Goal: Transaction & Acquisition: Book appointment/travel/reservation

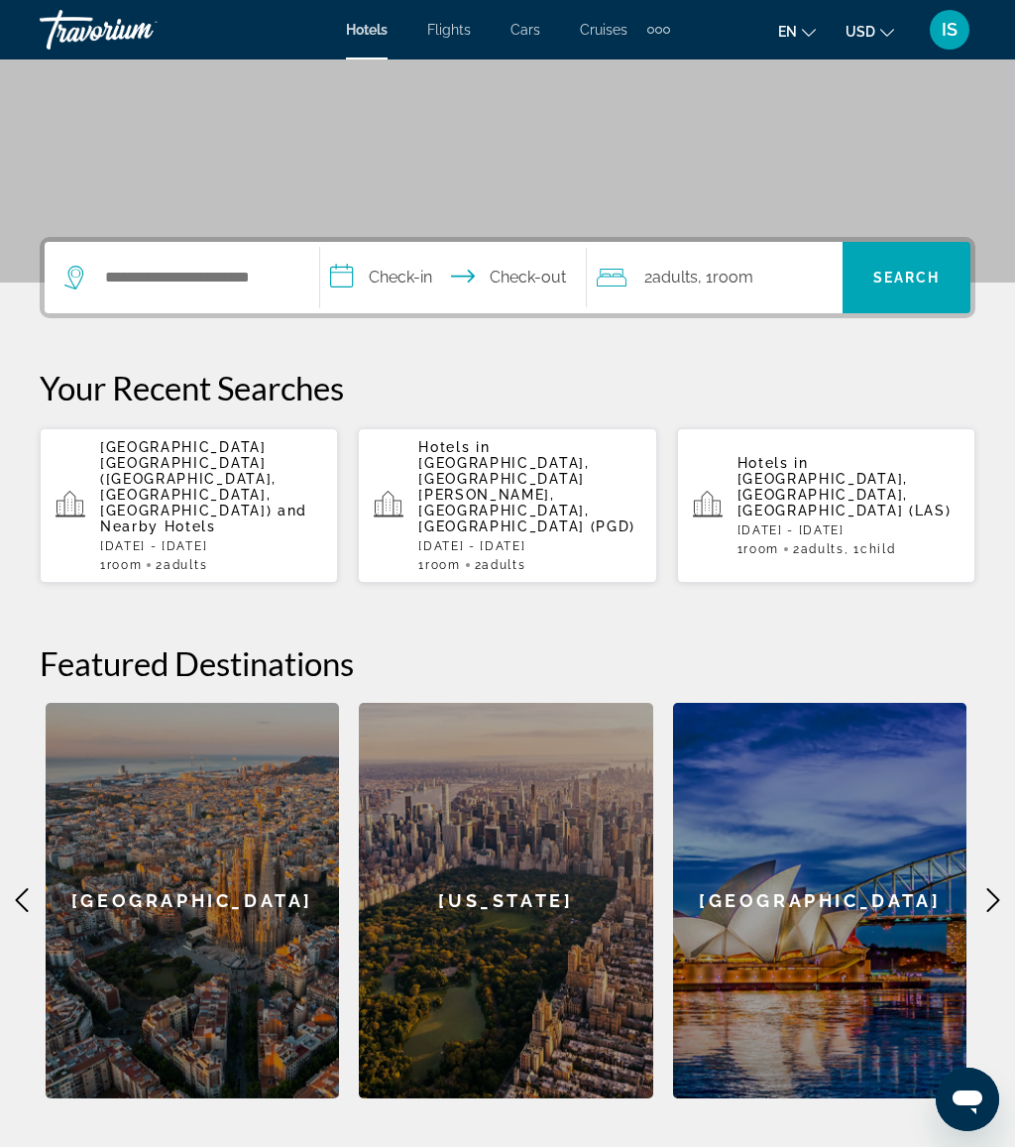
scroll to position [307, 0]
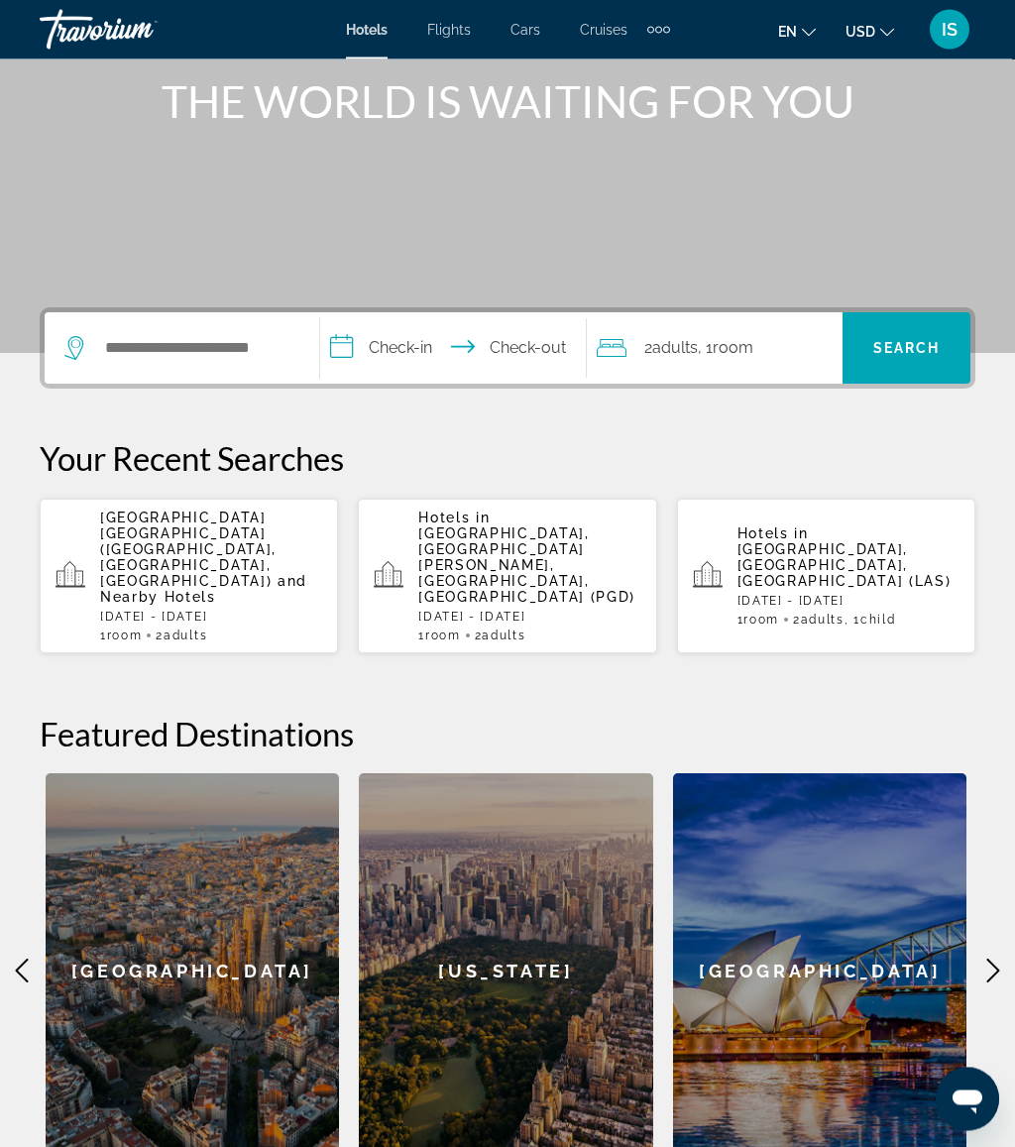
click at [222, 574] on span "and Nearby Hotels" at bounding box center [203, 590] width 207 height 32
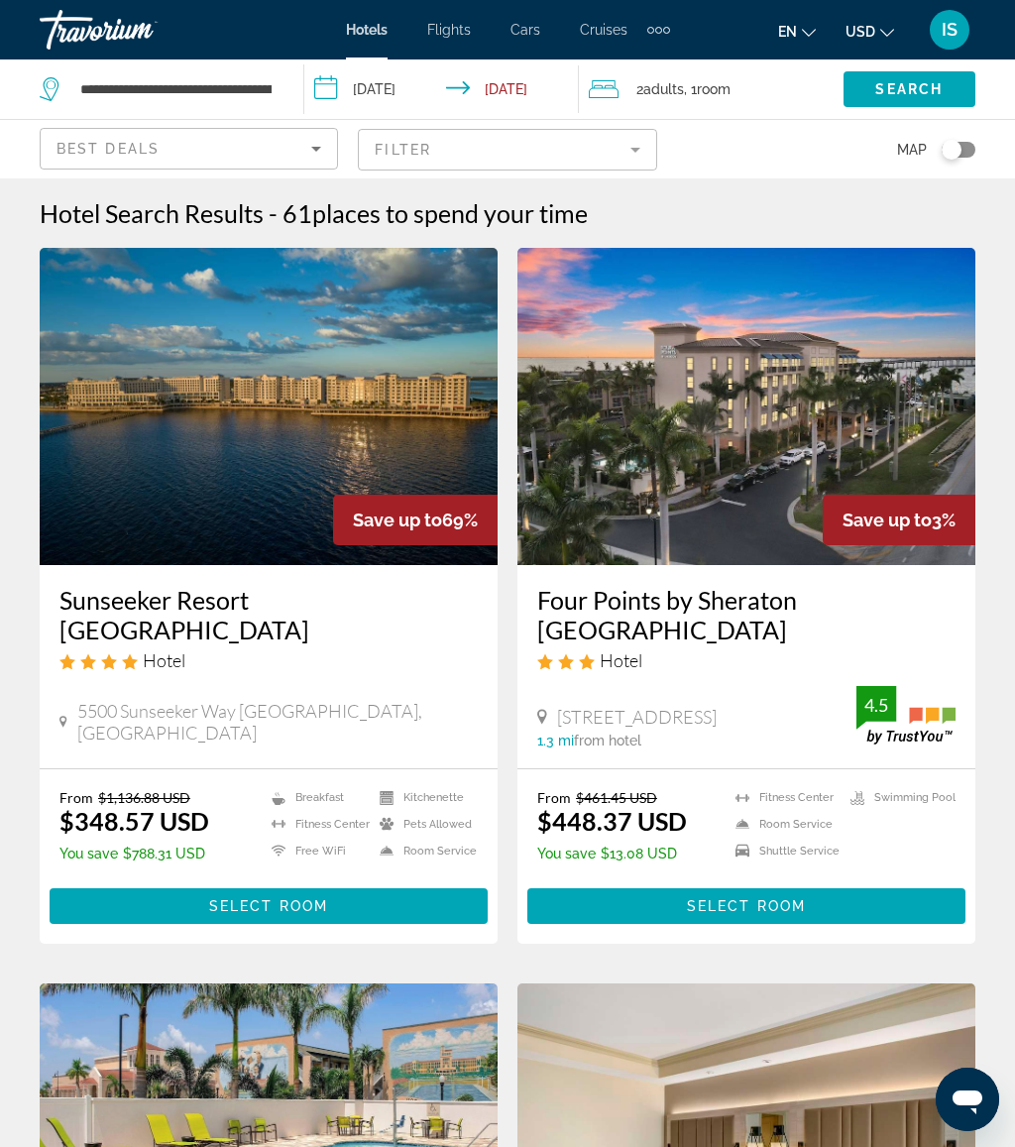
click at [186, 676] on div "Sunseeker Resort Charlotte Harbor Hotel 5500 Sunseeker Way Charlotte Harbor, Pu…" at bounding box center [269, 666] width 458 height 203
click at [313, 151] on icon "Sort by" at bounding box center [316, 149] width 24 height 24
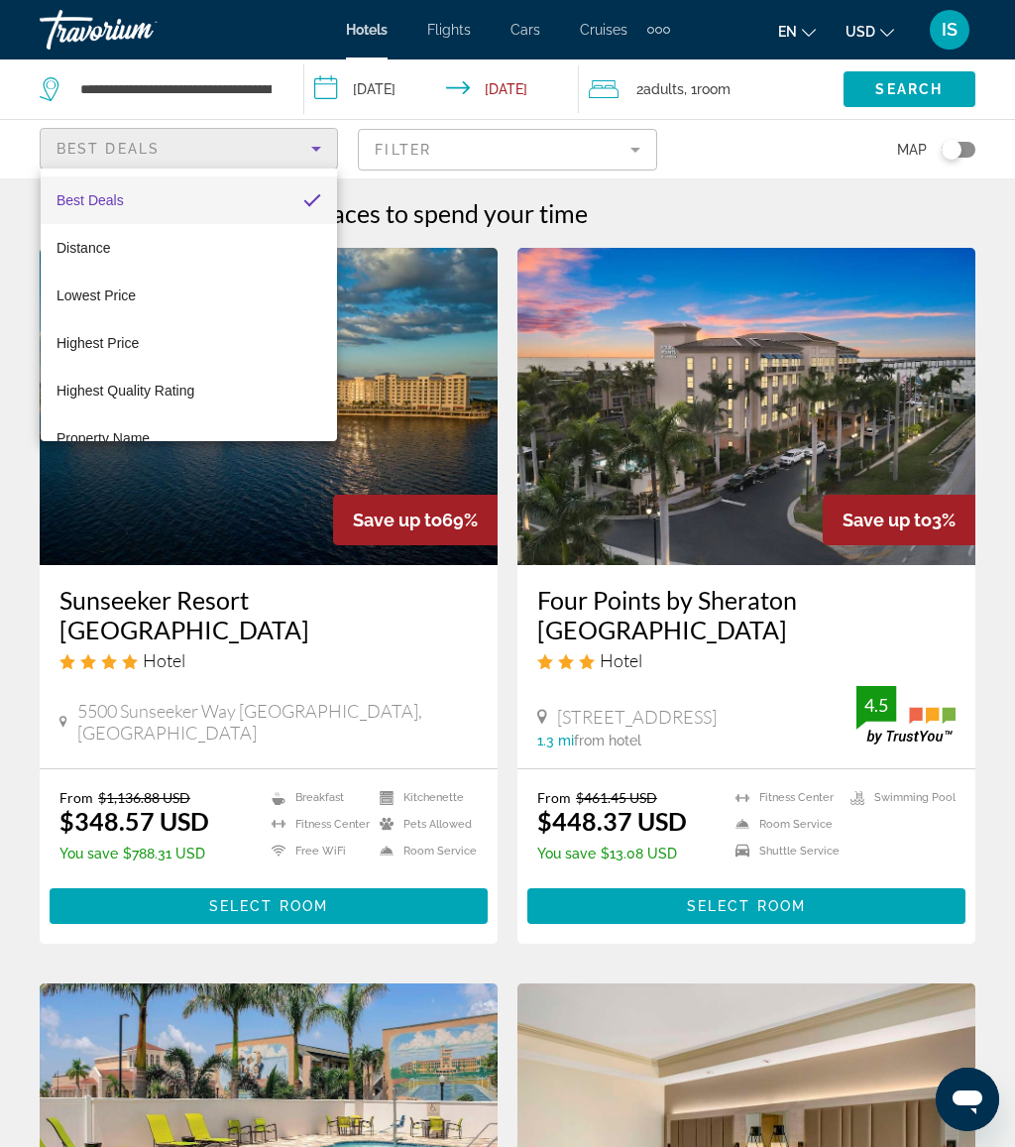
click at [327, 136] on div at bounding box center [507, 573] width 1015 height 1147
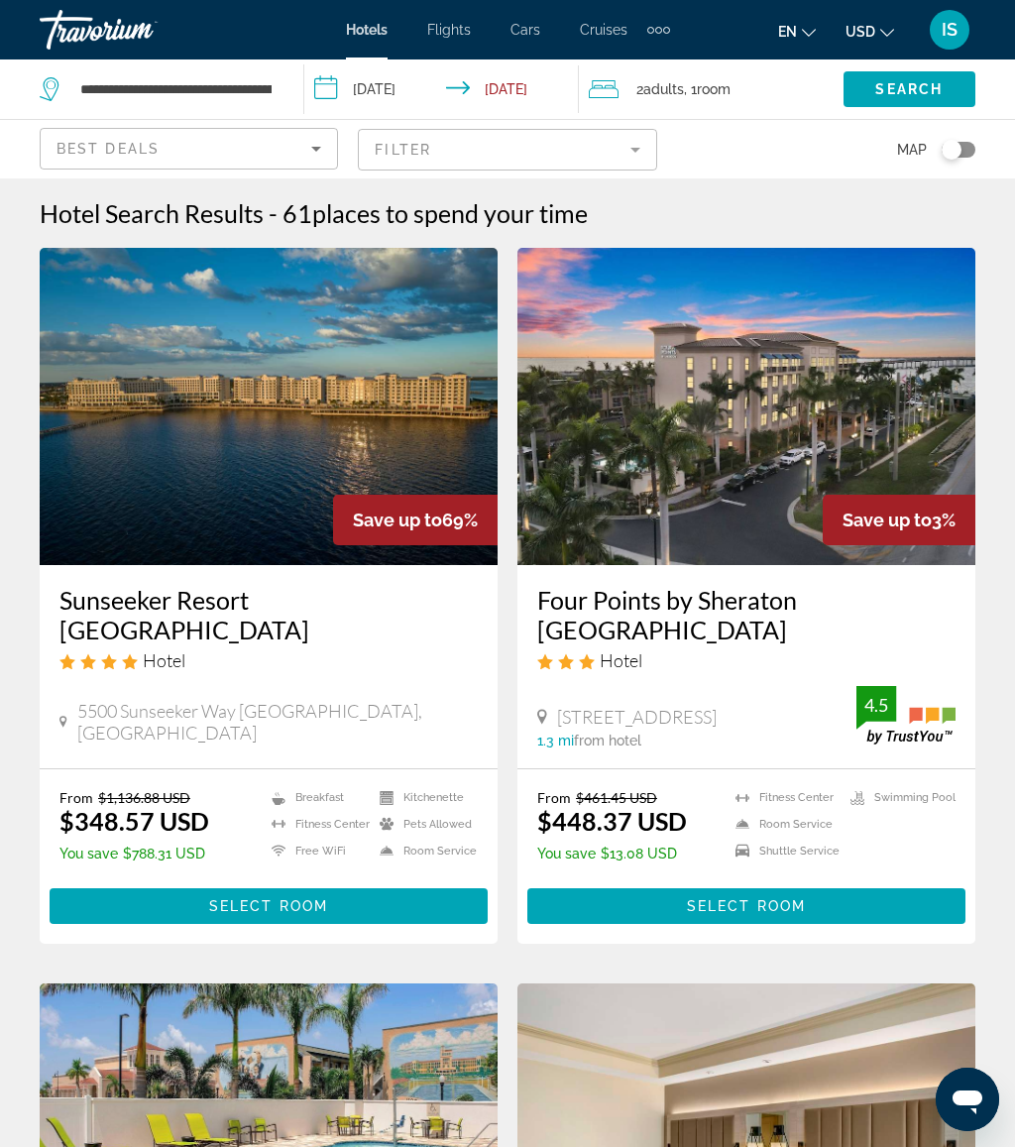
click at [636, 147] on mat-form-field "Filter" at bounding box center [507, 150] width 298 height 42
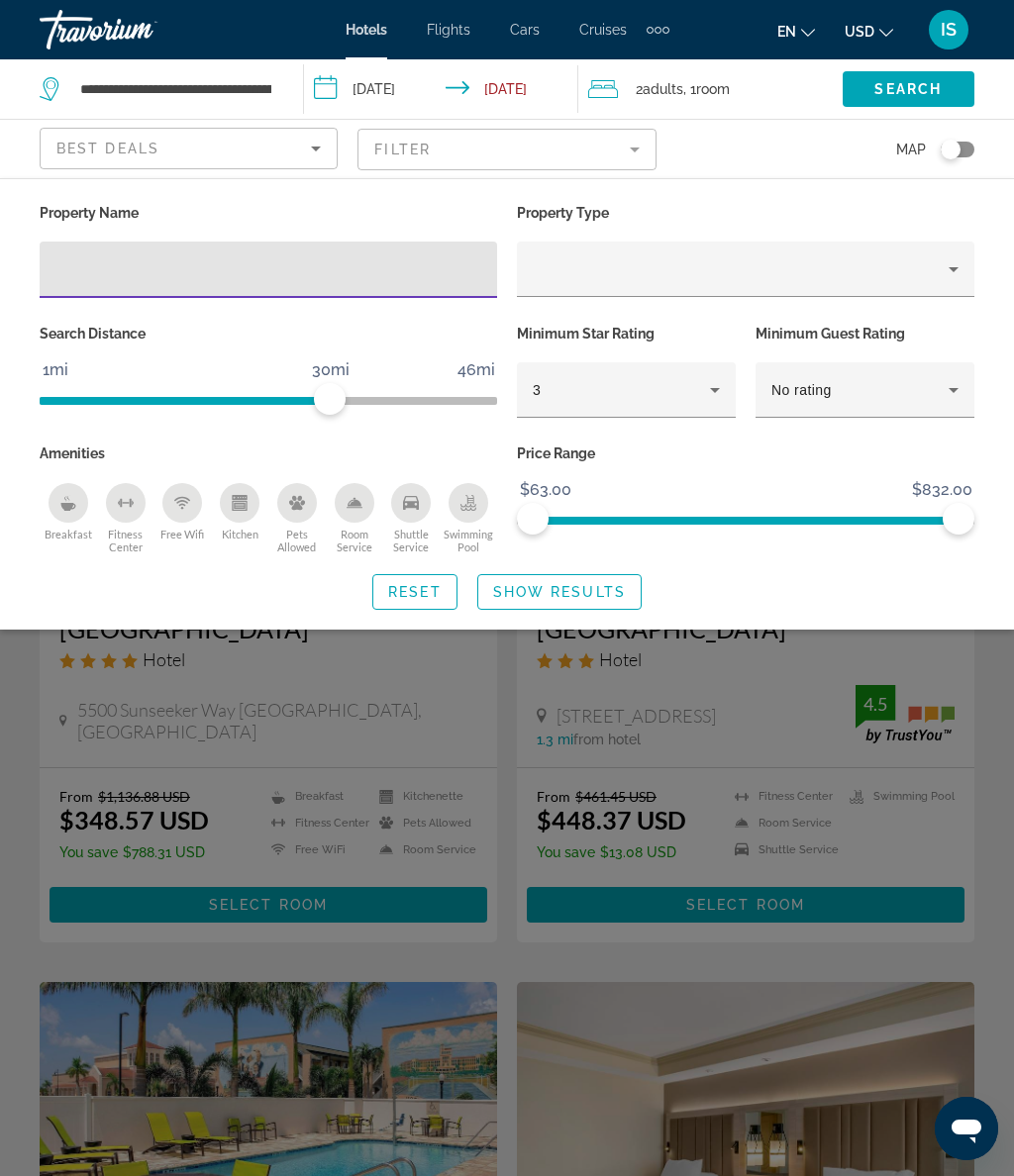
click at [629, 160] on mat-form-field "Filter" at bounding box center [507, 150] width 298 height 42
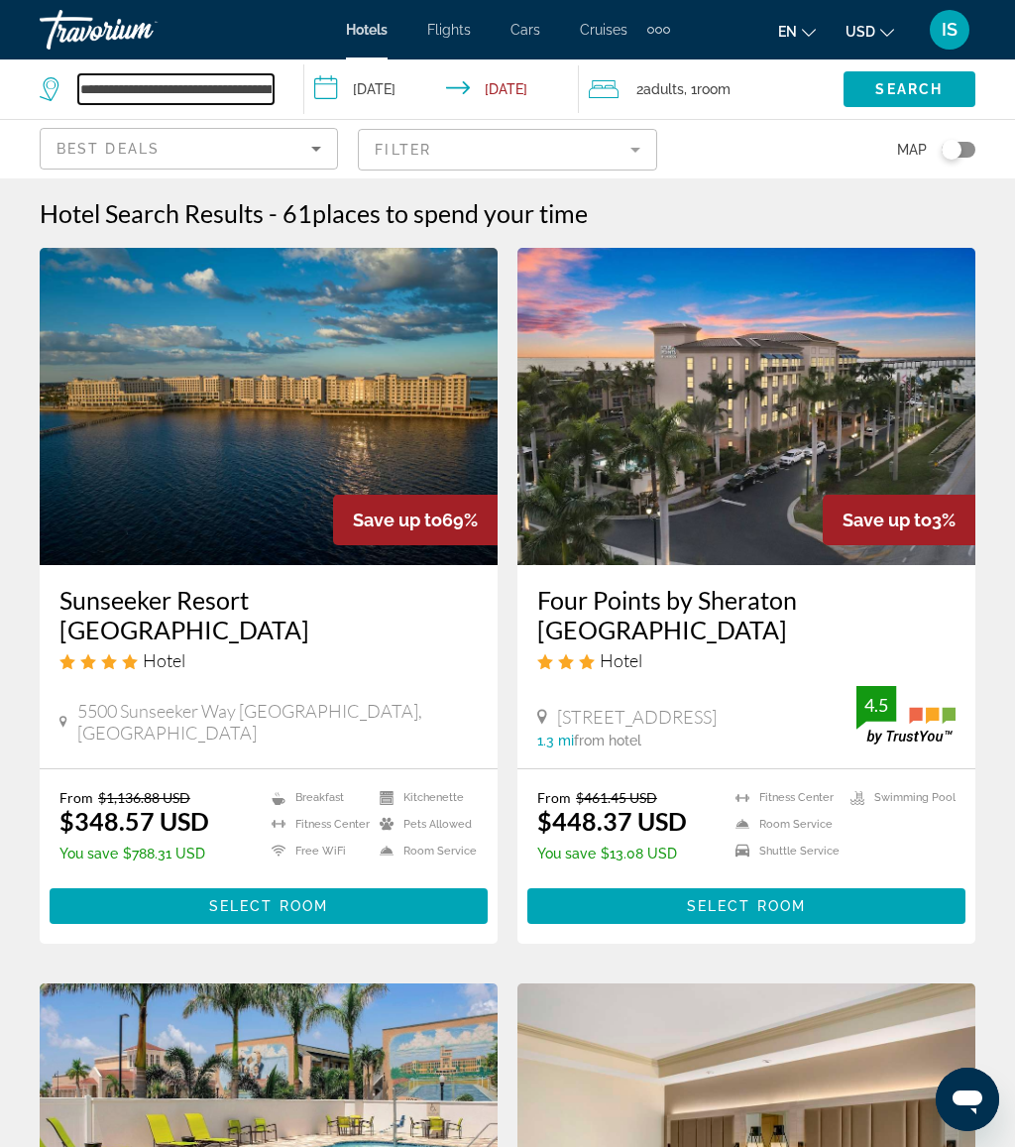
click at [258, 84] on input "**********" at bounding box center [175, 89] width 195 height 30
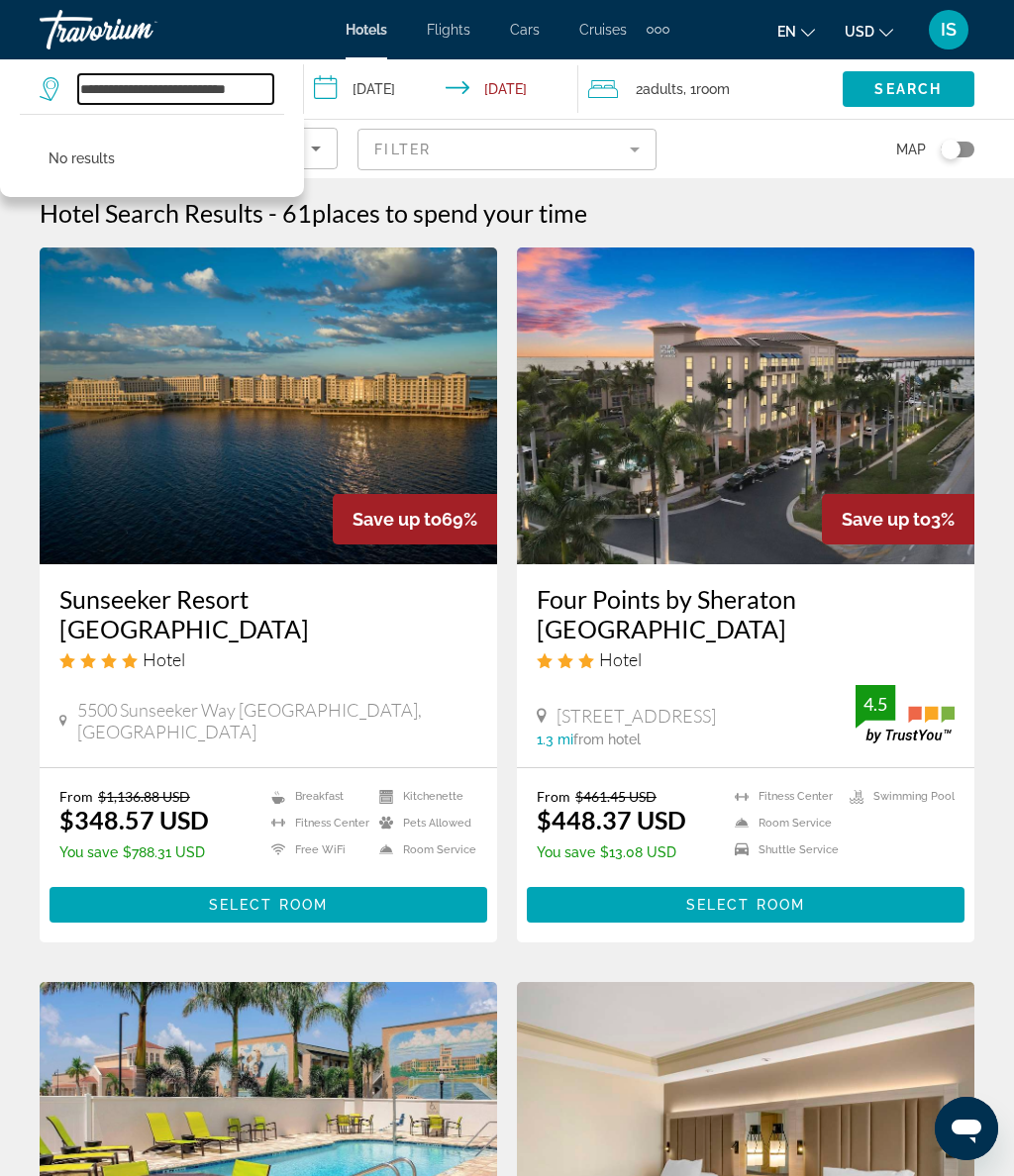
click at [250, 95] on input "**********" at bounding box center [175, 89] width 195 height 30
click at [153, 74] on input "***" at bounding box center [175, 89] width 195 height 30
click at [165, 81] on input "***" at bounding box center [175, 89] width 195 height 30
type input "*"
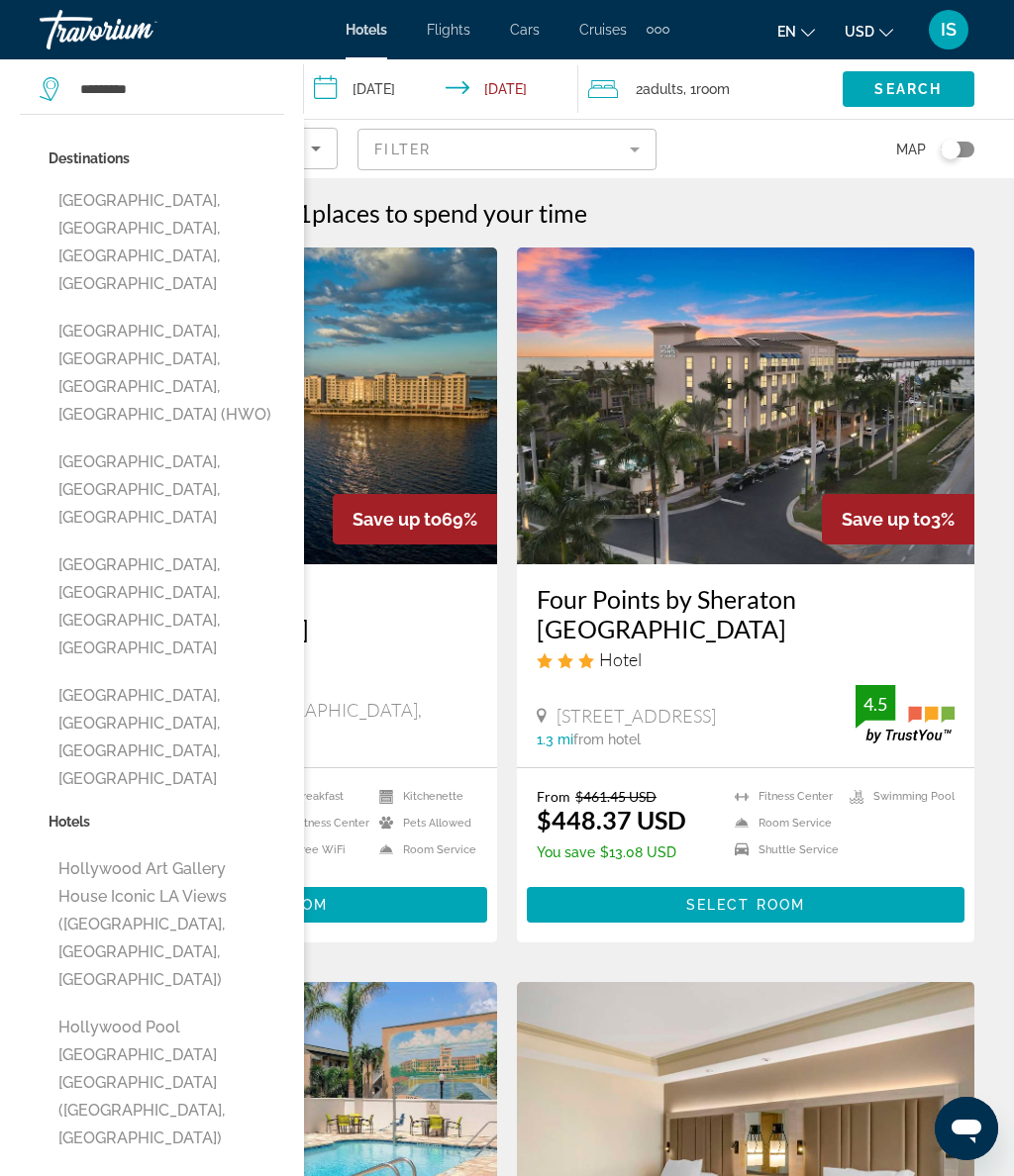
click at [204, 313] on button "[GEOGRAPHIC_DATA], [GEOGRAPHIC_DATA], [GEOGRAPHIC_DATA], [GEOGRAPHIC_DATA] (HWO)" at bounding box center [167, 373] width 236 height 121
type input "**********"
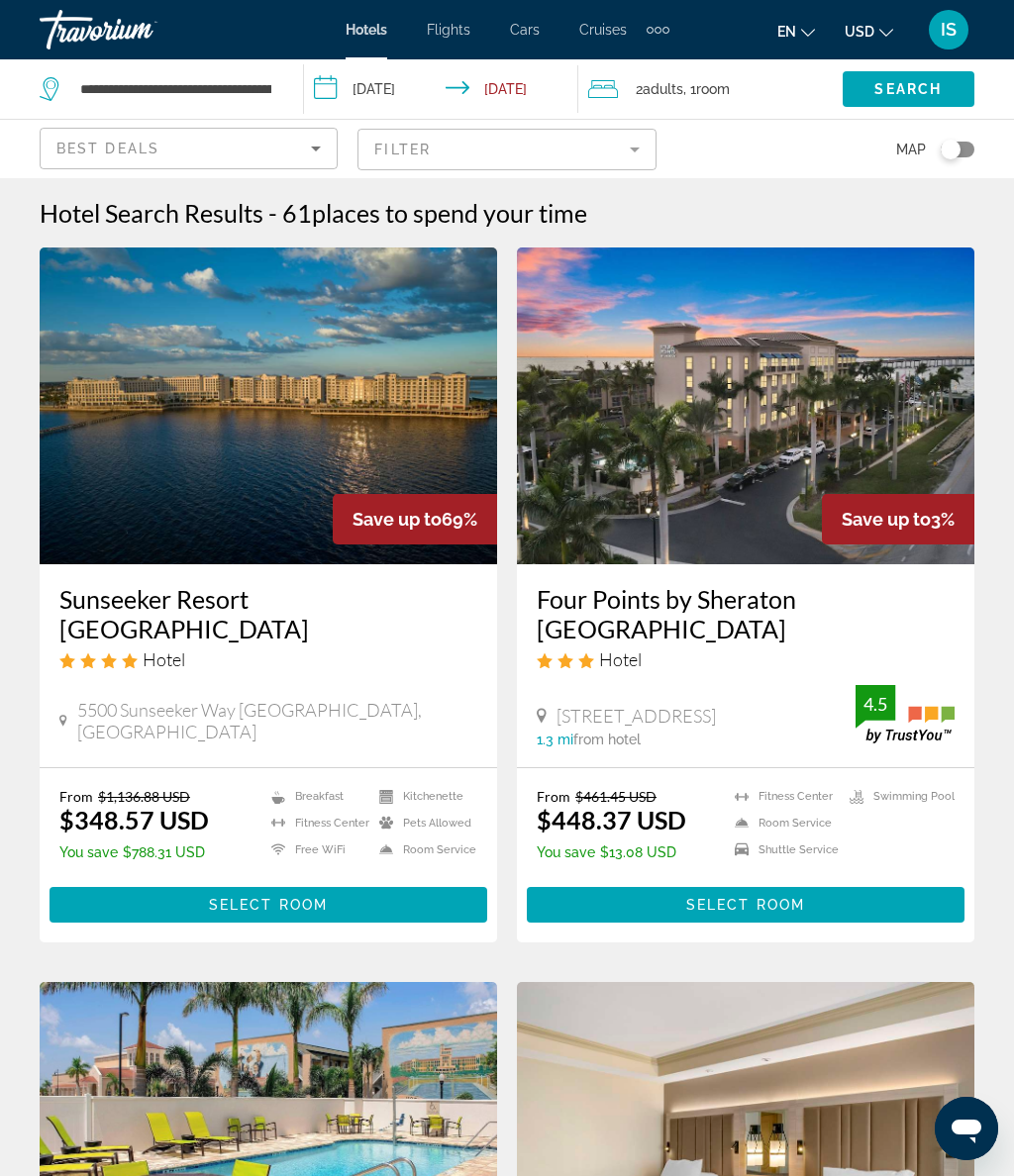
click at [433, 85] on input "**********" at bounding box center [445, 91] width 282 height 65
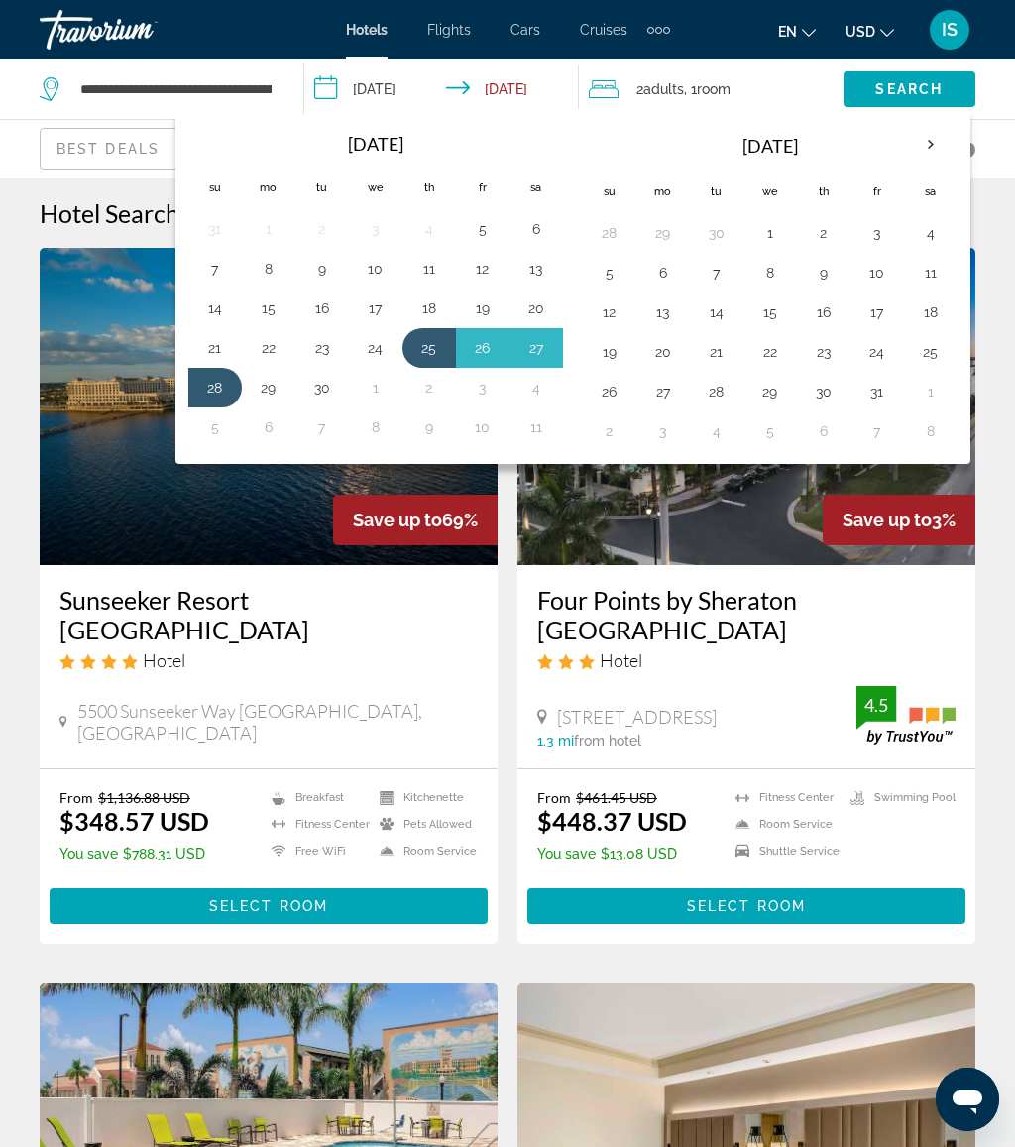
click at [488, 306] on button "19" at bounding box center [483, 308] width 32 height 28
click at [211, 344] on button "21" at bounding box center [215, 348] width 32 height 28
type input "**********"
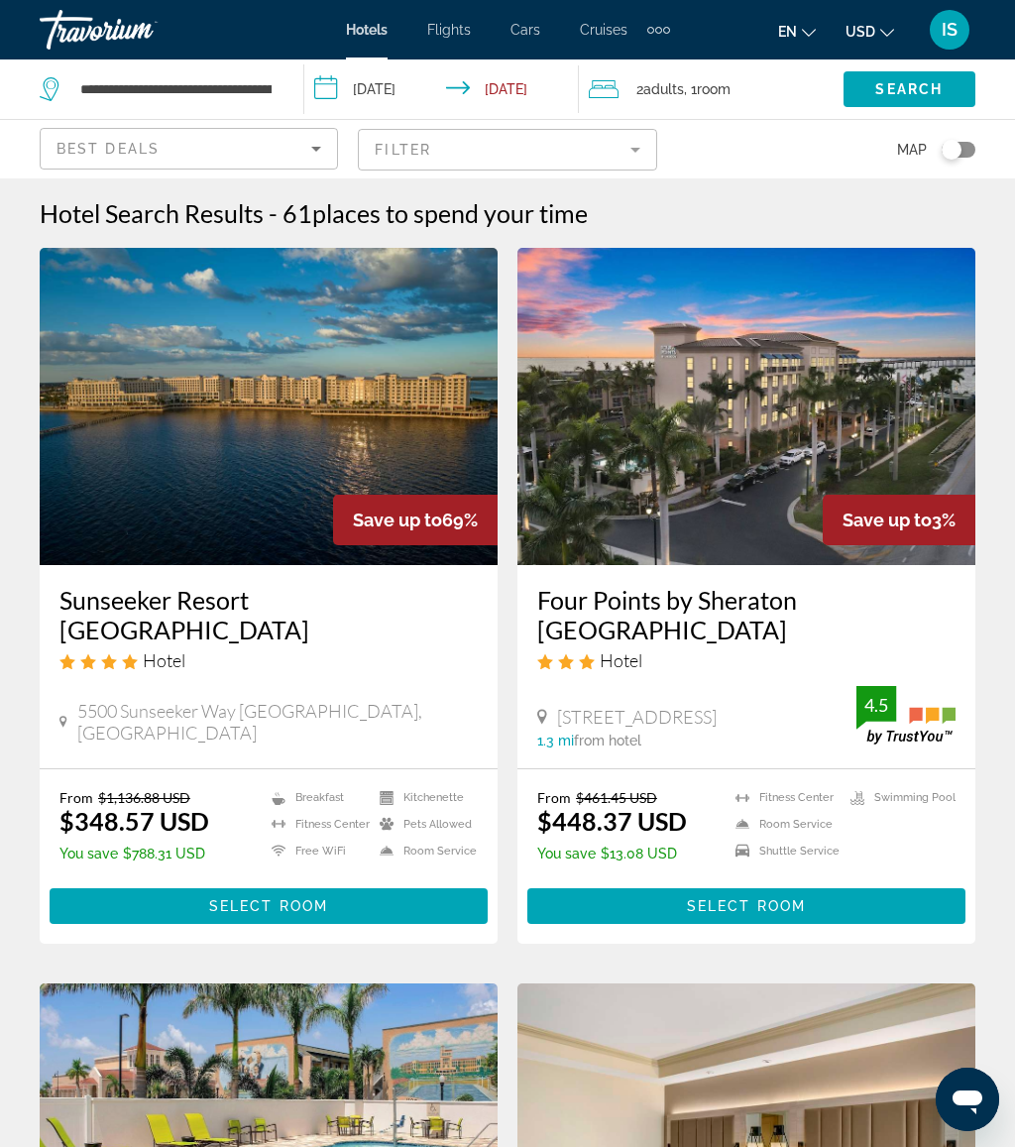
click at [907, 87] on span "Search" at bounding box center [908, 89] width 67 height 16
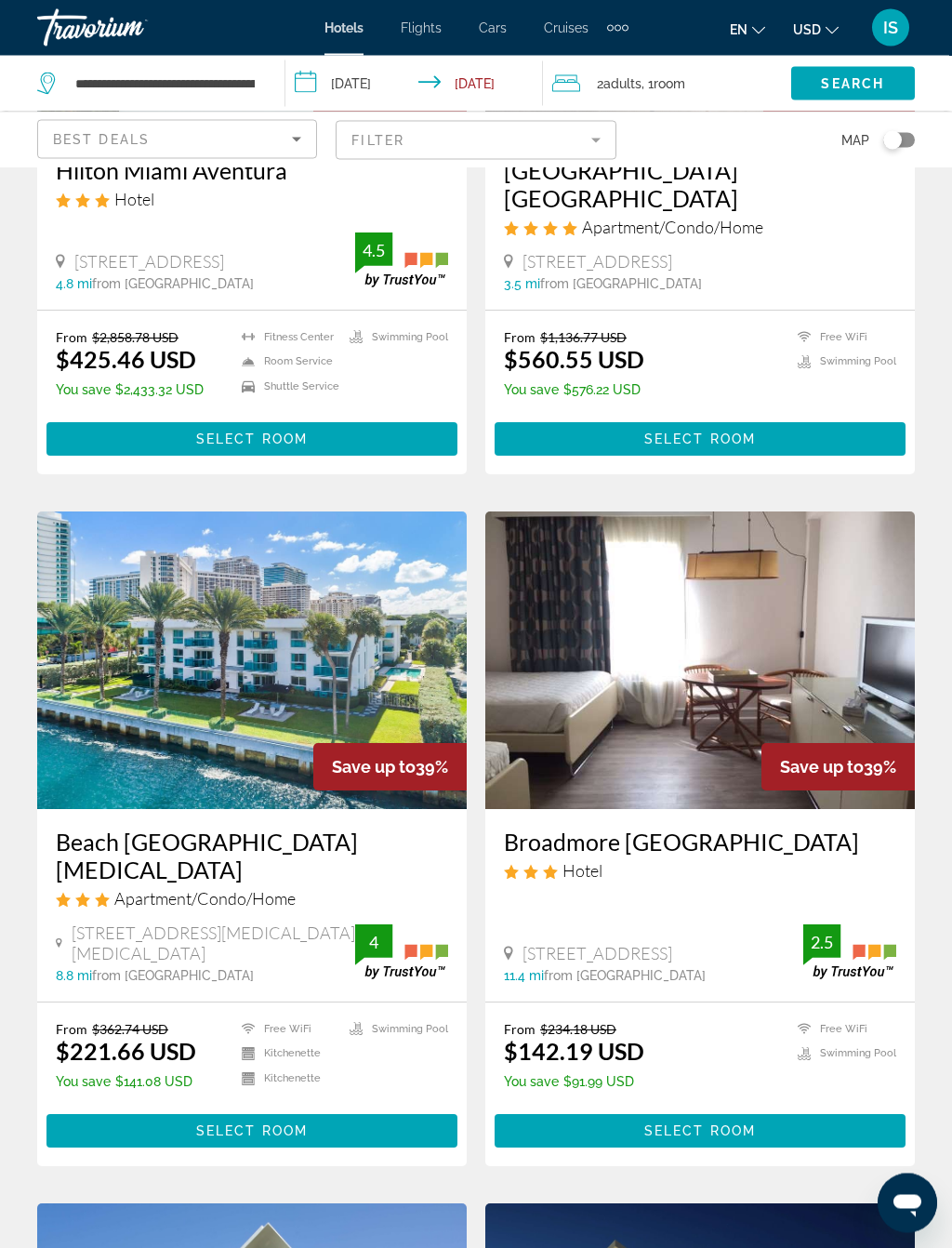
scroll to position [392, 0]
click at [309, 922] on div "290 Bal Bay Drive, Bal Harbour 8.8 mi from Hollywood city center from hotel 4" at bounding box center [251, 952] width 392 height 60
click at [372, 1075] on span "Main content" at bounding box center [252, 1131] width 411 height 45
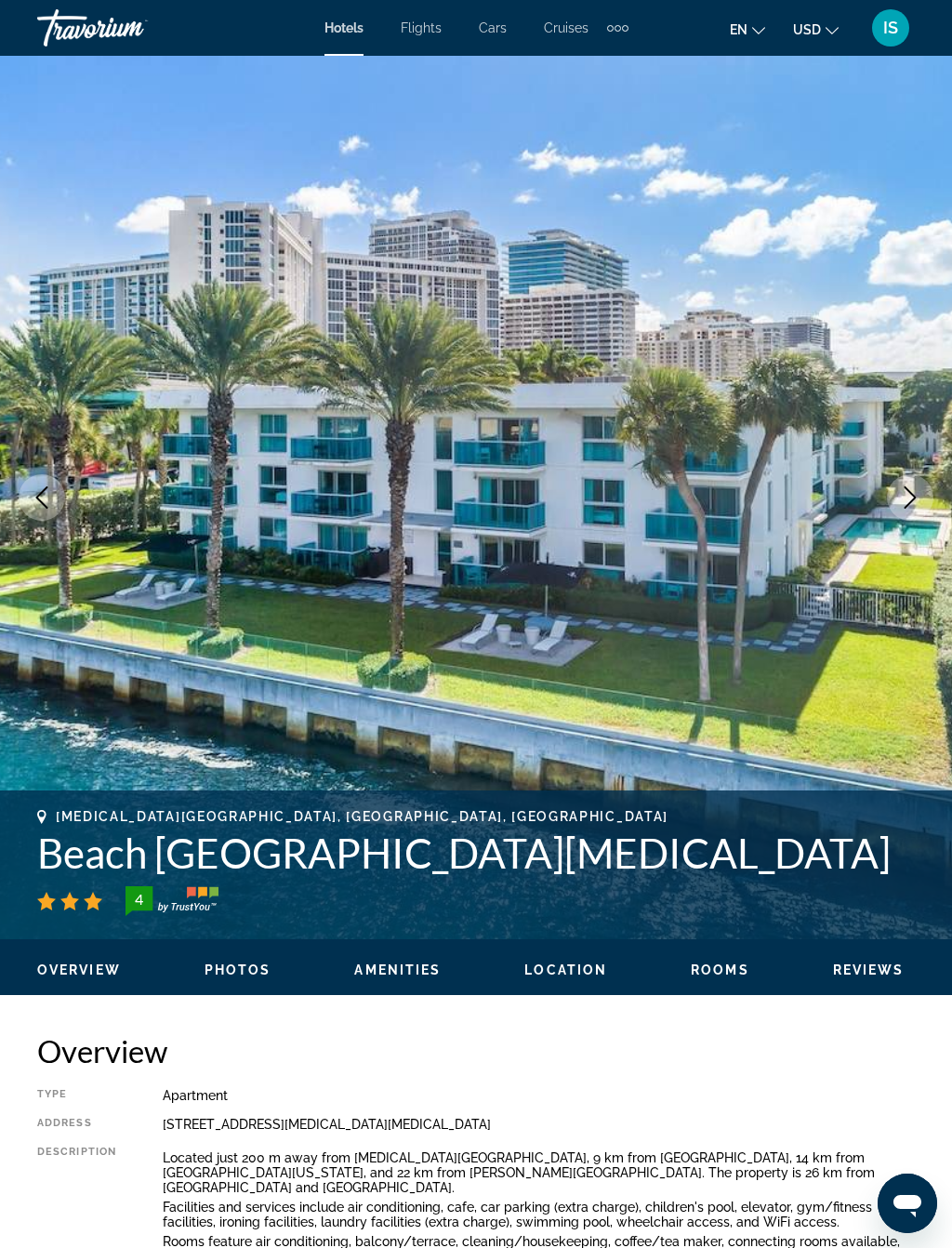
click at [906, 500] on icon "Next image" at bounding box center [910, 497] width 23 height 23
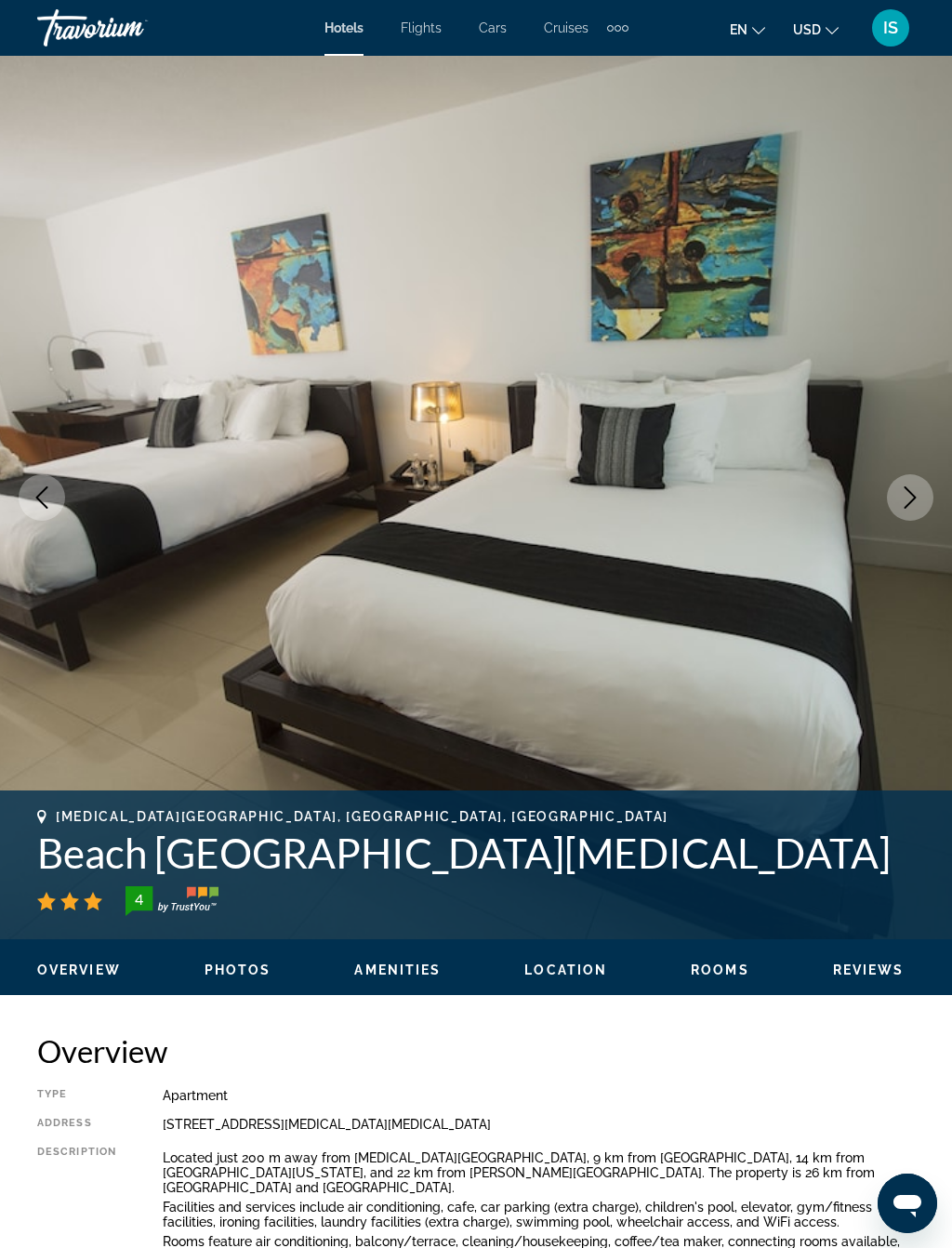
click at [910, 499] on icon "Next image" at bounding box center [910, 497] width 23 height 23
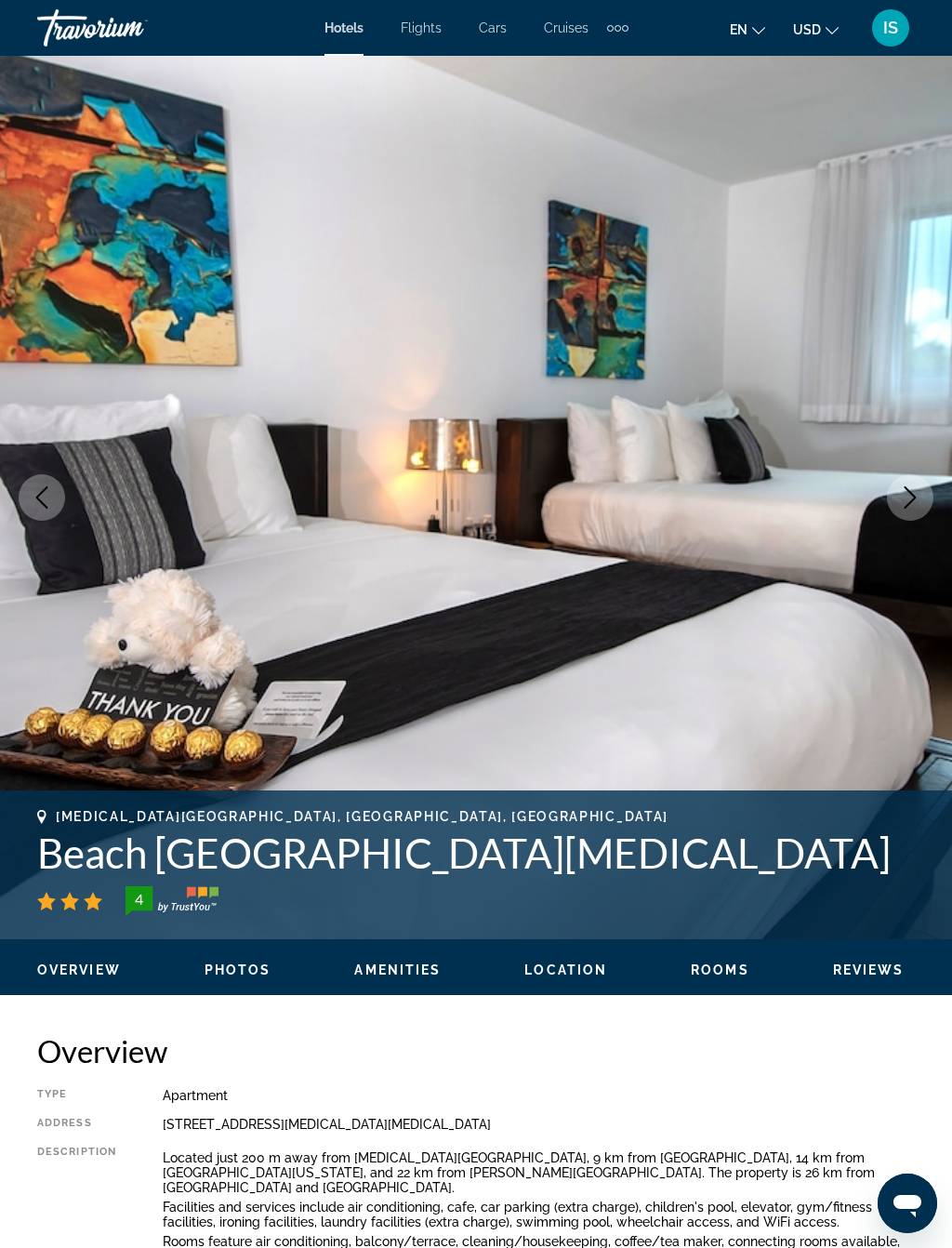
click at [903, 494] on icon "Next image" at bounding box center [910, 497] width 23 height 23
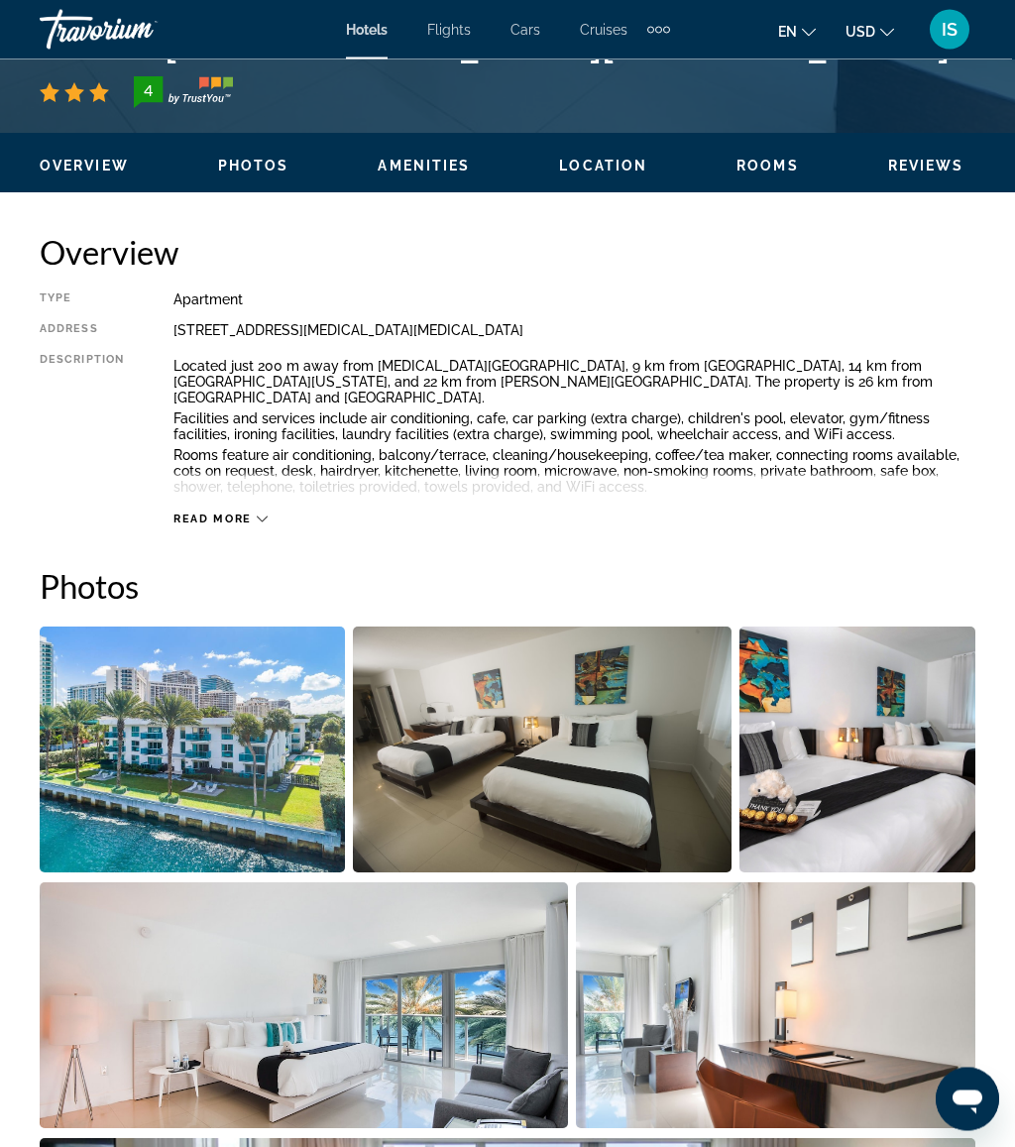
scroll to position [861, 0]
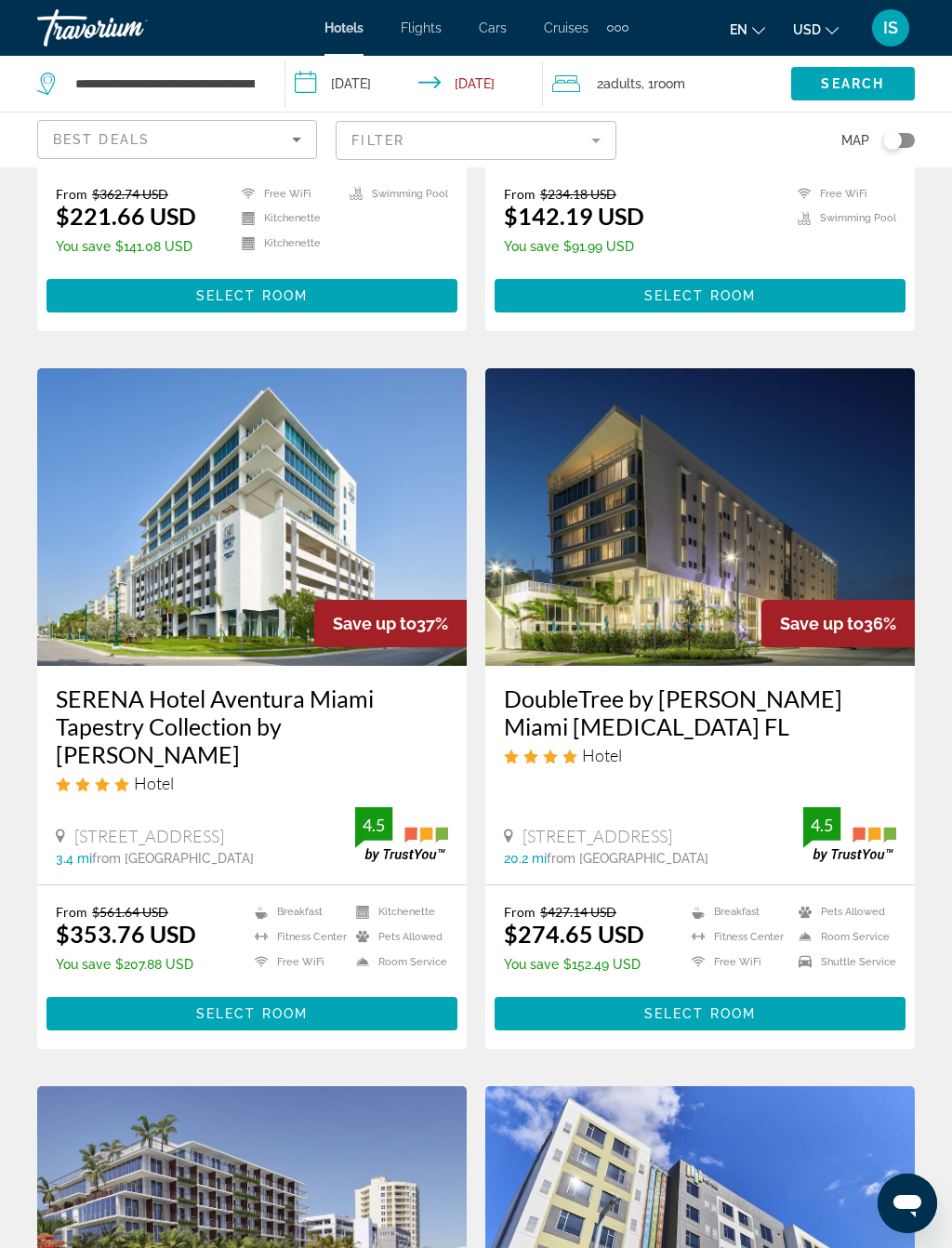
scroll to position [1226, 0]
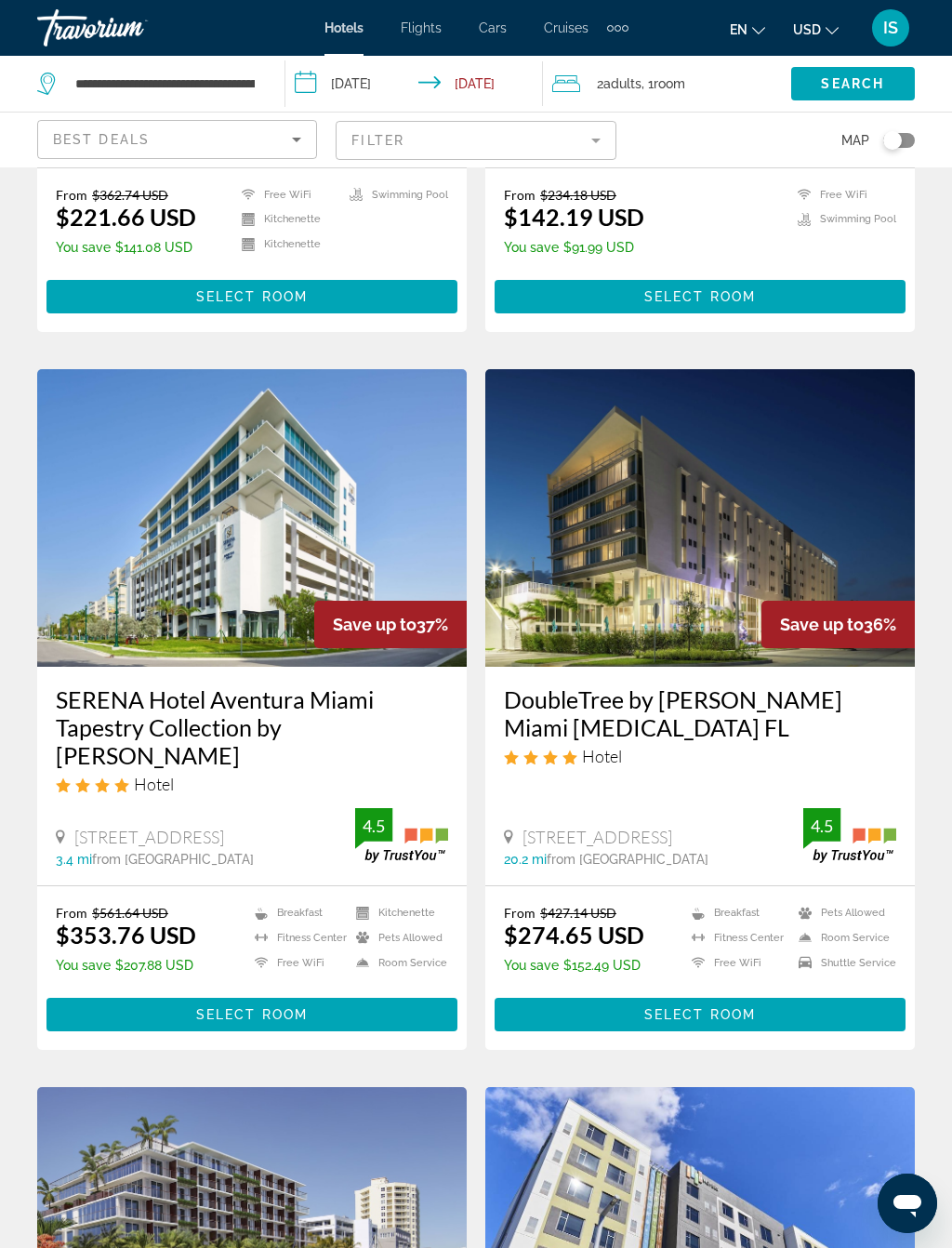
click at [824, 537] on img "Main content" at bounding box center [700, 517] width 430 height 297
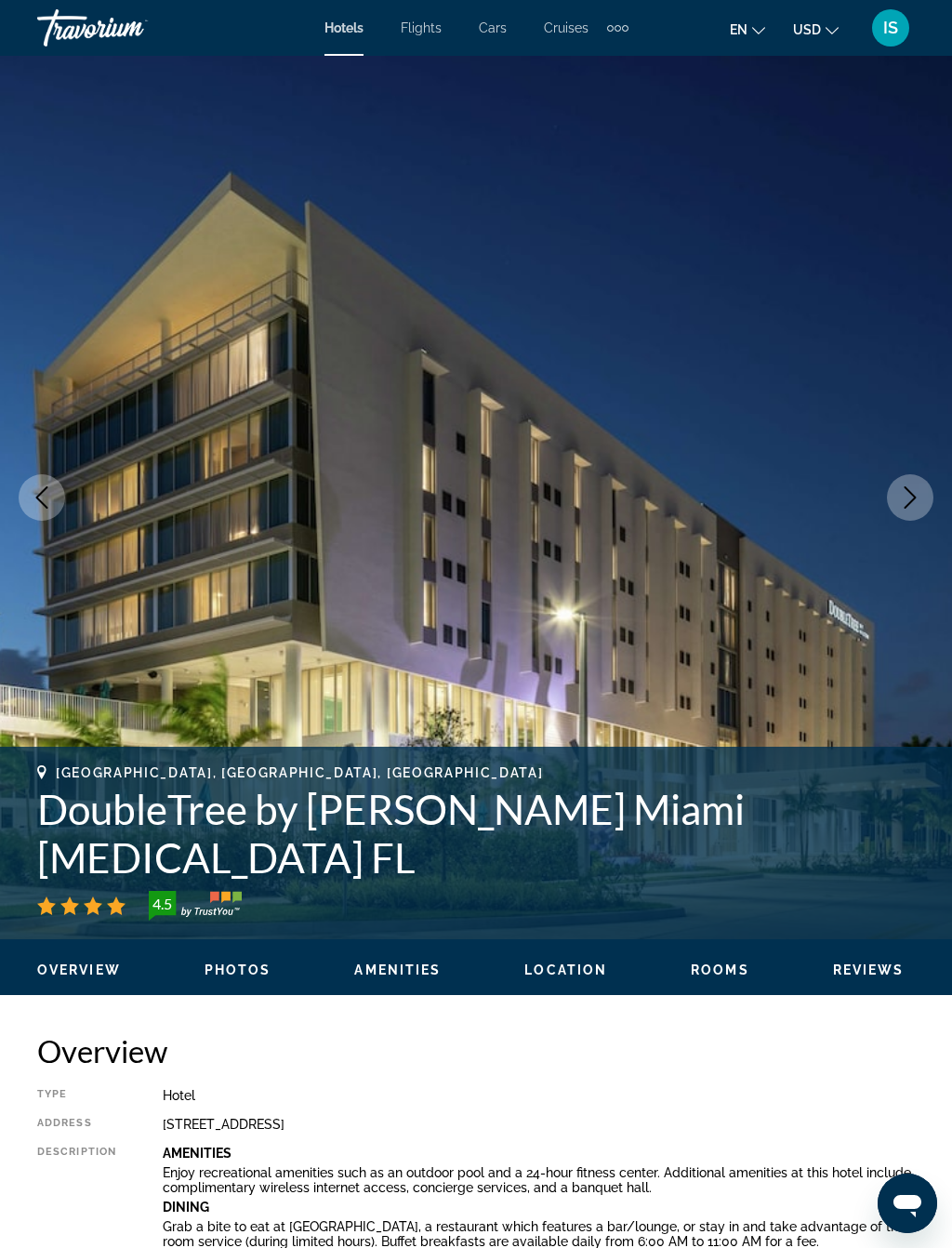
click at [903, 505] on icon "Next image" at bounding box center [910, 497] width 23 height 23
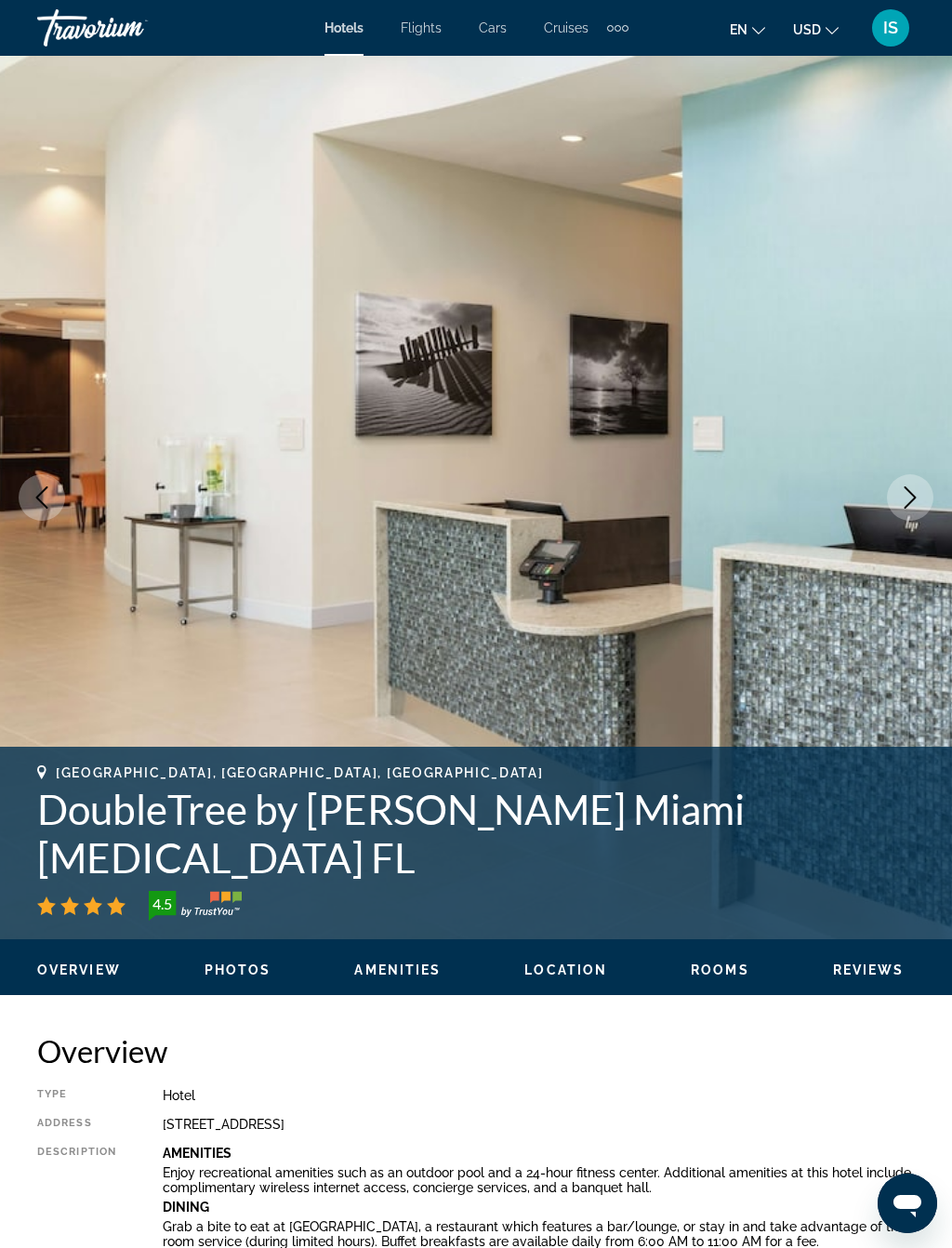
click at [914, 504] on icon "Next image" at bounding box center [910, 497] width 23 height 23
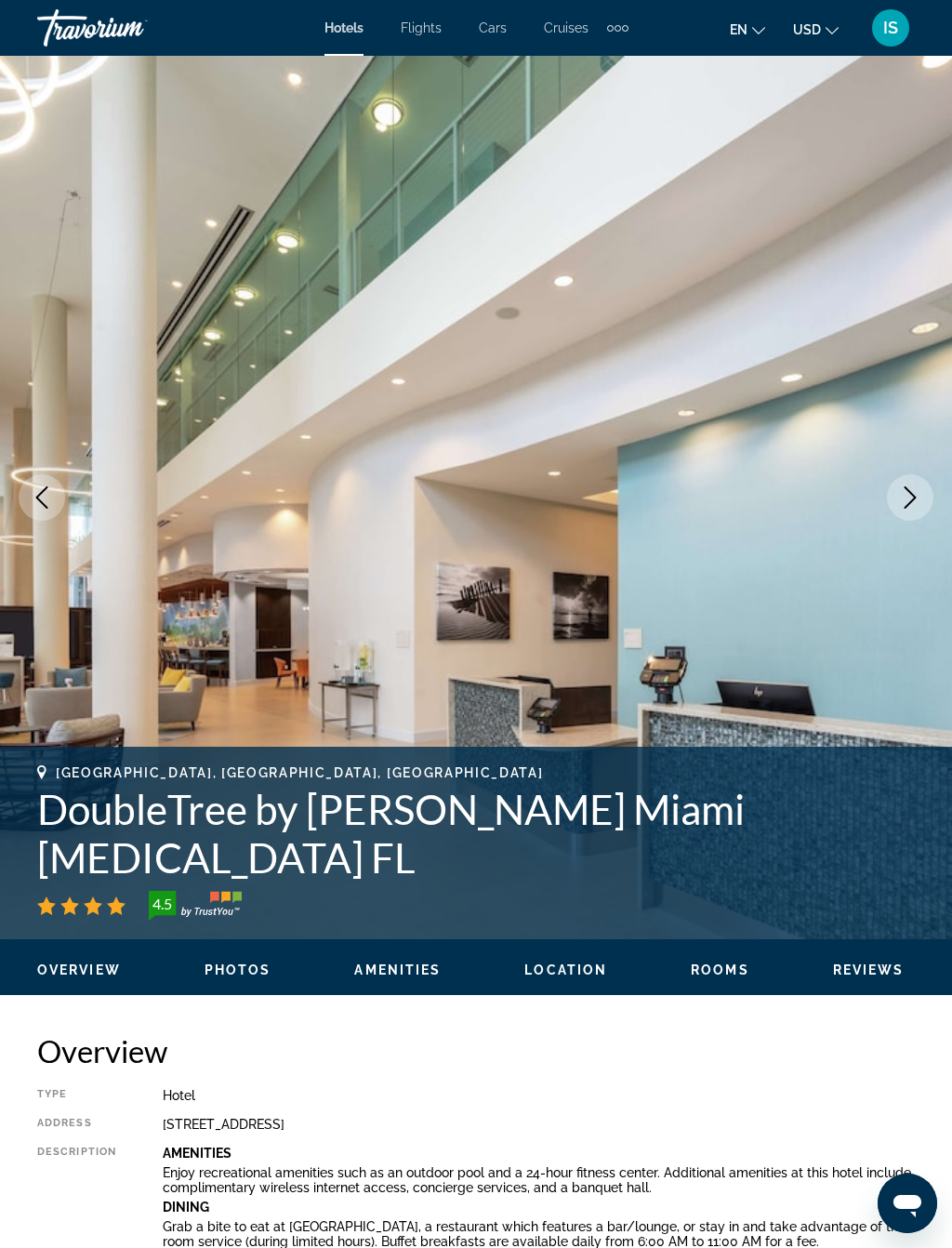
click at [913, 486] on icon "Next image" at bounding box center [910, 497] width 23 height 23
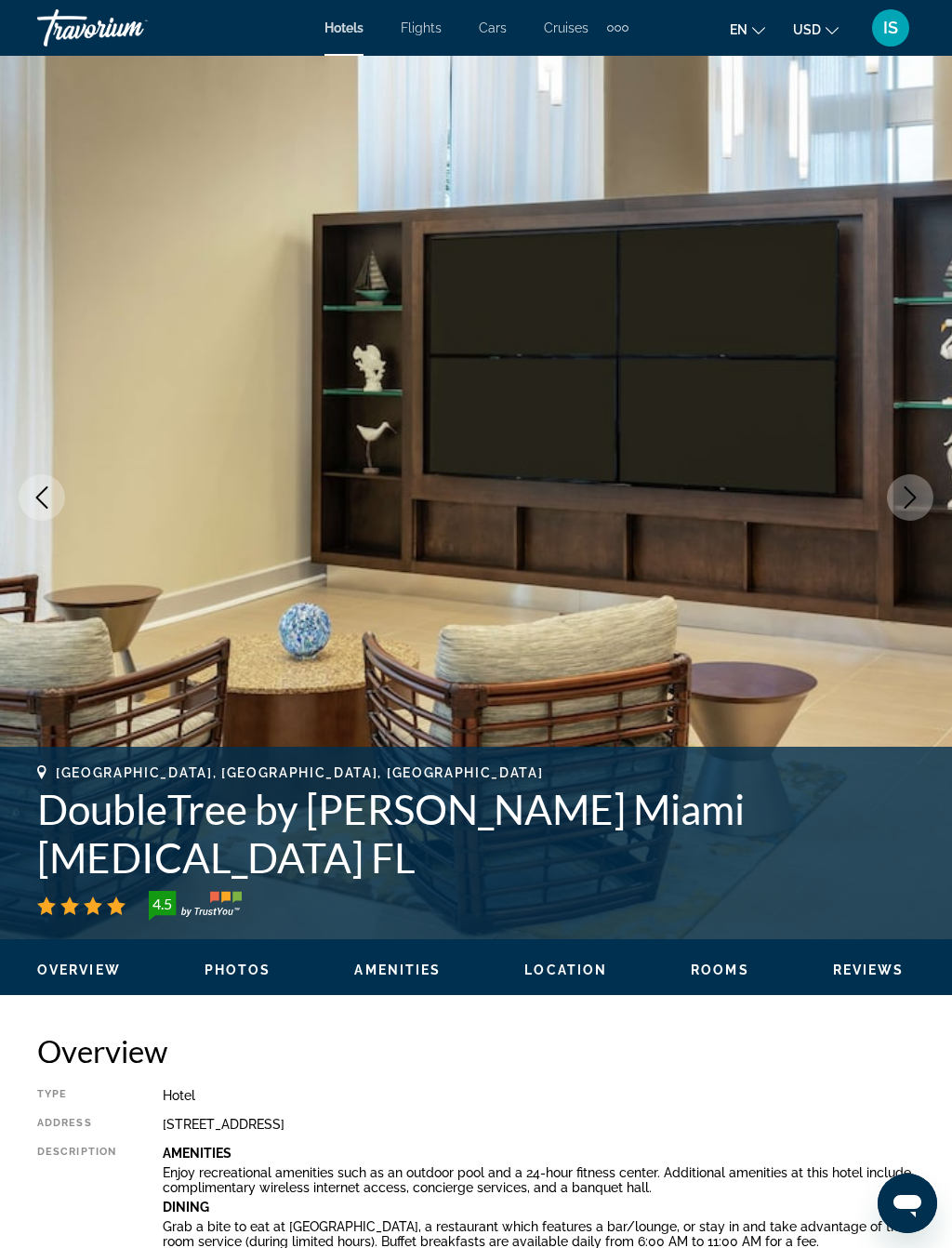
click at [899, 499] on icon "Next image" at bounding box center [910, 497] width 23 height 23
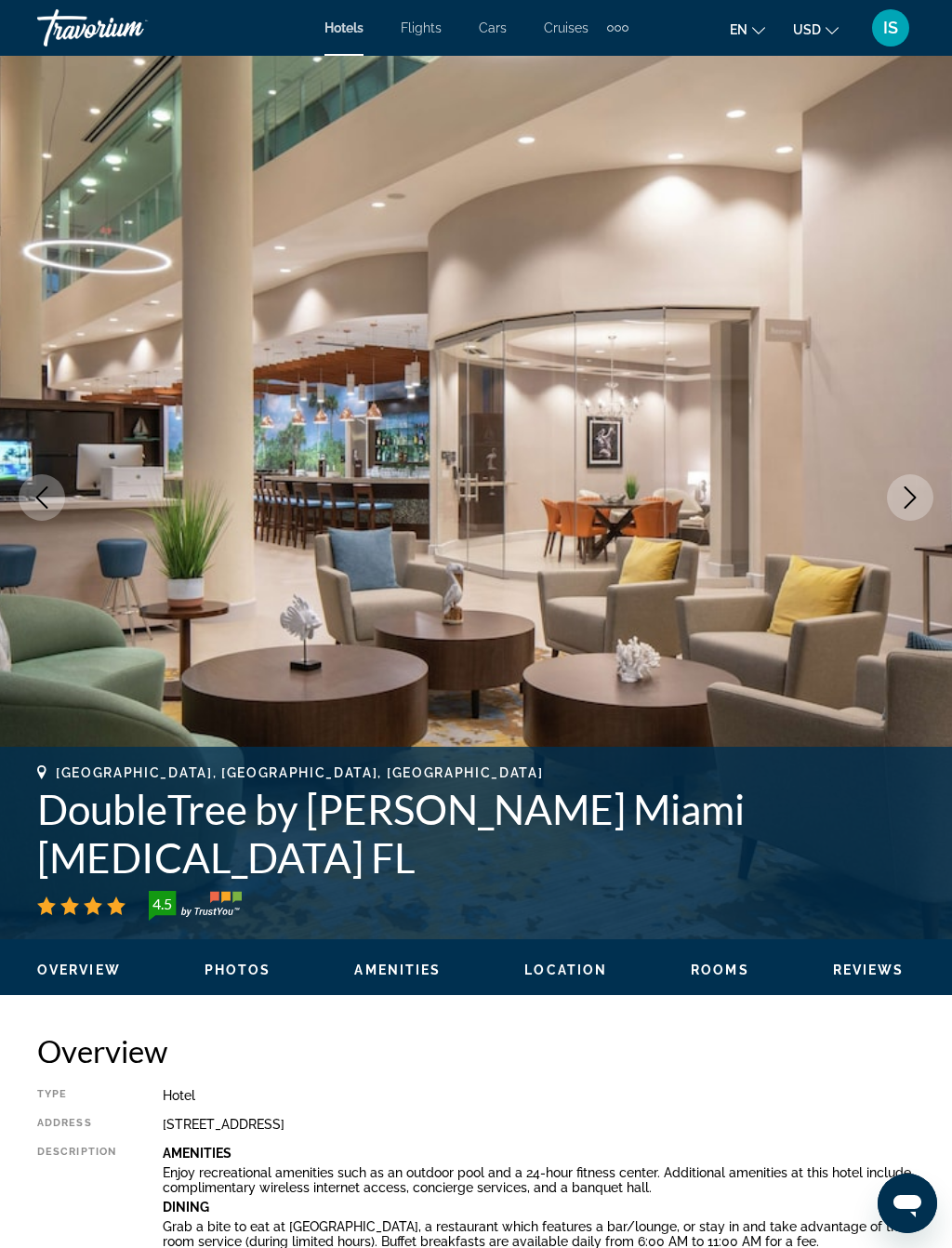
click at [906, 503] on icon "Next image" at bounding box center [910, 497] width 23 height 23
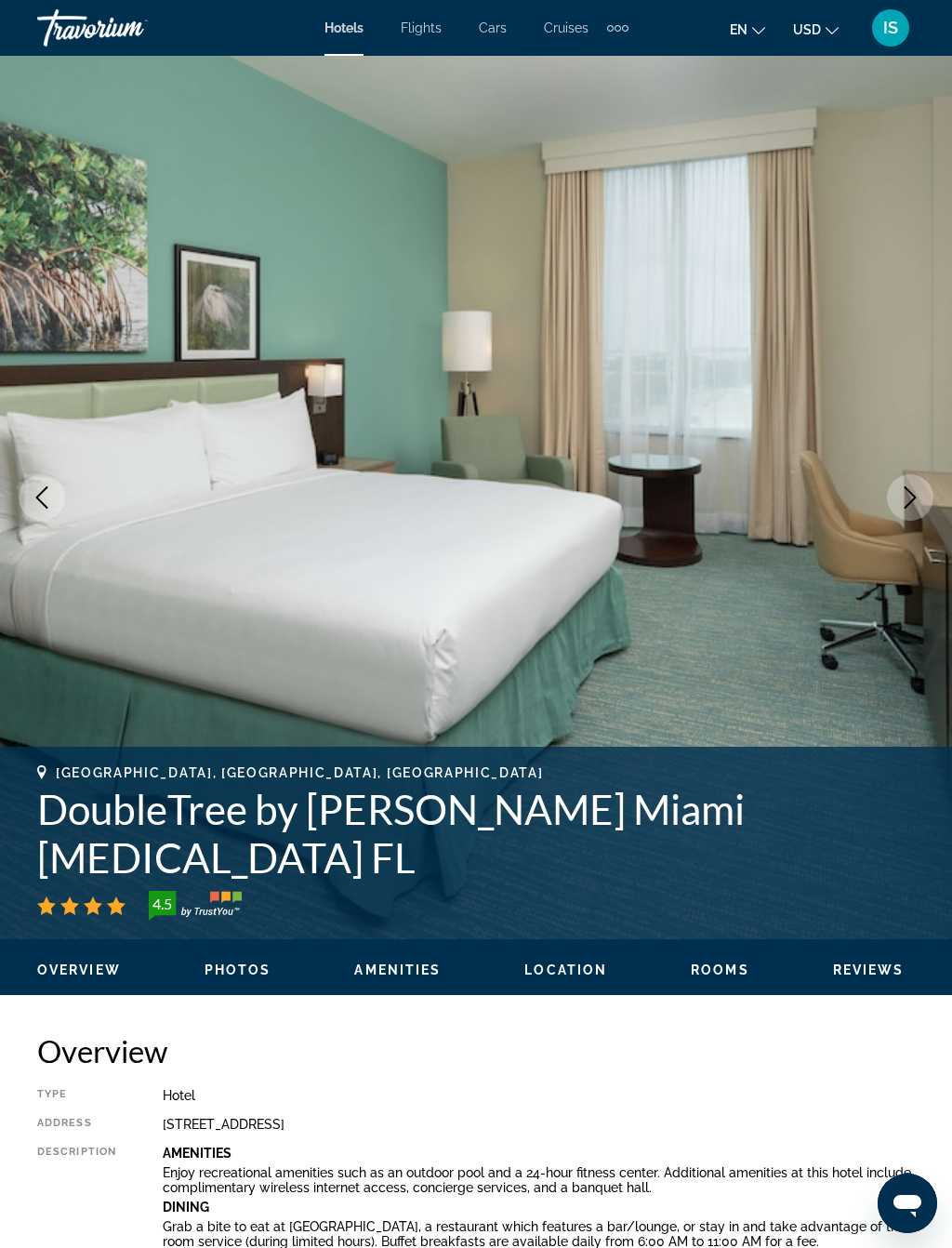
click at [910, 501] on icon "Next image" at bounding box center [910, 497] width 23 height 23
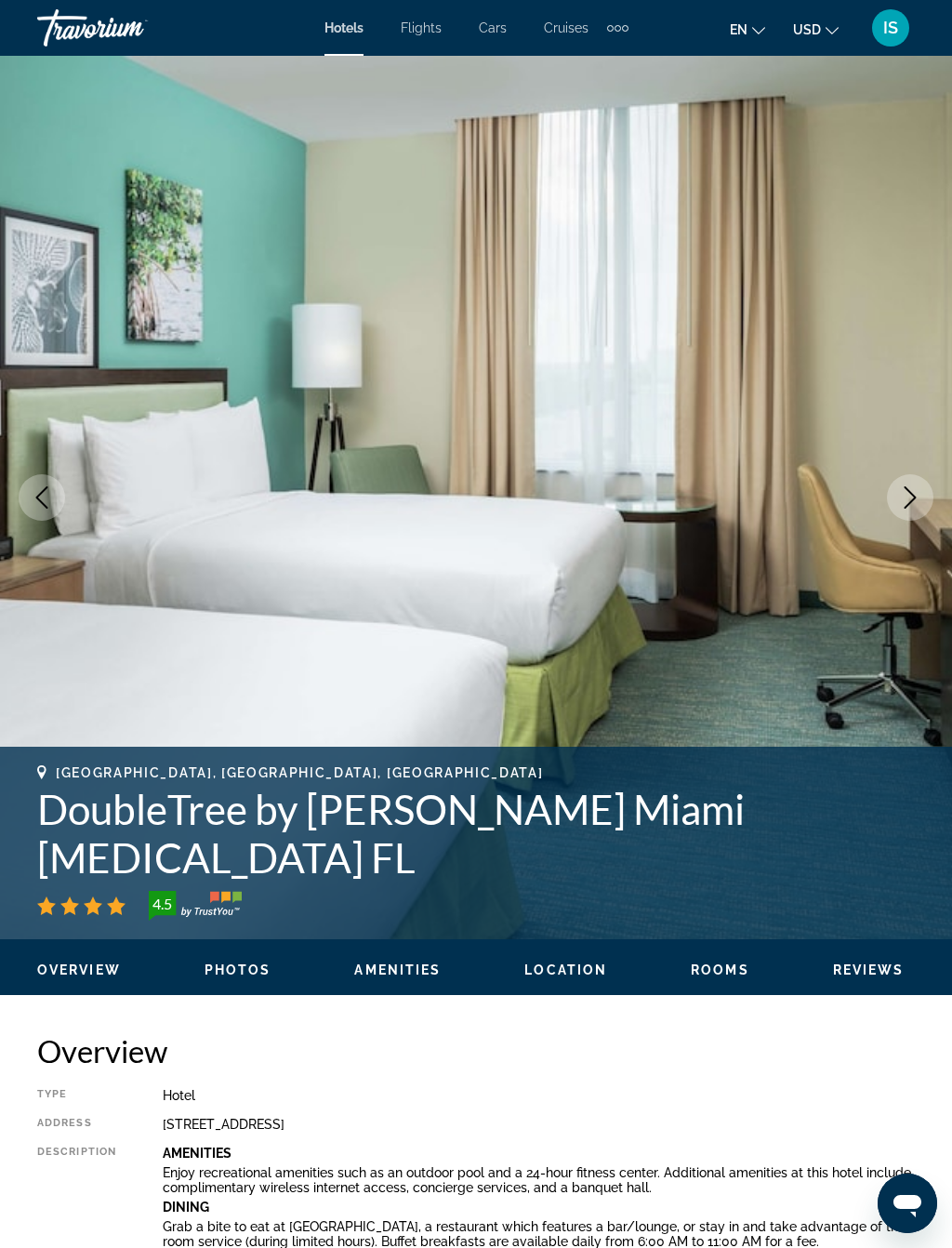
click at [903, 500] on icon "Next image" at bounding box center [910, 497] width 23 height 23
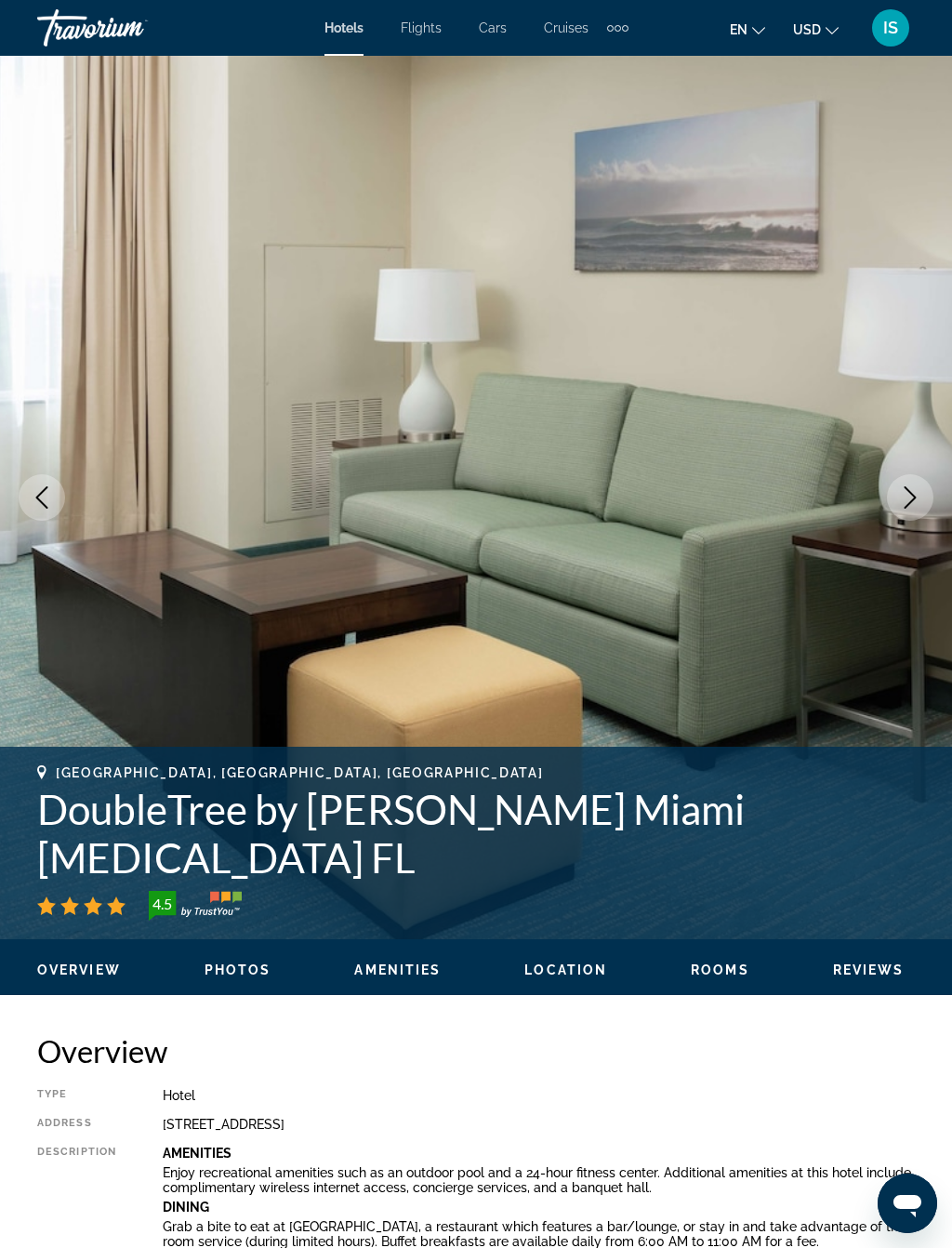
click at [910, 503] on icon "Next image" at bounding box center [910, 497] width 12 height 23
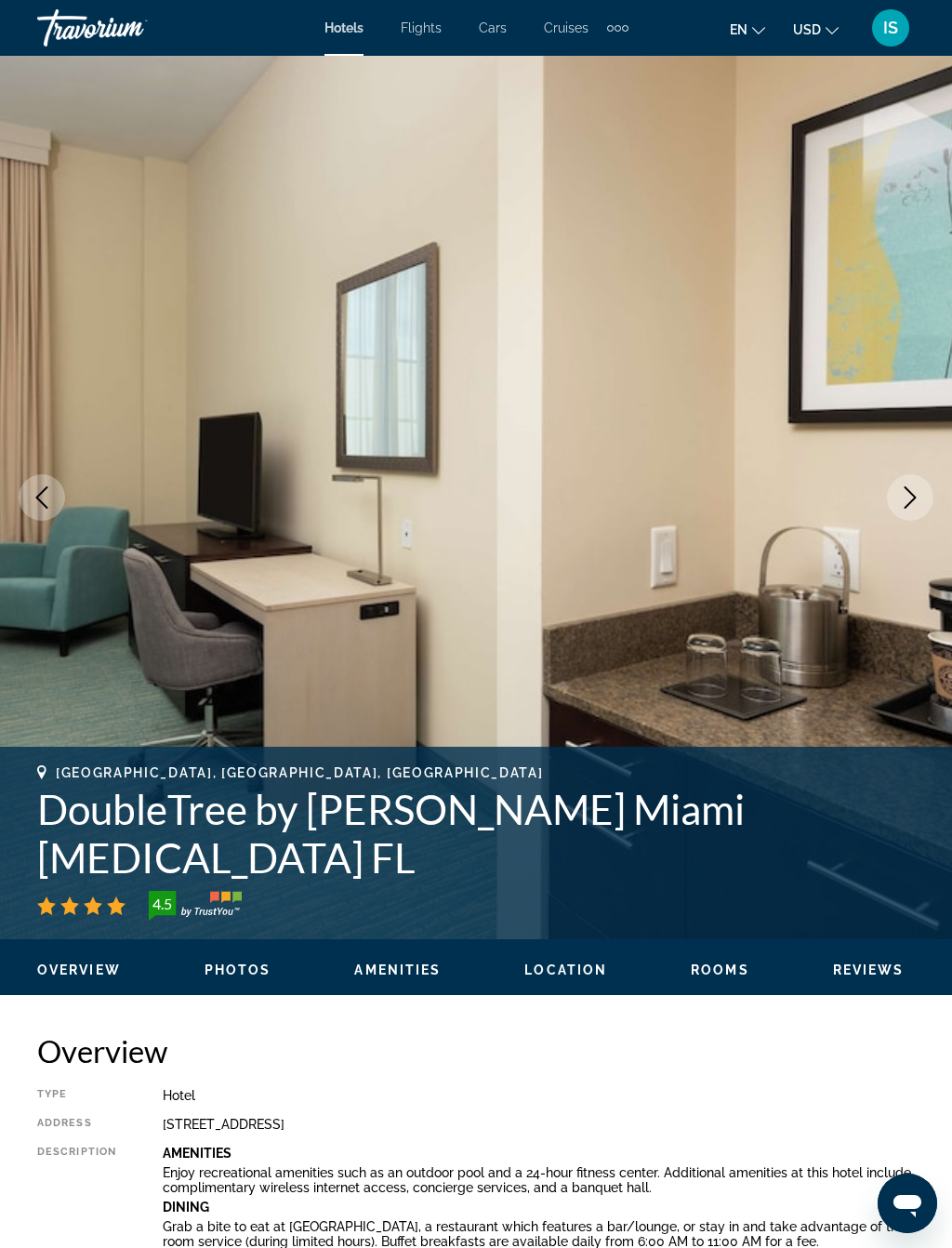
click at [901, 505] on icon "Next image" at bounding box center [910, 497] width 23 height 23
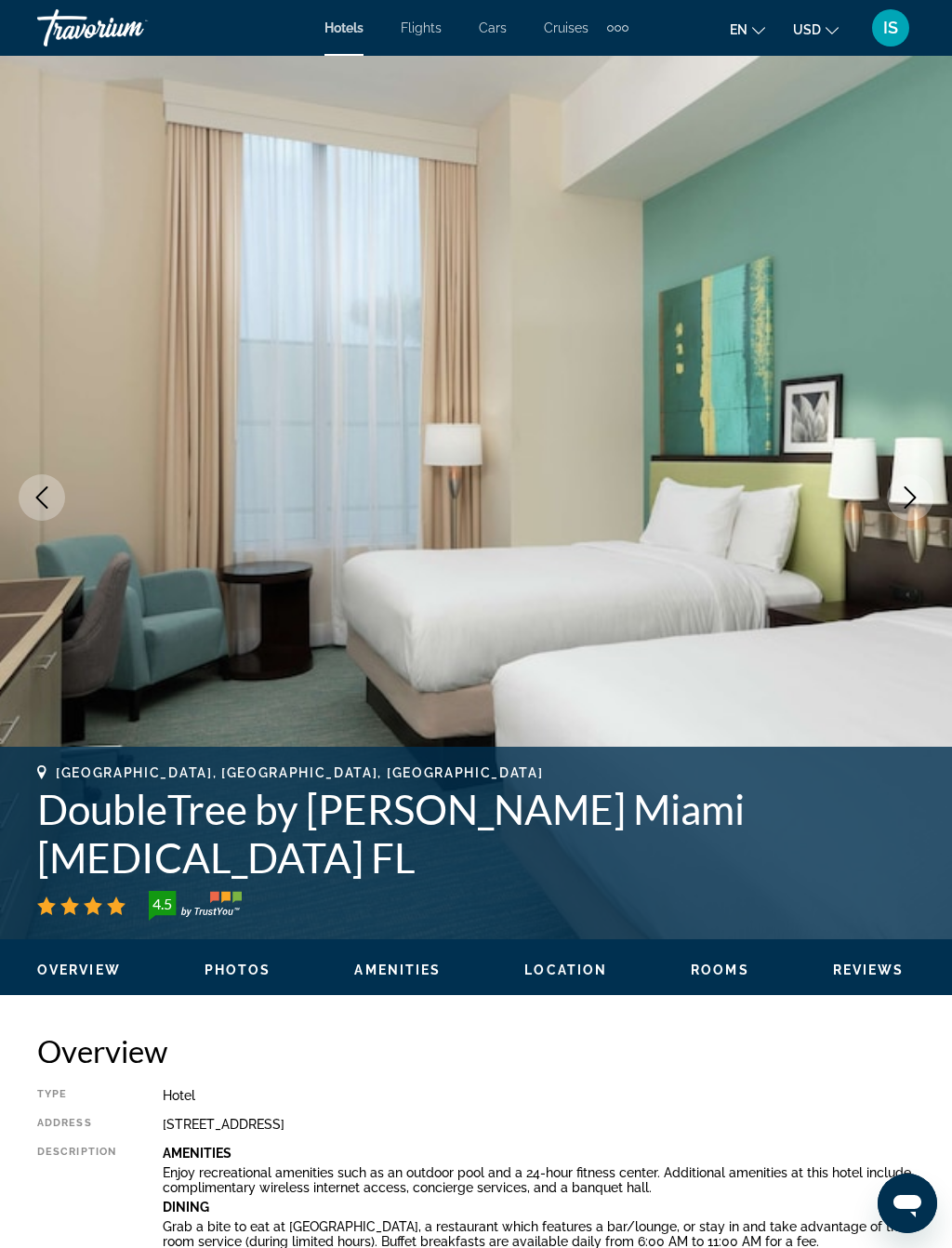
click at [902, 505] on icon "Next image" at bounding box center [910, 497] width 23 height 23
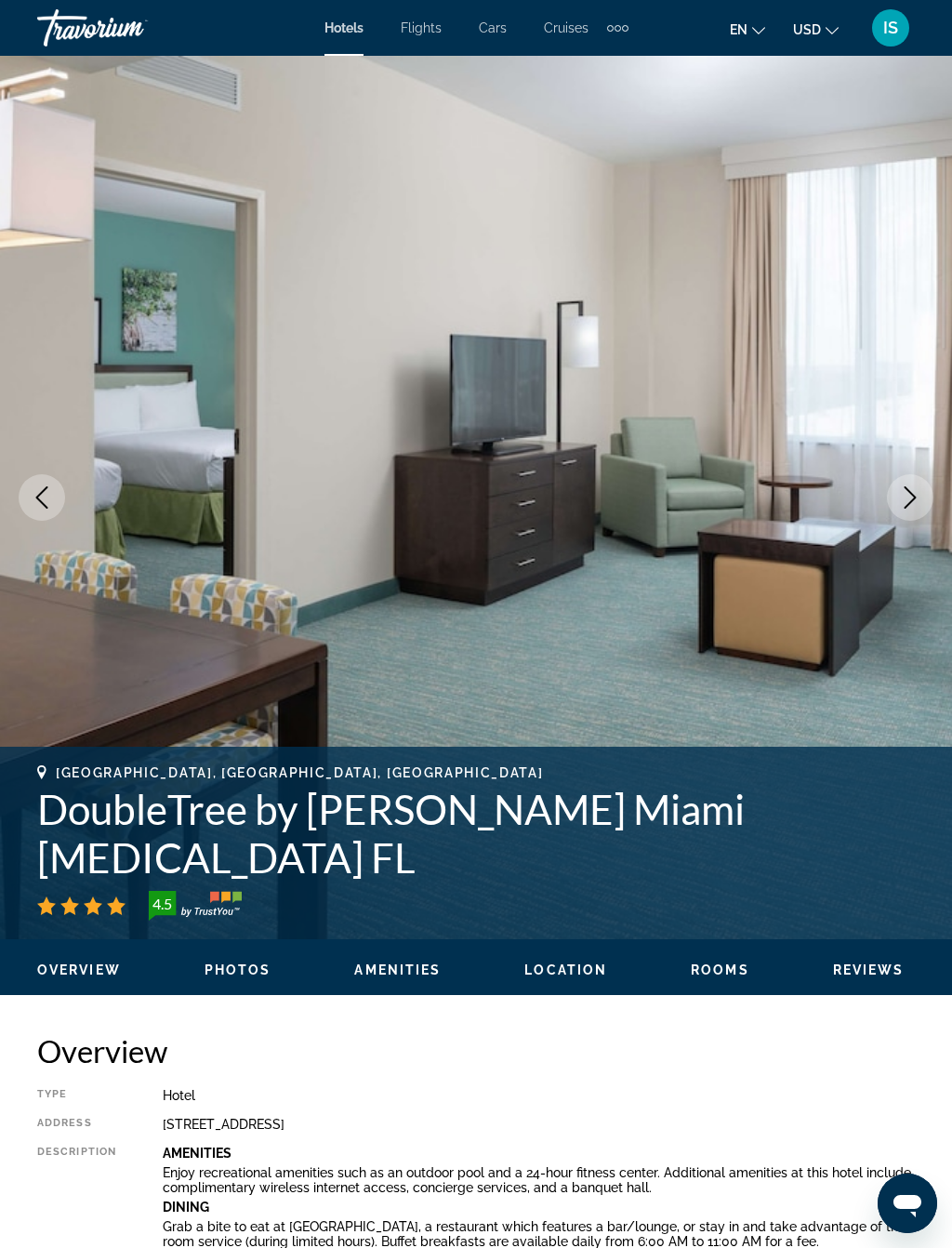
click at [905, 502] on icon "Next image" at bounding box center [910, 497] width 23 height 23
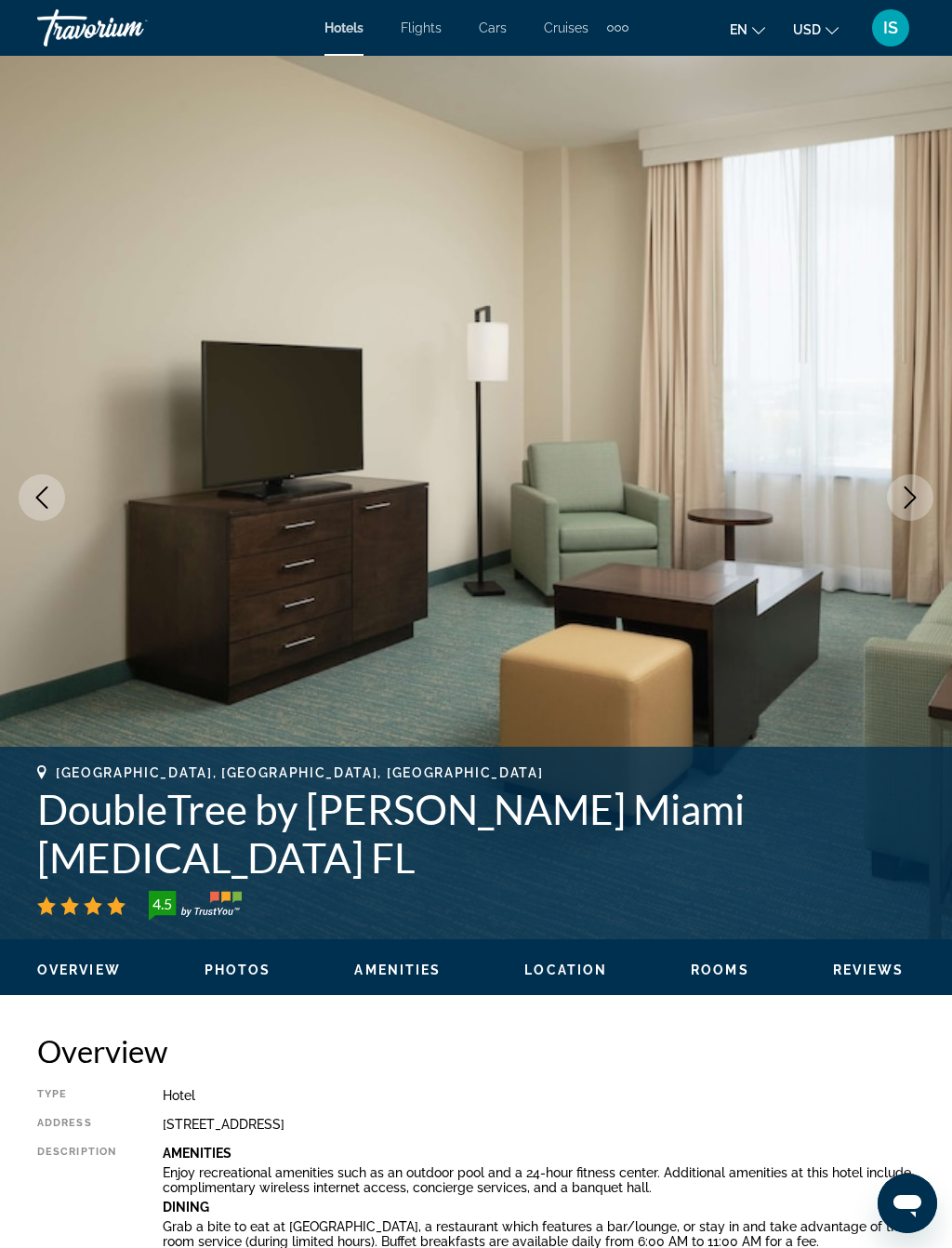
click at [908, 505] on icon "Next image" at bounding box center [910, 497] width 12 height 23
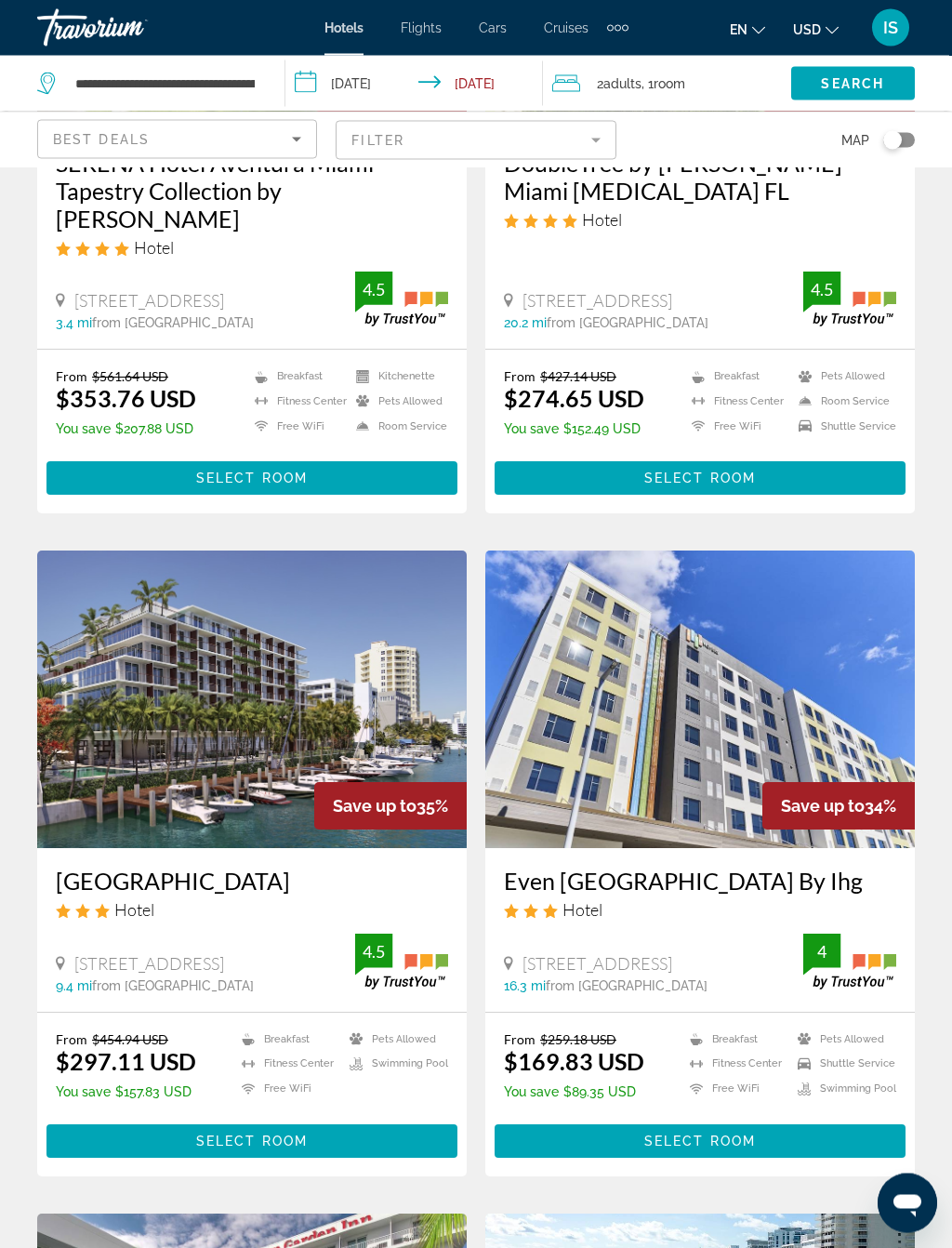
scroll to position [1763, 0]
click at [182, 777] on img "Main content" at bounding box center [252, 699] width 430 height 297
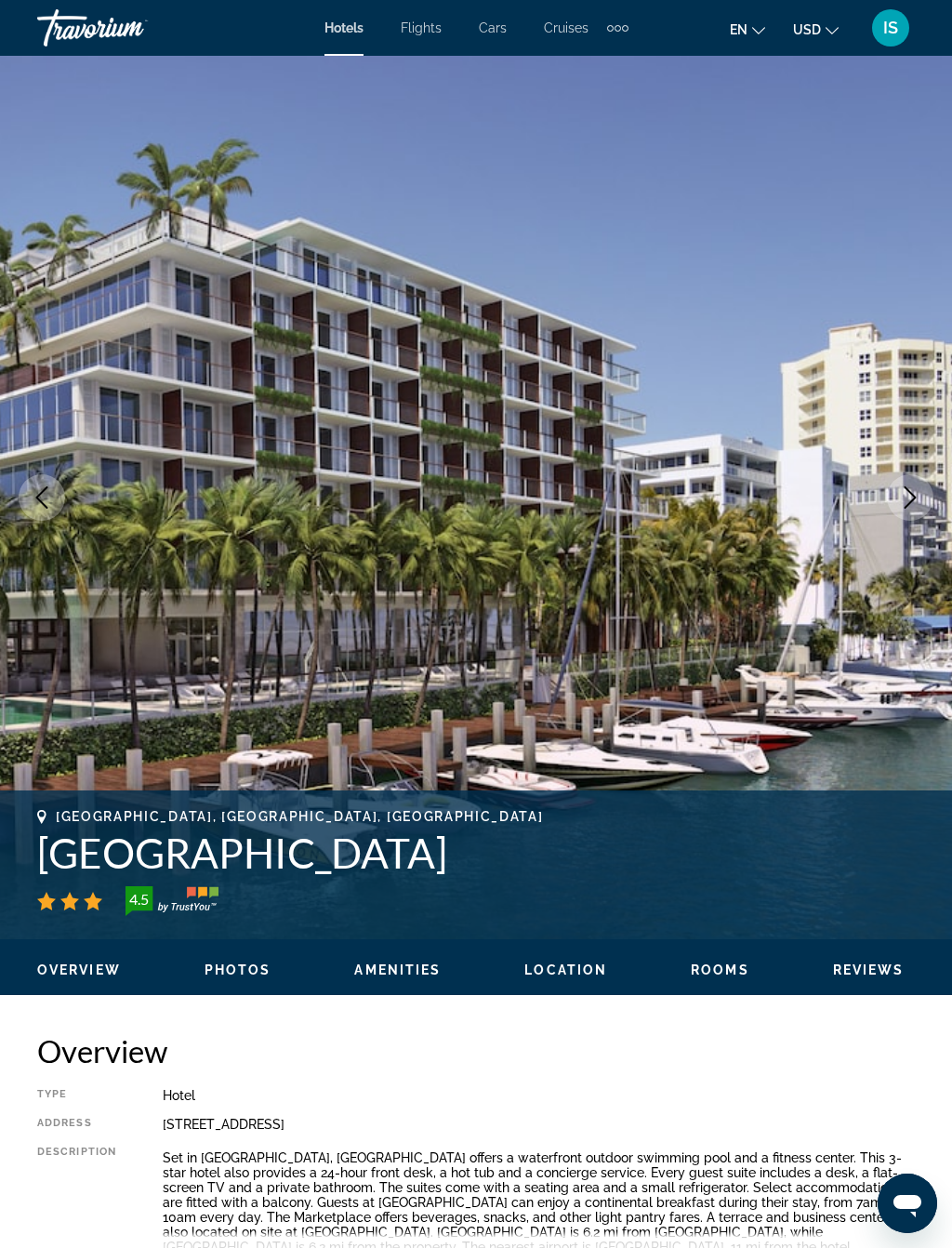
click at [905, 513] on button "Next image" at bounding box center [910, 497] width 47 height 47
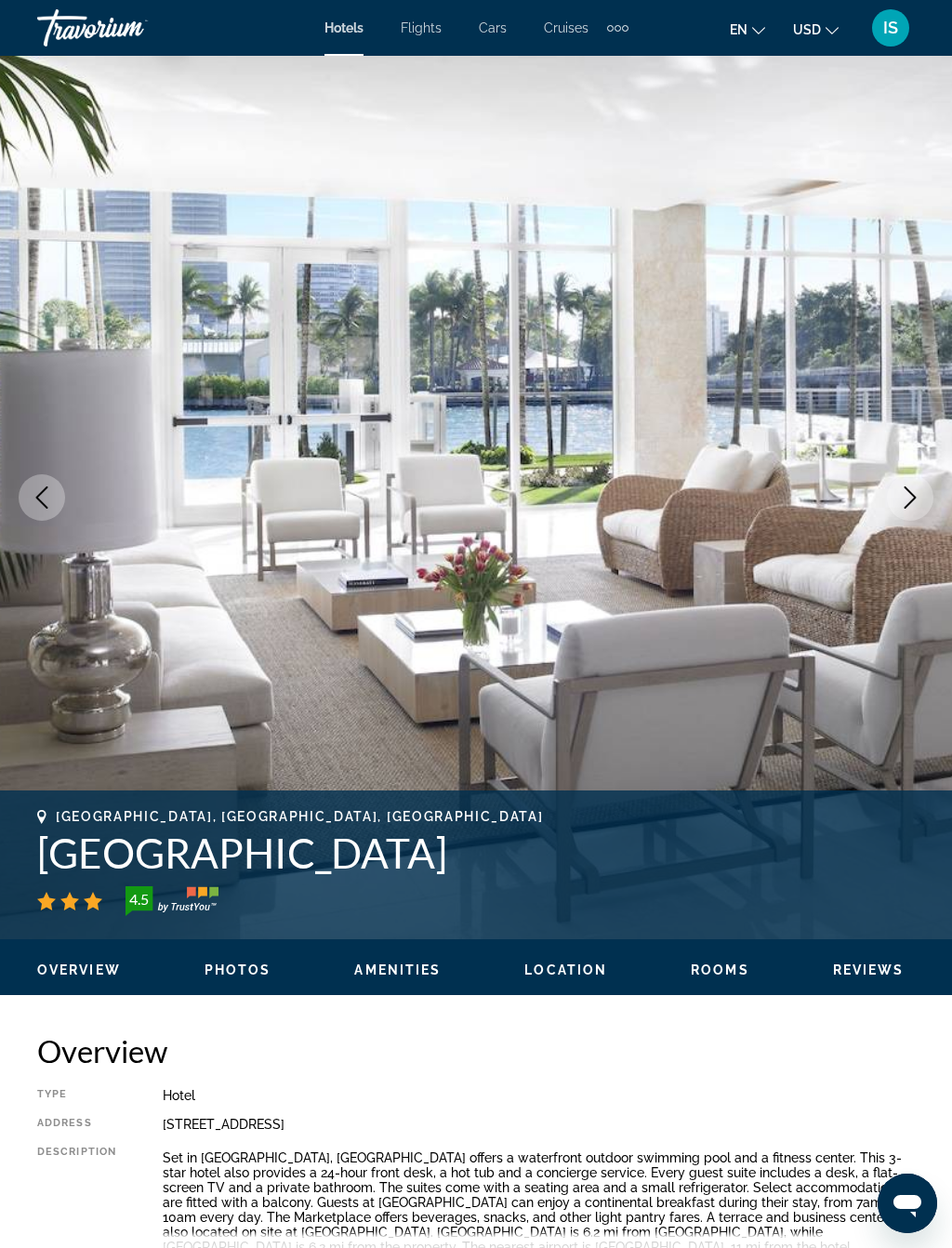
click at [898, 500] on button "Next image" at bounding box center [910, 497] width 47 height 47
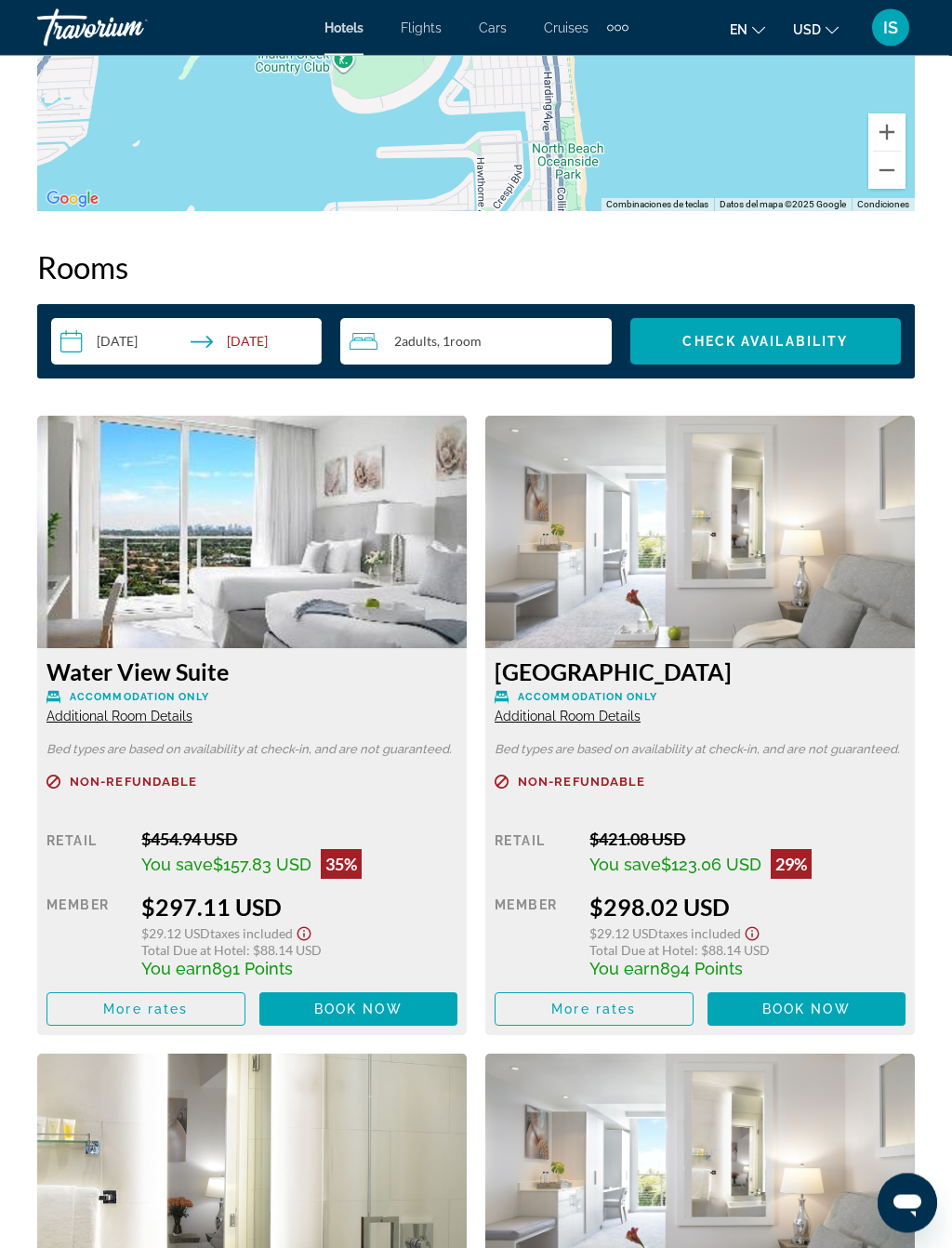
scroll to position [2756, 0]
click at [847, 1016] on span "Book now" at bounding box center [807, 1009] width 88 height 15
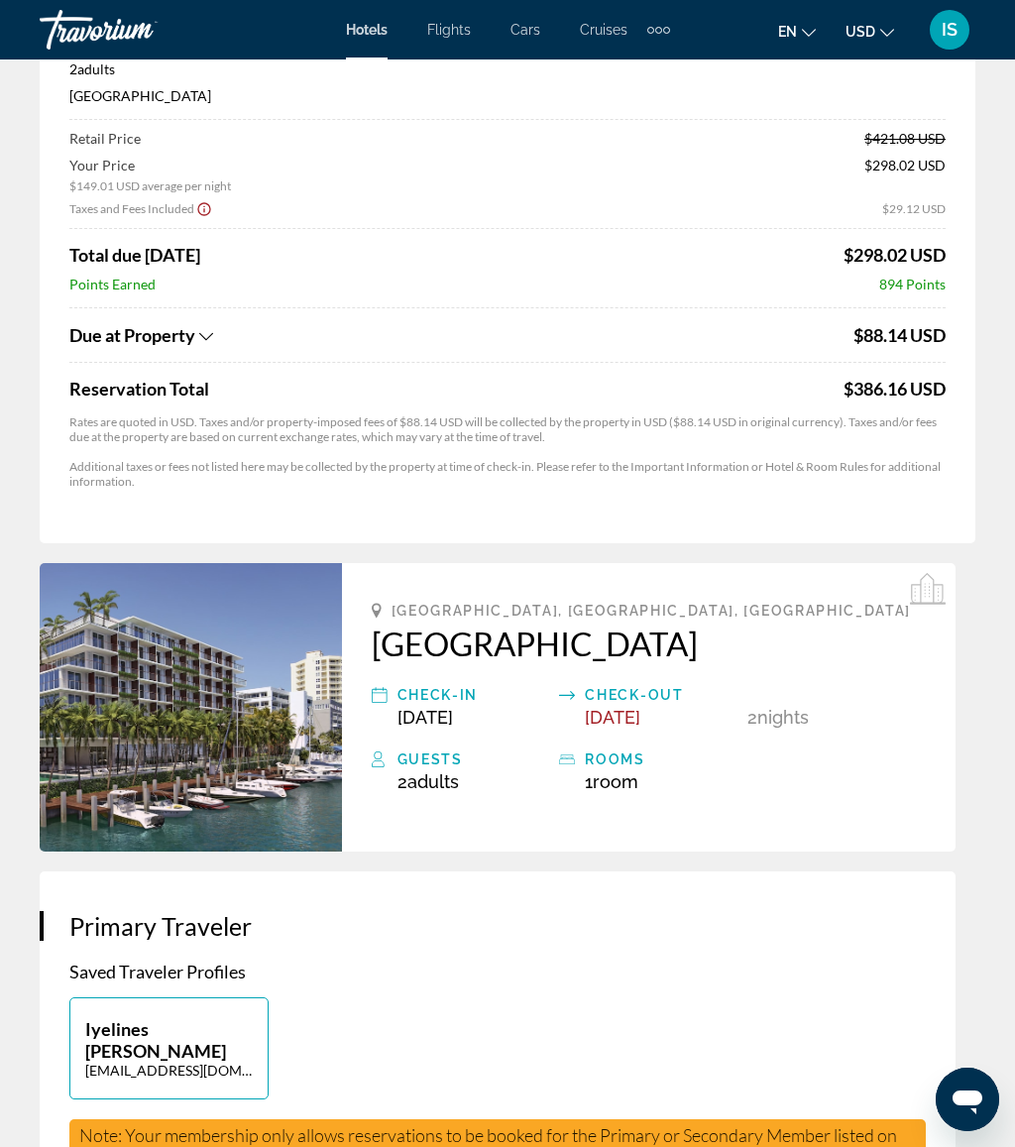
scroll to position [228, 0]
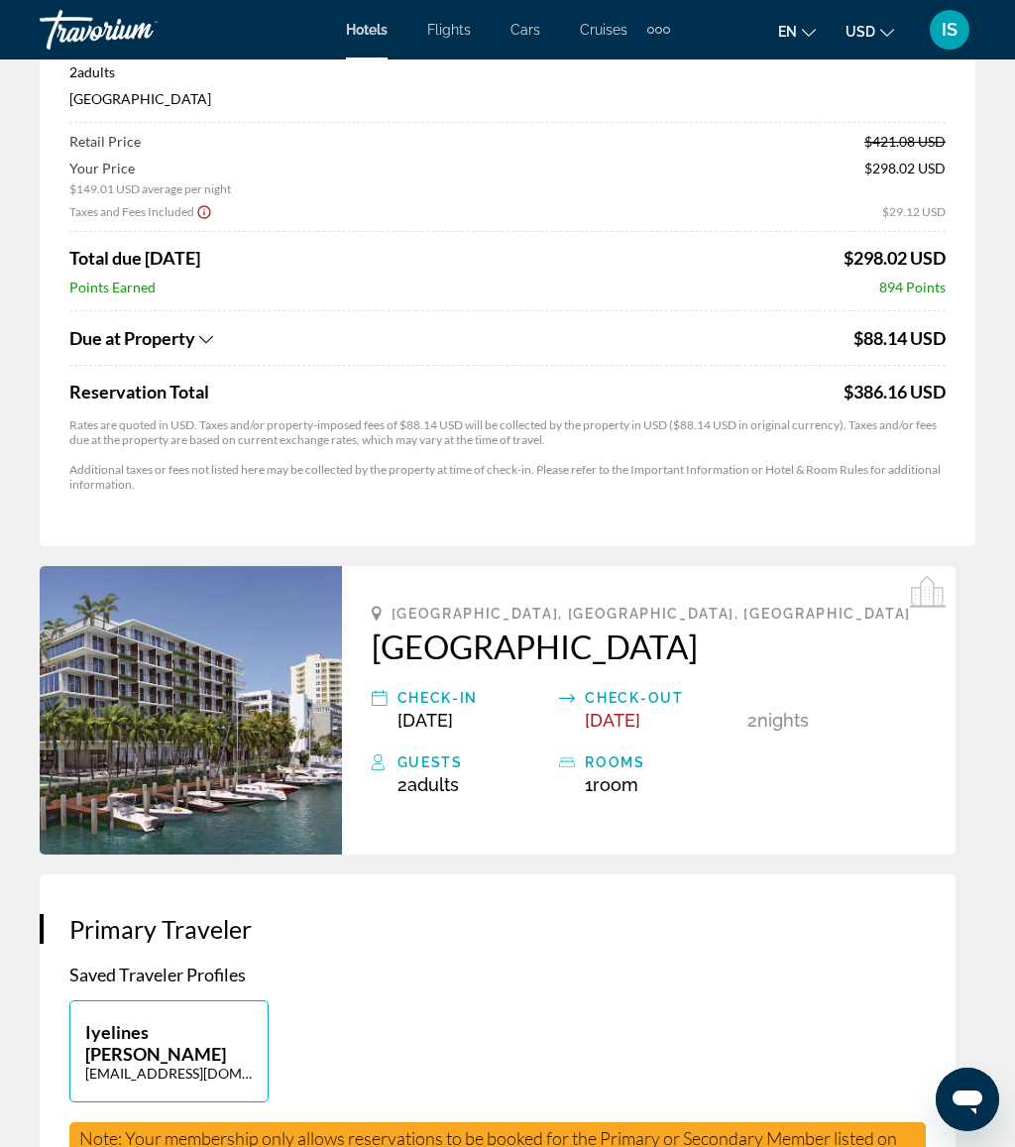
click at [623, 757] on div "rooms" at bounding box center [661, 762] width 153 height 24
click at [609, 753] on div "rooms" at bounding box center [661, 762] width 153 height 24
click at [739, 818] on div "Bay Harbor Islands, FL, United States Grand Beach Hotel Bay Harbor Check-in Sep…" at bounding box center [648, 710] width 613 height 288
click at [433, 782] on span "Adults" at bounding box center [433, 784] width 52 height 21
click at [389, 751] on div "Guests 2 Adult Adults , 0 Child Children ( ages )" at bounding box center [461, 772] width 178 height 45
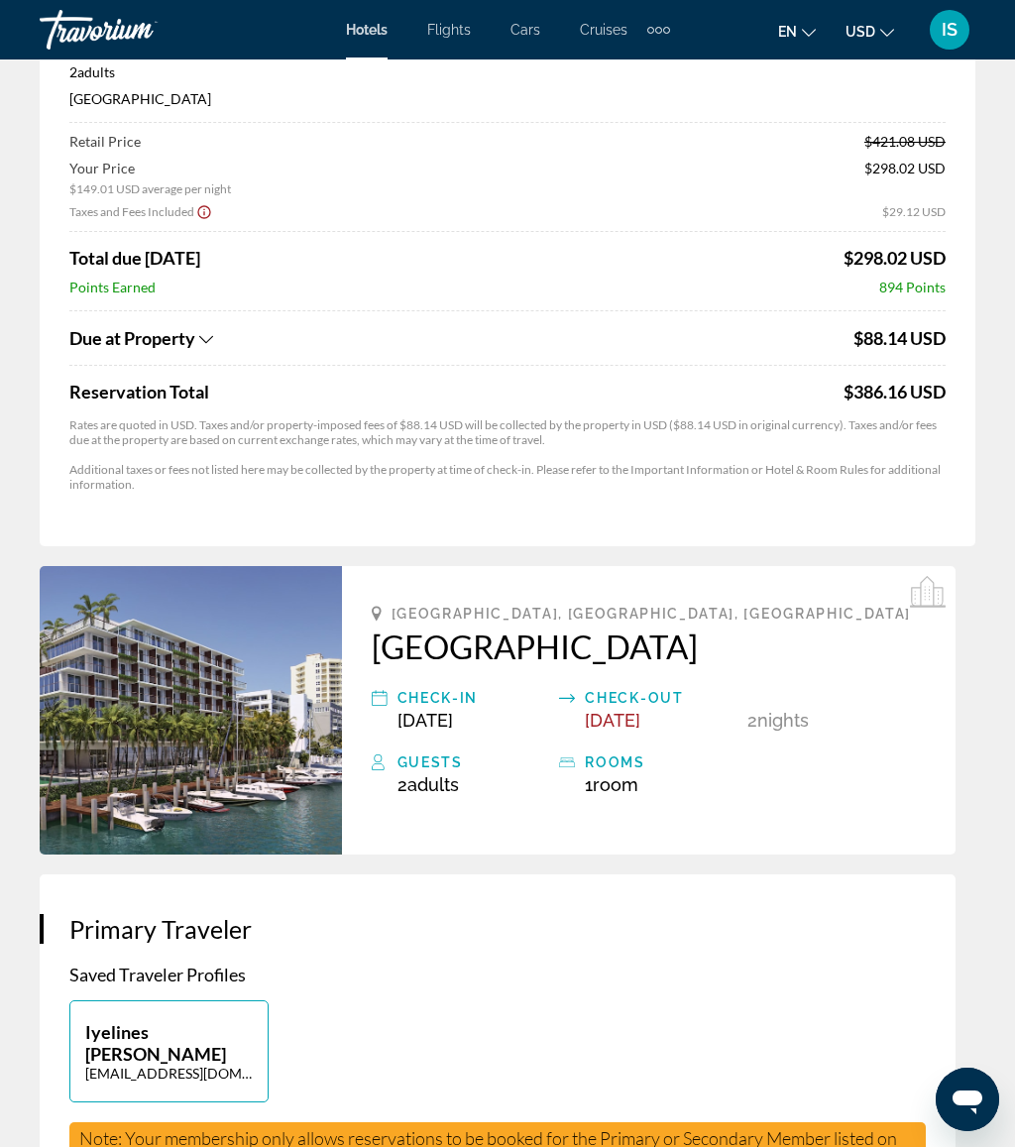
click at [380, 761] on icon "Main content" at bounding box center [380, 762] width 16 height 24
click at [448, 766] on div "Guests" at bounding box center [473, 762] width 153 height 24
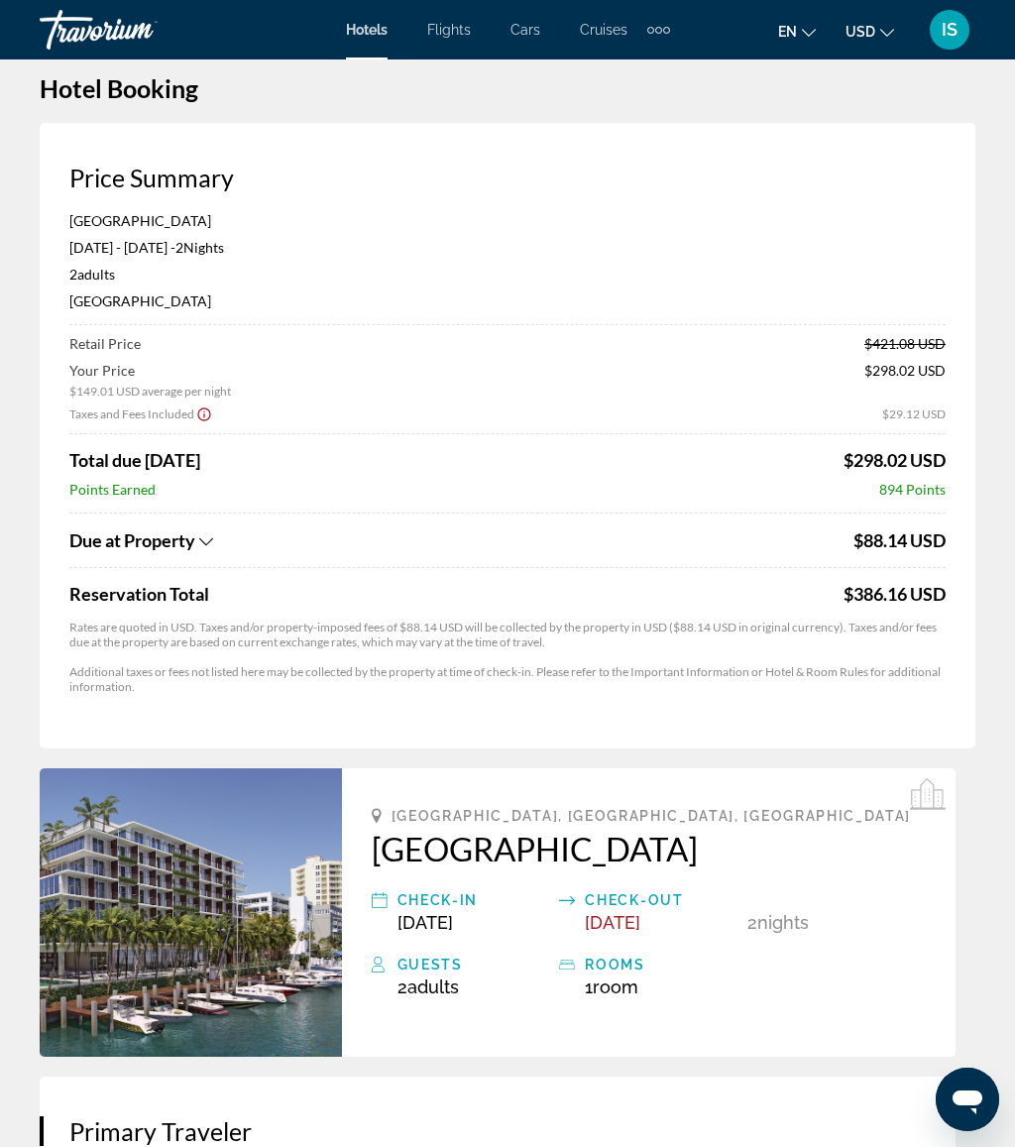
scroll to position [0, 0]
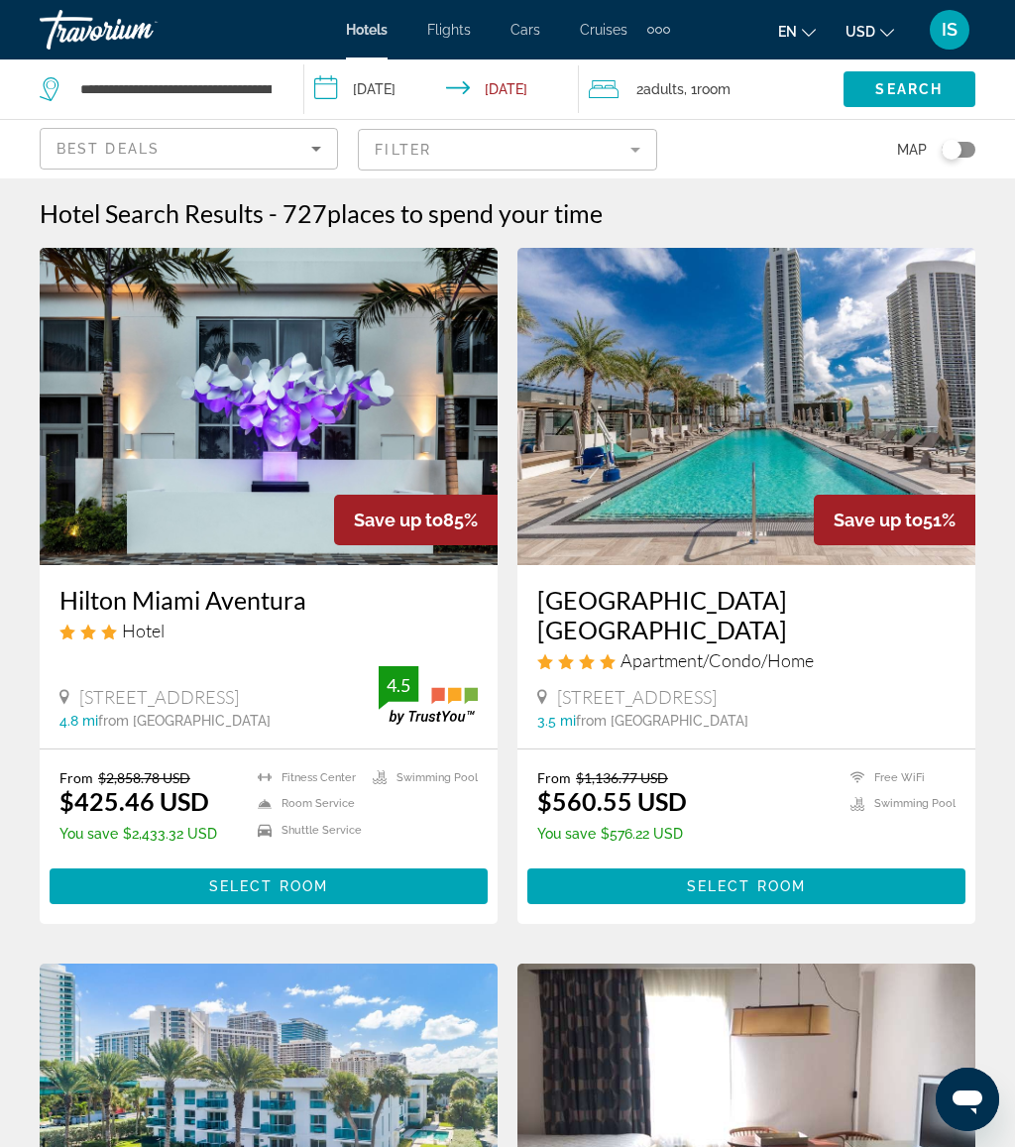
click at [710, 89] on span "Room" at bounding box center [714, 89] width 34 height 16
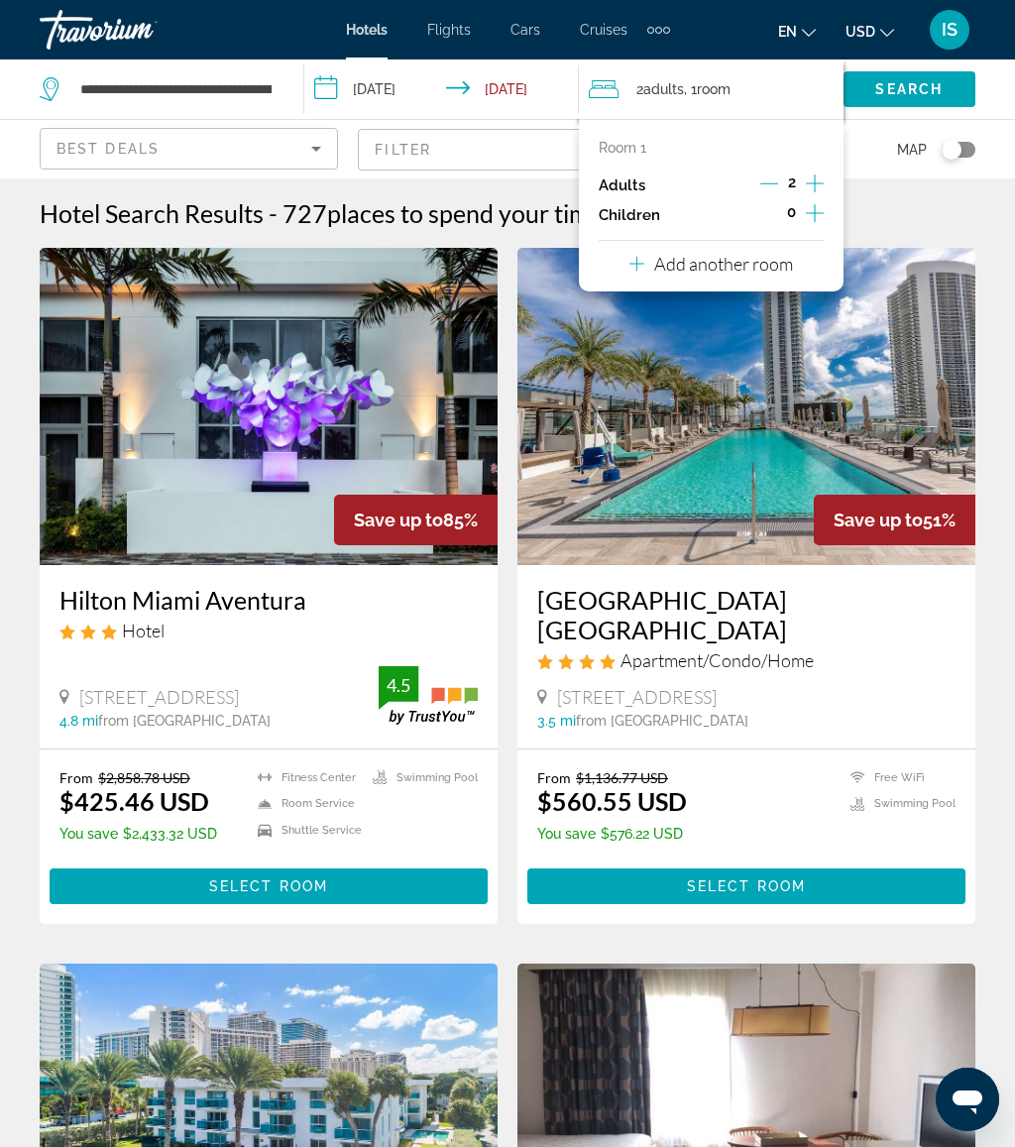
click at [814, 177] on icon "Increment adults" at bounding box center [815, 183] width 18 height 24
click at [813, 179] on icon "Increment adults" at bounding box center [815, 183] width 18 height 24
click at [918, 93] on span "Search" at bounding box center [908, 89] width 67 height 16
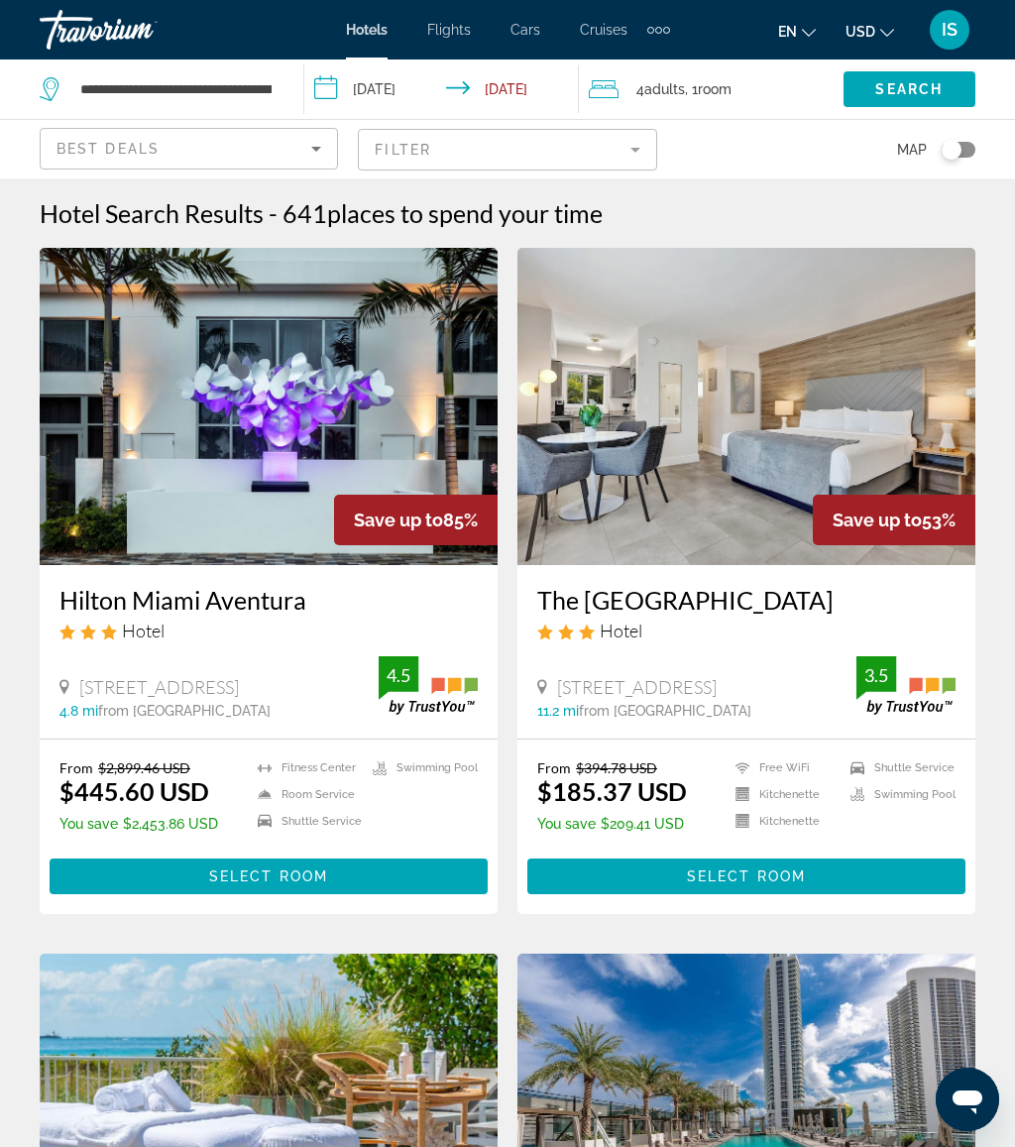
click at [890, 518] on span "Save up to" at bounding box center [876, 519] width 89 height 21
click at [848, 858] on span "Main content" at bounding box center [746, 876] width 438 height 48
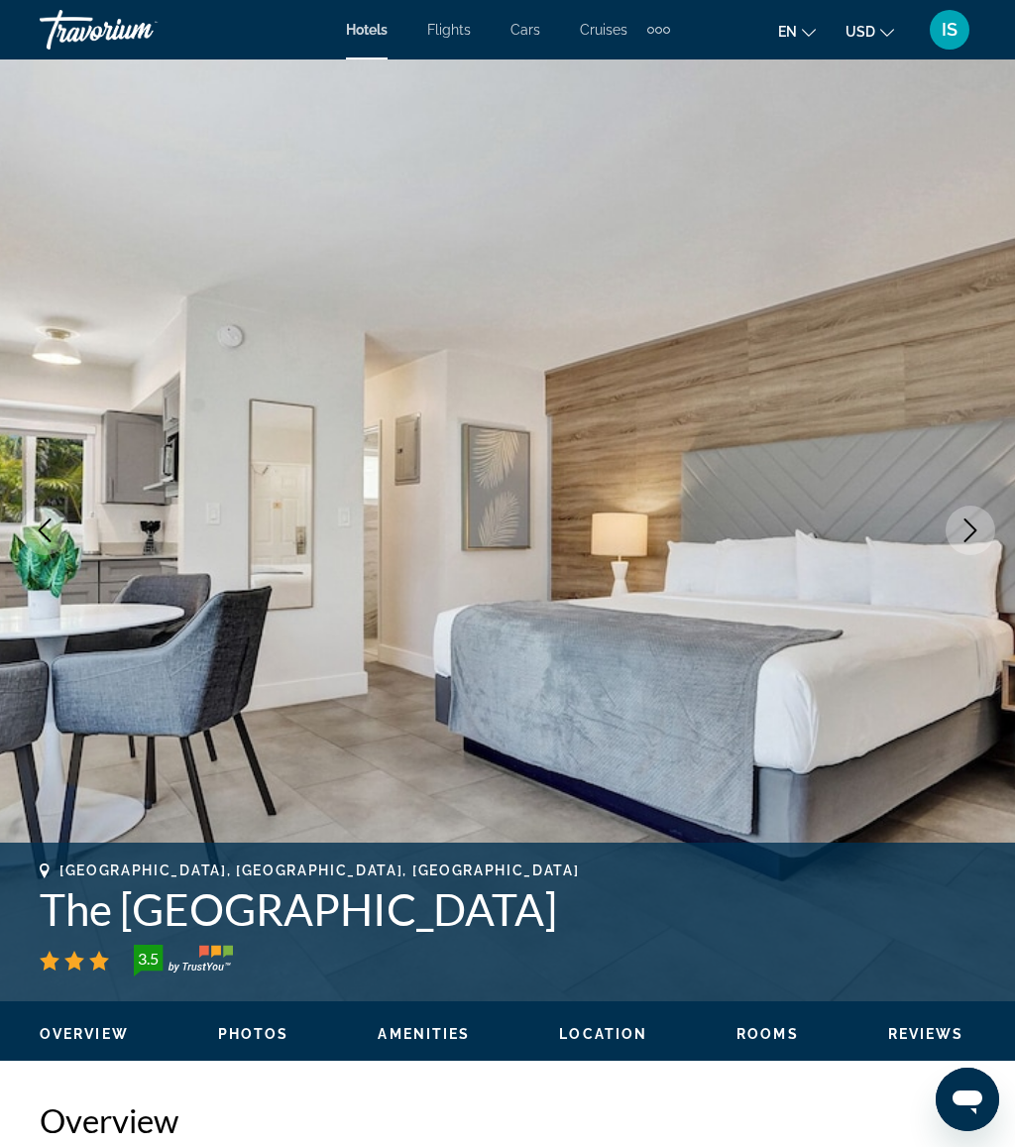
click at [962, 523] on icon "Next image" at bounding box center [970, 530] width 24 height 24
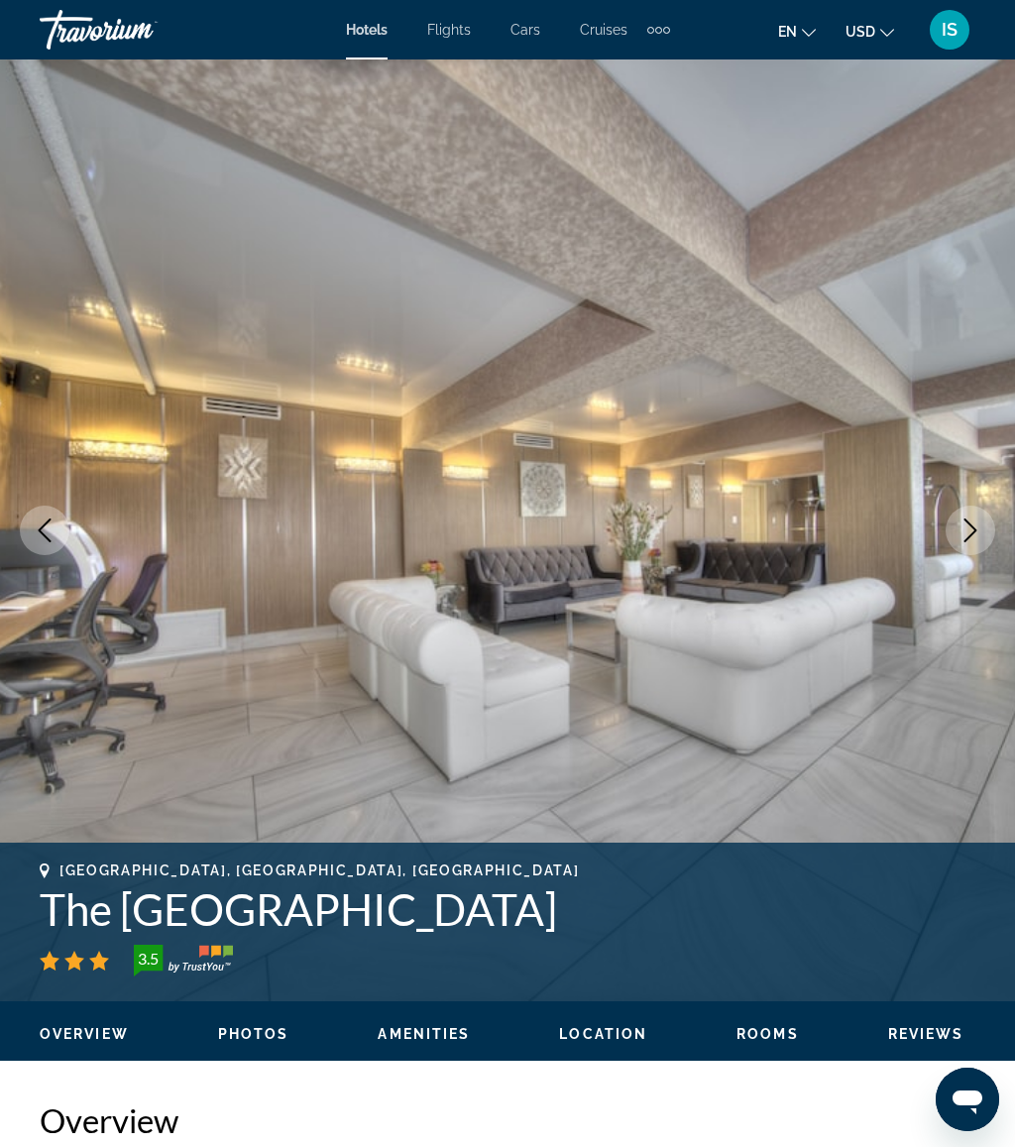
click at [962, 528] on icon "Next image" at bounding box center [970, 530] width 24 height 24
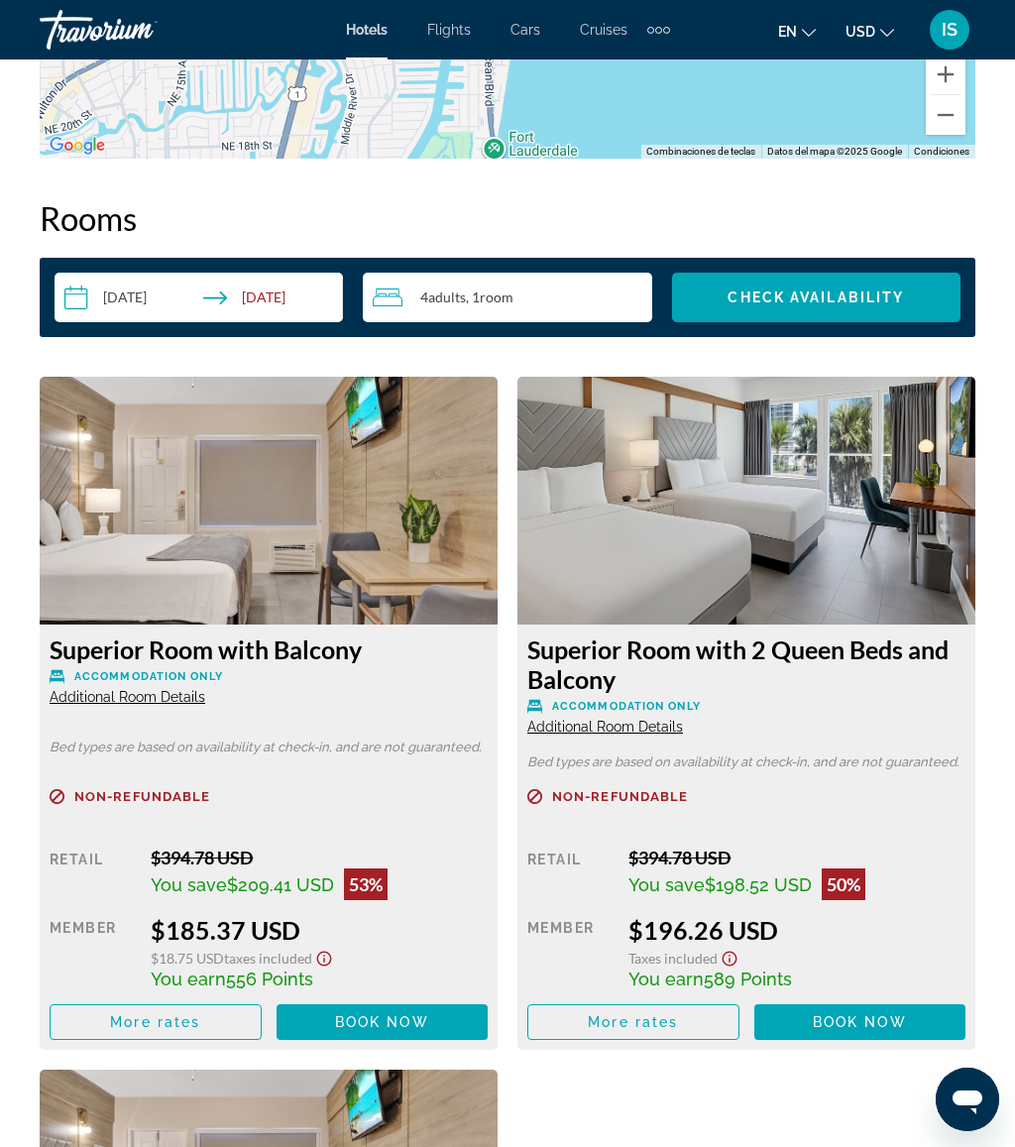
scroll to position [3030, 0]
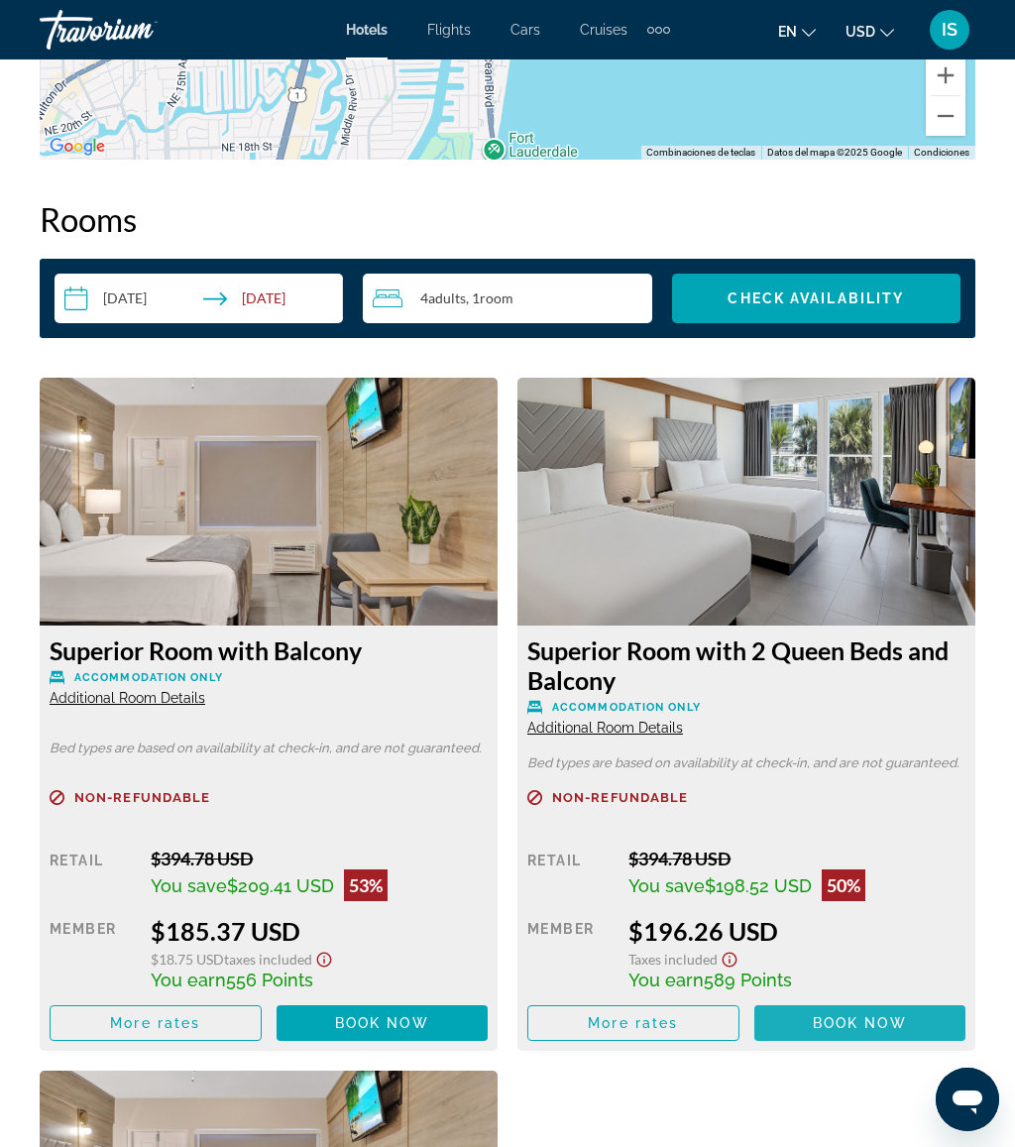
click at [894, 1016] on span "Book now" at bounding box center [860, 1023] width 94 height 16
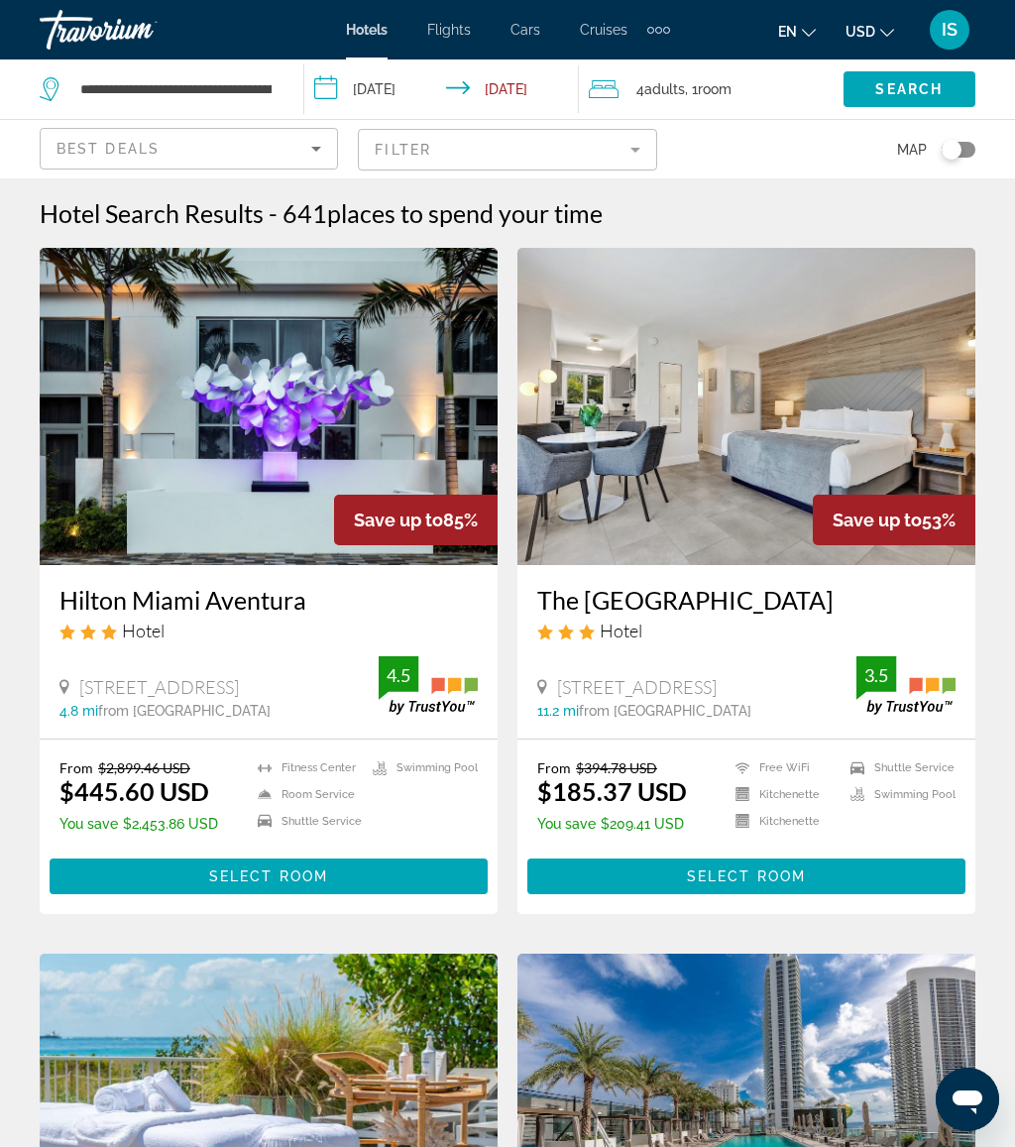
click at [672, 92] on span "Adults" at bounding box center [664, 89] width 41 height 16
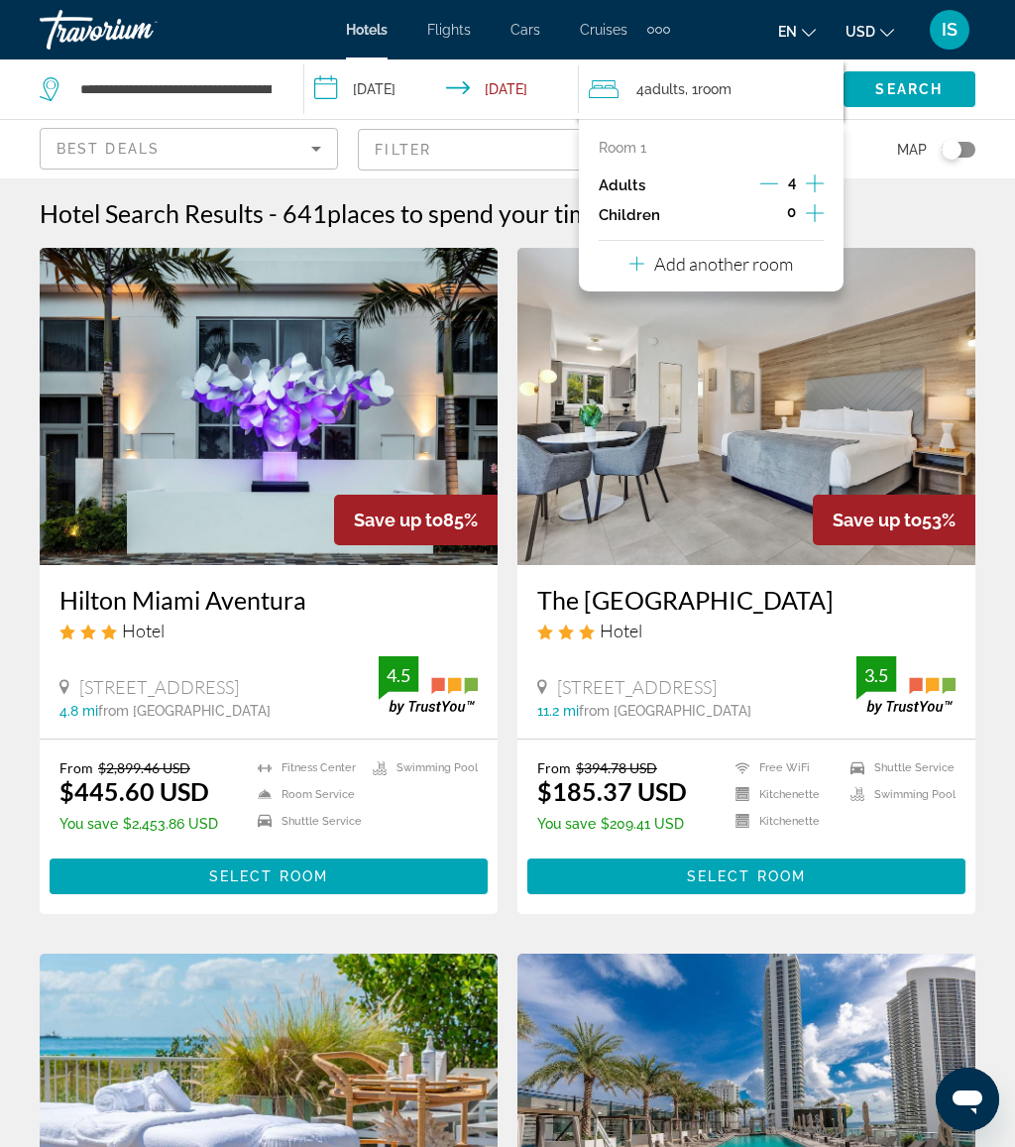
click at [644, 259] on div "Add another room" at bounding box center [711, 264] width 164 height 24
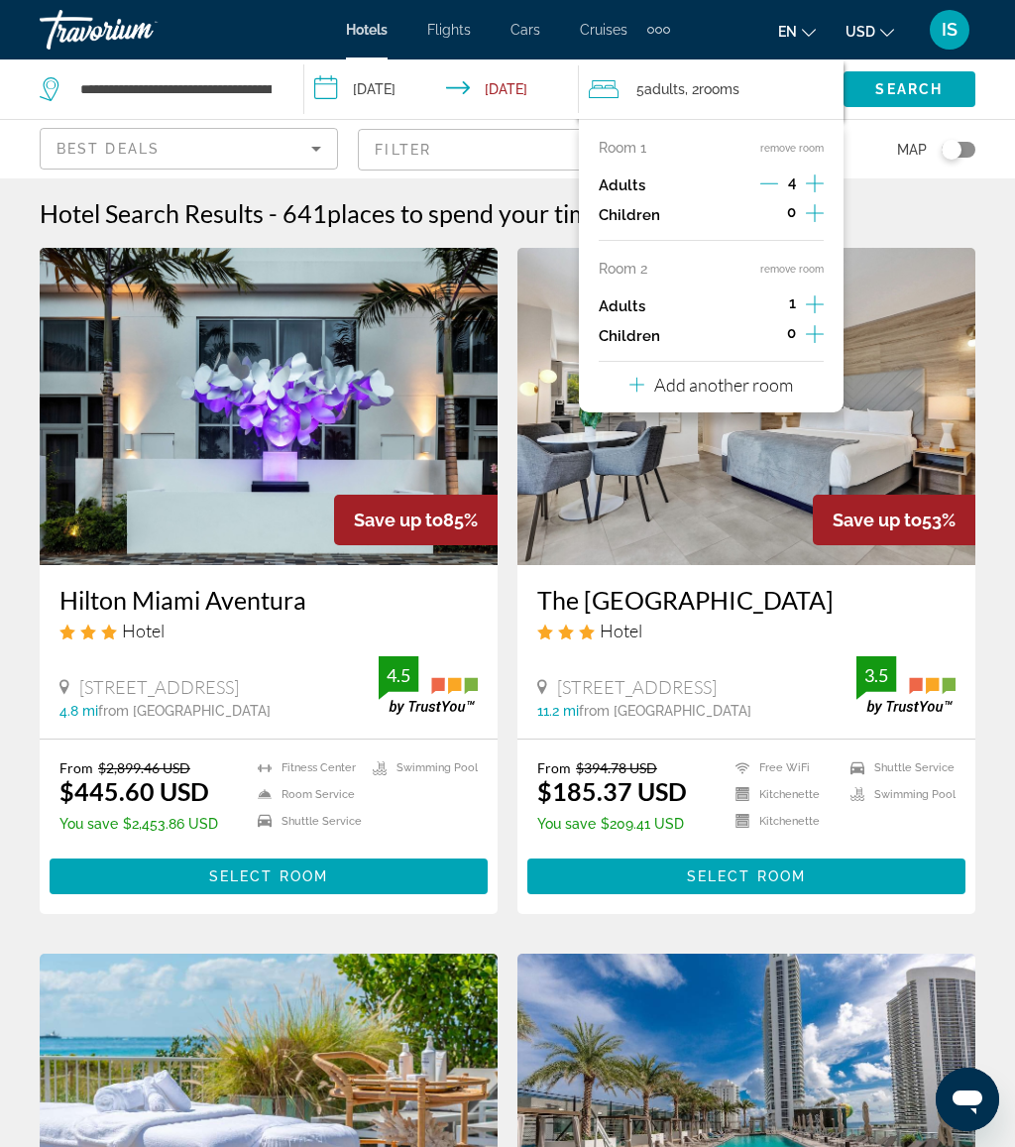
click at [813, 293] on icon "Increment adults" at bounding box center [815, 304] width 18 height 24
click at [963, 209] on div "Hotel Search Results - 641 places to spend your time" at bounding box center [507, 213] width 935 height 30
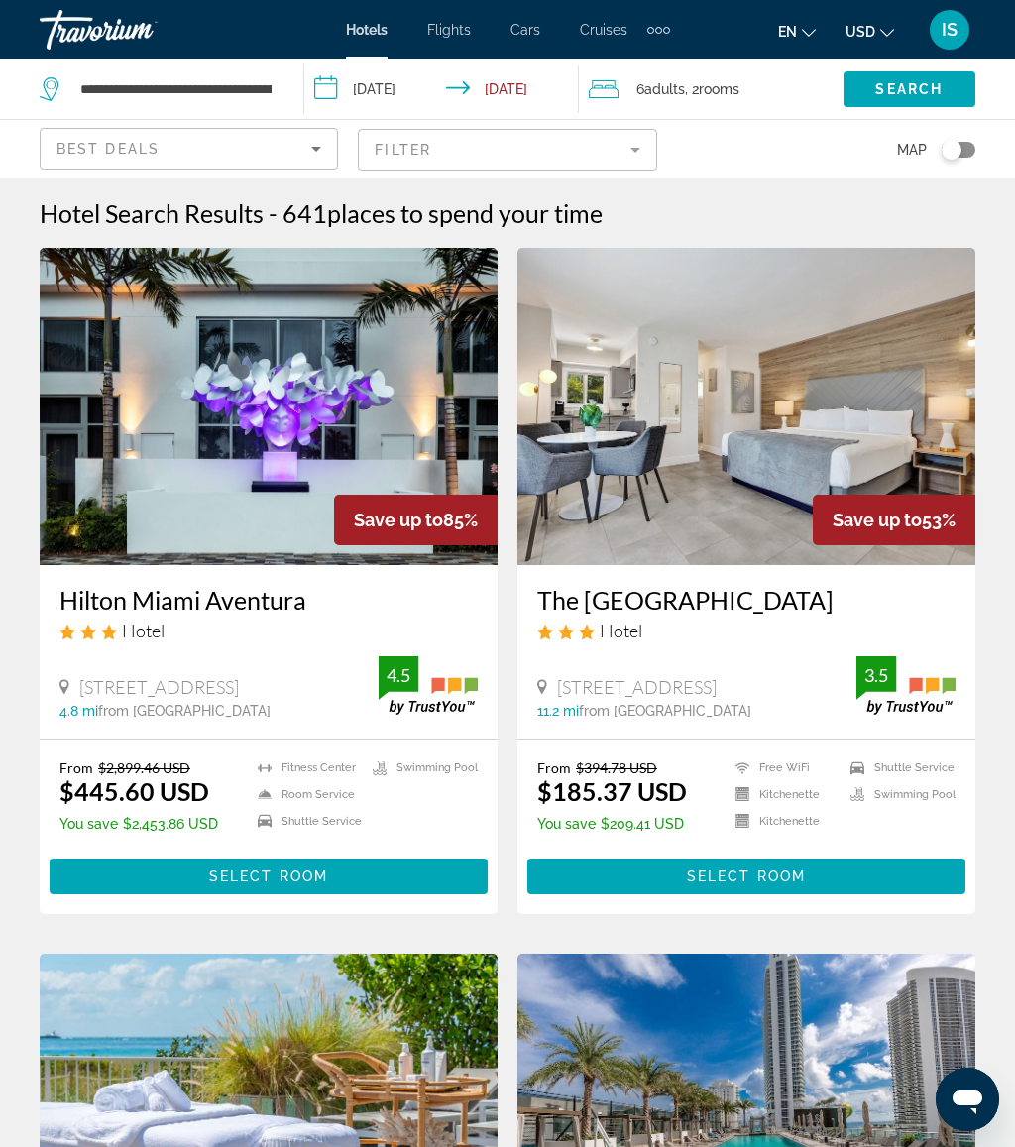
click at [908, 90] on span "Search" at bounding box center [908, 89] width 67 height 16
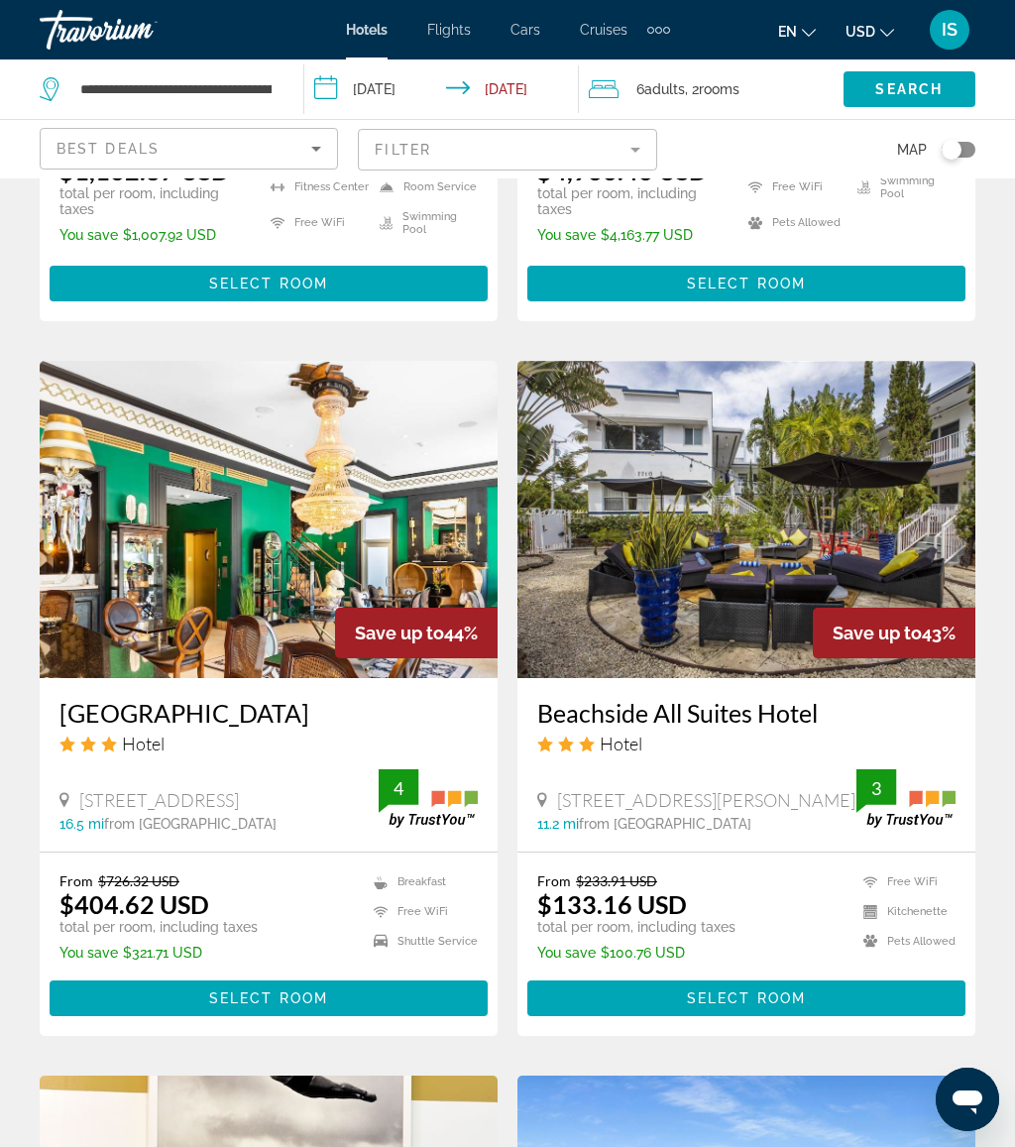
scroll to position [2940, 0]
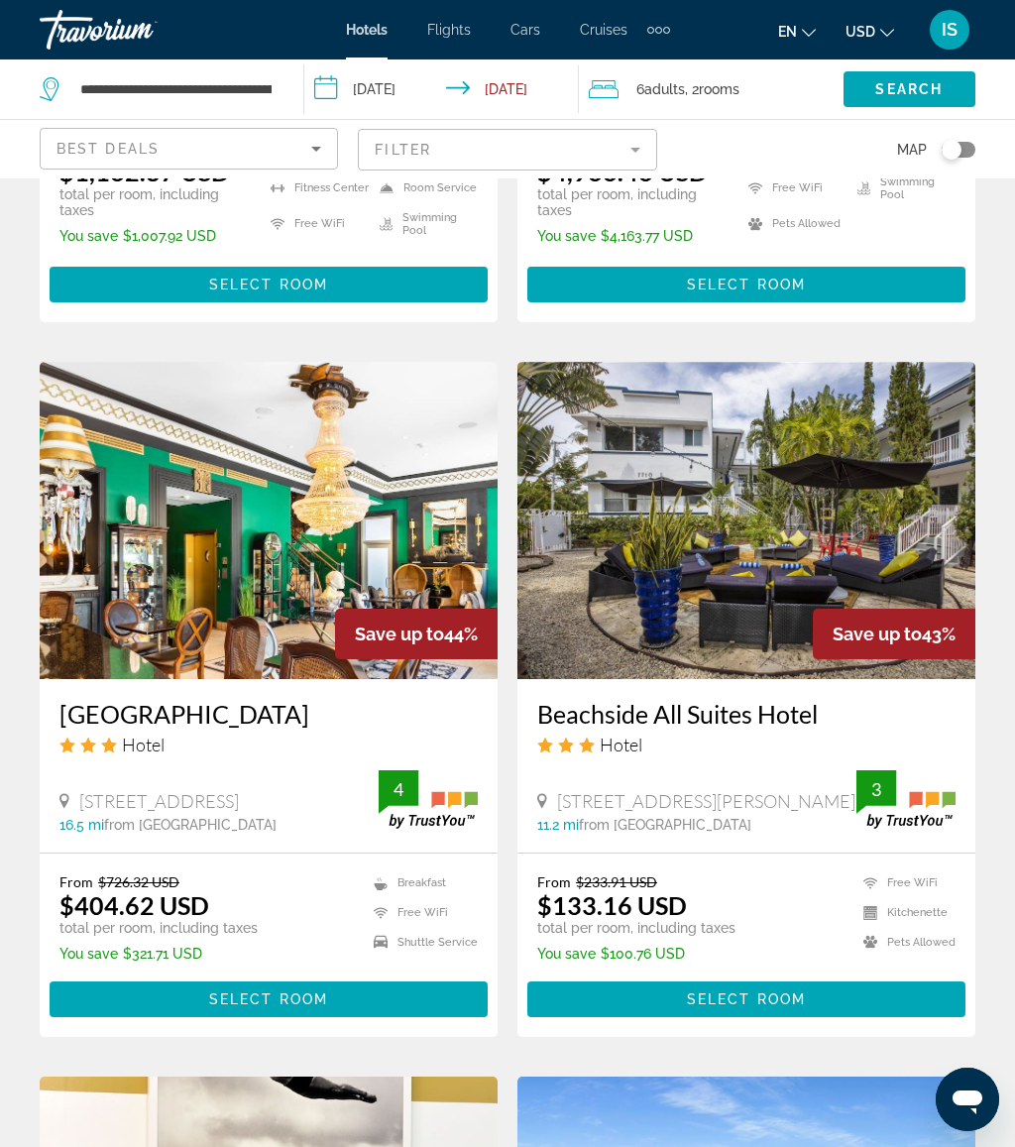
click at [811, 540] on img "Main content" at bounding box center [746, 520] width 458 height 317
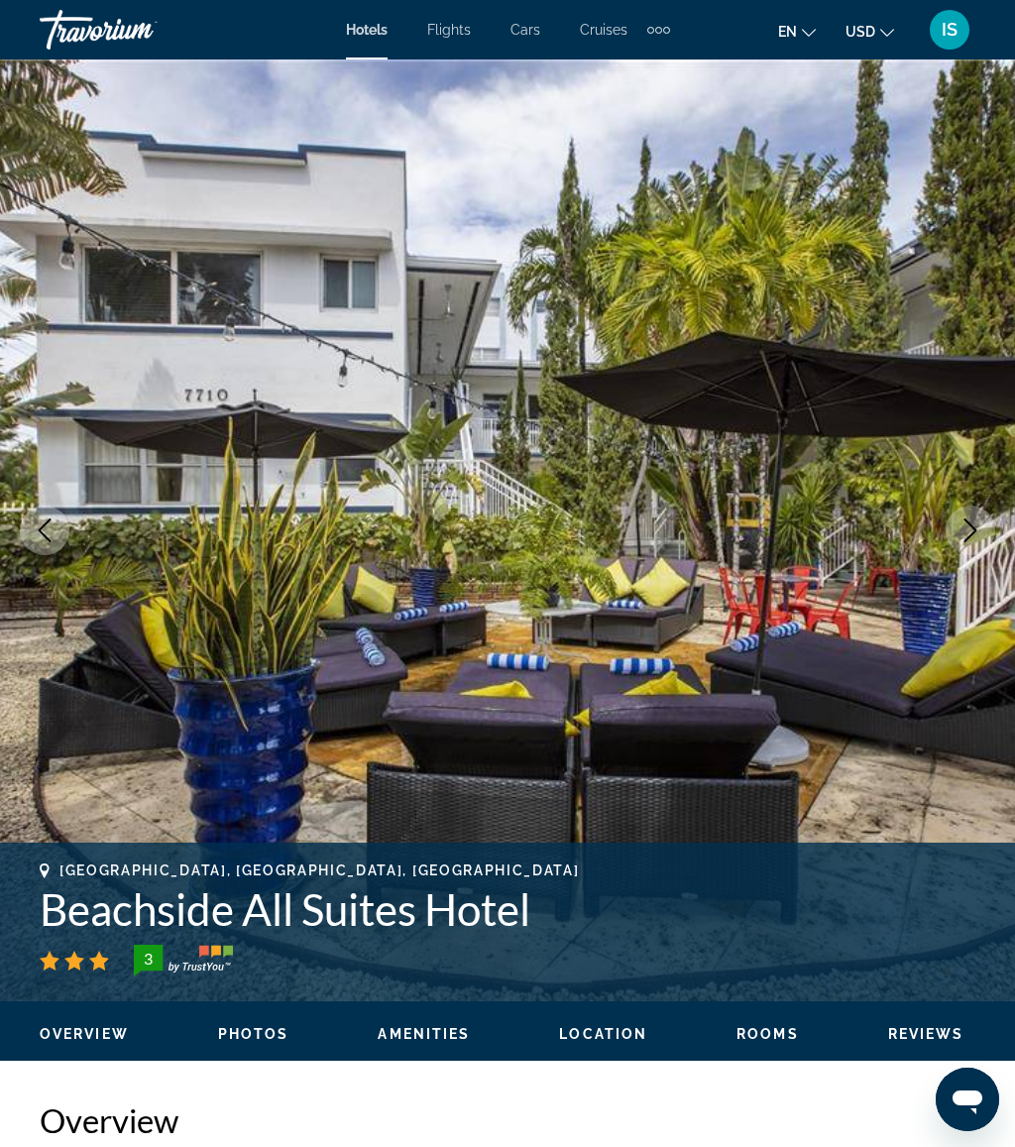
click at [967, 522] on icon "Next image" at bounding box center [970, 530] width 13 height 24
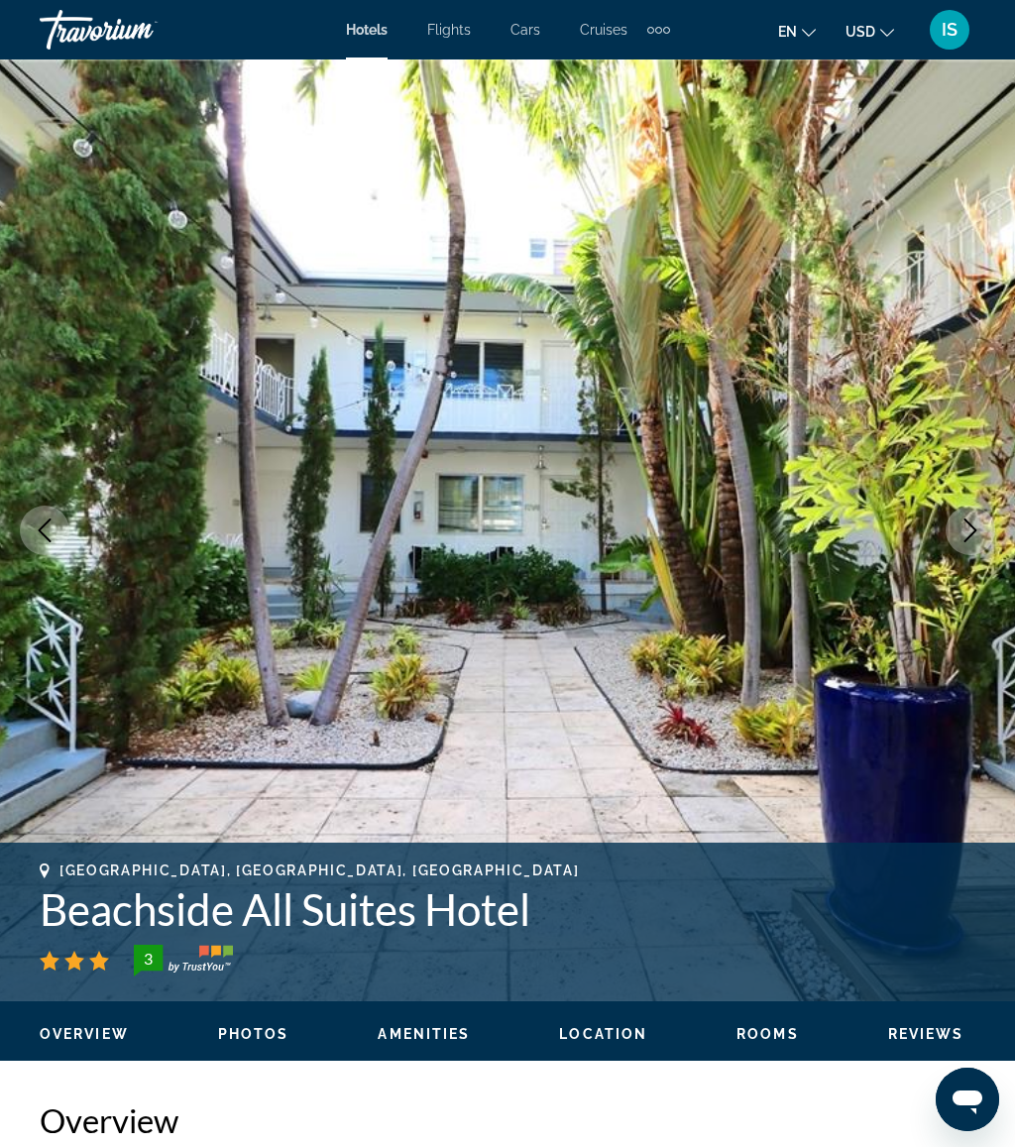
click at [958, 523] on icon "Next image" at bounding box center [970, 530] width 24 height 24
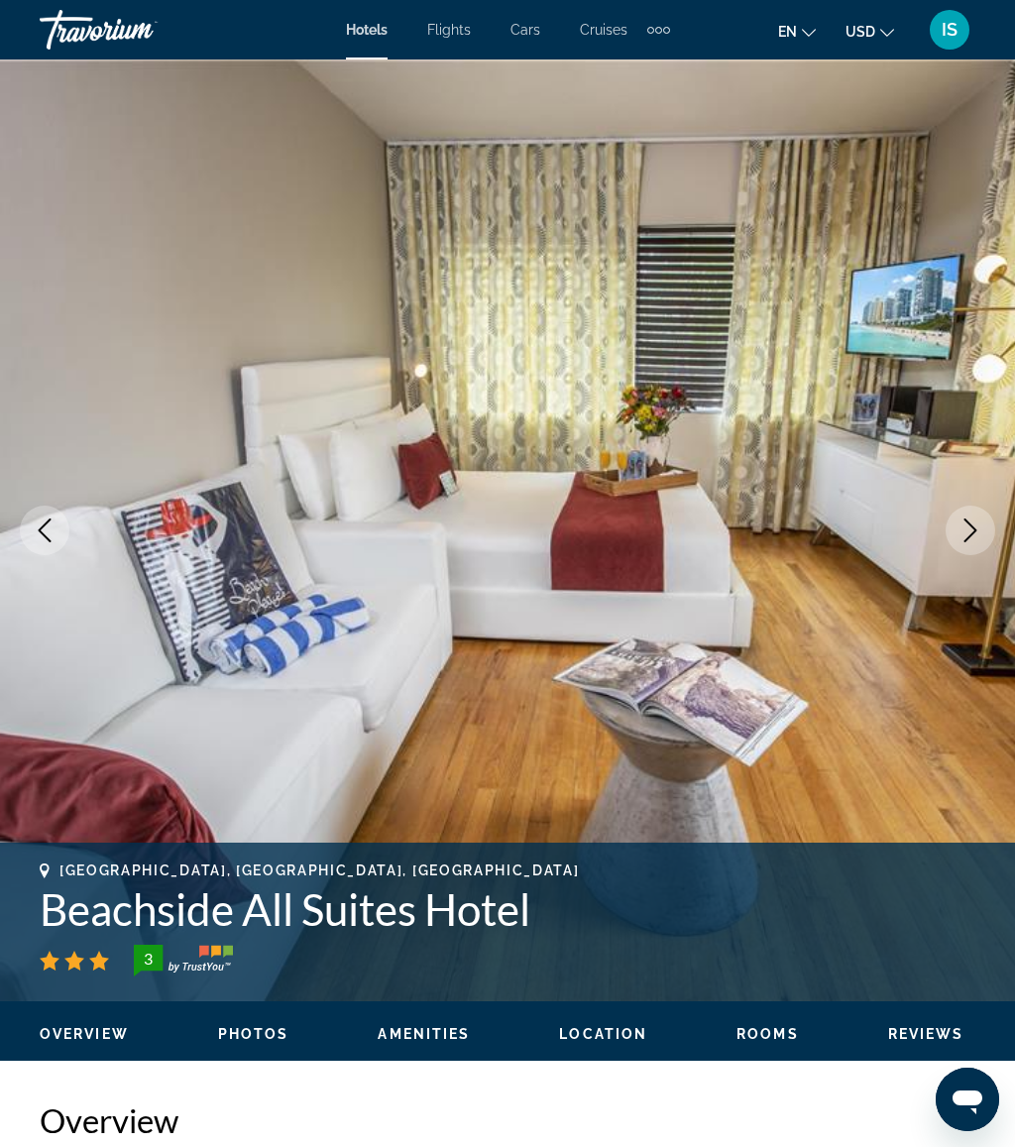
click at [959, 529] on icon "Next image" at bounding box center [970, 530] width 24 height 24
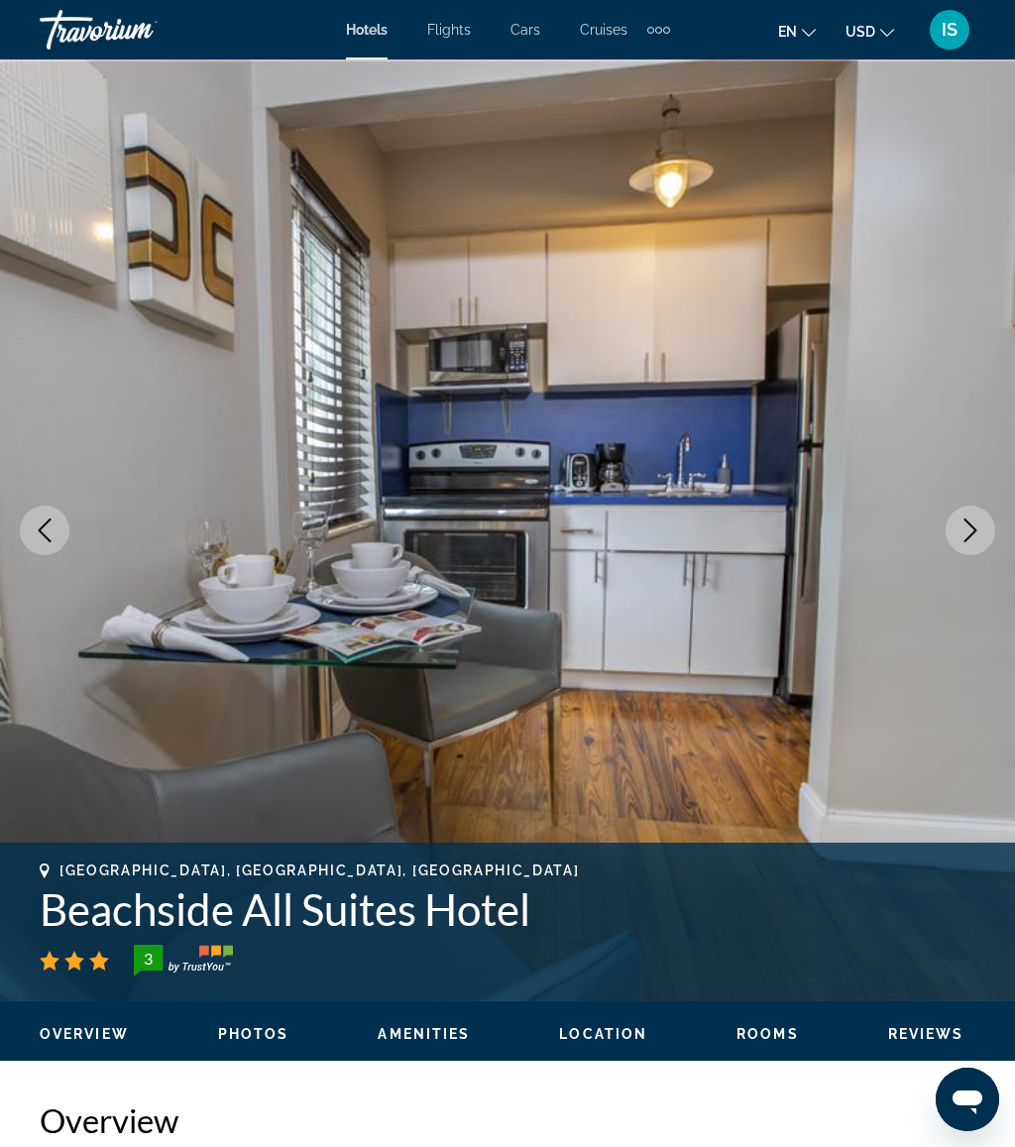
click at [962, 527] on icon "Next image" at bounding box center [970, 530] width 24 height 24
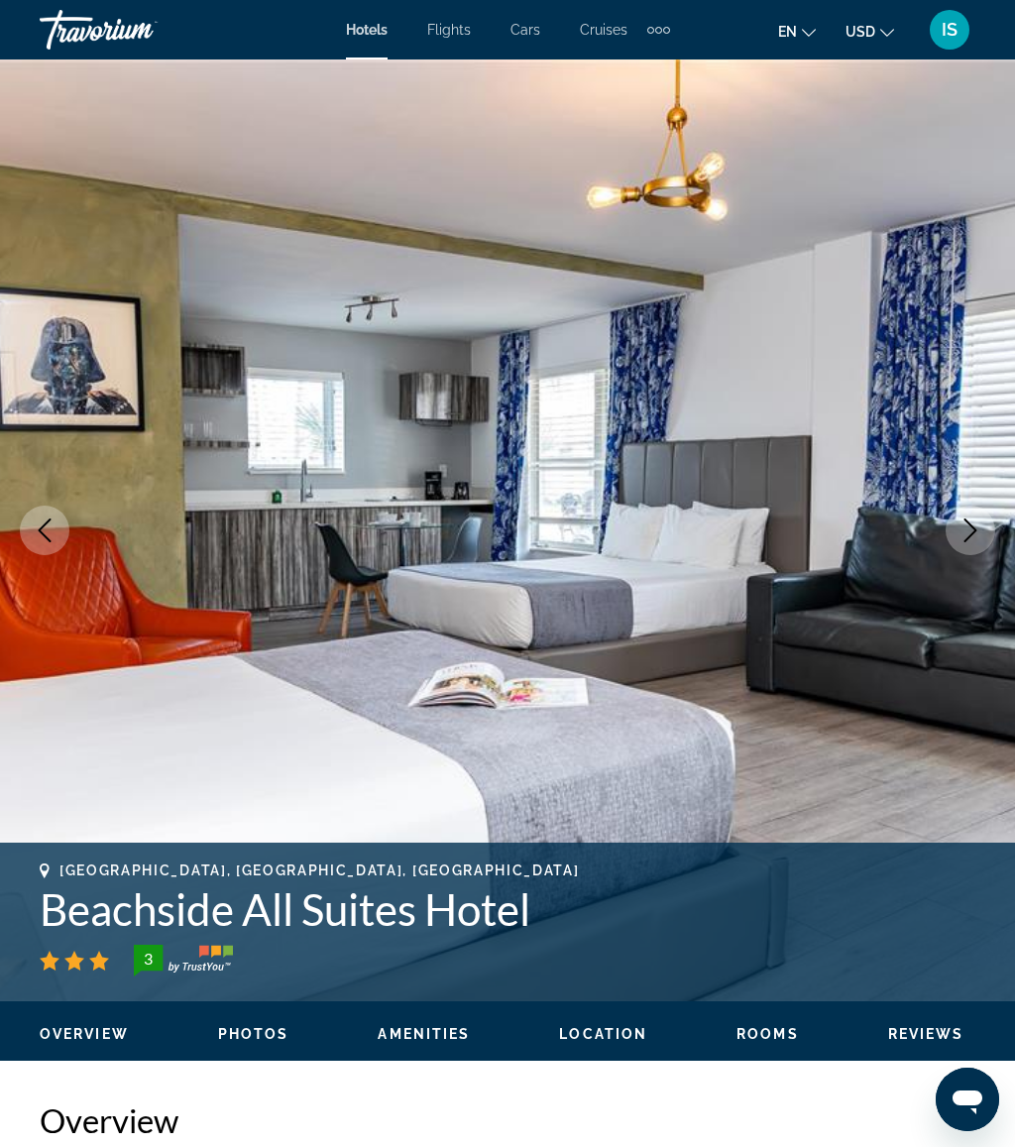
click at [957, 527] on button "Next image" at bounding box center [970, 530] width 50 height 50
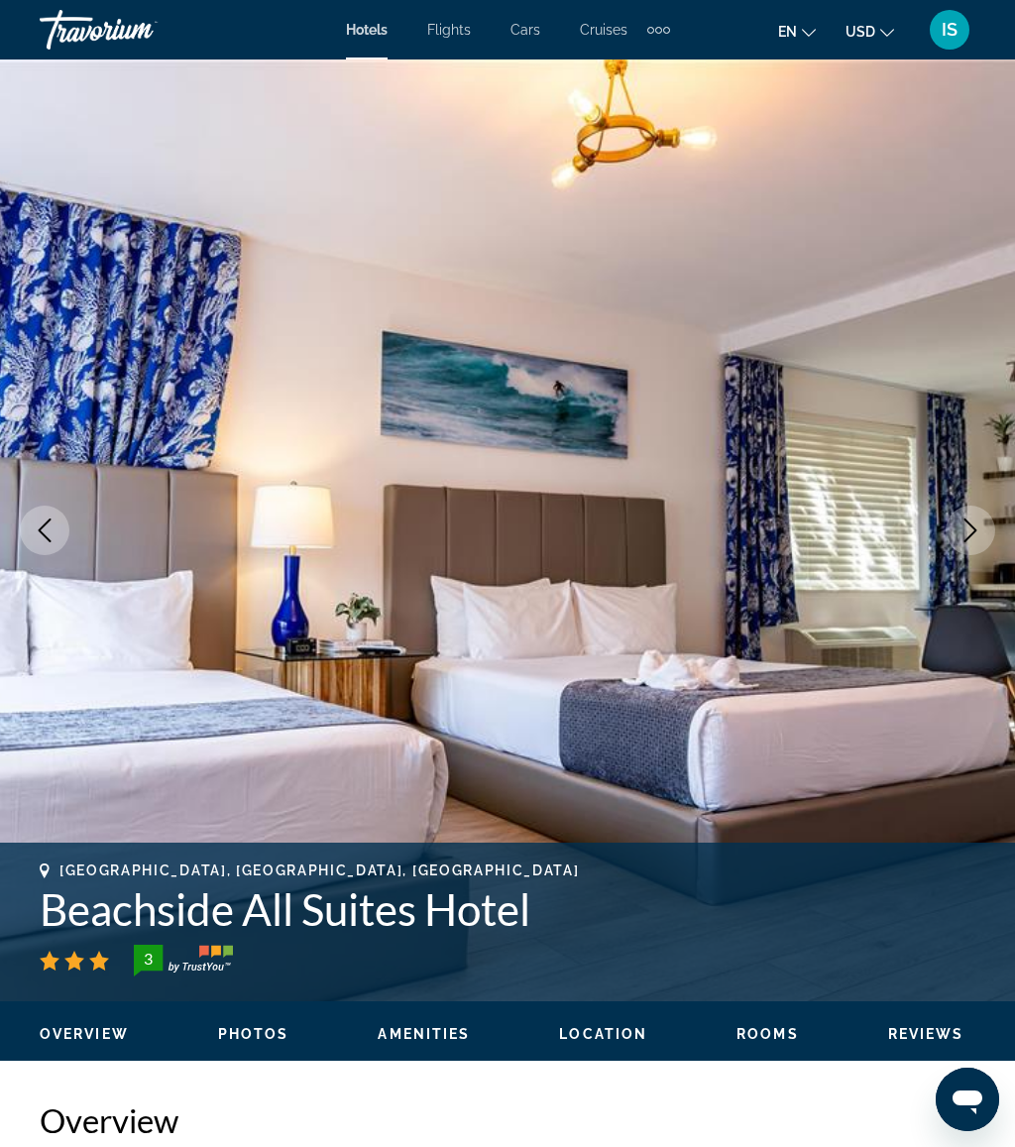
click at [967, 532] on icon "Next image" at bounding box center [970, 530] width 24 height 24
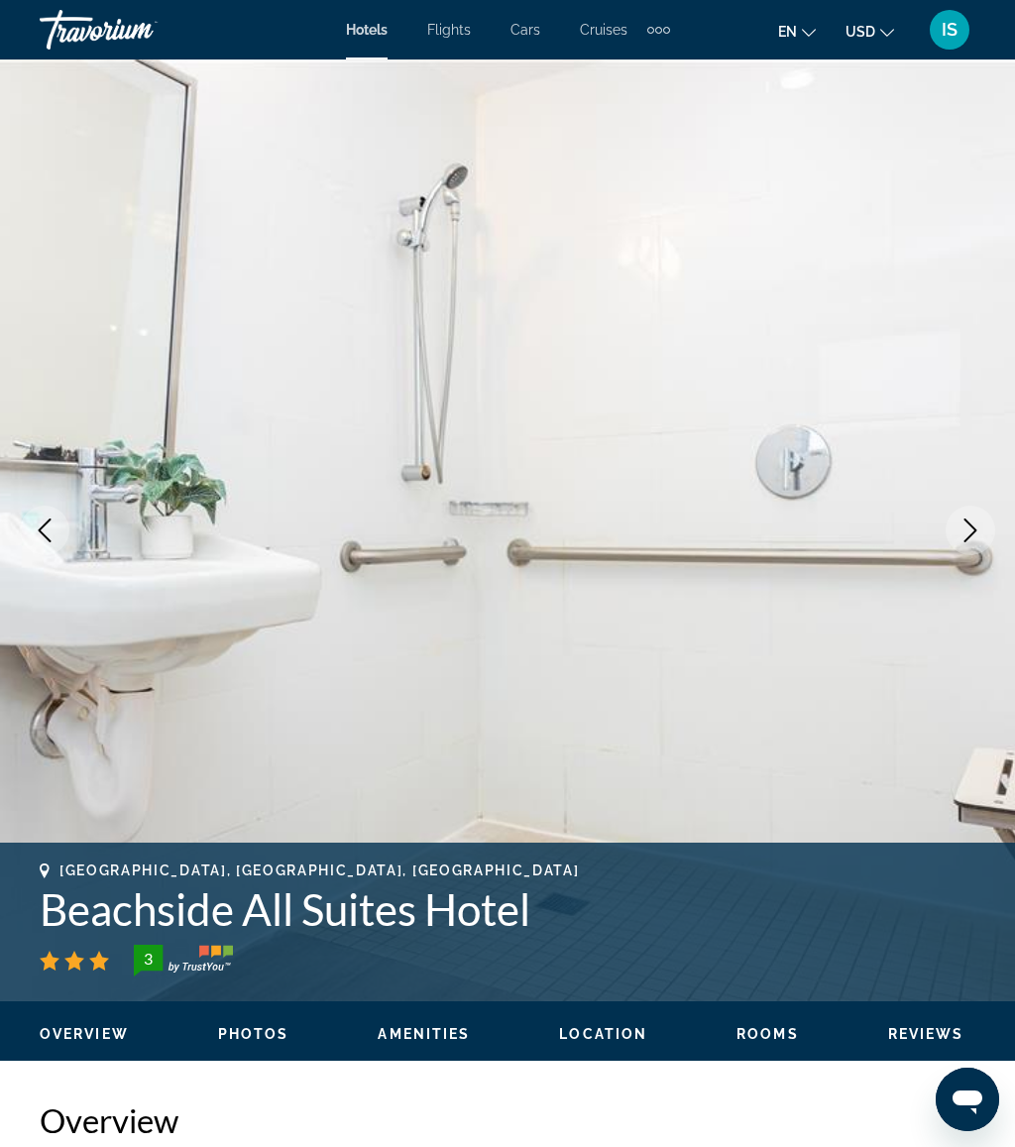
click at [972, 525] on icon "Next image" at bounding box center [970, 530] width 24 height 24
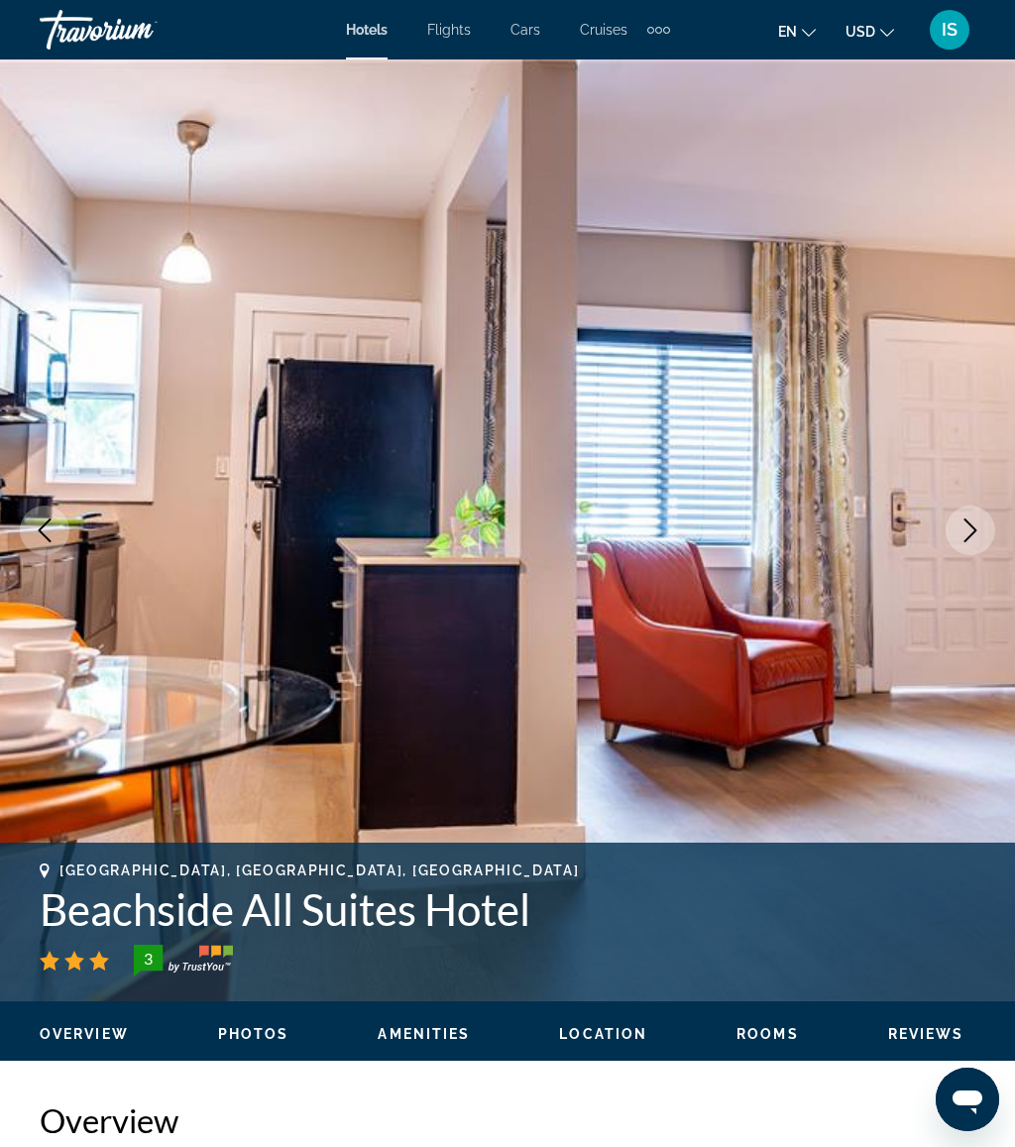
click at [970, 523] on icon "Next image" at bounding box center [970, 530] width 24 height 24
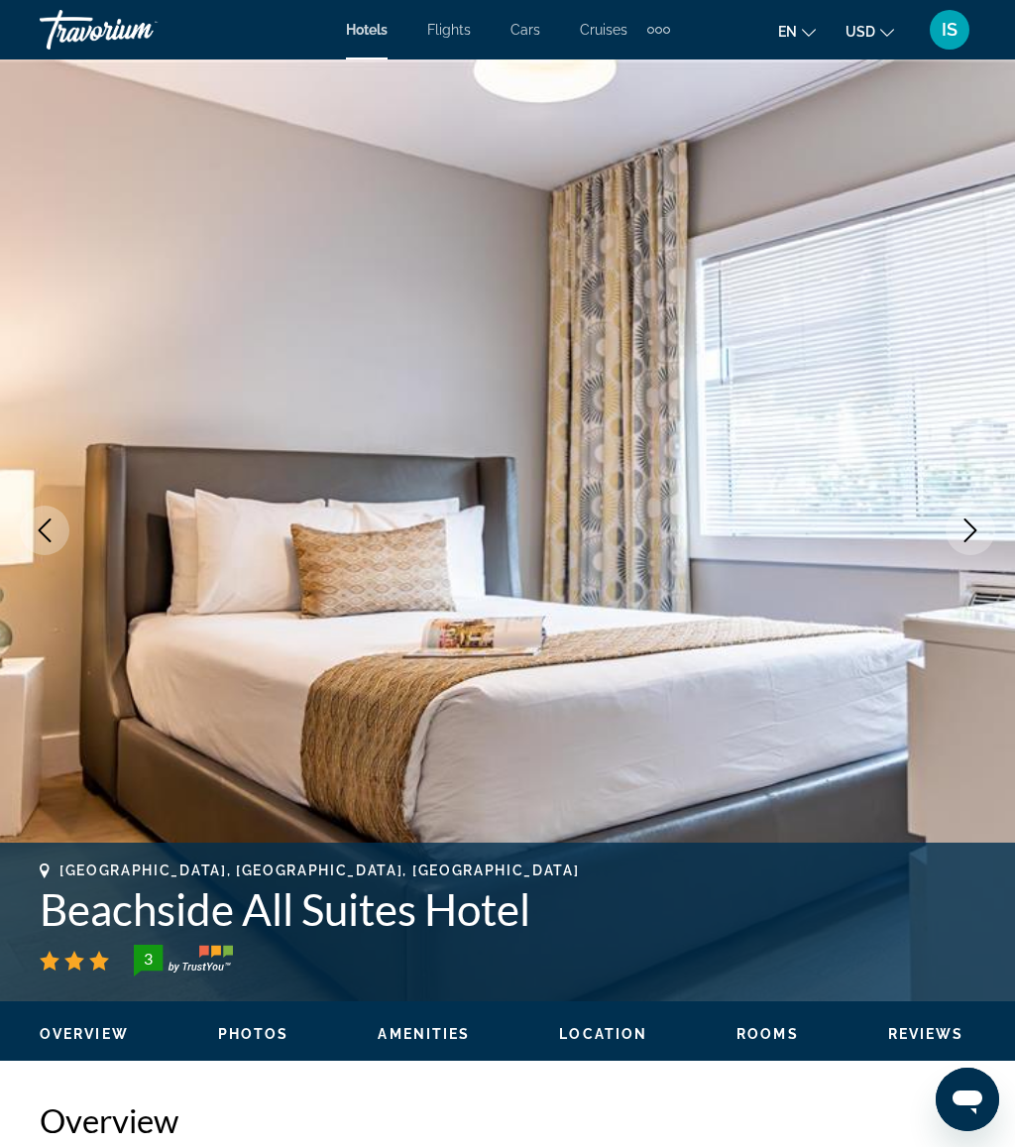
click at [966, 525] on icon "Next image" at bounding box center [970, 530] width 24 height 24
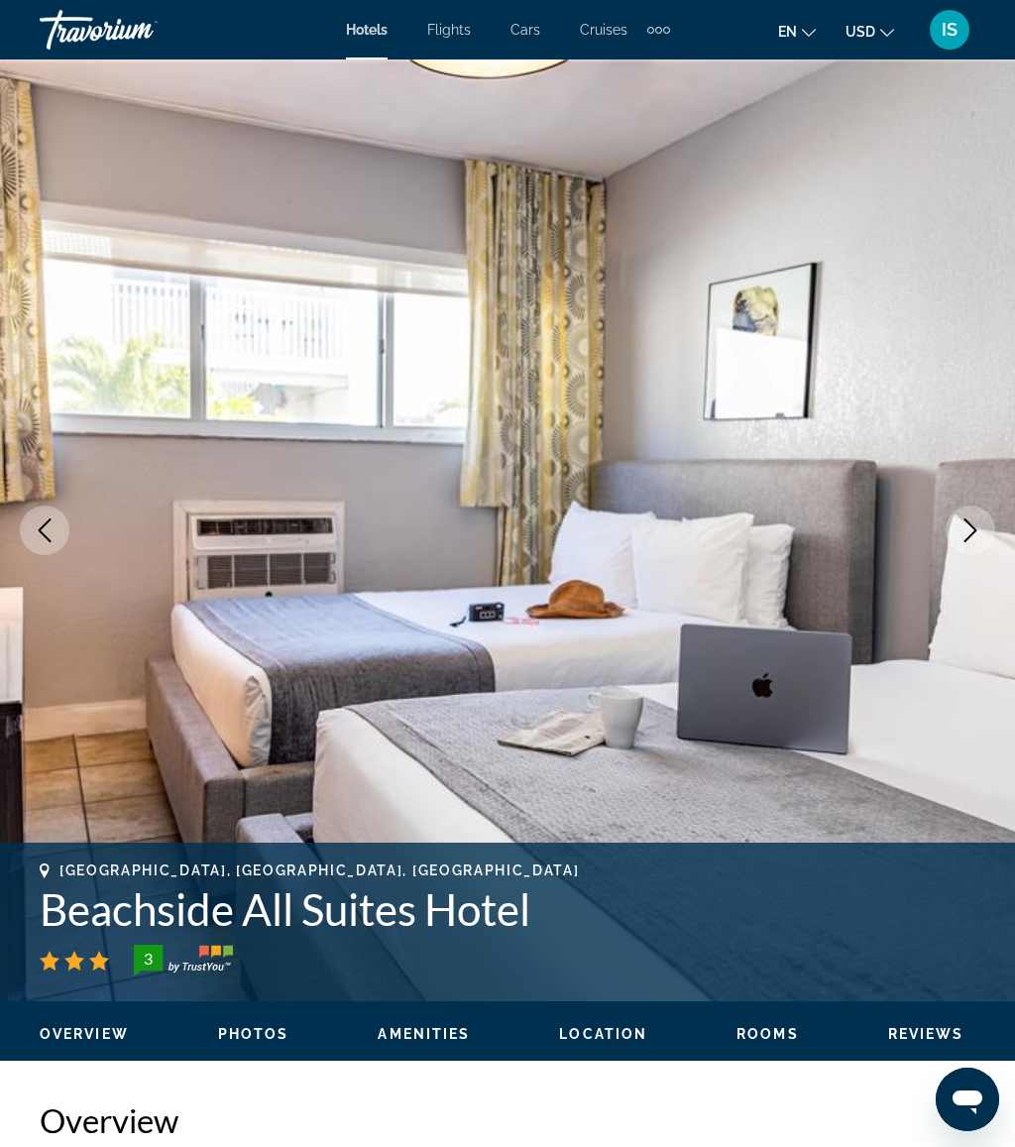
click at [970, 513] on button "Next image" at bounding box center [970, 530] width 50 height 50
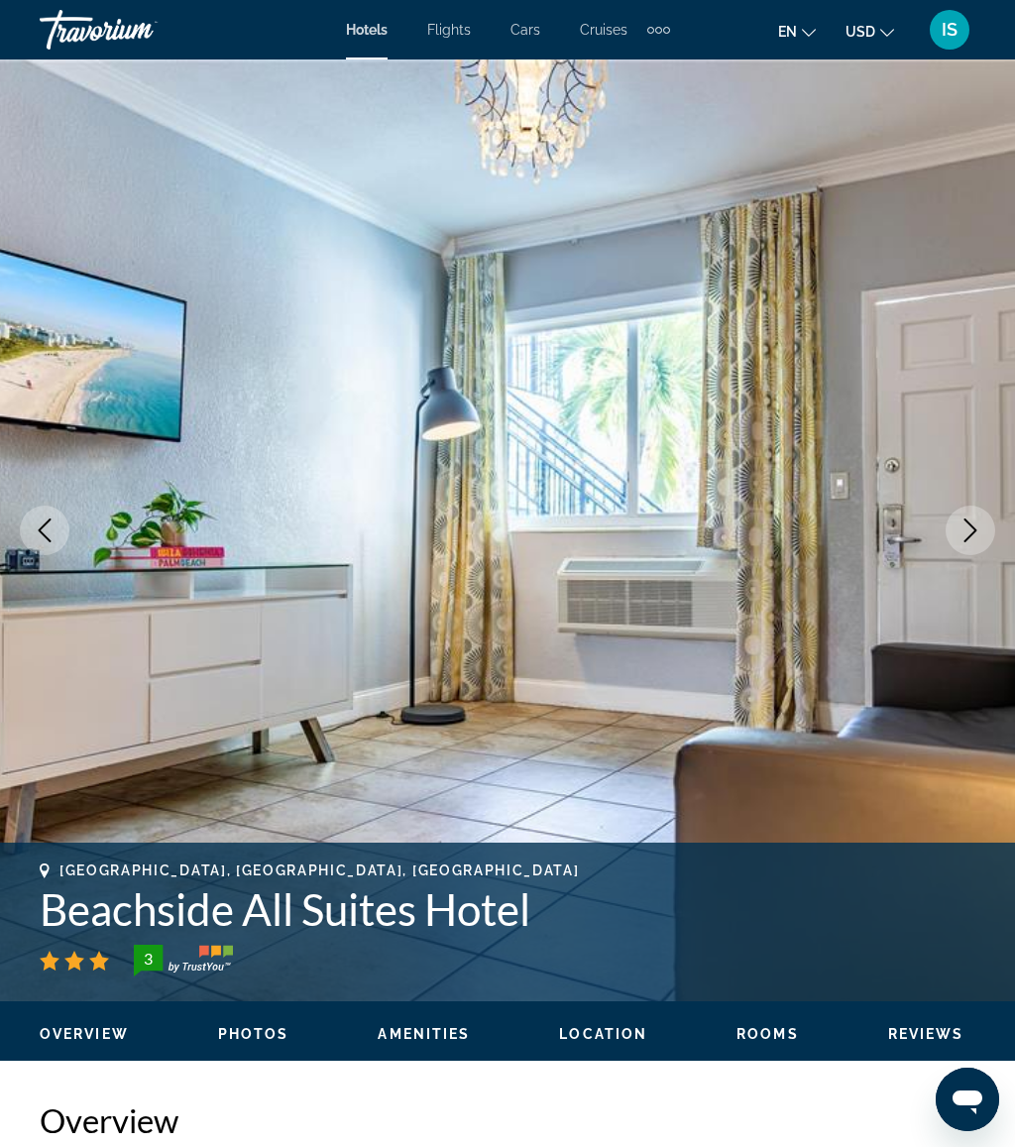
click at [976, 524] on icon "Next image" at bounding box center [970, 530] width 24 height 24
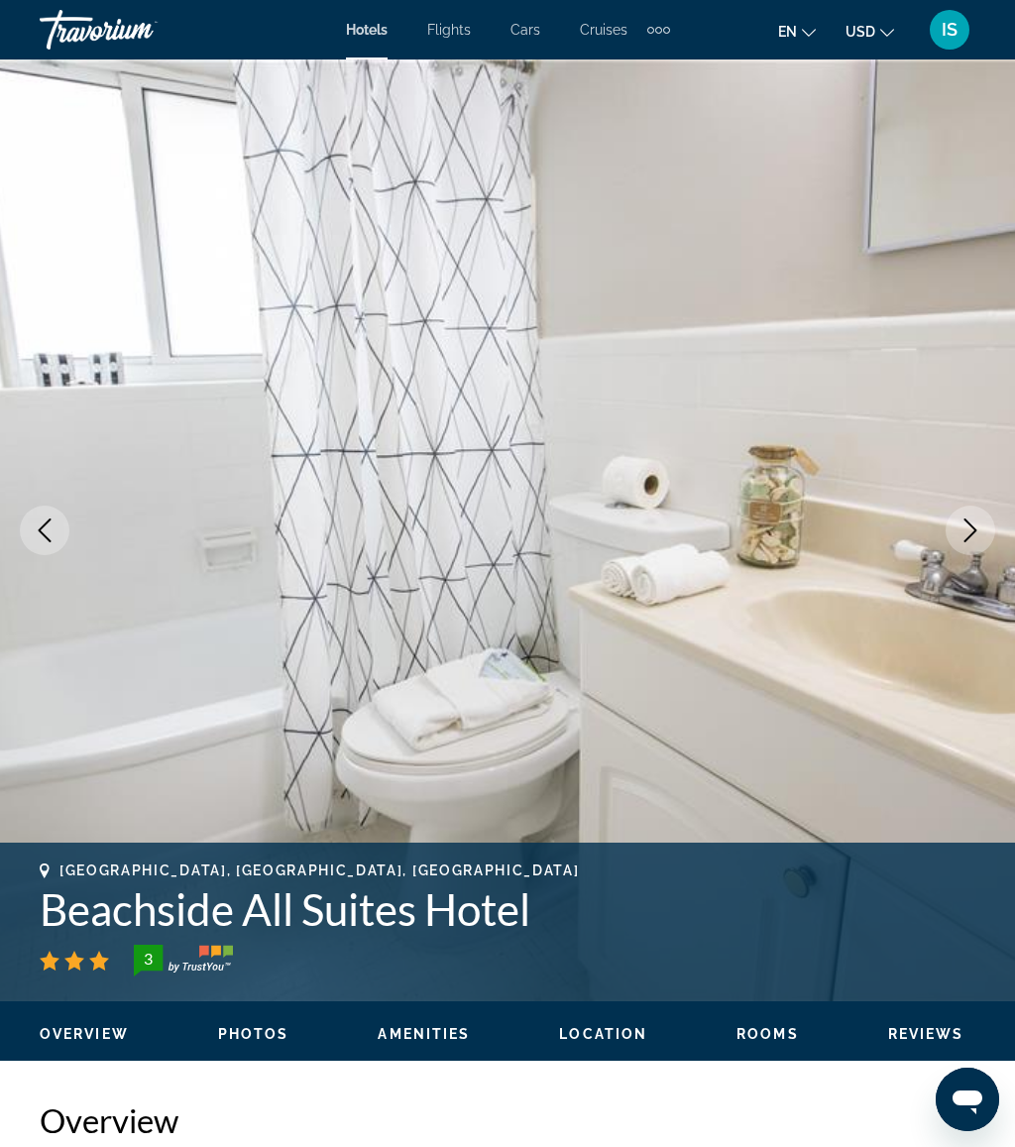
click at [974, 522] on icon "Next image" at bounding box center [970, 530] width 24 height 24
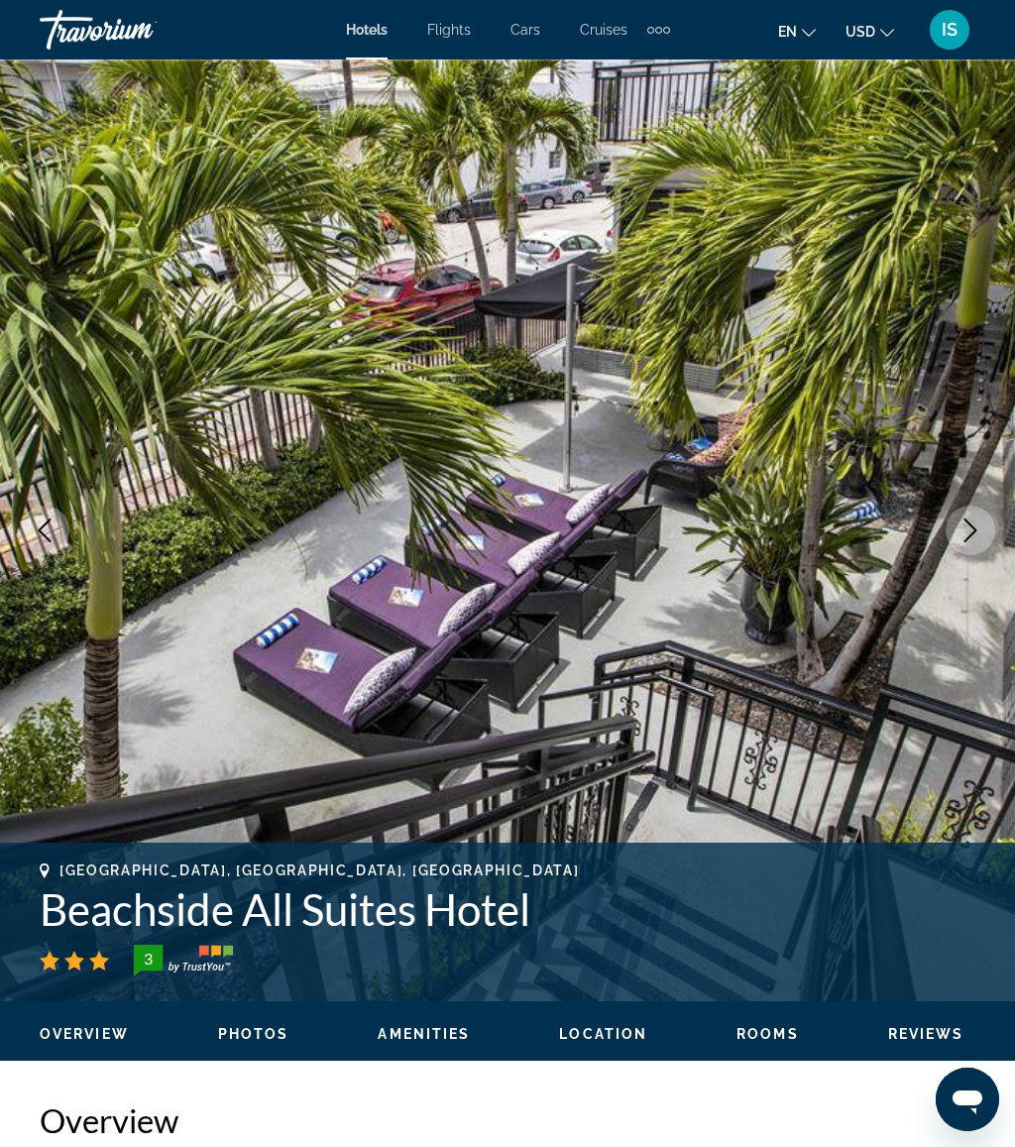
click at [965, 520] on icon "Next image" at bounding box center [970, 530] width 13 height 24
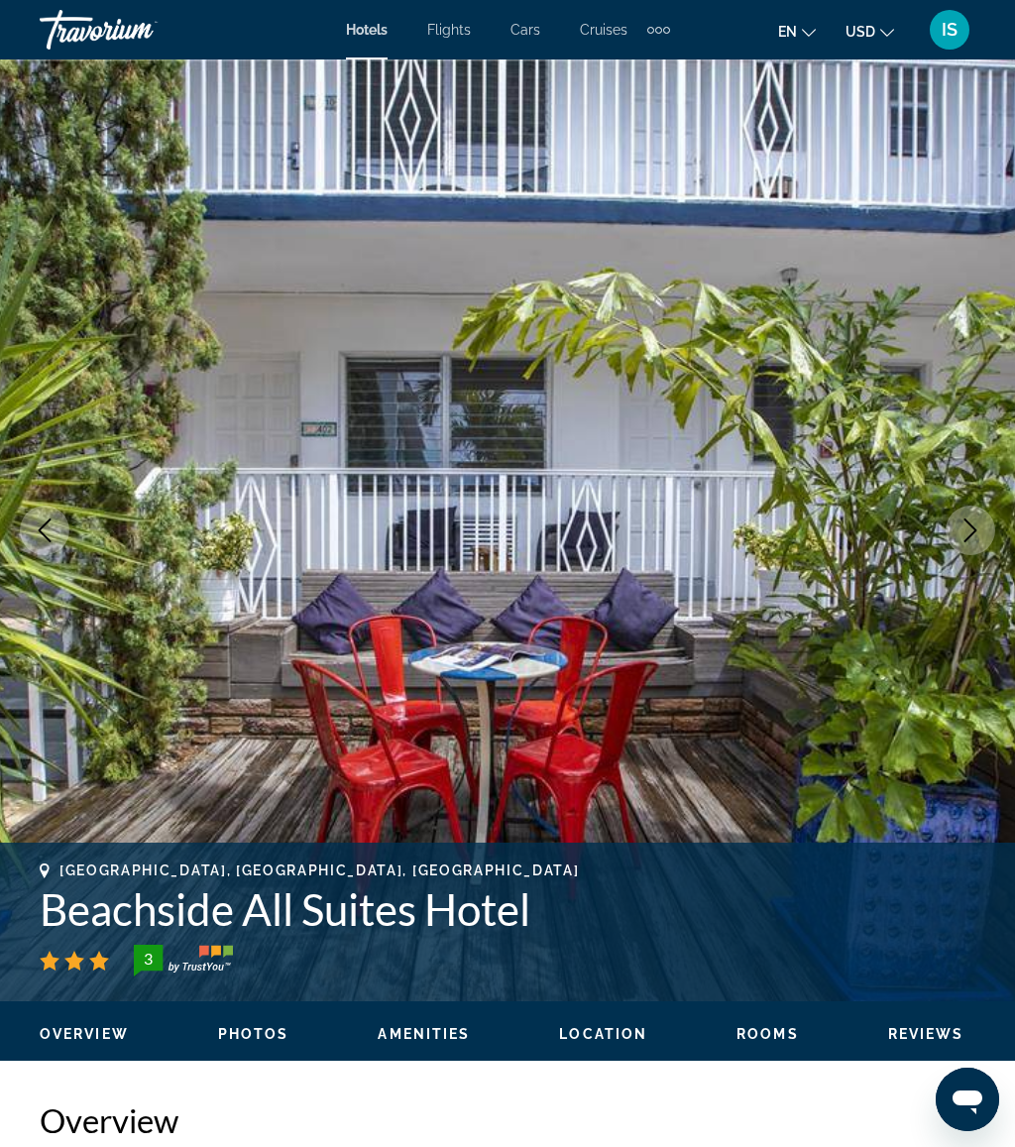
click at [967, 510] on button "Next image" at bounding box center [970, 530] width 50 height 50
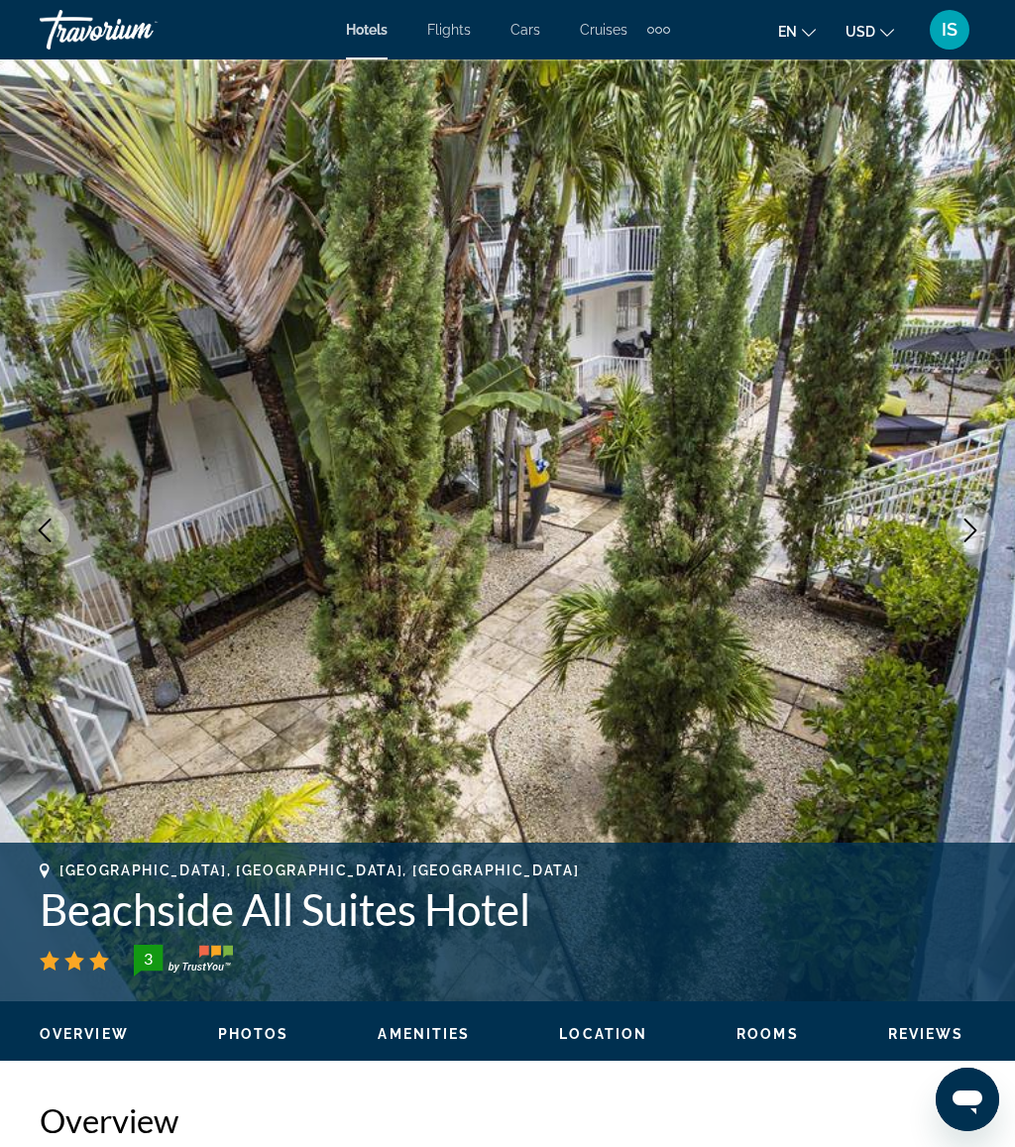
click at [964, 518] on icon "Next image" at bounding box center [970, 530] width 24 height 24
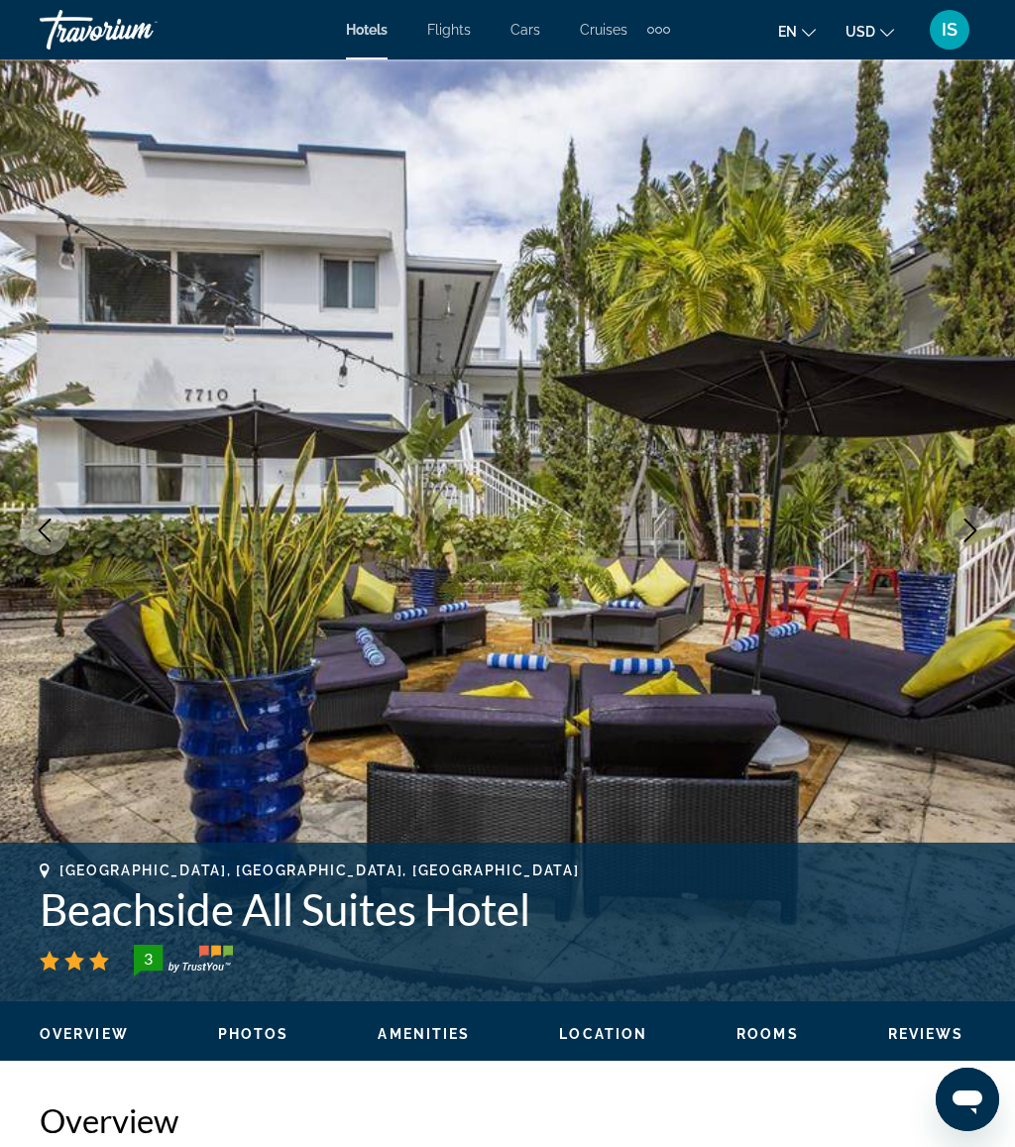
click at [970, 544] on button "Next image" at bounding box center [970, 530] width 50 height 50
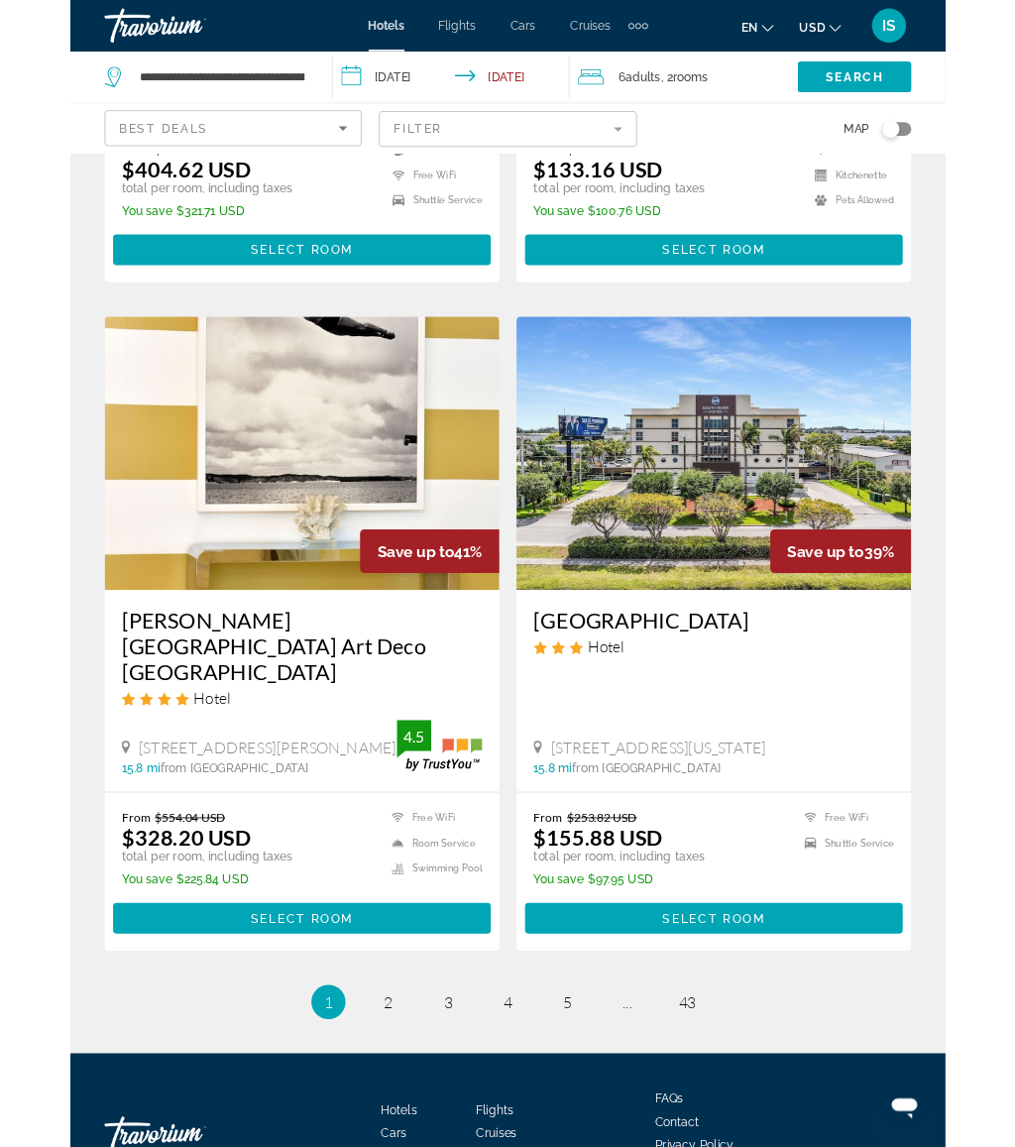
scroll to position [3779, 0]
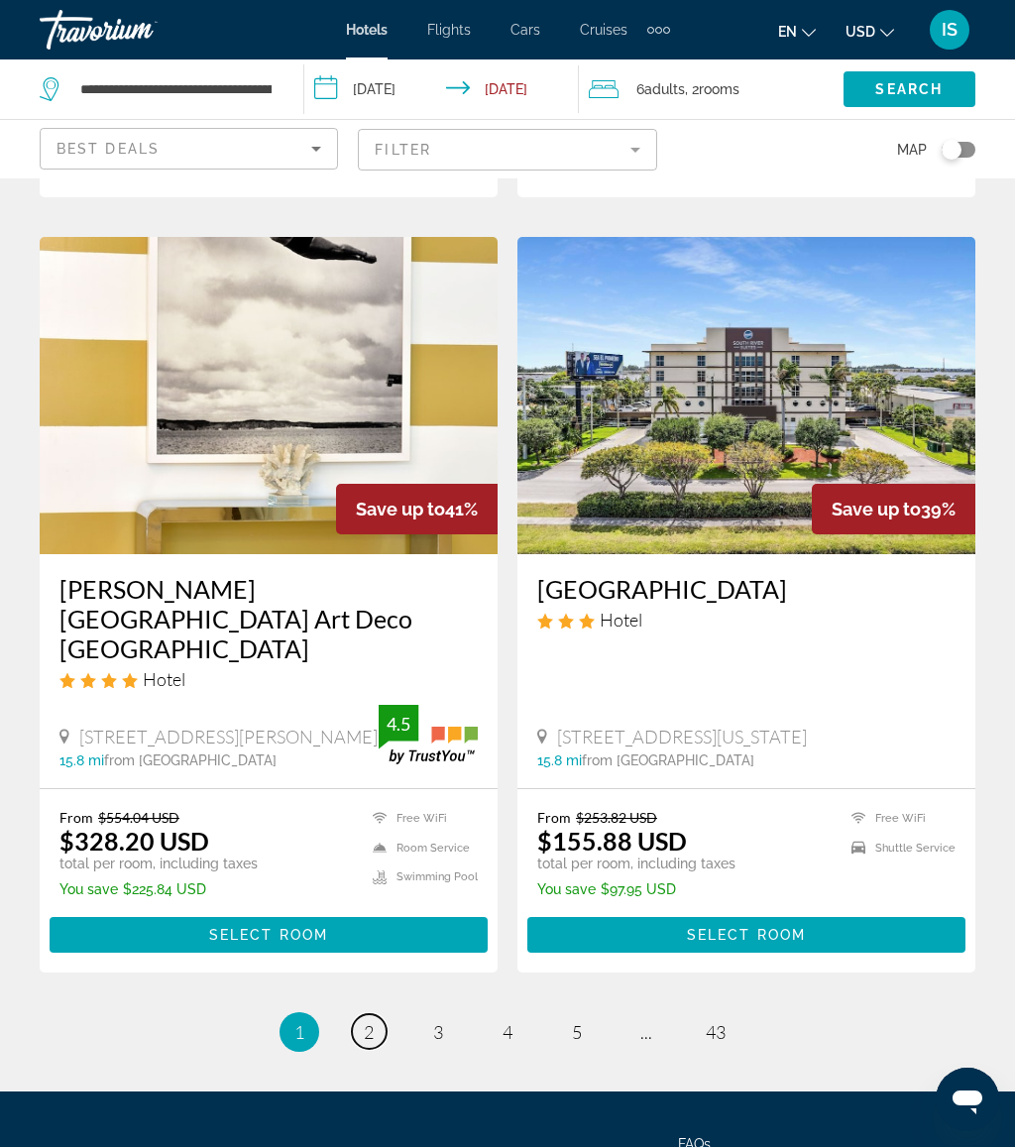
click at [369, 1021] on span "2" at bounding box center [369, 1032] width 10 height 22
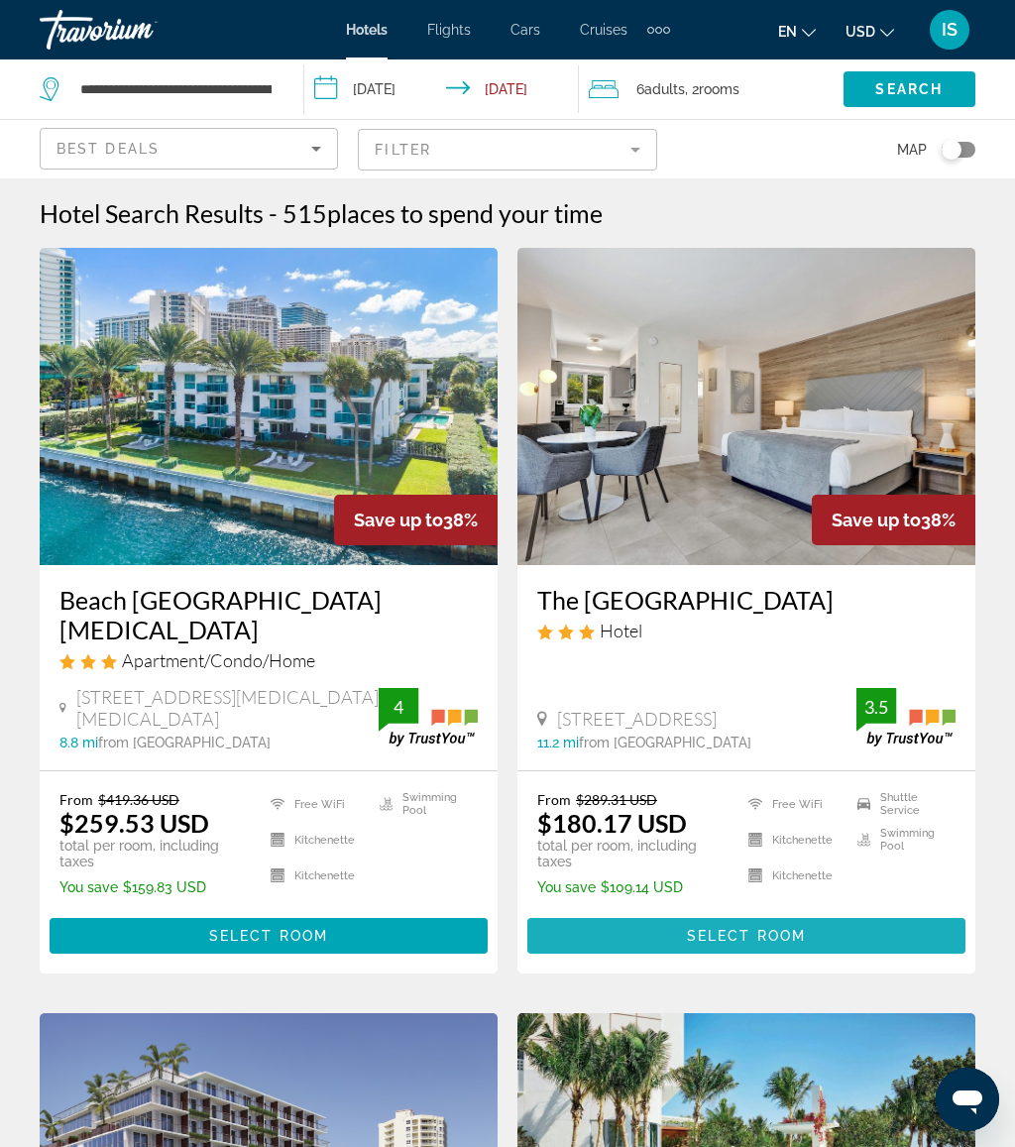
click at [806, 928] on span "Select Room" at bounding box center [746, 936] width 119 height 16
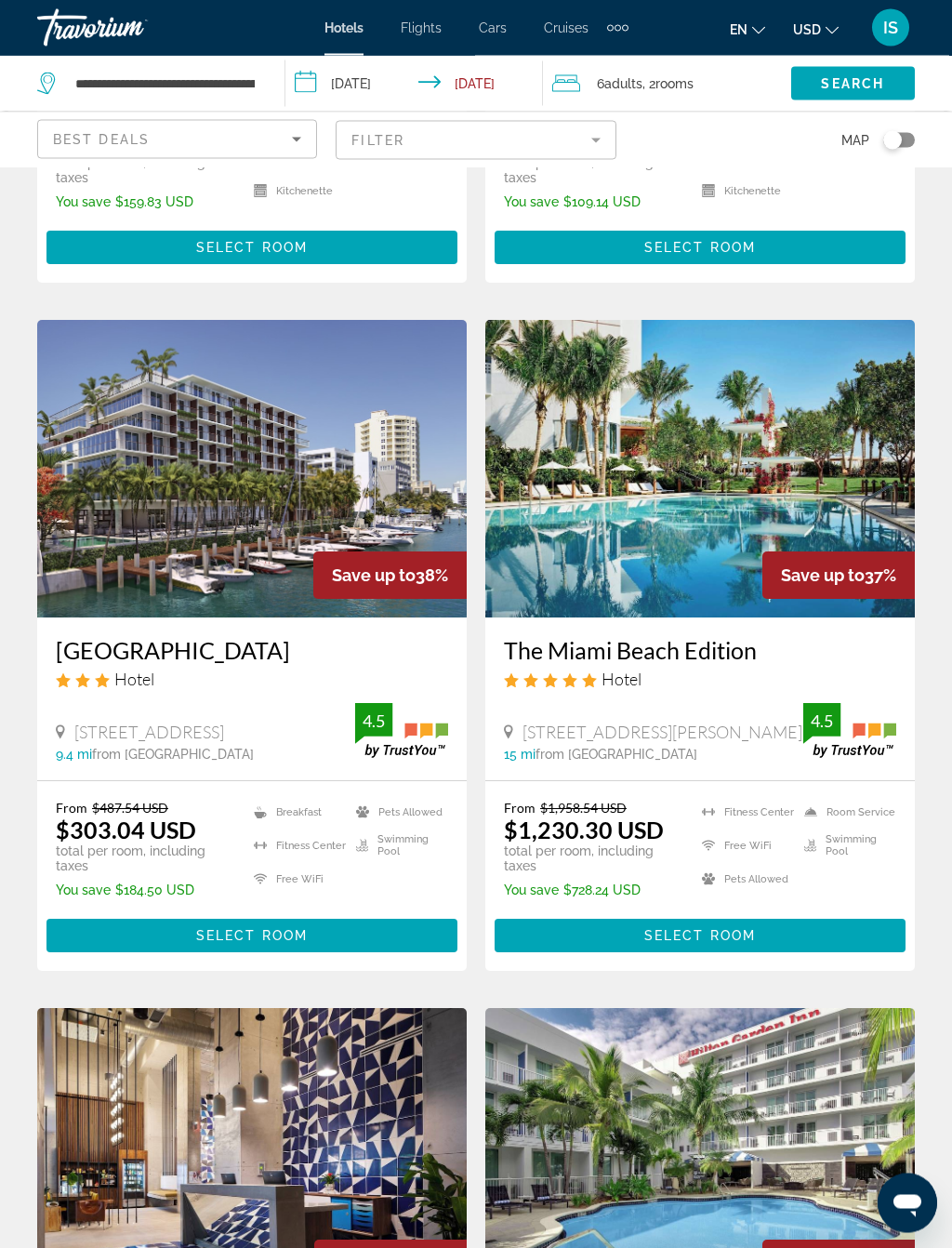
scroll to position [631, 0]
click at [388, 913] on span "Main content" at bounding box center [252, 936] width 411 height 45
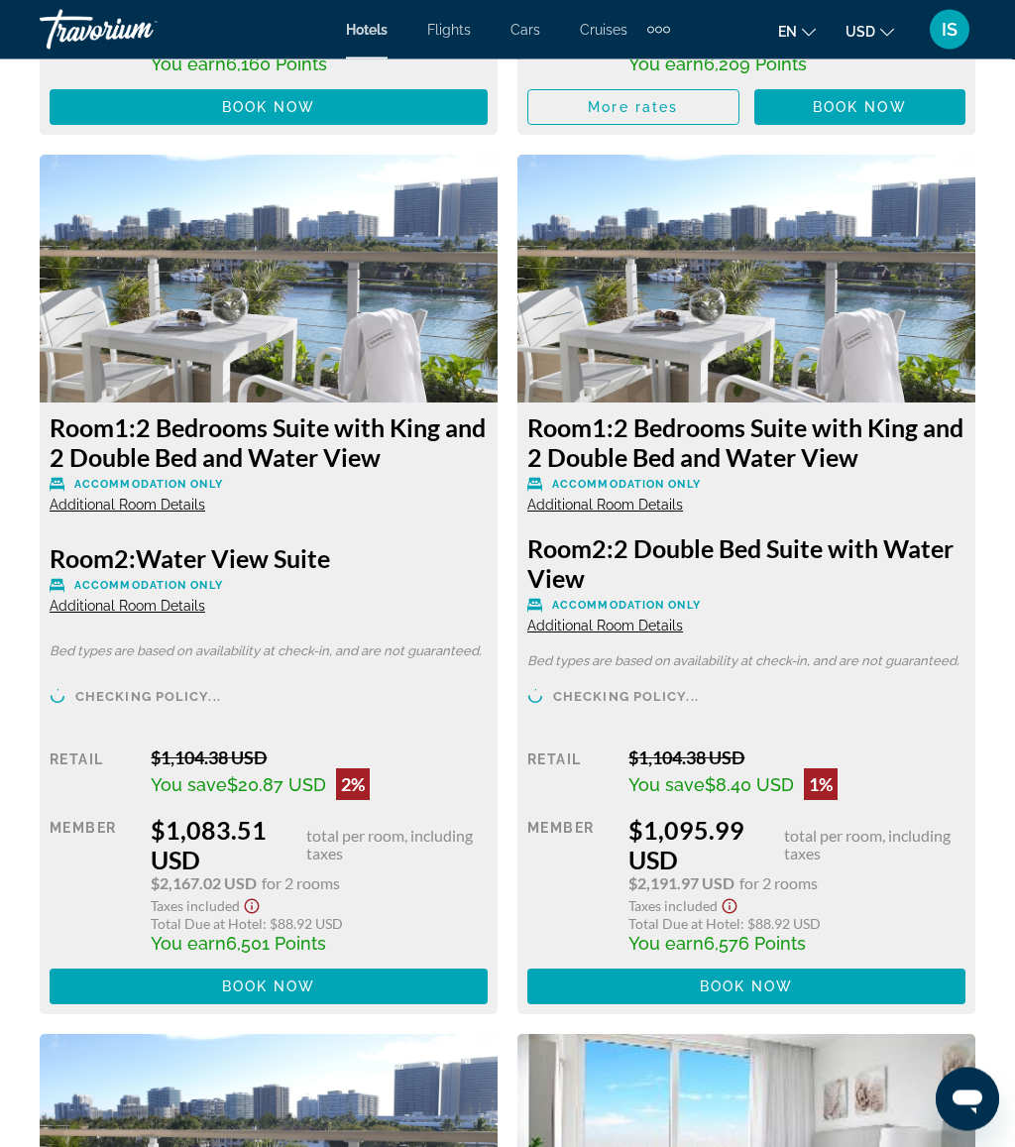
scroll to position [18408, 0]
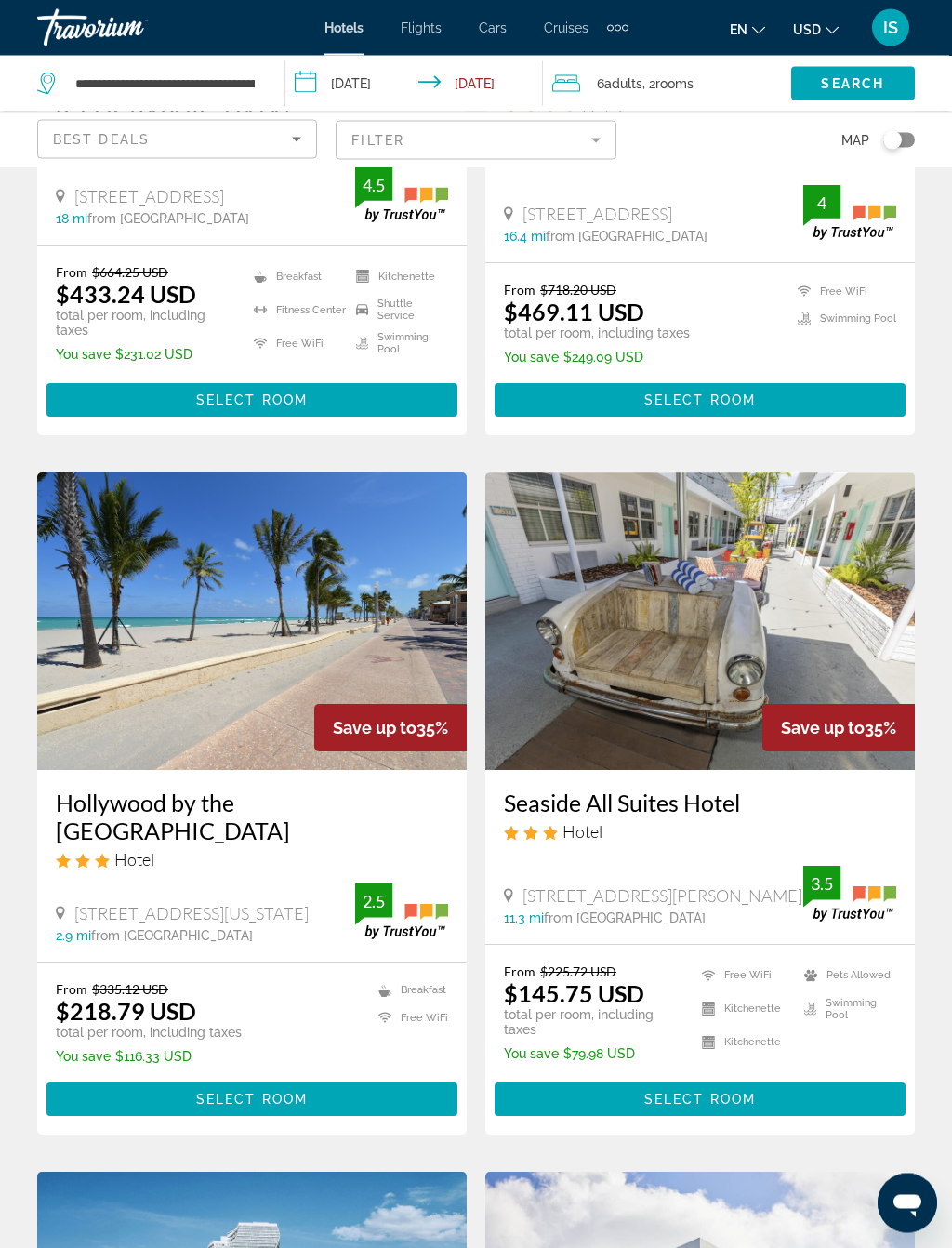
scroll to position [2599, 0]
click at [377, 1075] on span "Main content" at bounding box center [252, 1100] width 411 height 45
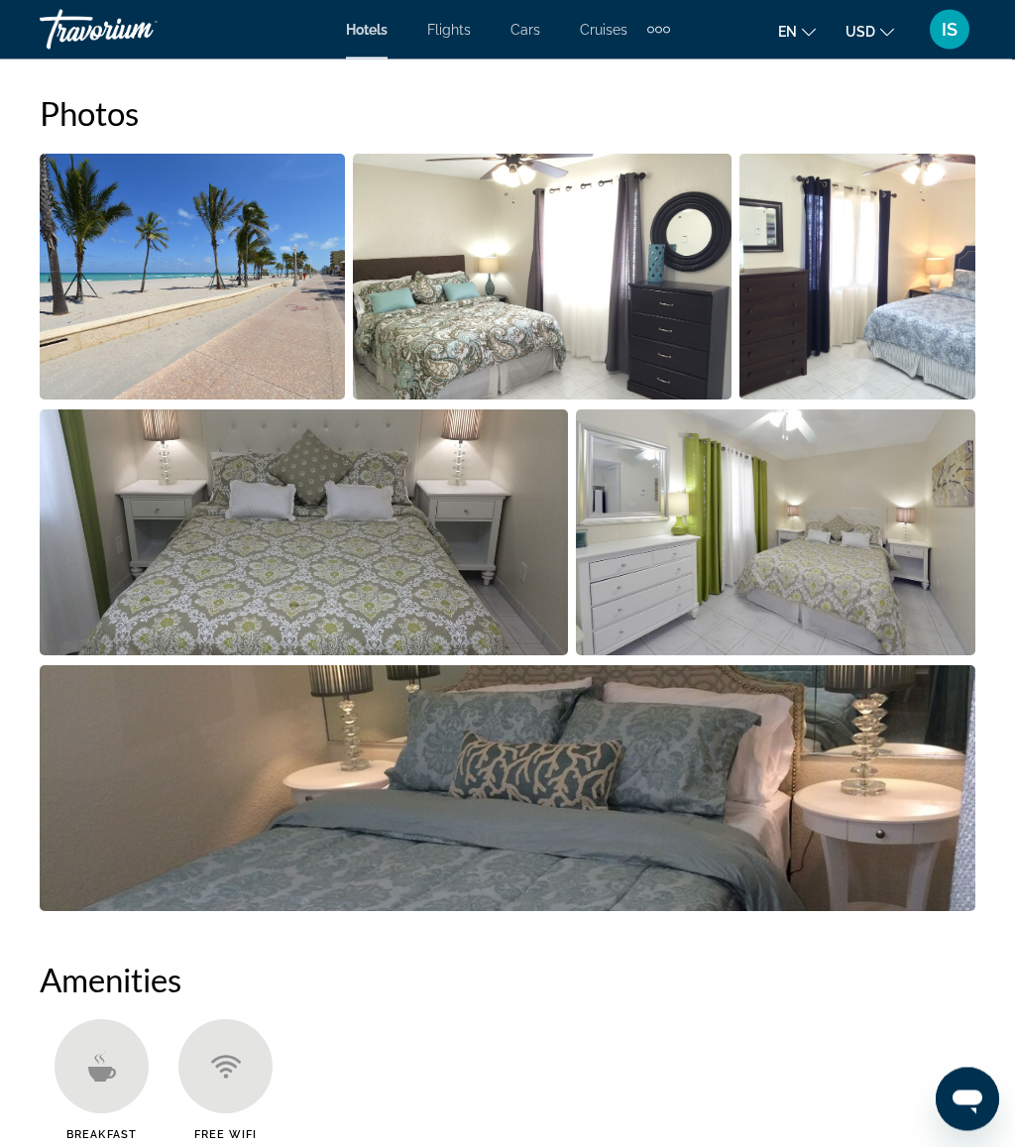
scroll to position [1245, 0]
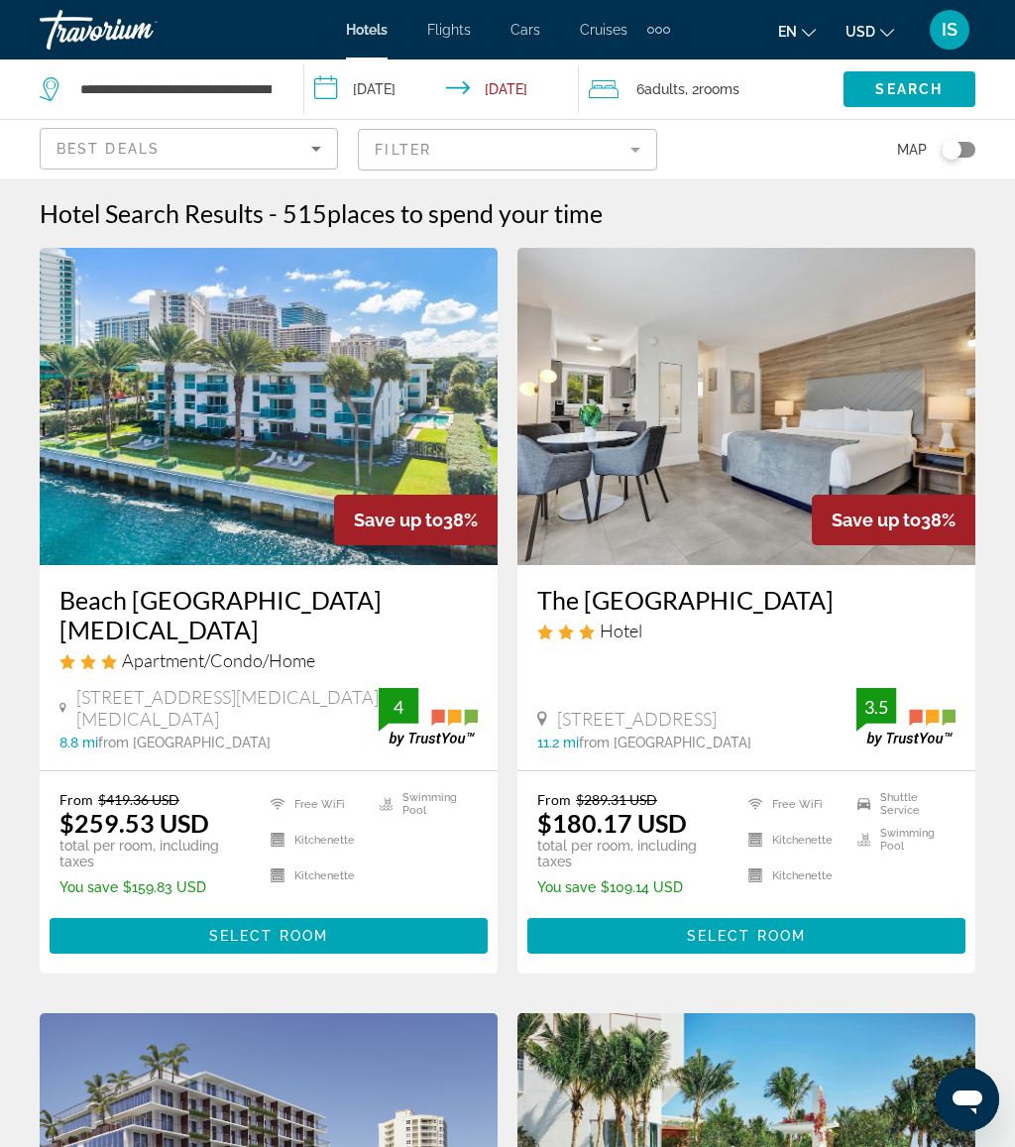
click at [799, 912] on span "Main content" at bounding box center [746, 936] width 438 height 48
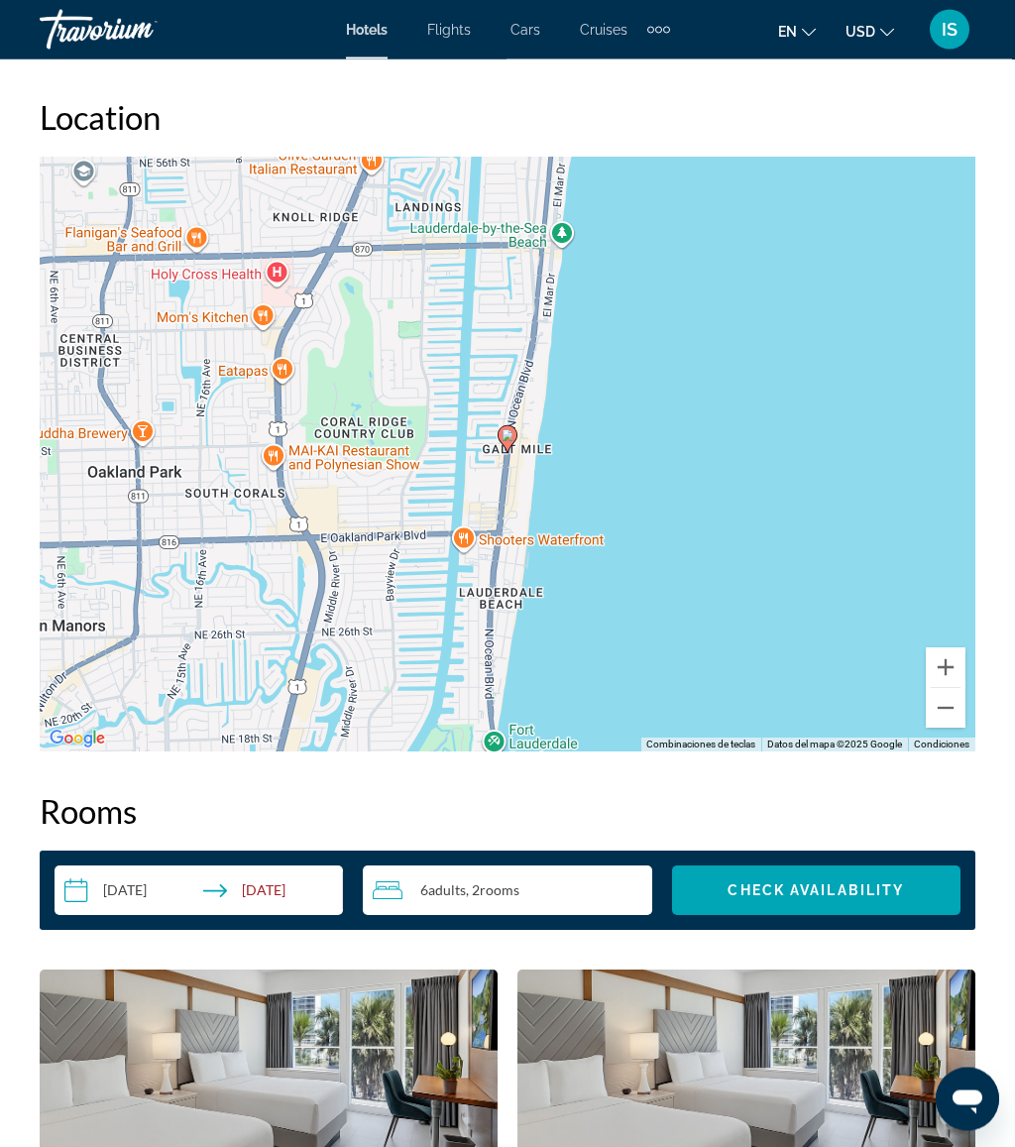
scroll to position [2423, 0]
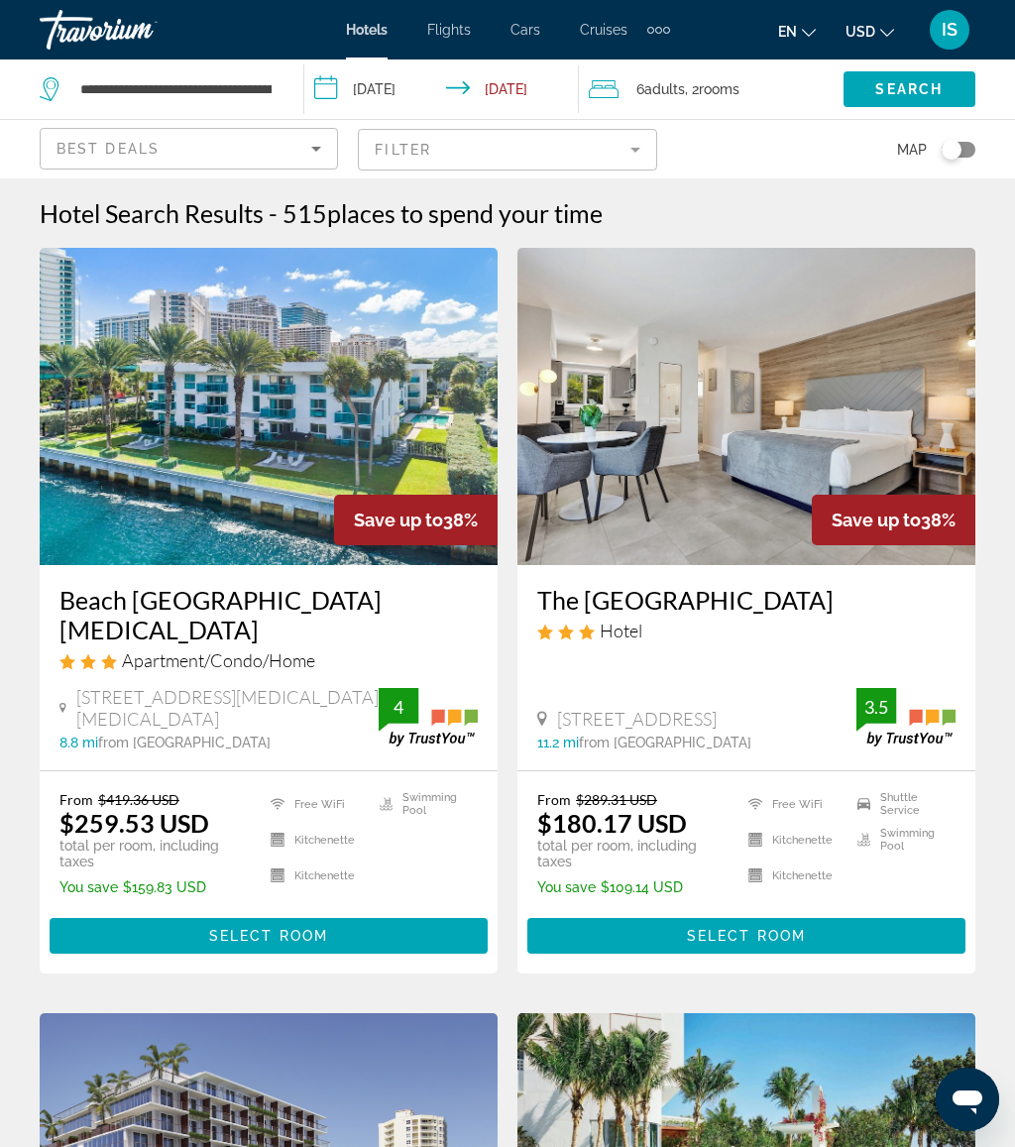
click at [646, 97] on span "6 Adult Adults" at bounding box center [660, 89] width 49 height 28
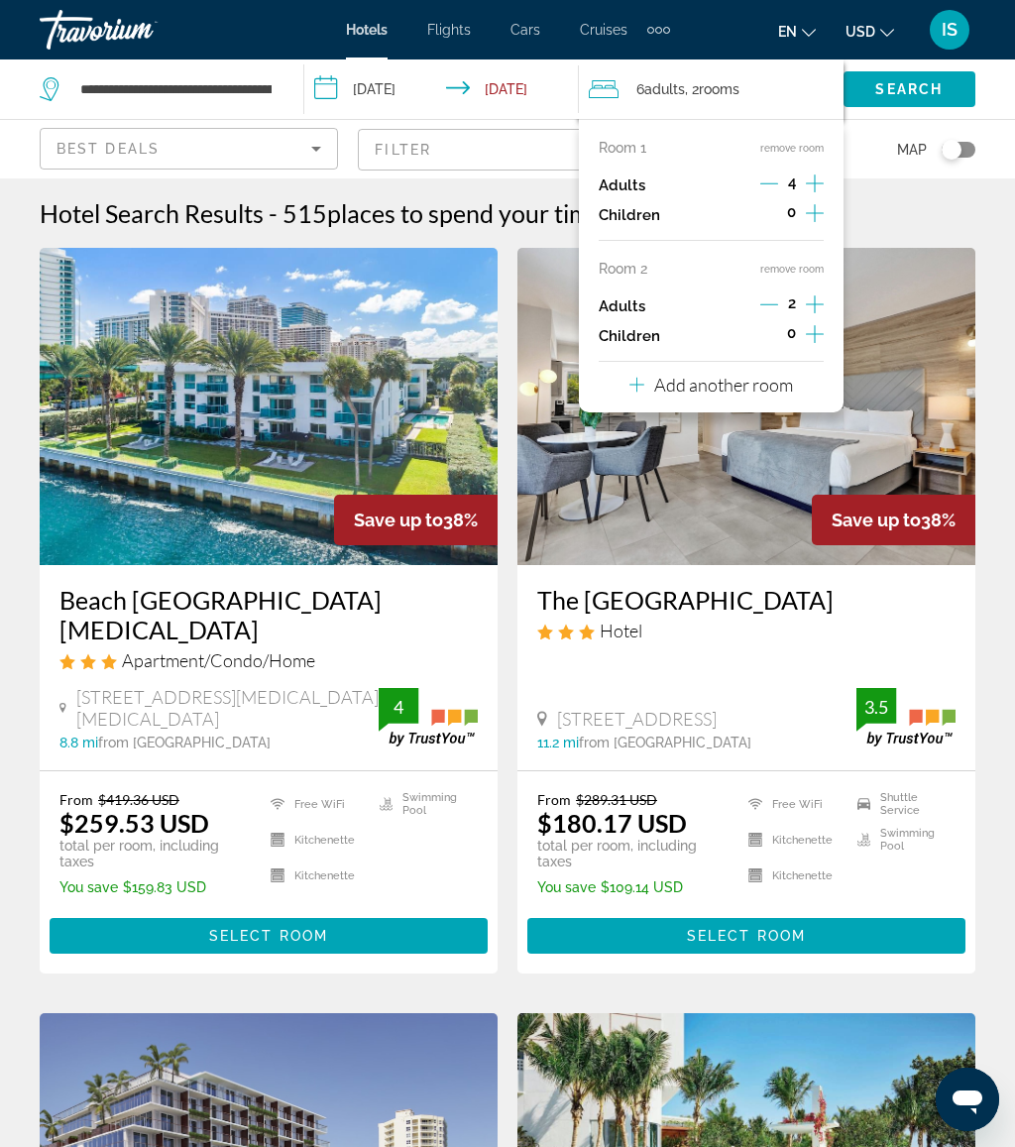
click at [621, 269] on p "Room 2" at bounding box center [623, 269] width 49 height 16
click at [643, 216] on p "Children" at bounding box center [629, 215] width 61 height 17
click at [606, 102] on div "6 Adult Adults , 2 Room rooms" at bounding box center [716, 89] width 255 height 28
click at [772, 295] on icon "Decrement adults" at bounding box center [769, 304] width 18 height 18
click at [808, 263] on button "remove room" at bounding box center [791, 269] width 63 height 13
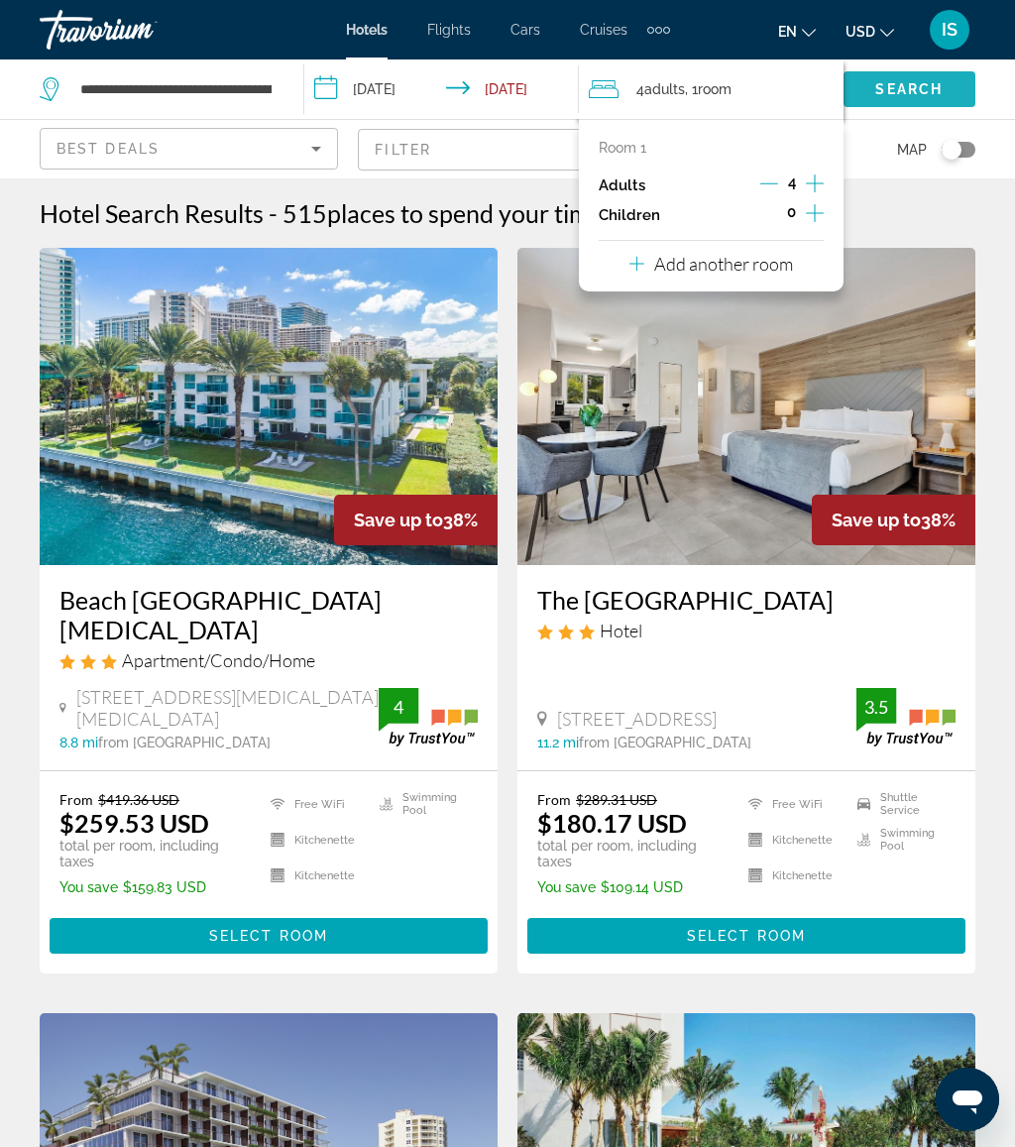
click at [919, 77] on span "Search widget" at bounding box center [909, 89] width 132 height 48
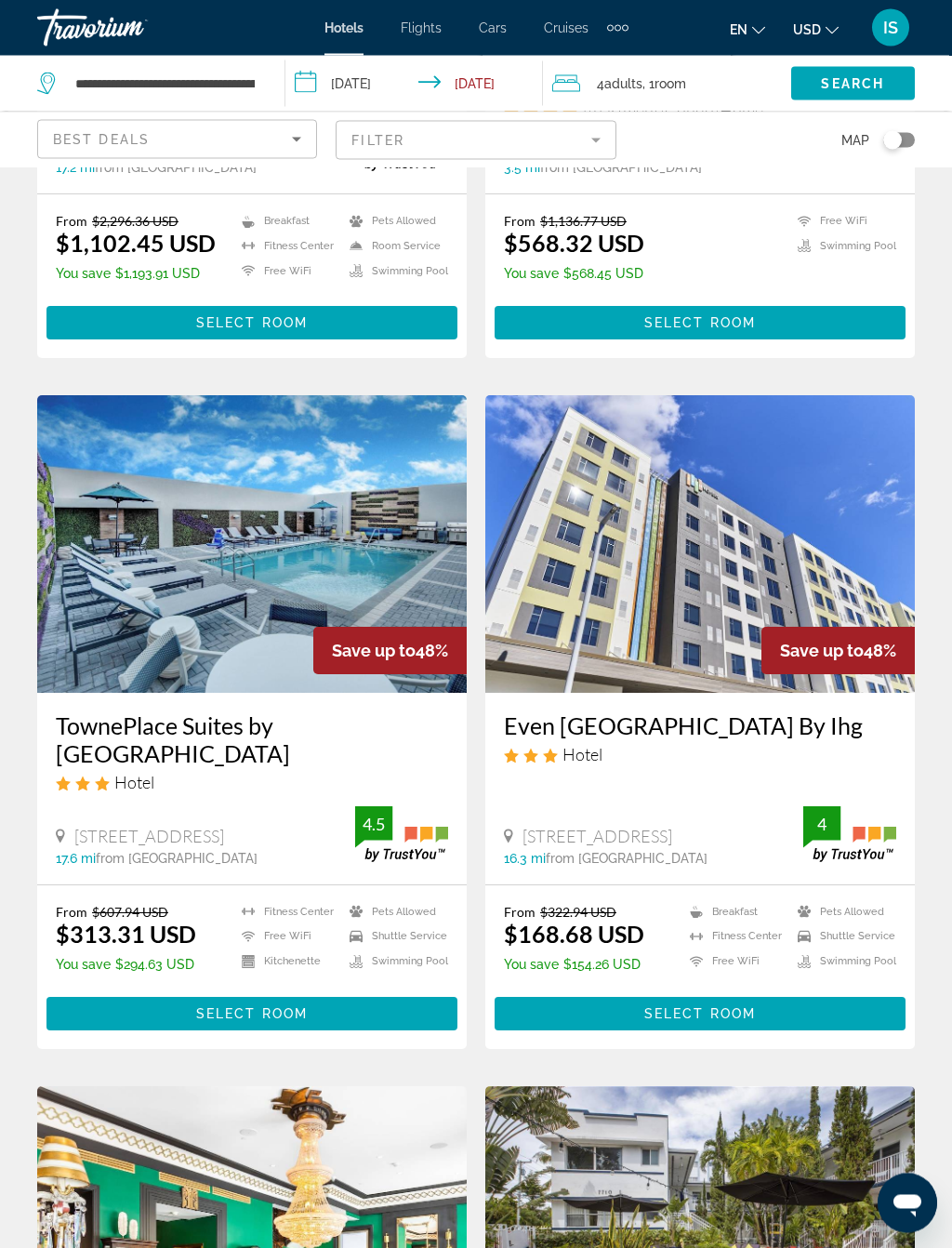
scroll to position [1171, 0]
click at [854, 1012] on span "Main content" at bounding box center [700, 1013] width 411 height 45
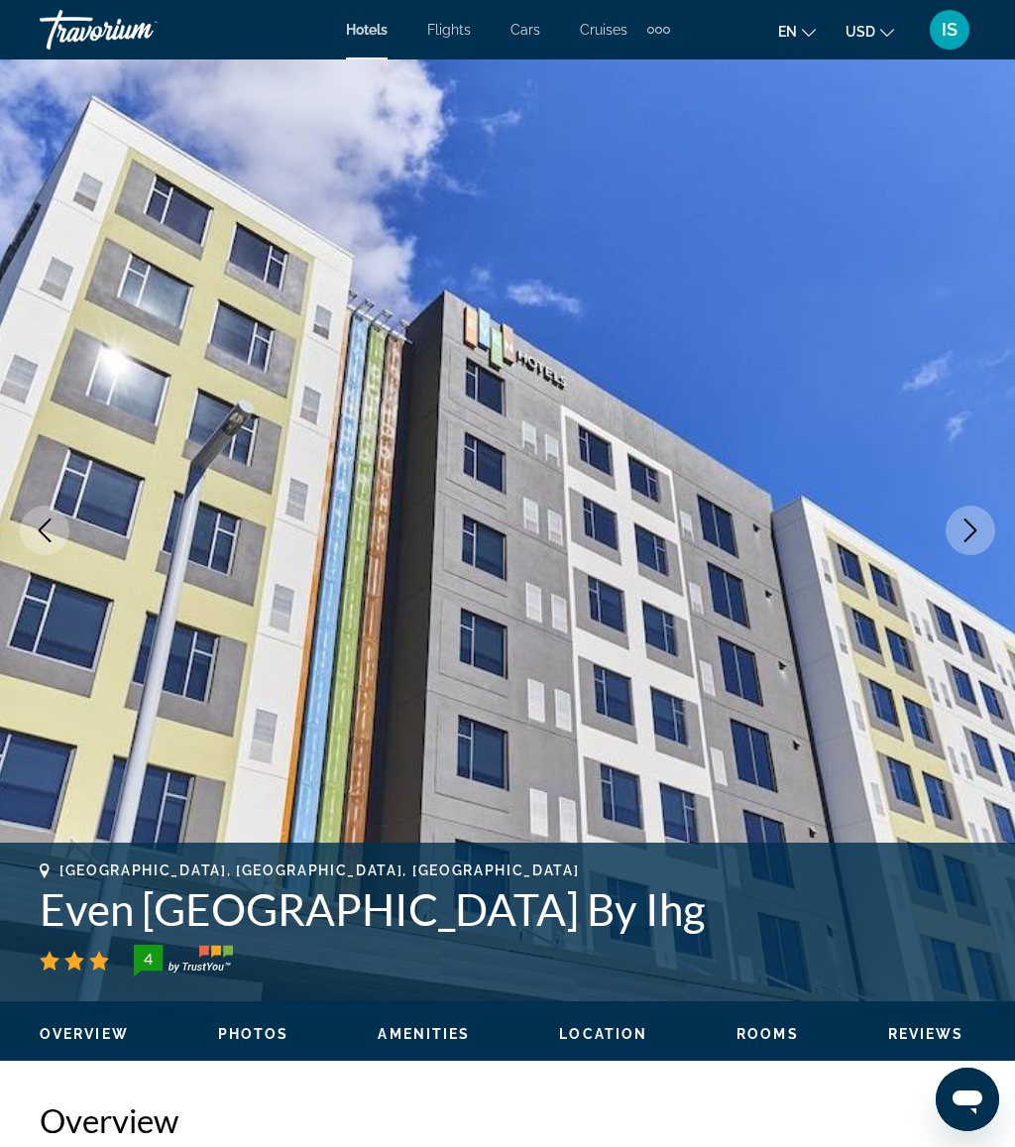
click at [959, 536] on icon "Next image" at bounding box center [970, 530] width 24 height 24
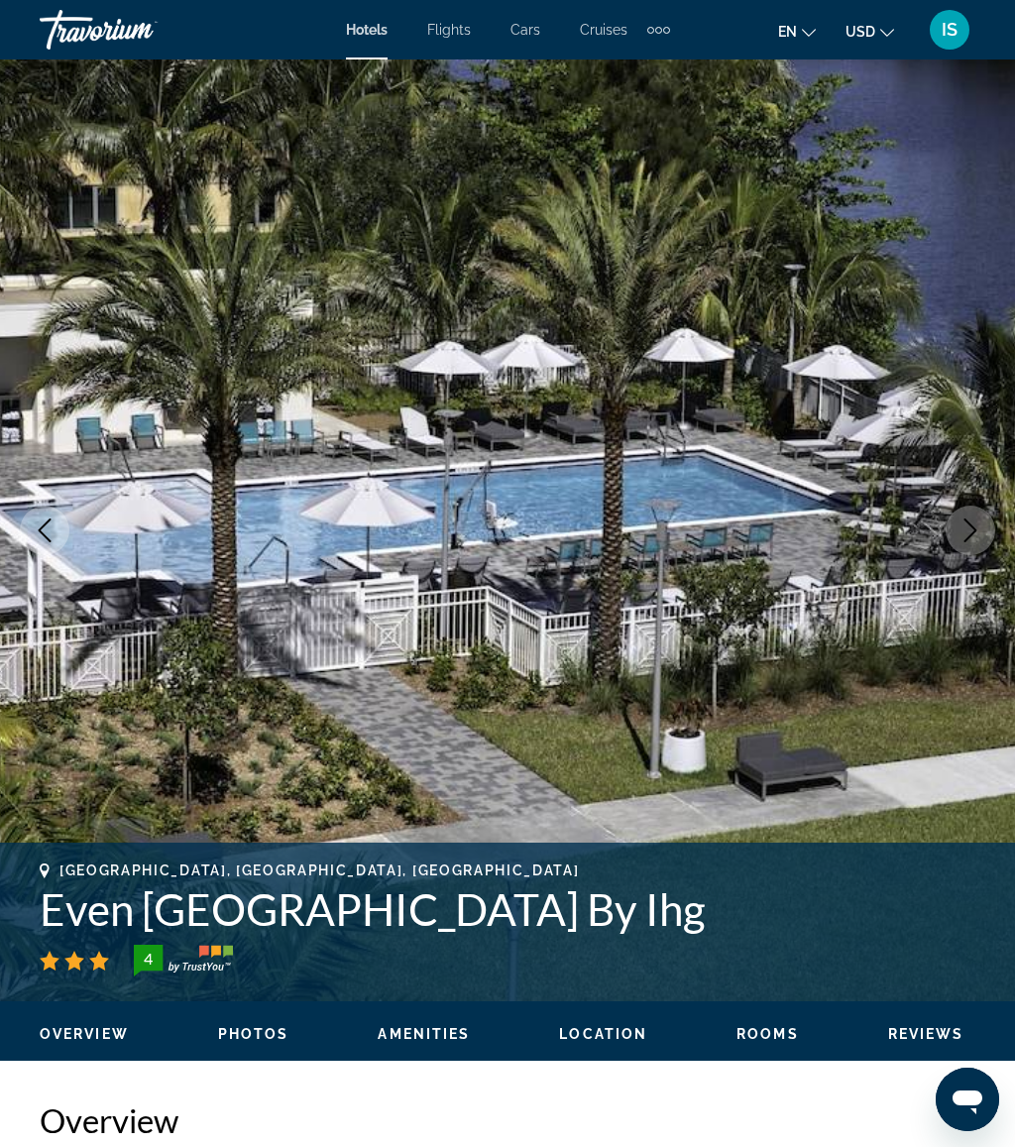
click at [977, 519] on icon "Next image" at bounding box center [970, 530] width 24 height 24
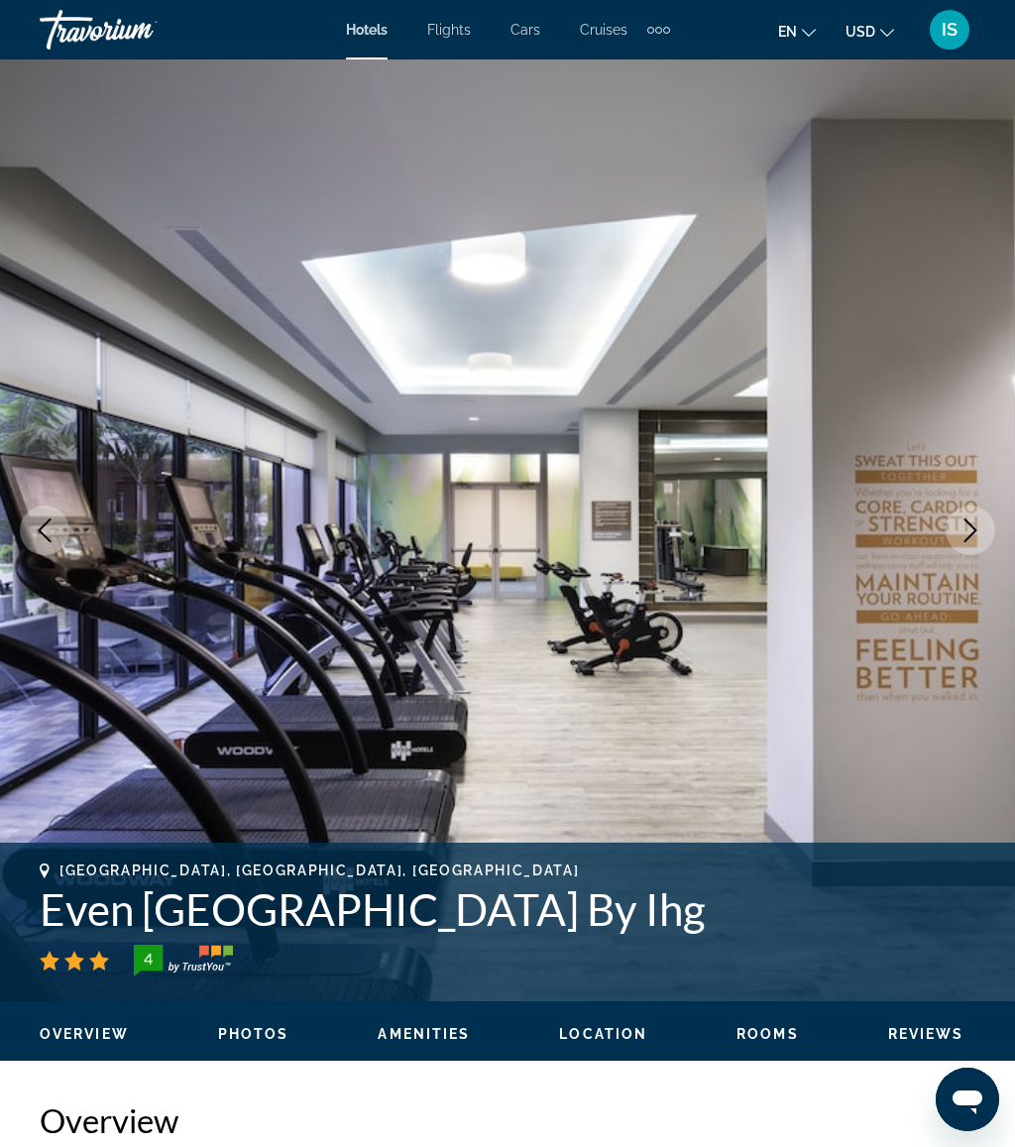
click at [968, 528] on icon "Next image" at bounding box center [970, 530] width 24 height 24
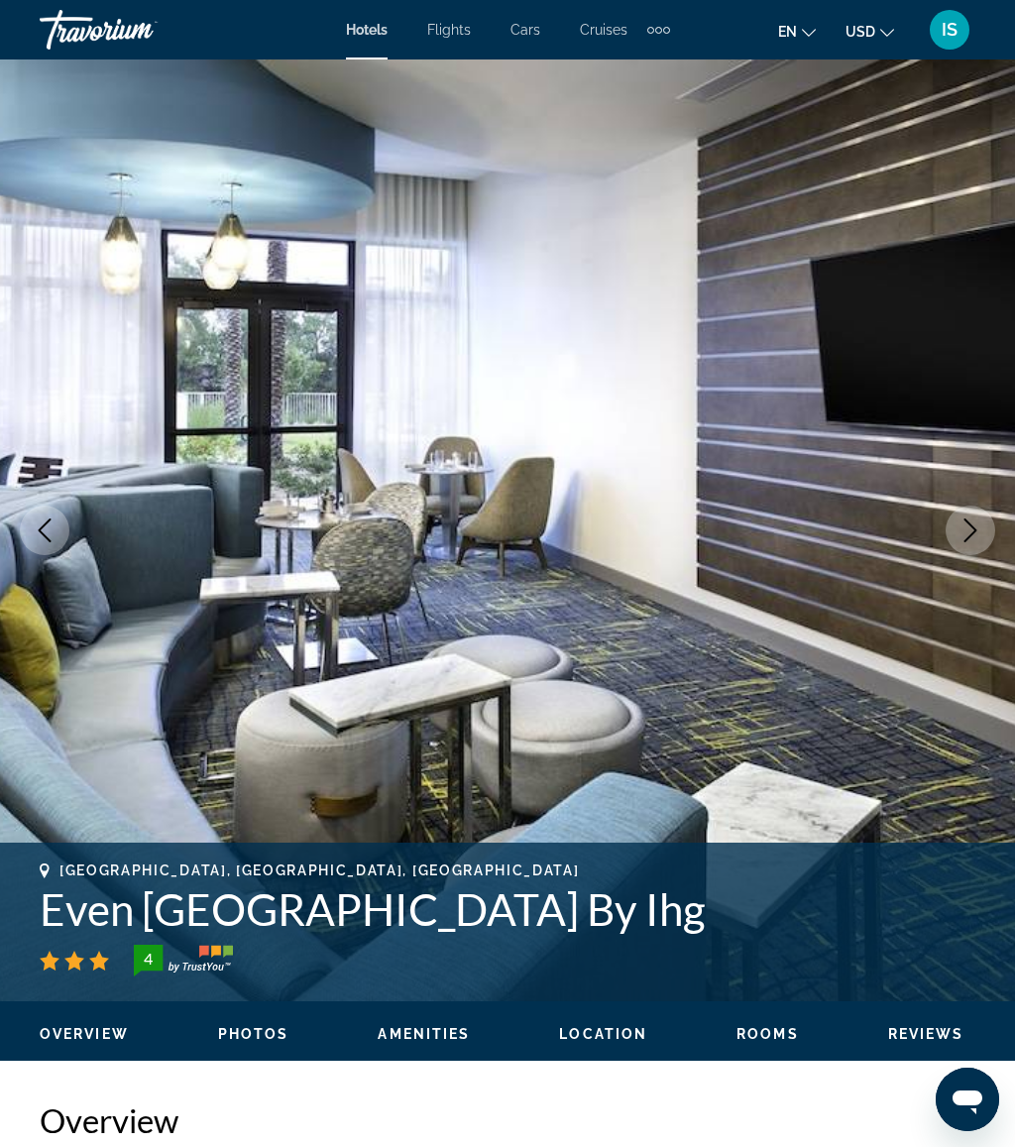
click at [956, 523] on button "Next image" at bounding box center [970, 530] width 50 height 50
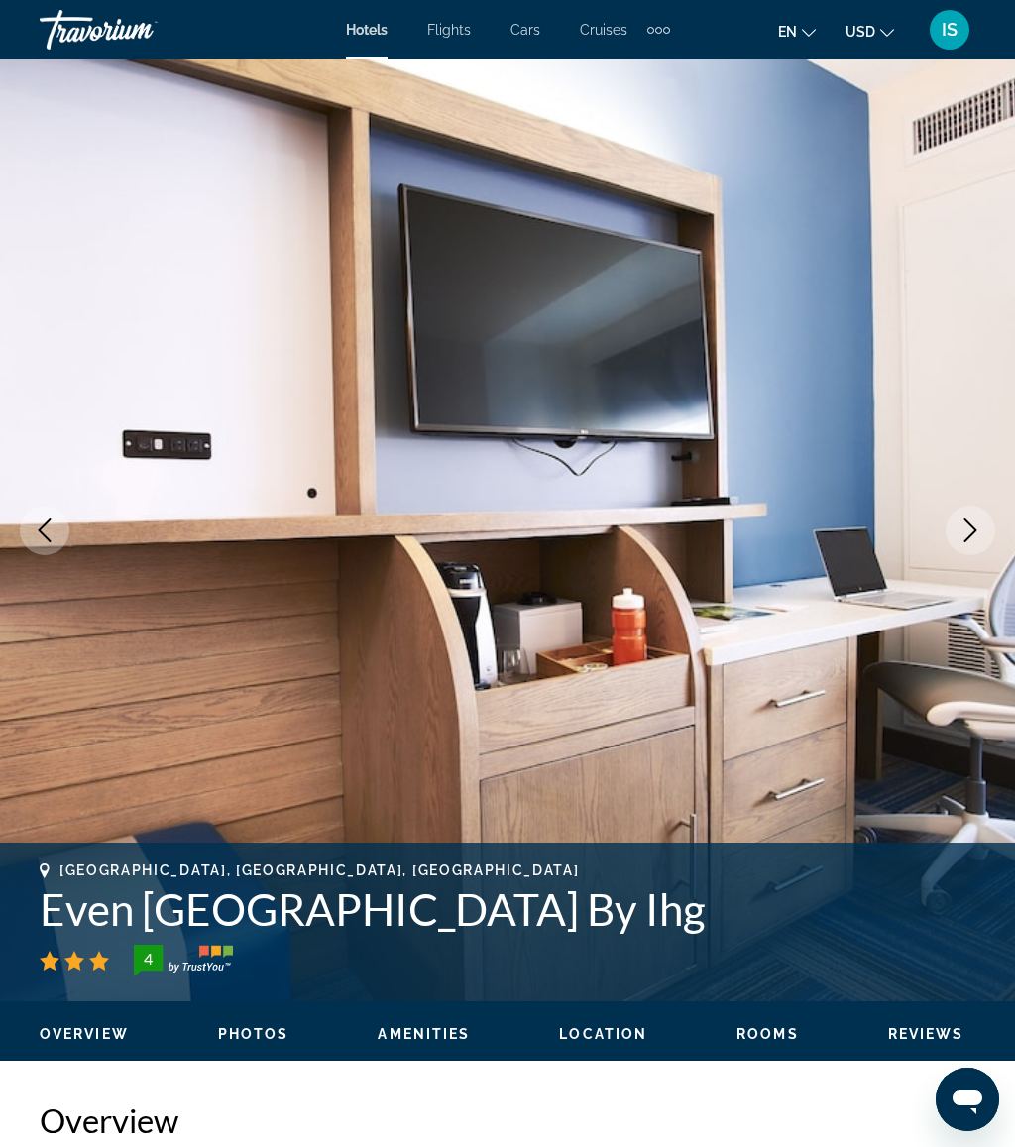
click at [962, 530] on icon "Next image" at bounding box center [970, 530] width 24 height 24
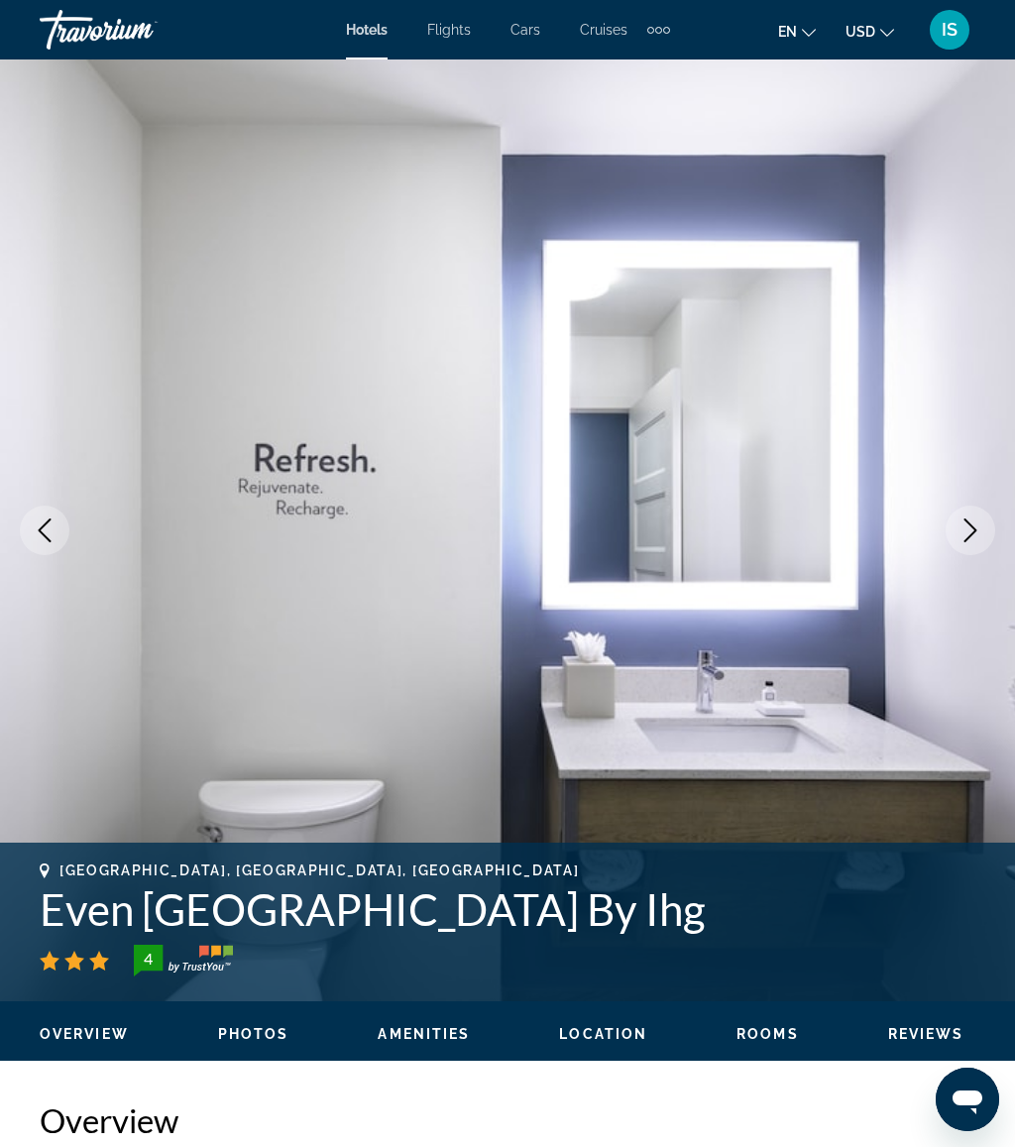
click at [962, 528] on icon "Next image" at bounding box center [970, 530] width 24 height 24
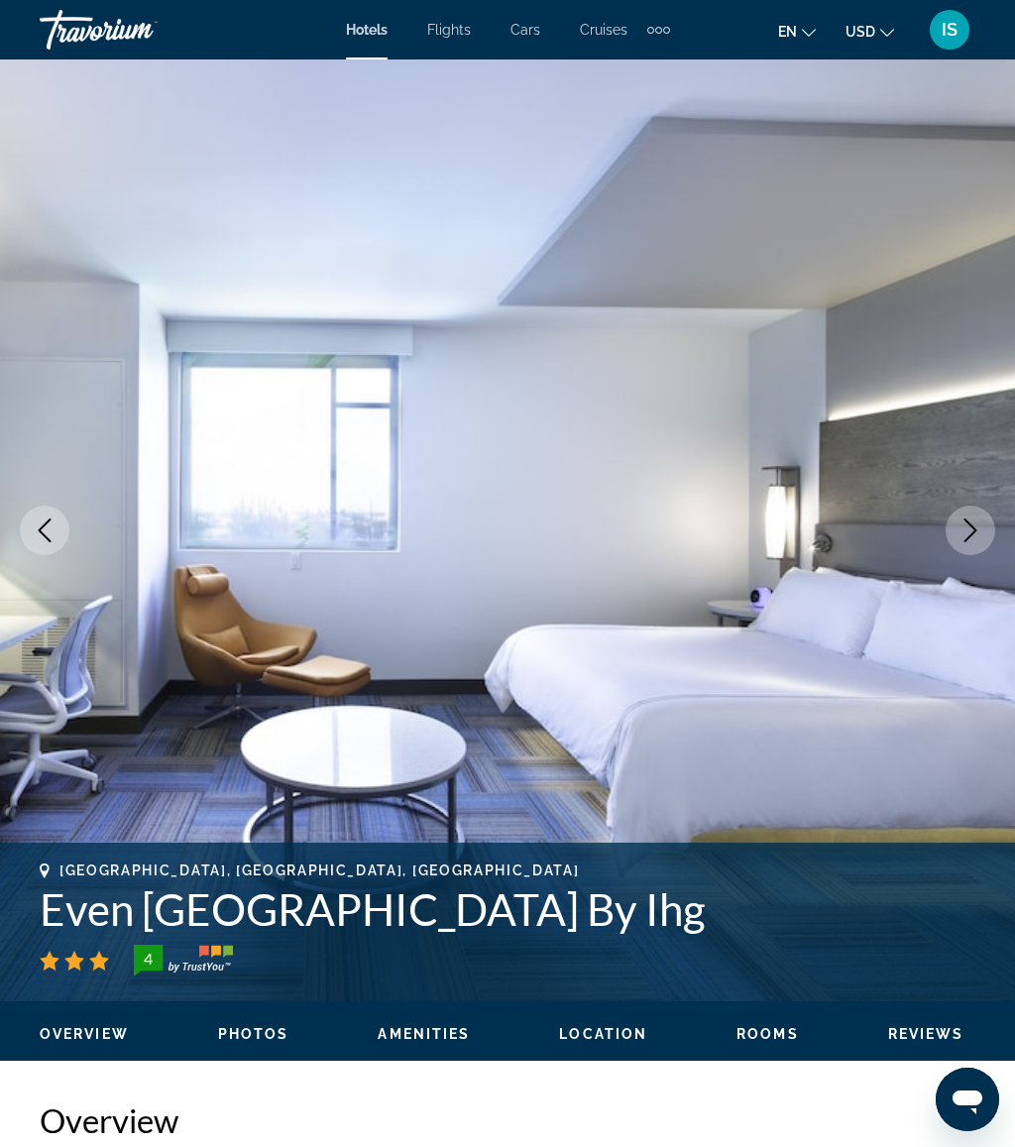
click at [962, 523] on icon "Next image" at bounding box center [970, 530] width 24 height 24
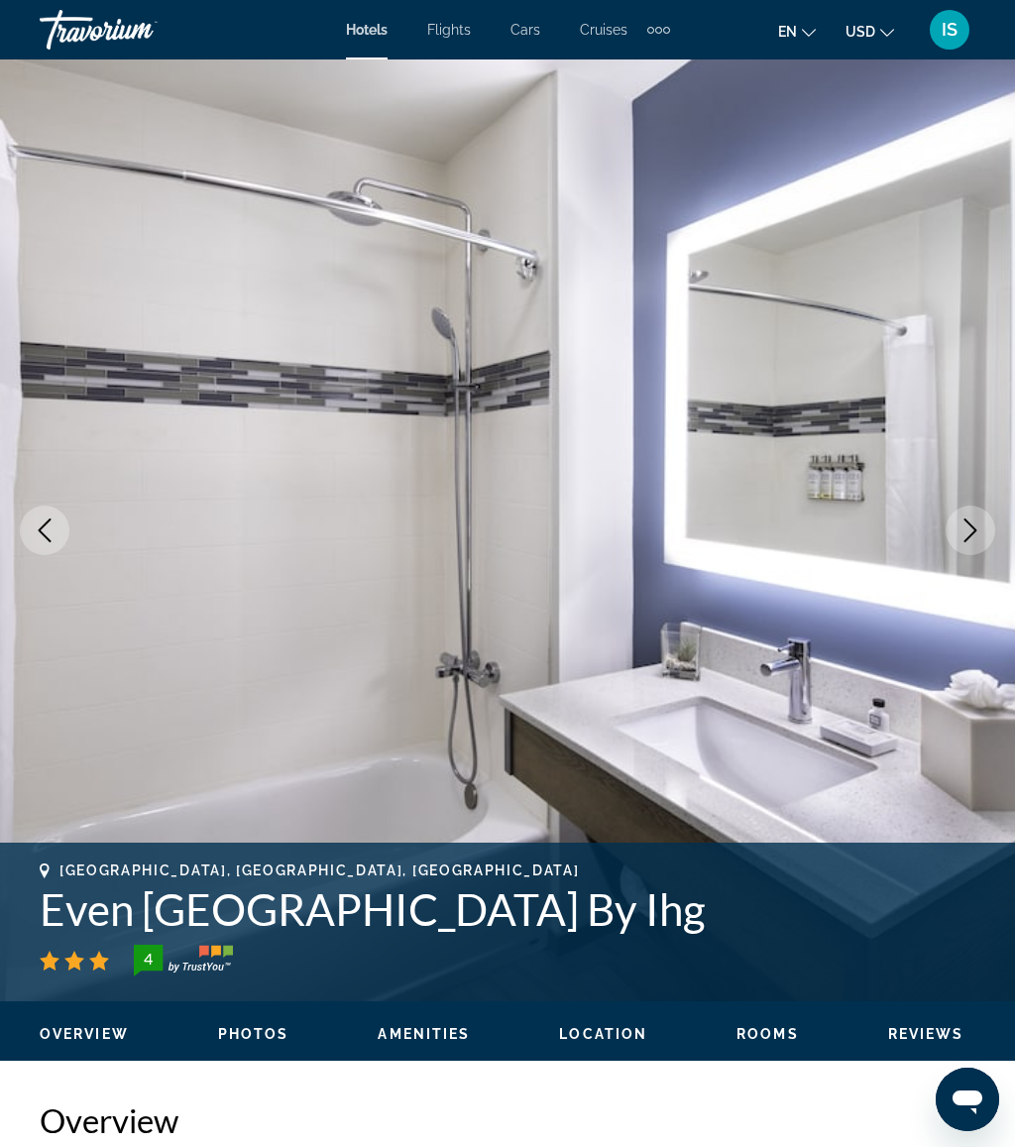
click at [960, 523] on icon "Next image" at bounding box center [970, 530] width 24 height 24
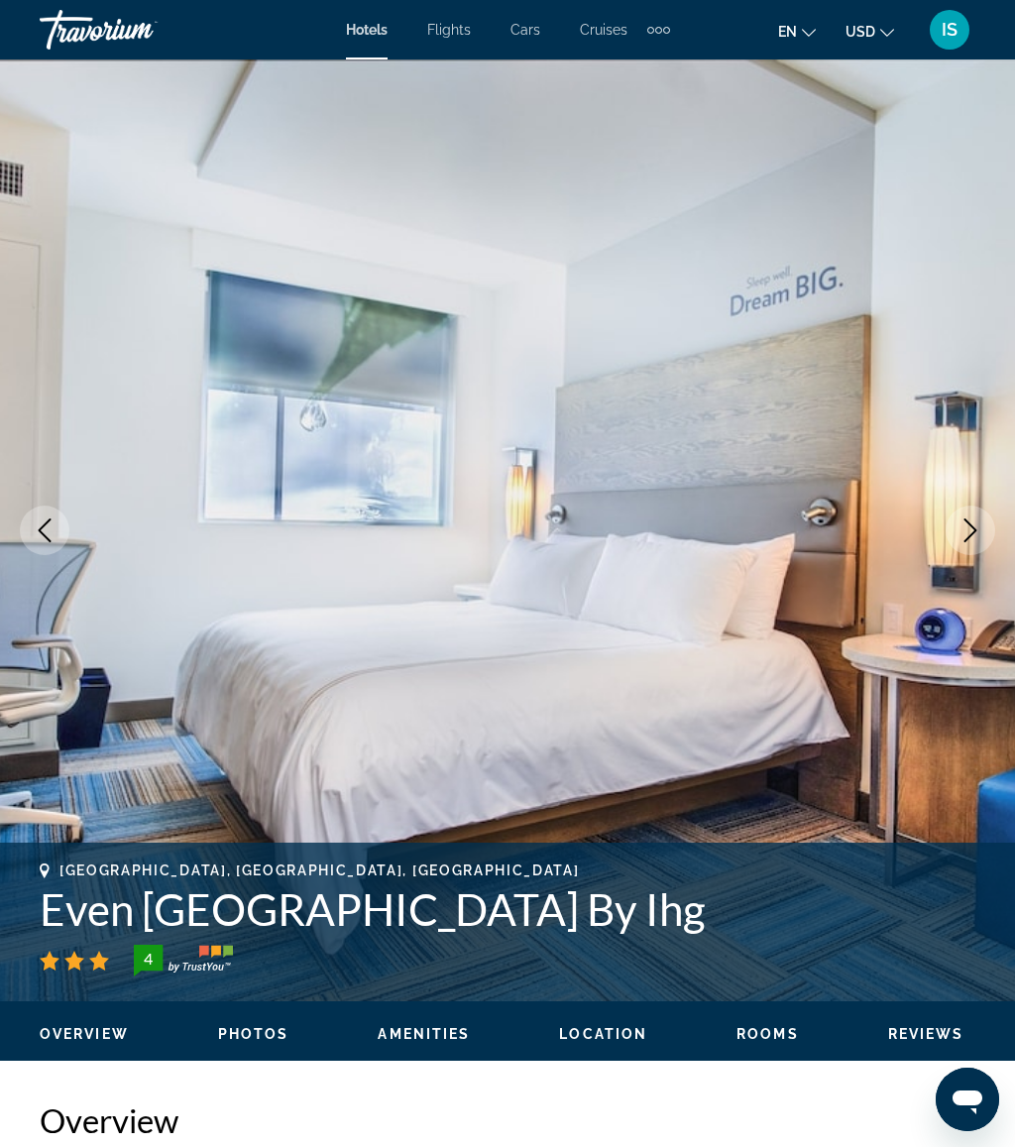
click at [963, 522] on icon "Next image" at bounding box center [970, 530] width 24 height 24
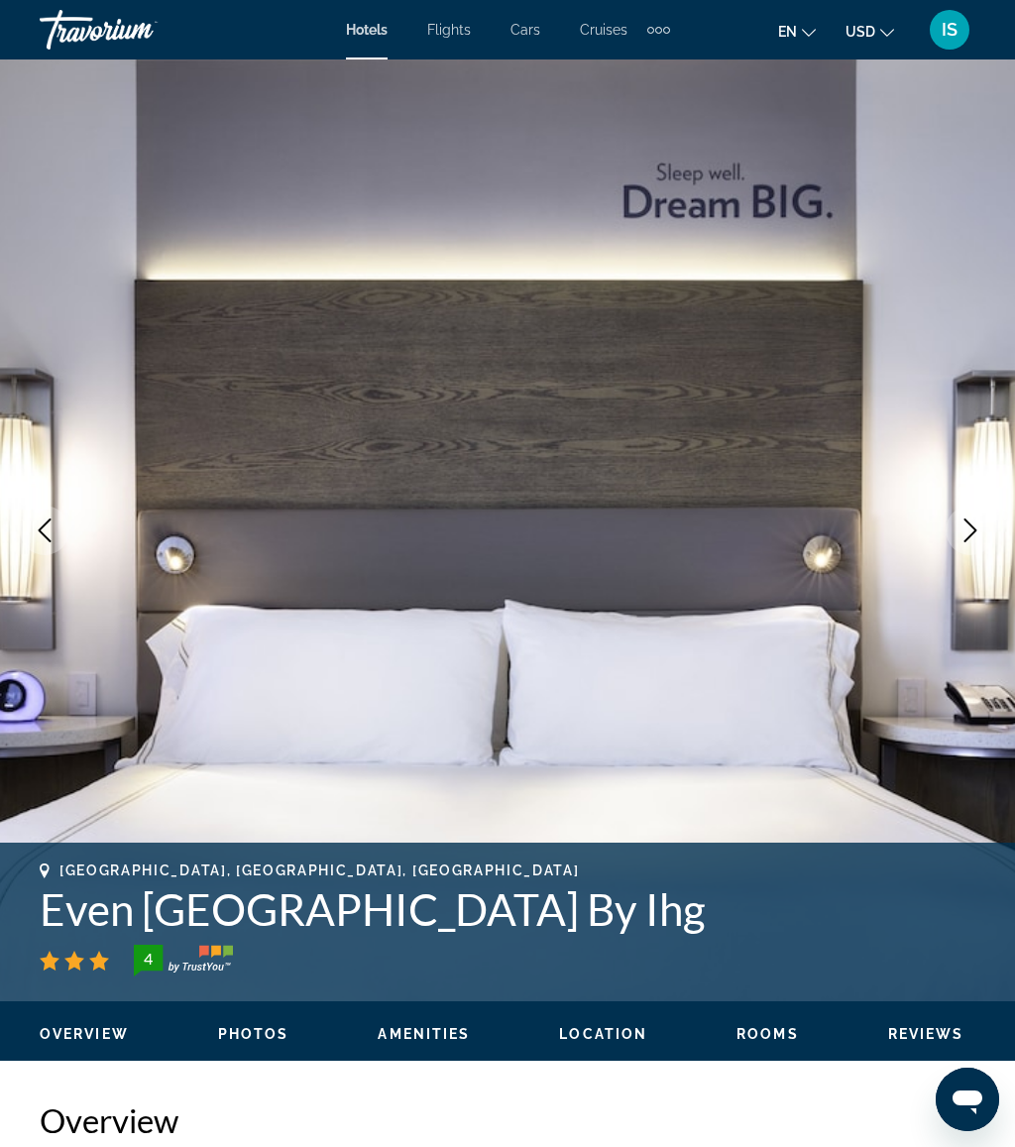
click at [961, 524] on icon "Next image" at bounding box center [970, 530] width 24 height 24
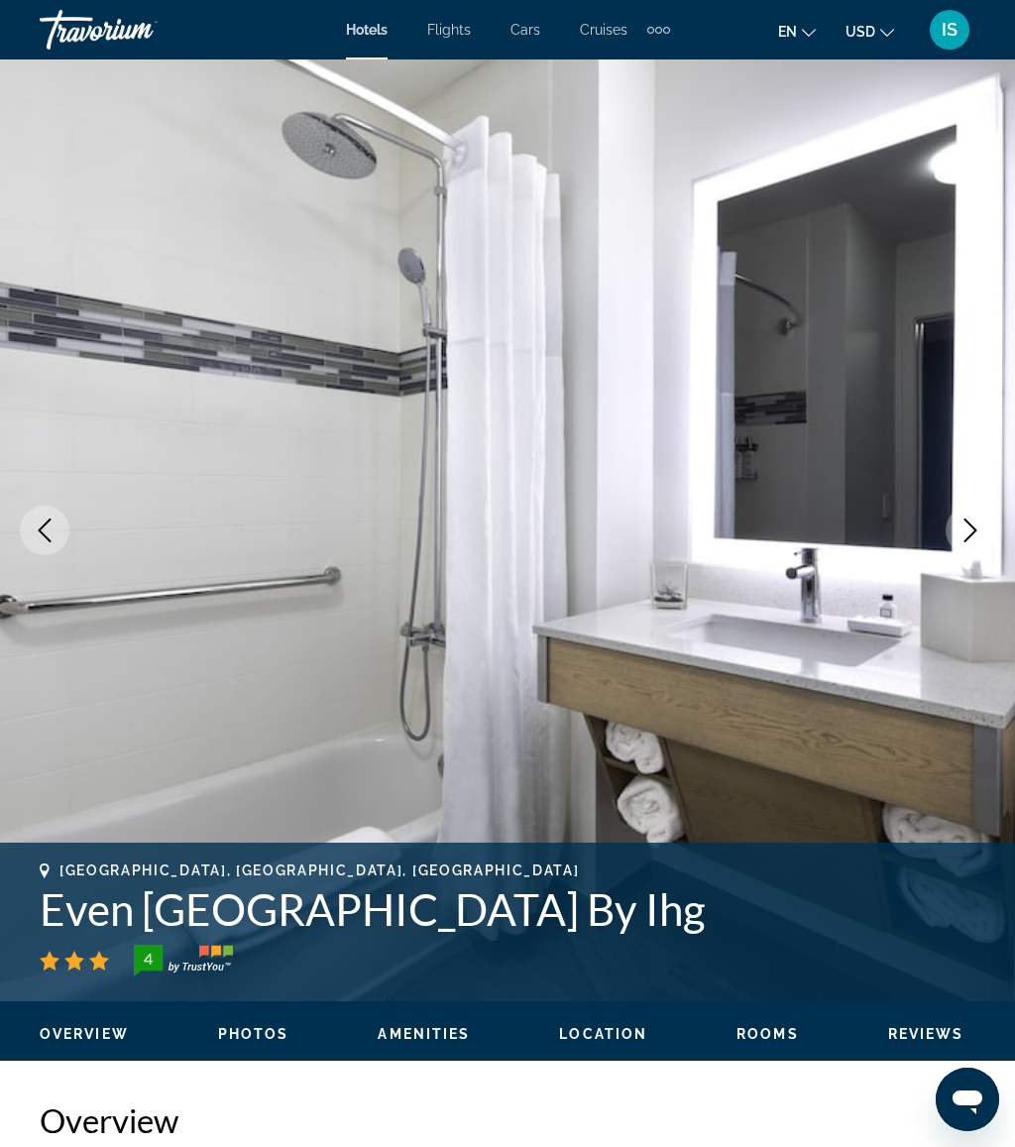
click at [960, 533] on icon "Next image" at bounding box center [970, 530] width 24 height 24
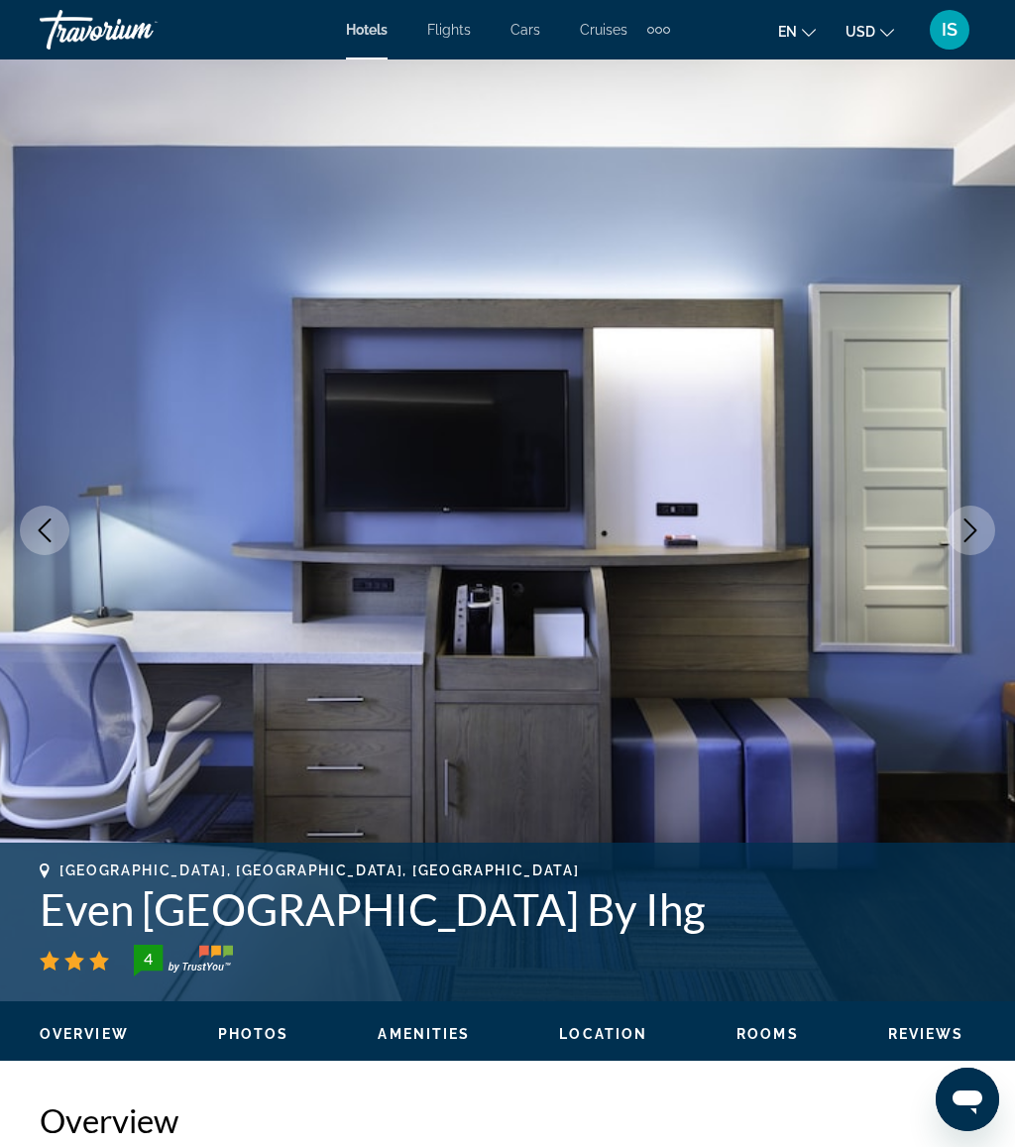
click at [972, 520] on icon "Next image" at bounding box center [970, 530] width 24 height 24
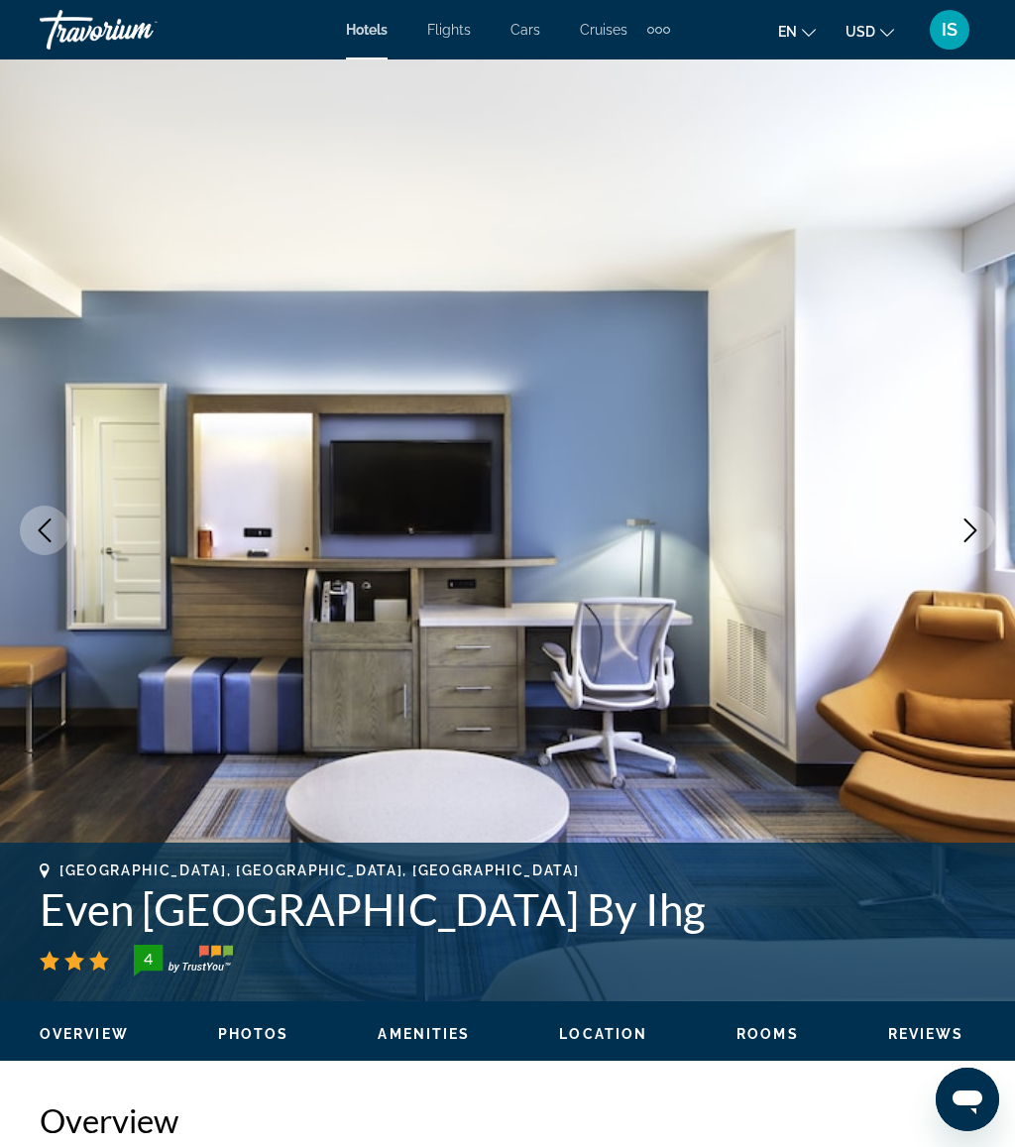
click at [967, 528] on icon "Next image" at bounding box center [970, 530] width 24 height 24
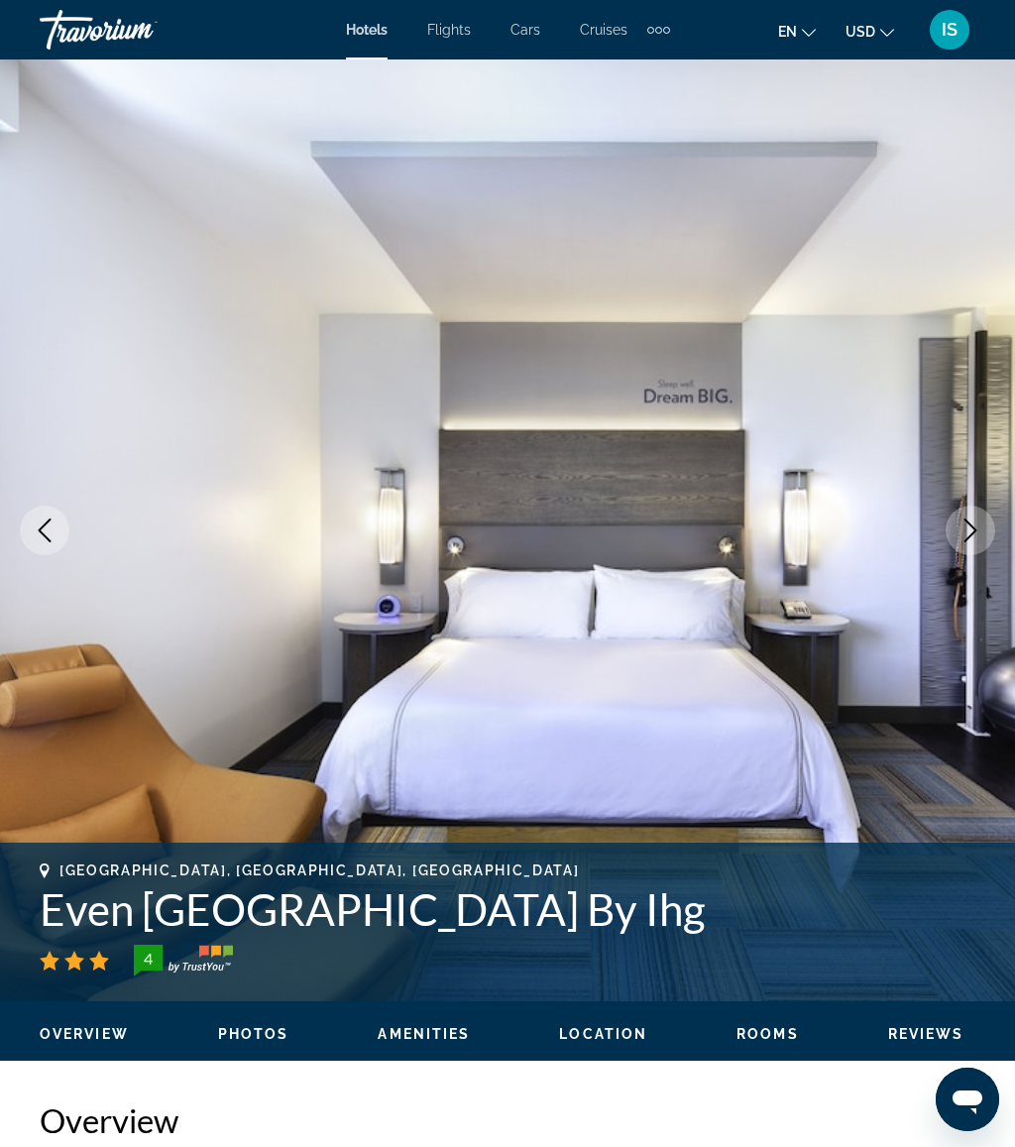
click at [968, 527] on icon "Next image" at bounding box center [970, 530] width 24 height 24
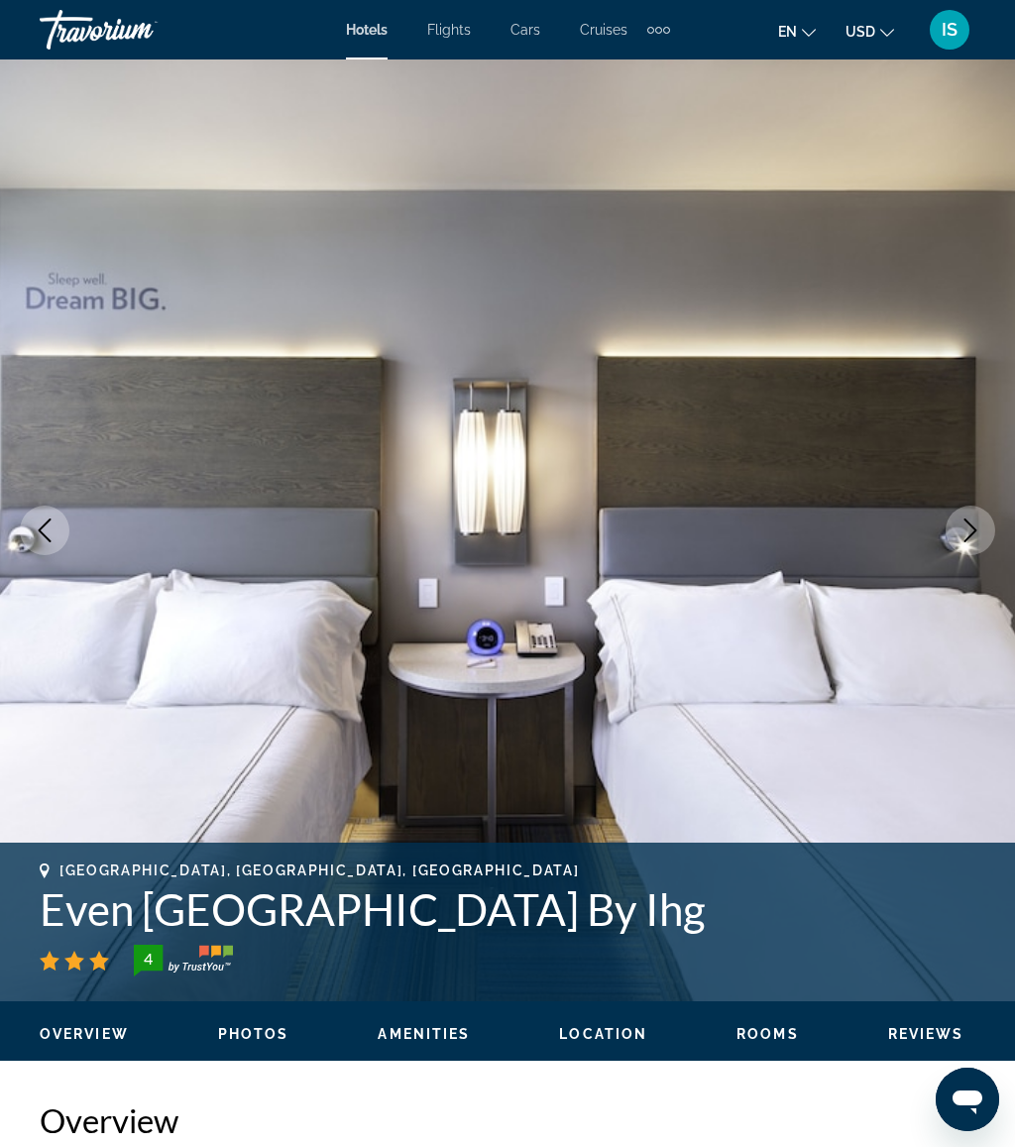
click at [974, 520] on icon "Next image" at bounding box center [970, 530] width 24 height 24
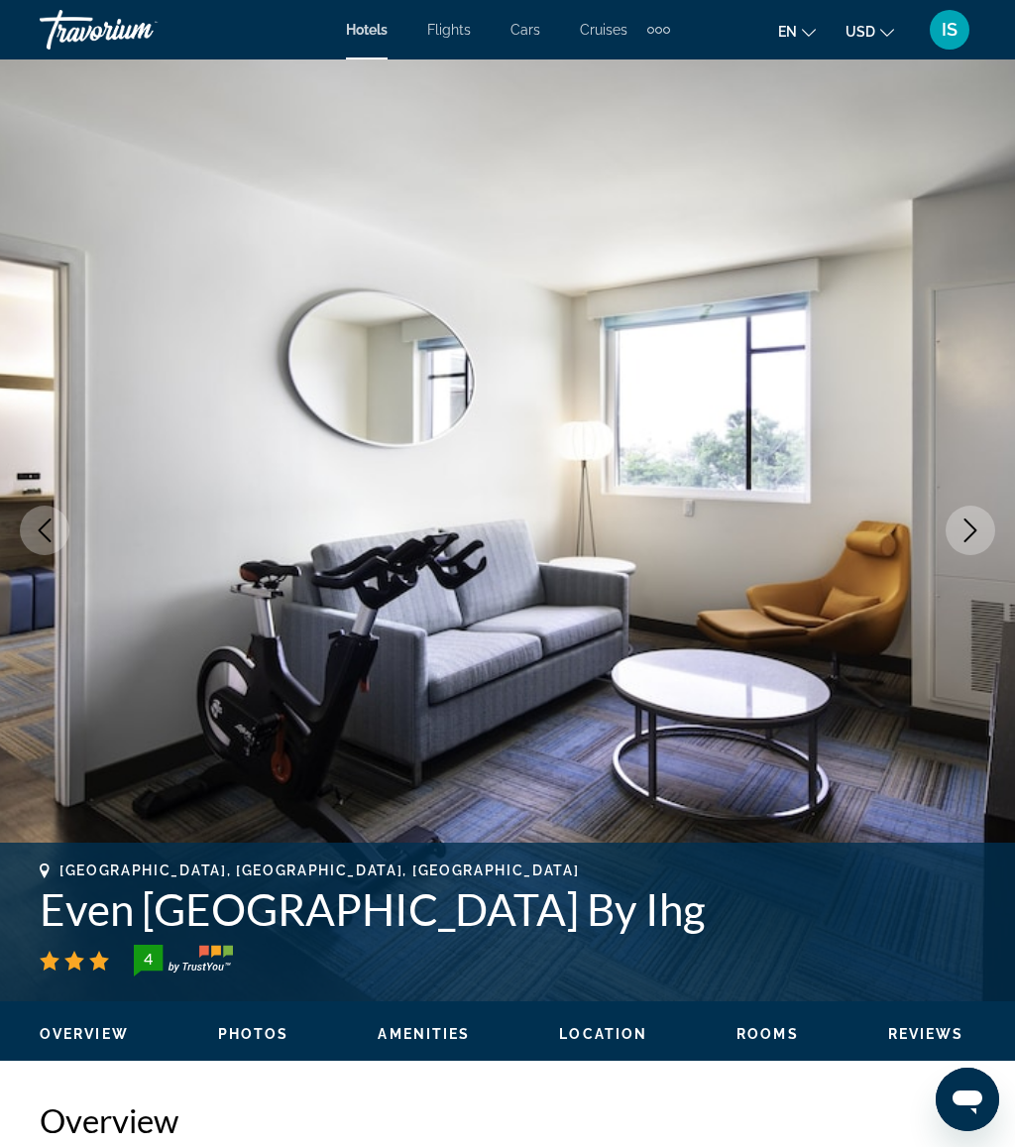
click at [968, 526] on icon "Next image" at bounding box center [970, 530] width 24 height 24
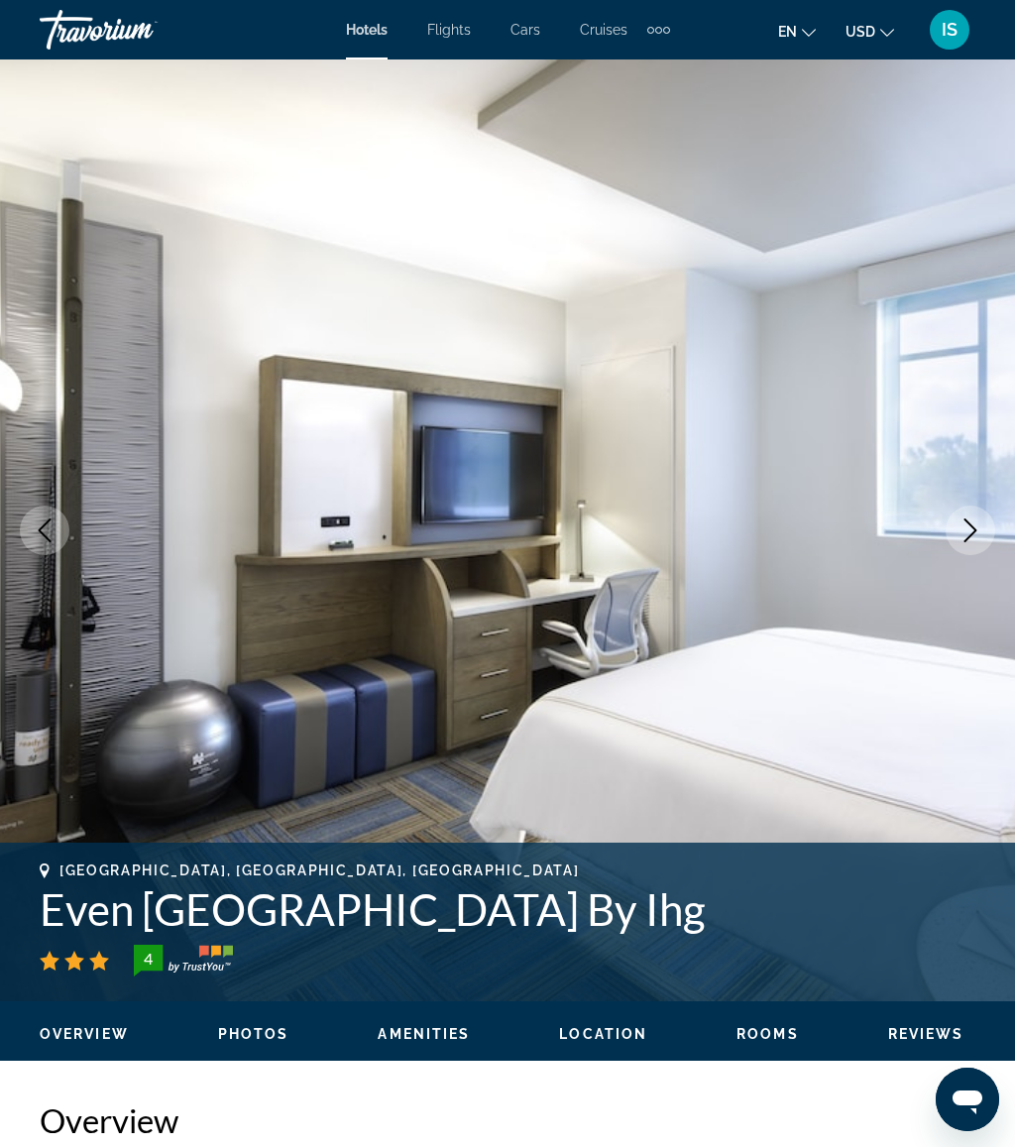
click at [964, 528] on icon "Next image" at bounding box center [970, 530] width 24 height 24
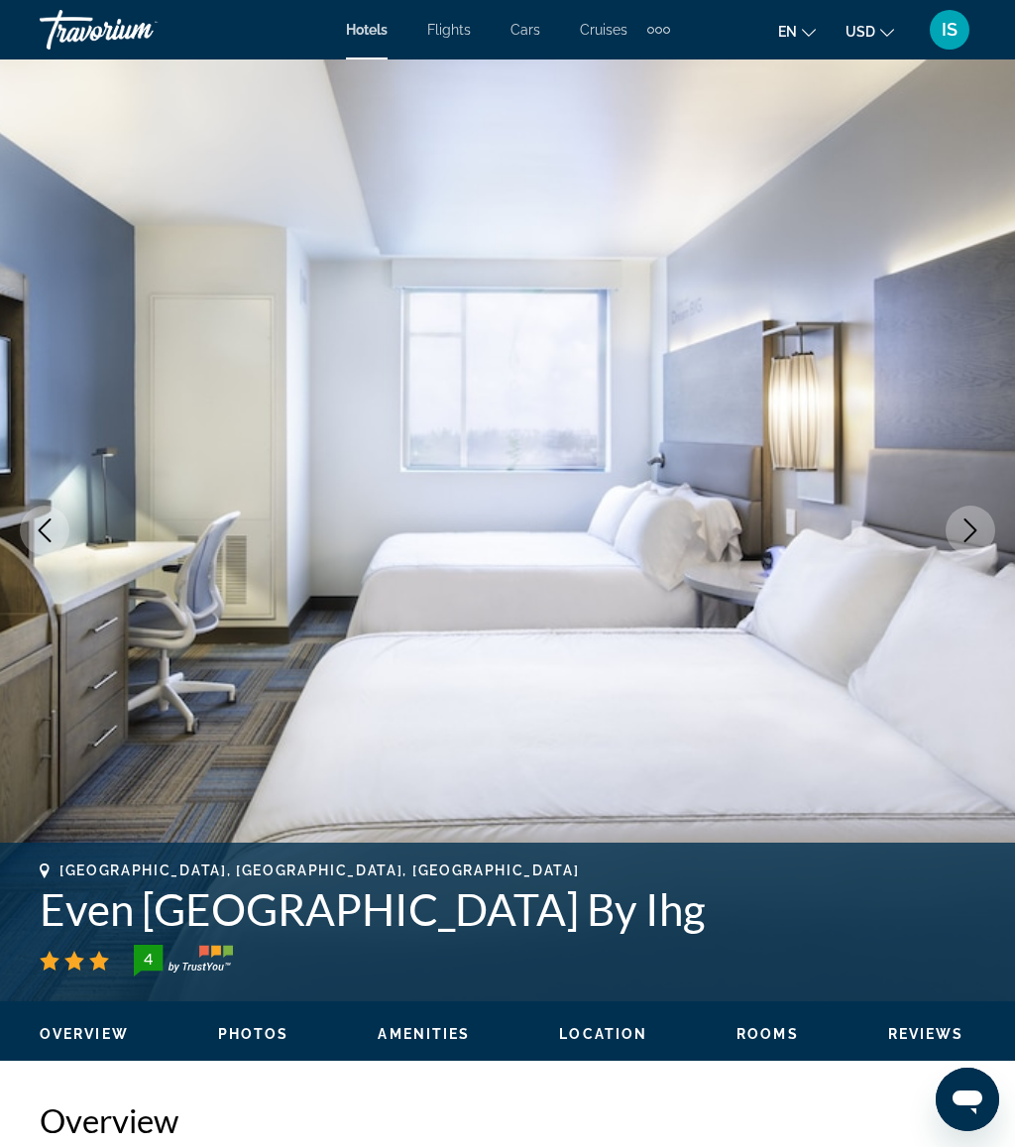
click at [968, 525] on icon "Next image" at bounding box center [970, 530] width 24 height 24
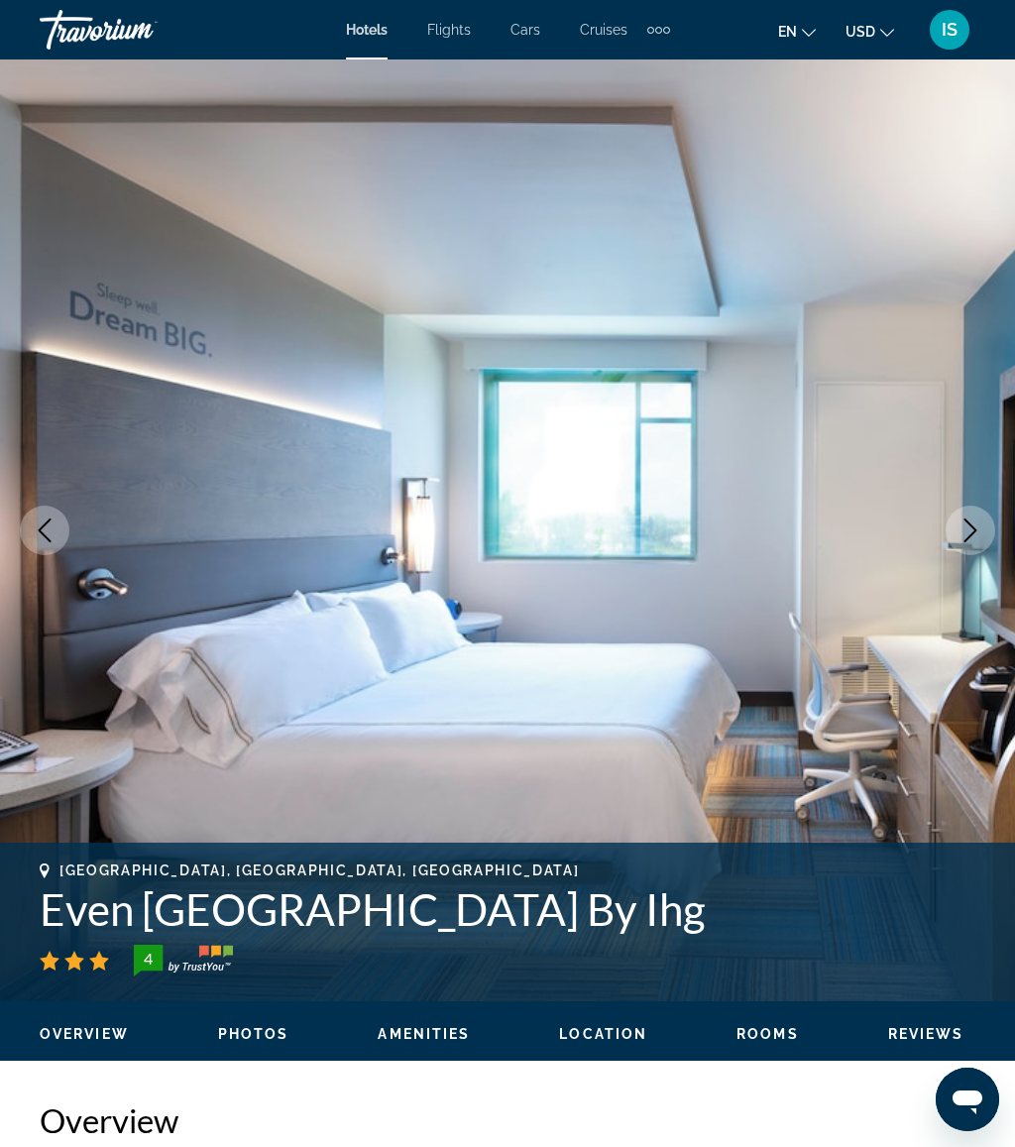
click at [962, 518] on icon "Next image" at bounding box center [970, 530] width 24 height 24
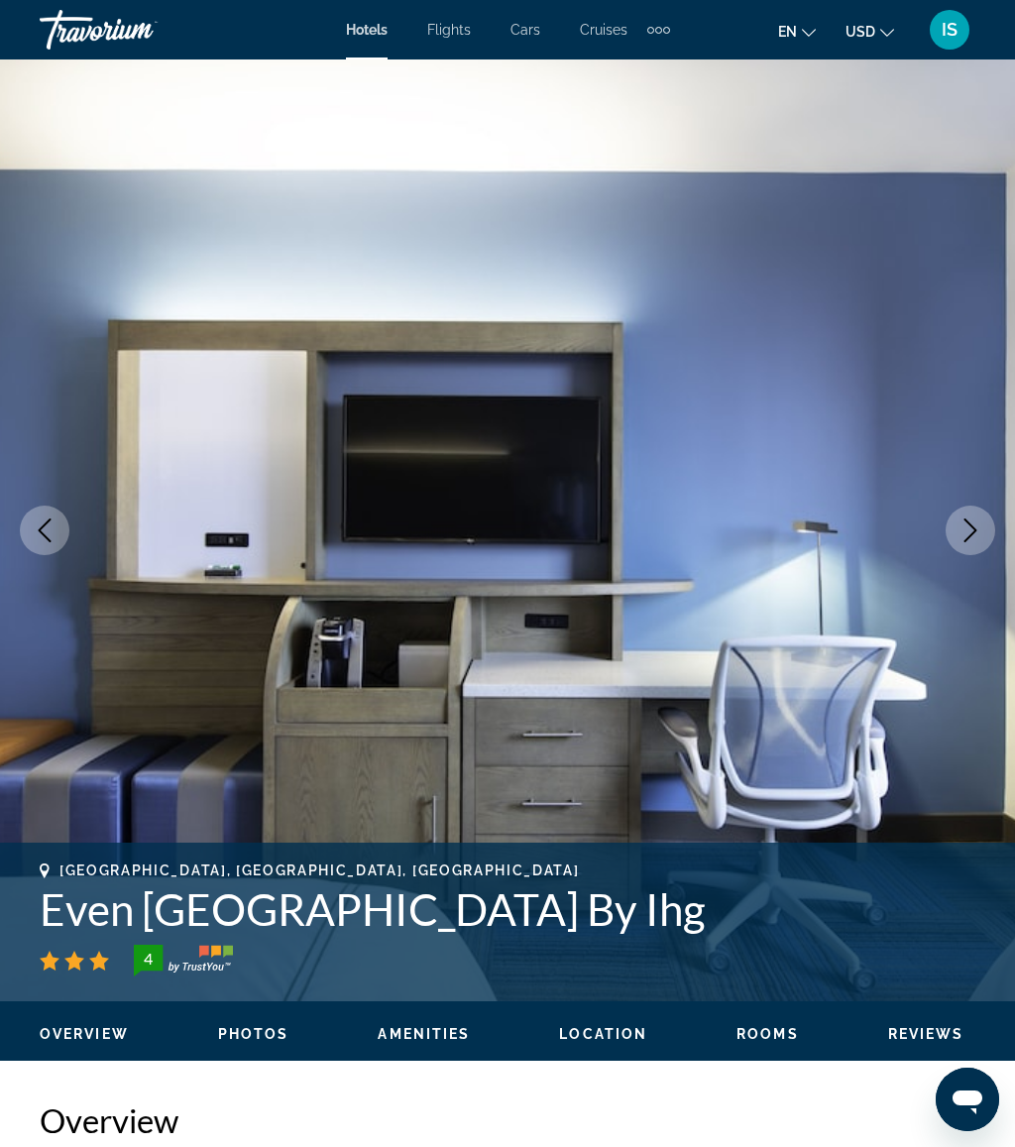
click at [965, 526] on icon "Next image" at bounding box center [970, 530] width 24 height 24
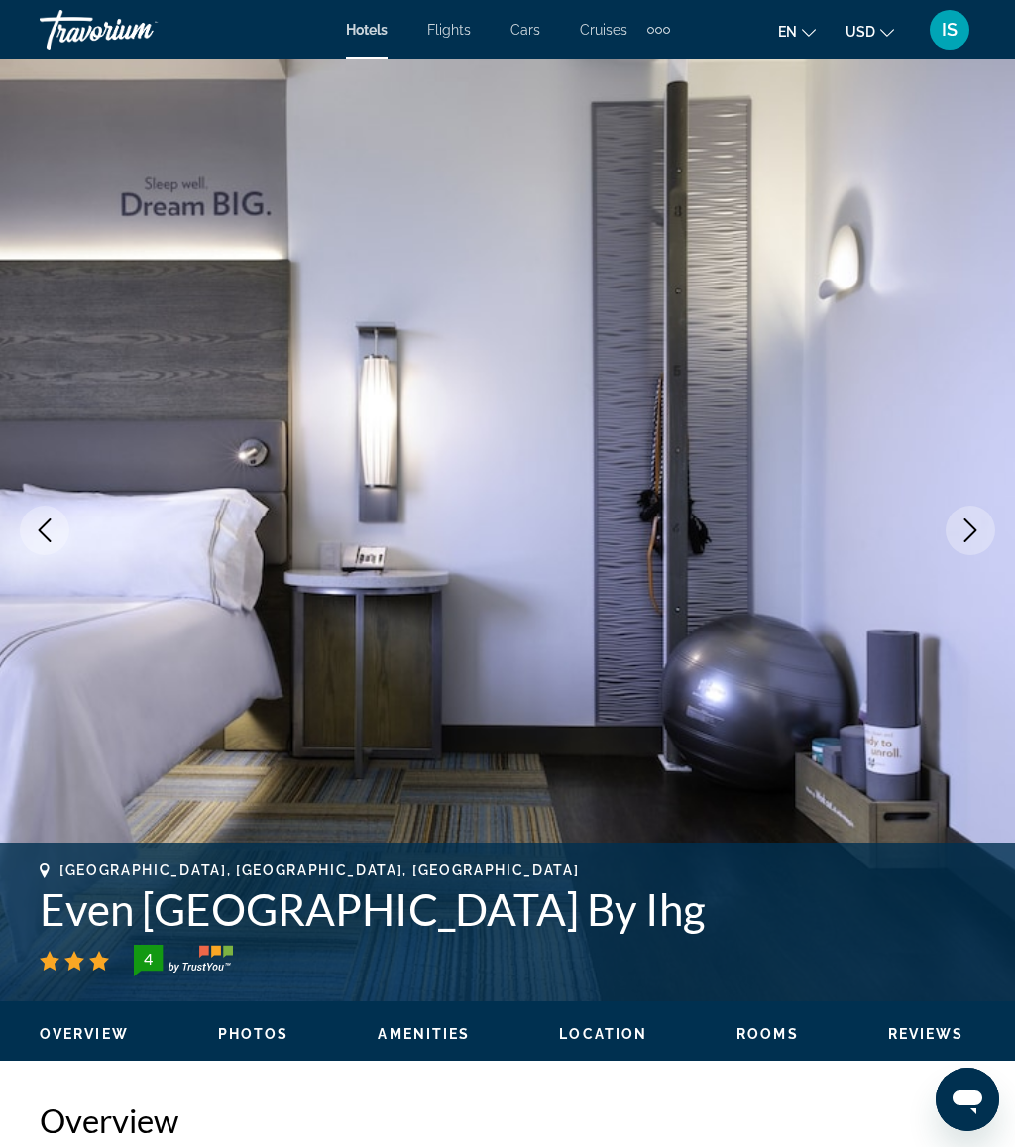
click at [970, 523] on icon "Next image" at bounding box center [970, 530] width 24 height 24
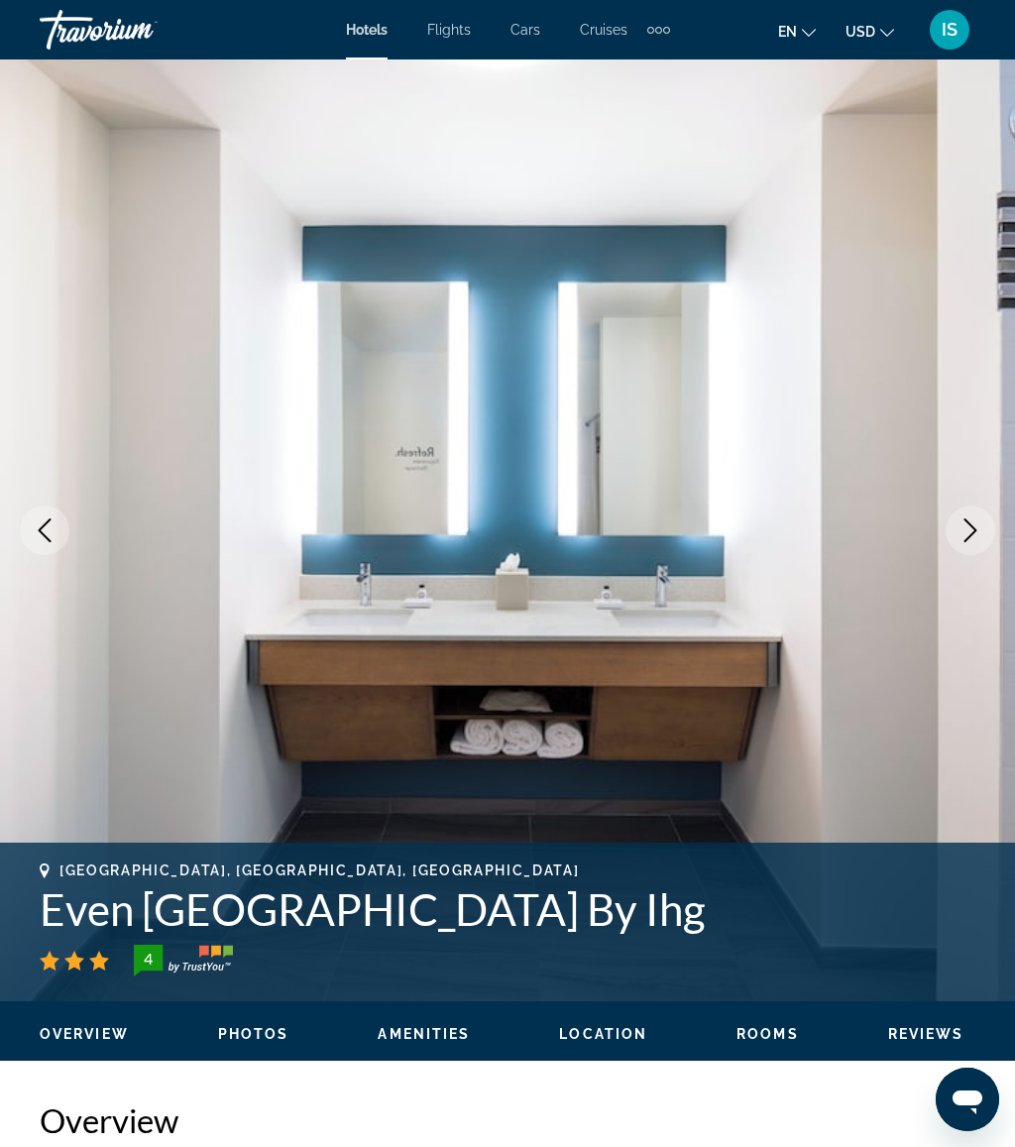
click at [973, 523] on icon "Next image" at bounding box center [970, 530] width 24 height 24
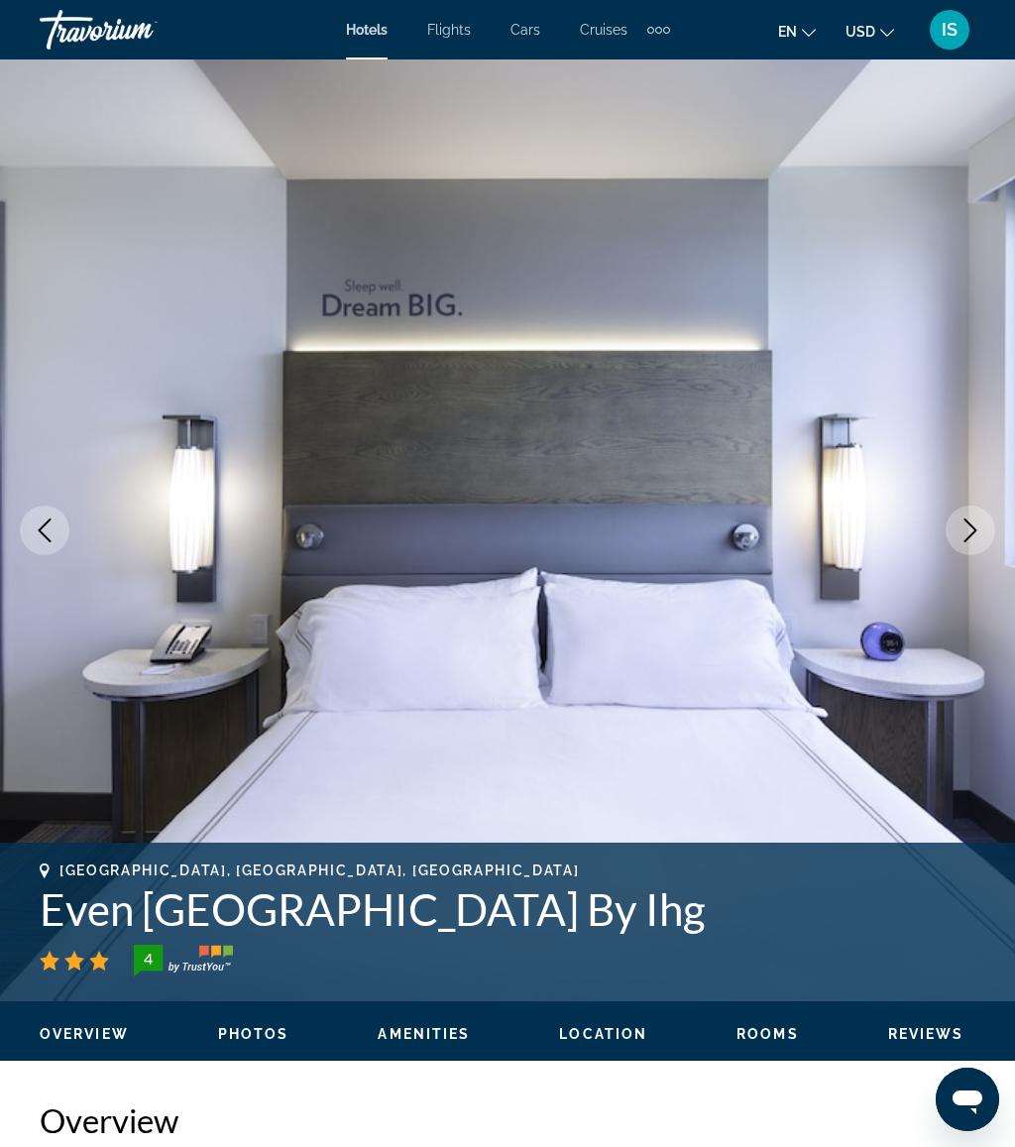
click at [969, 514] on button "Next image" at bounding box center [970, 530] width 50 height 50
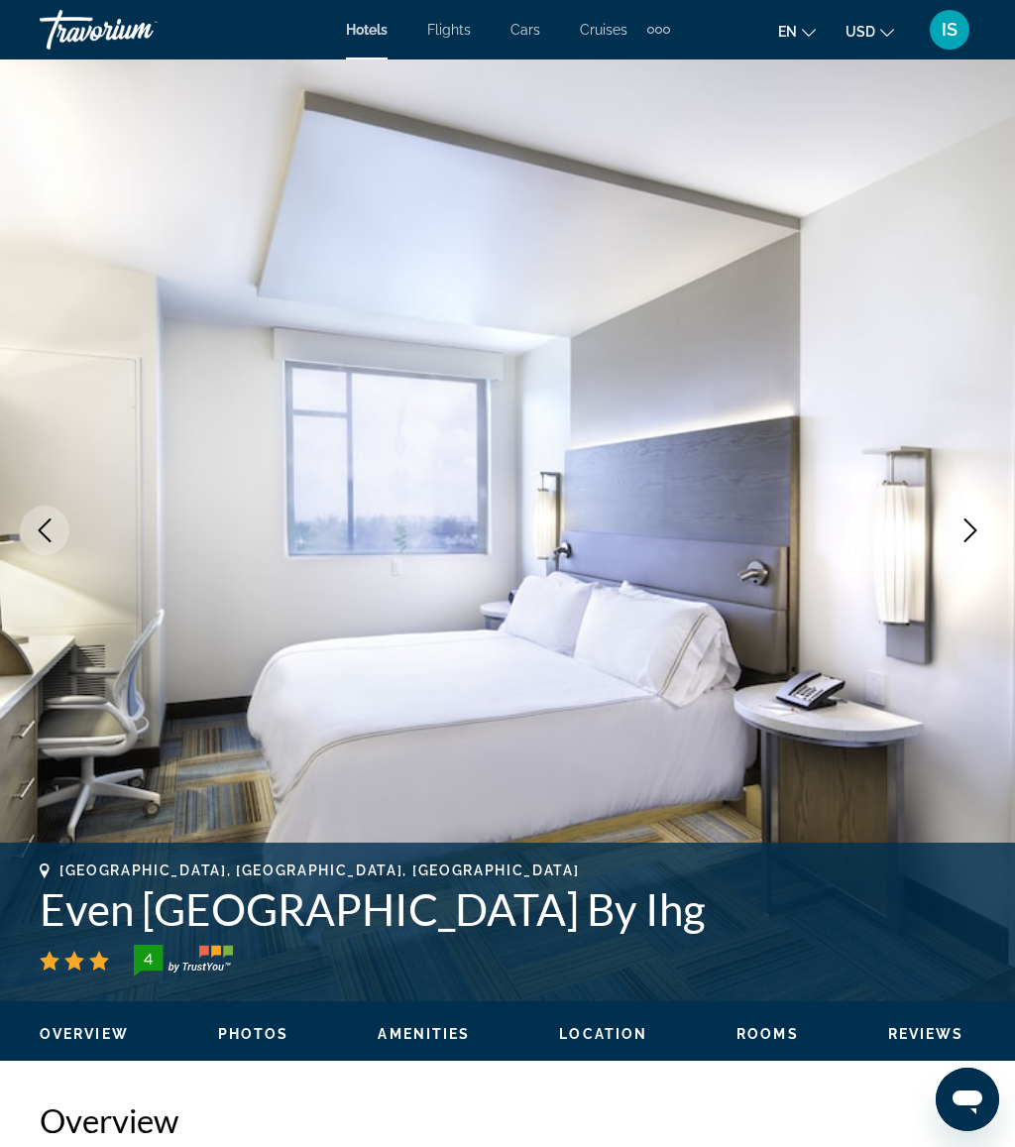
click at [969, 533] on icon "Next image" at bounding box center [970, 530] width 24 height 24
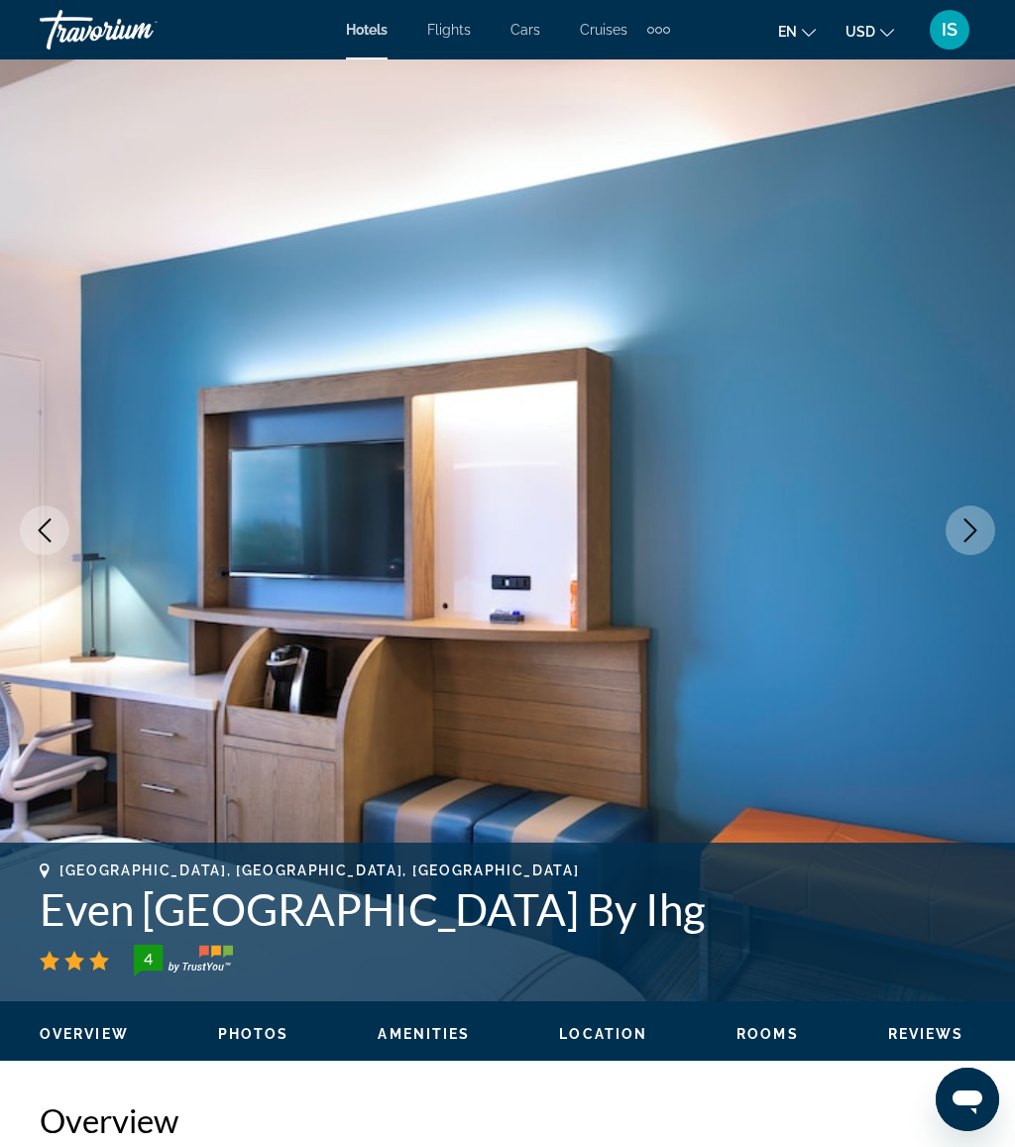
click at [967, 539] on icon "Next image" at bounding box center [970, 530] width 13 height 24
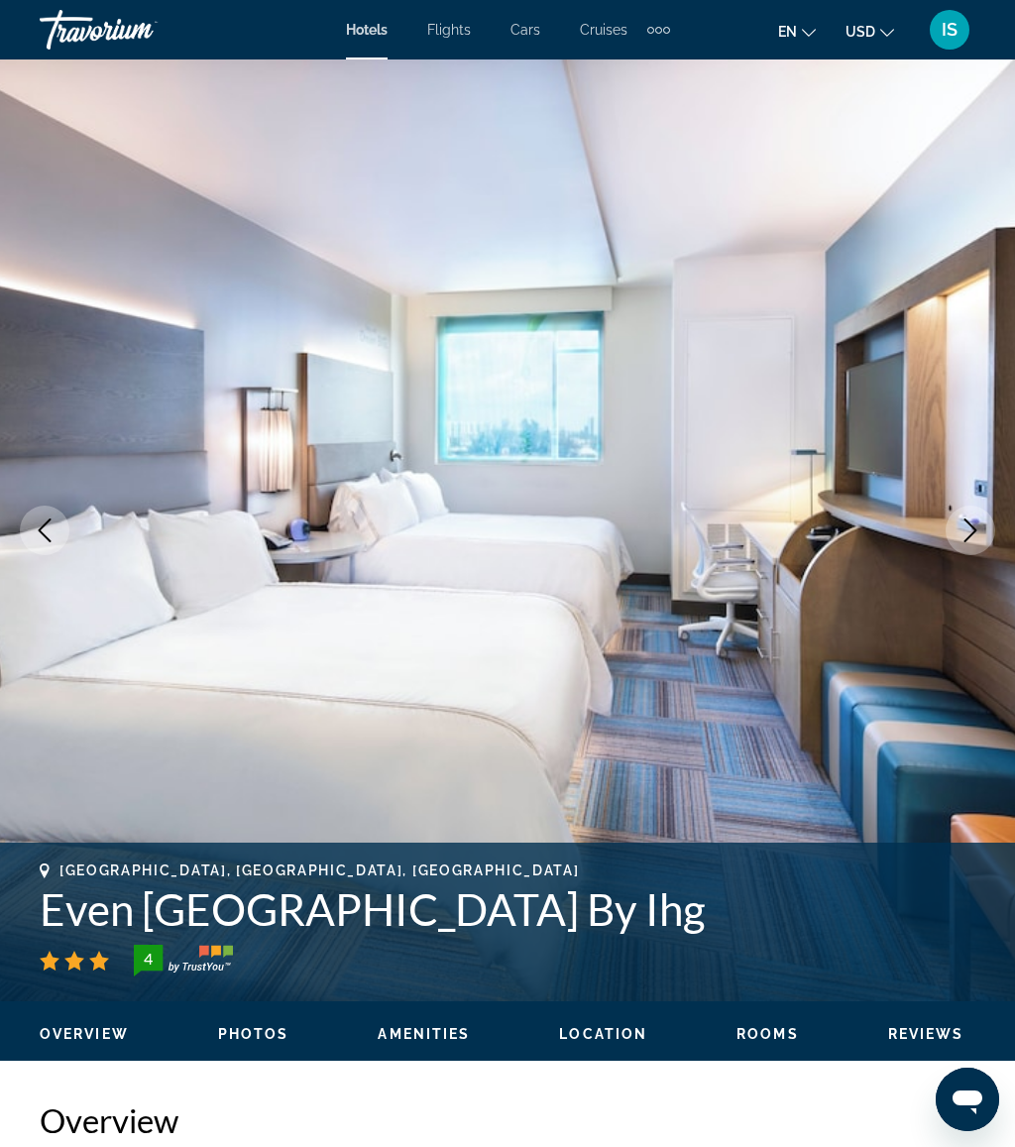
click at [971, 532] on icon "Next image" at bounding box center [970, 530] width 24 height 24
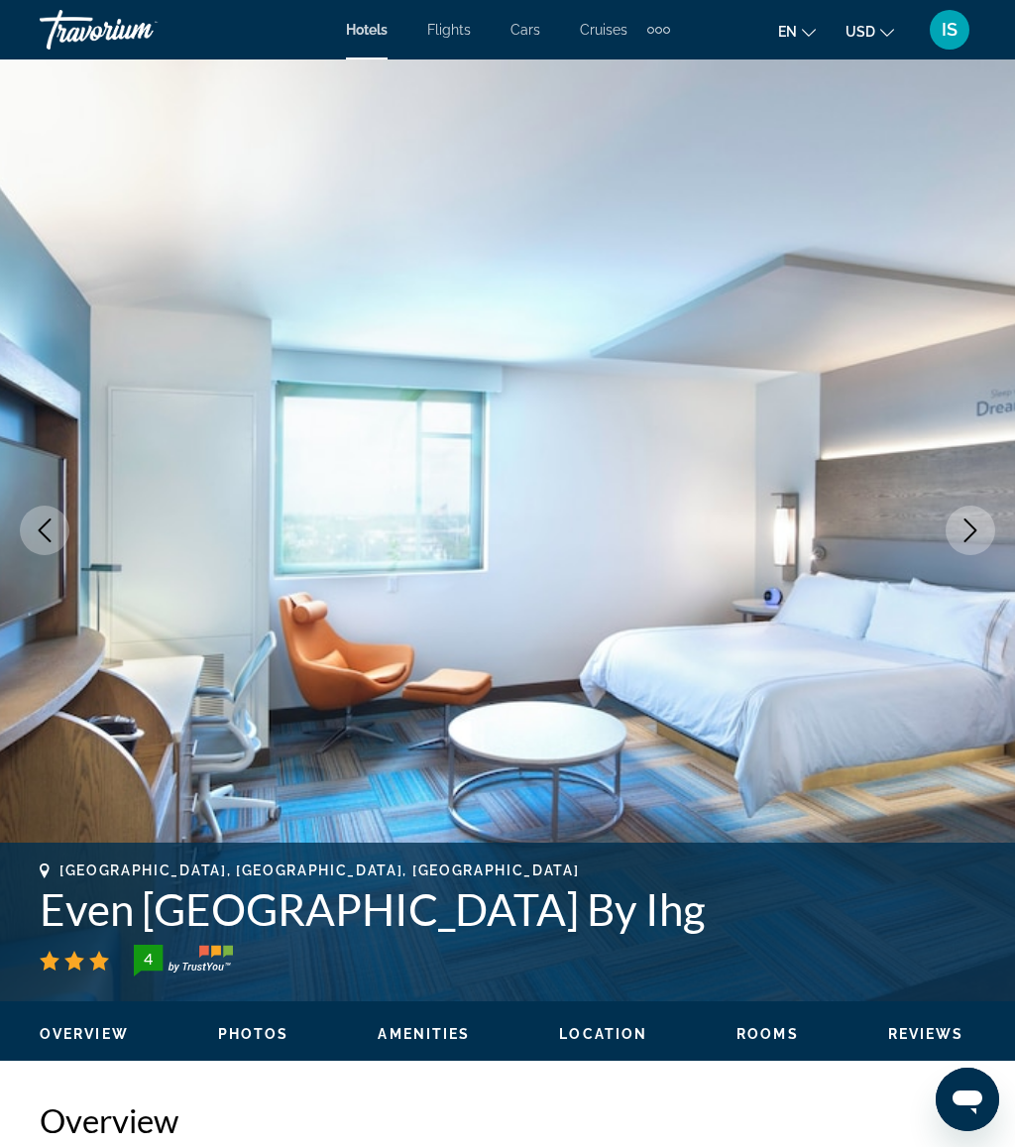
click at [53, 528] on icon "Previous image" at bounding box center [45, 530] width 24 height 24
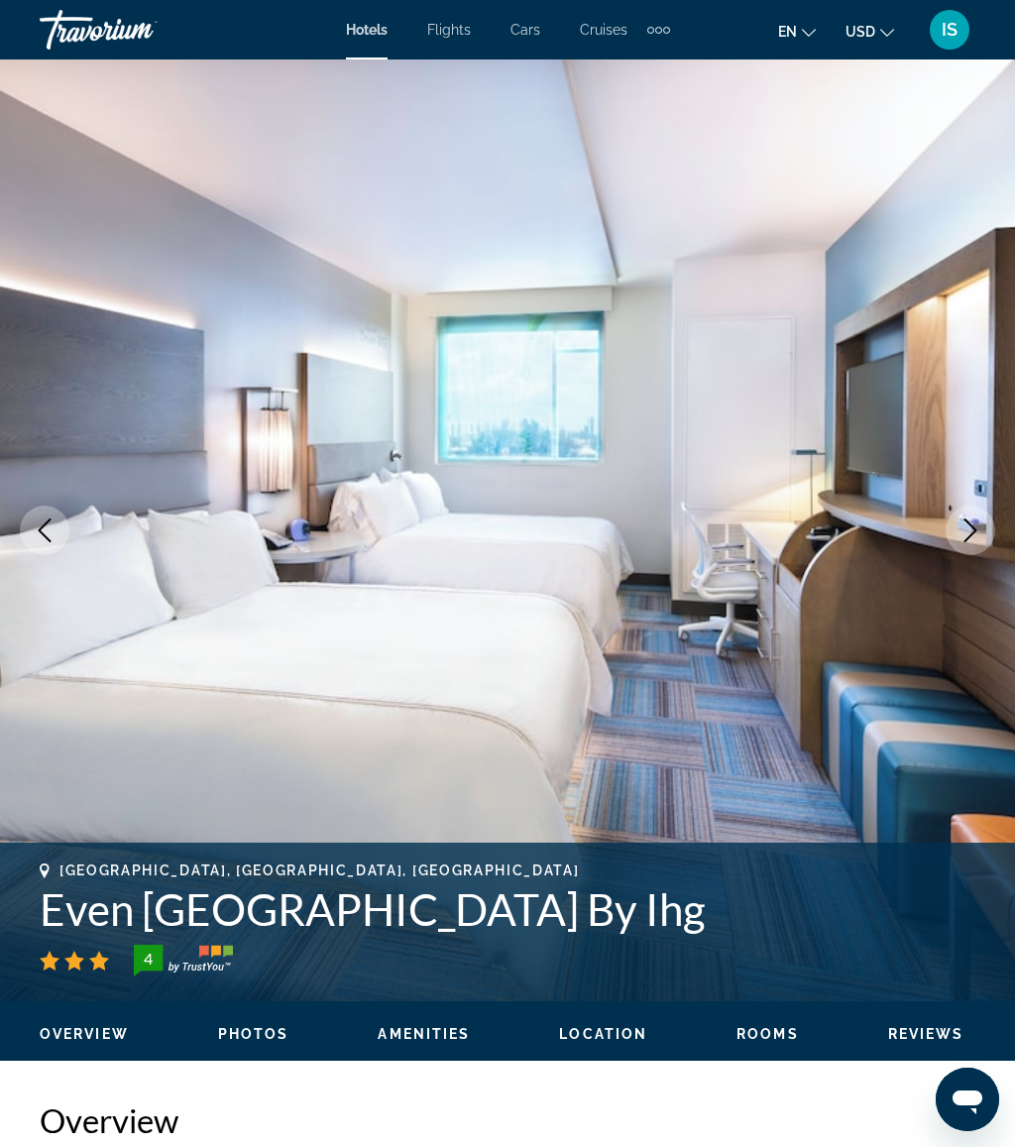
click at [968, 532] on icon "Next image" at bounding box center [970, 530] width 24 height 24
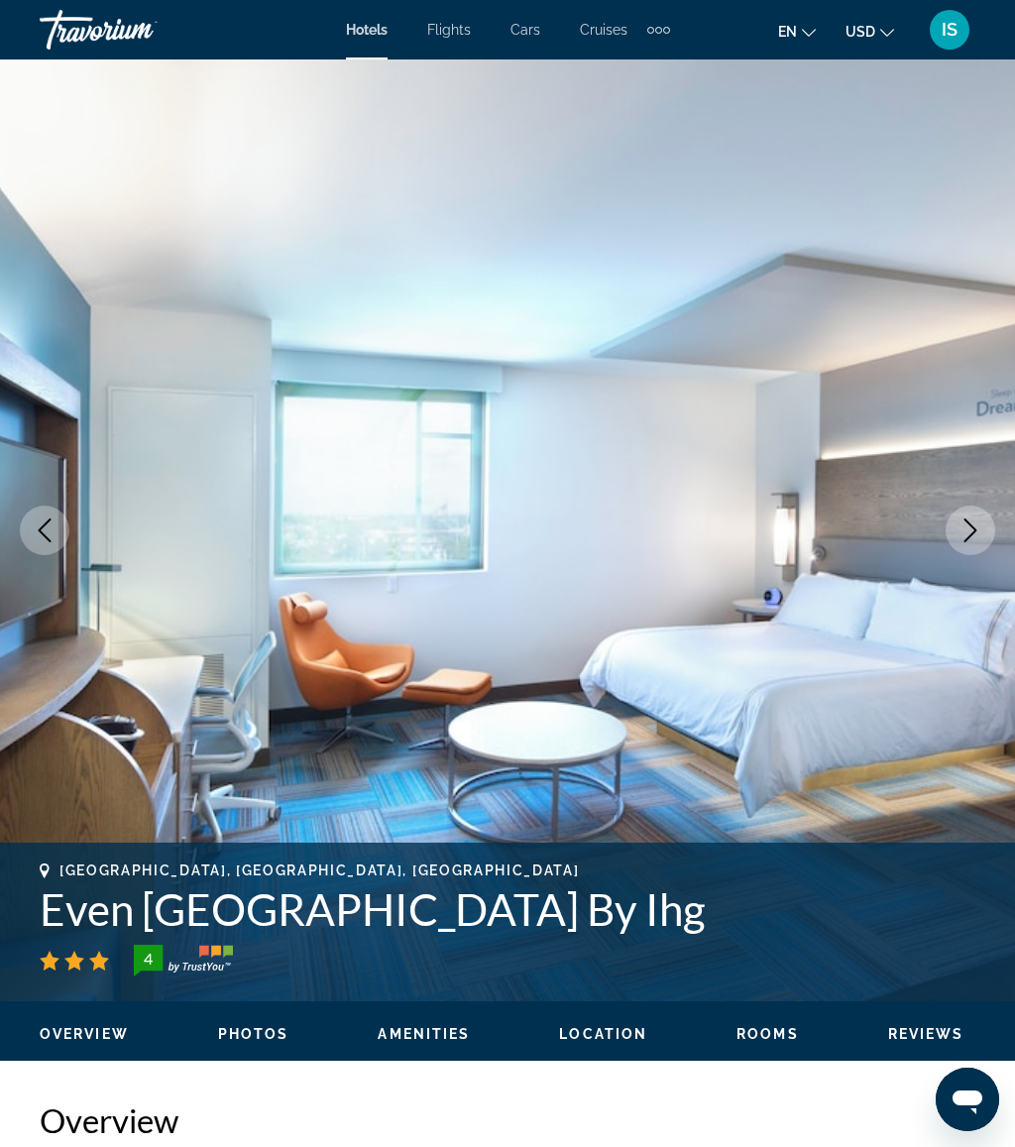
click at [967, 528] on icon "Next image" at bounding box center [970, 530] width 24 height 24
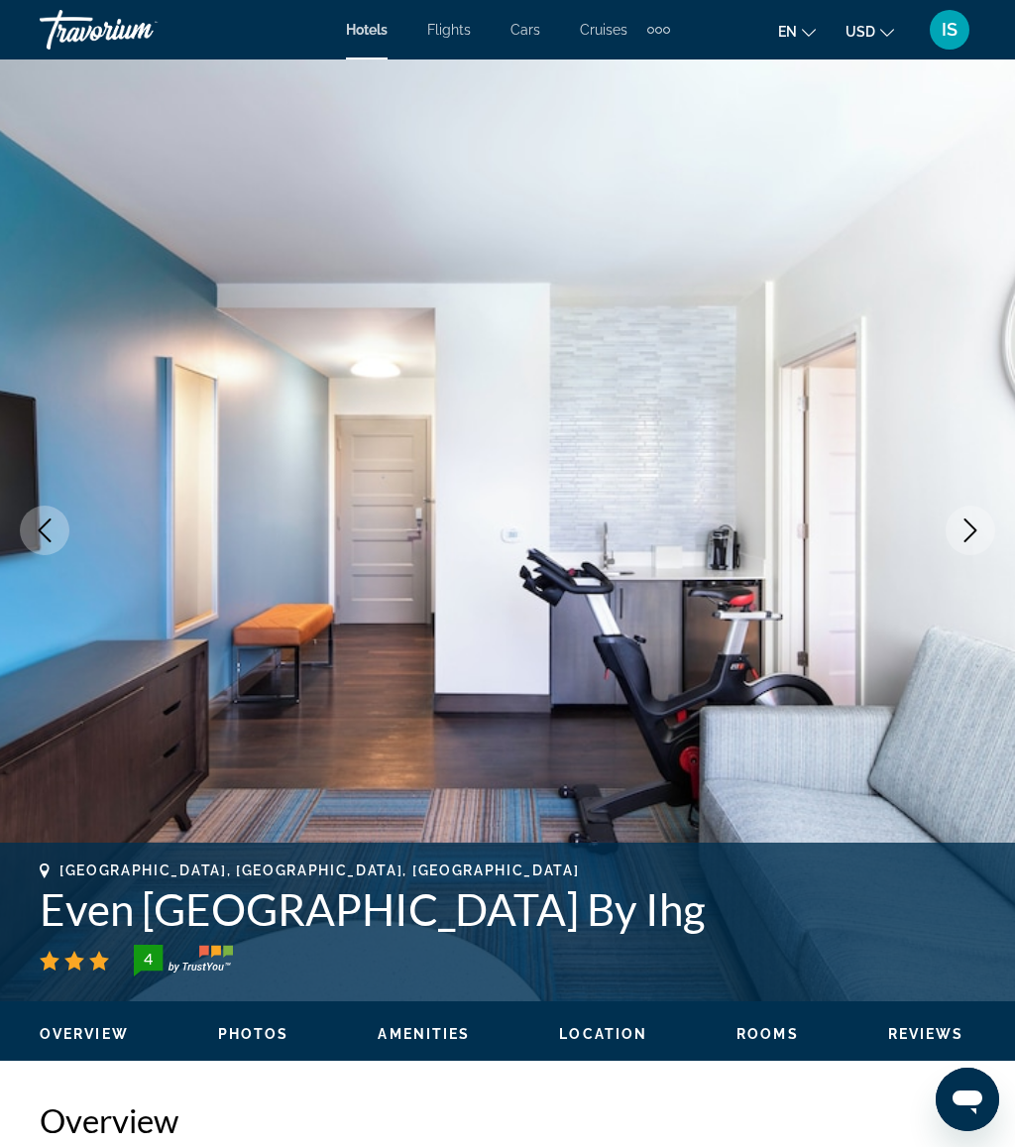
click at [973, 520] on icon "Next image" at bounding box center [970, 530] width 24 height 24
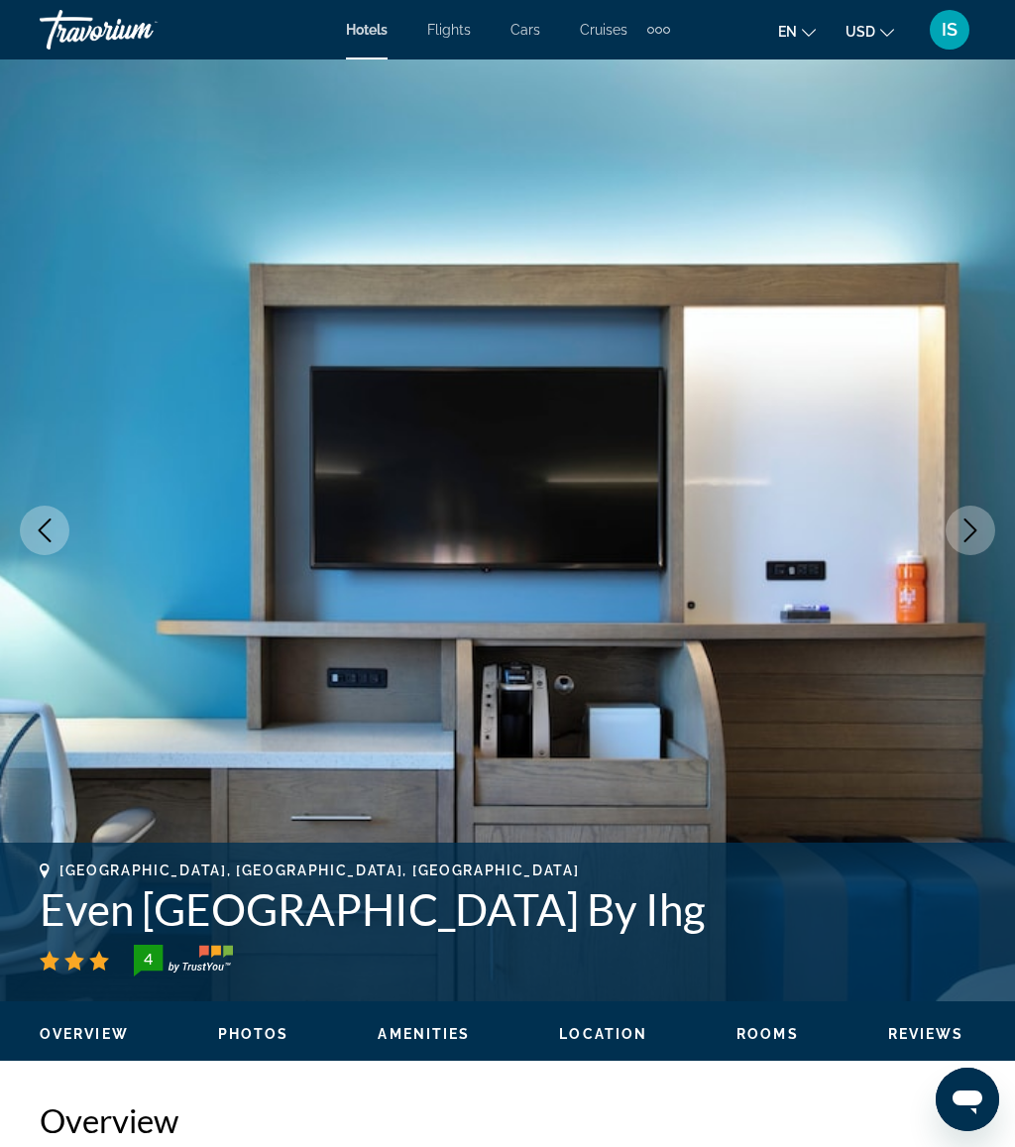
click at [960, 525] on icon "Next image" at bounding box center [970, 530] width 24 height 24
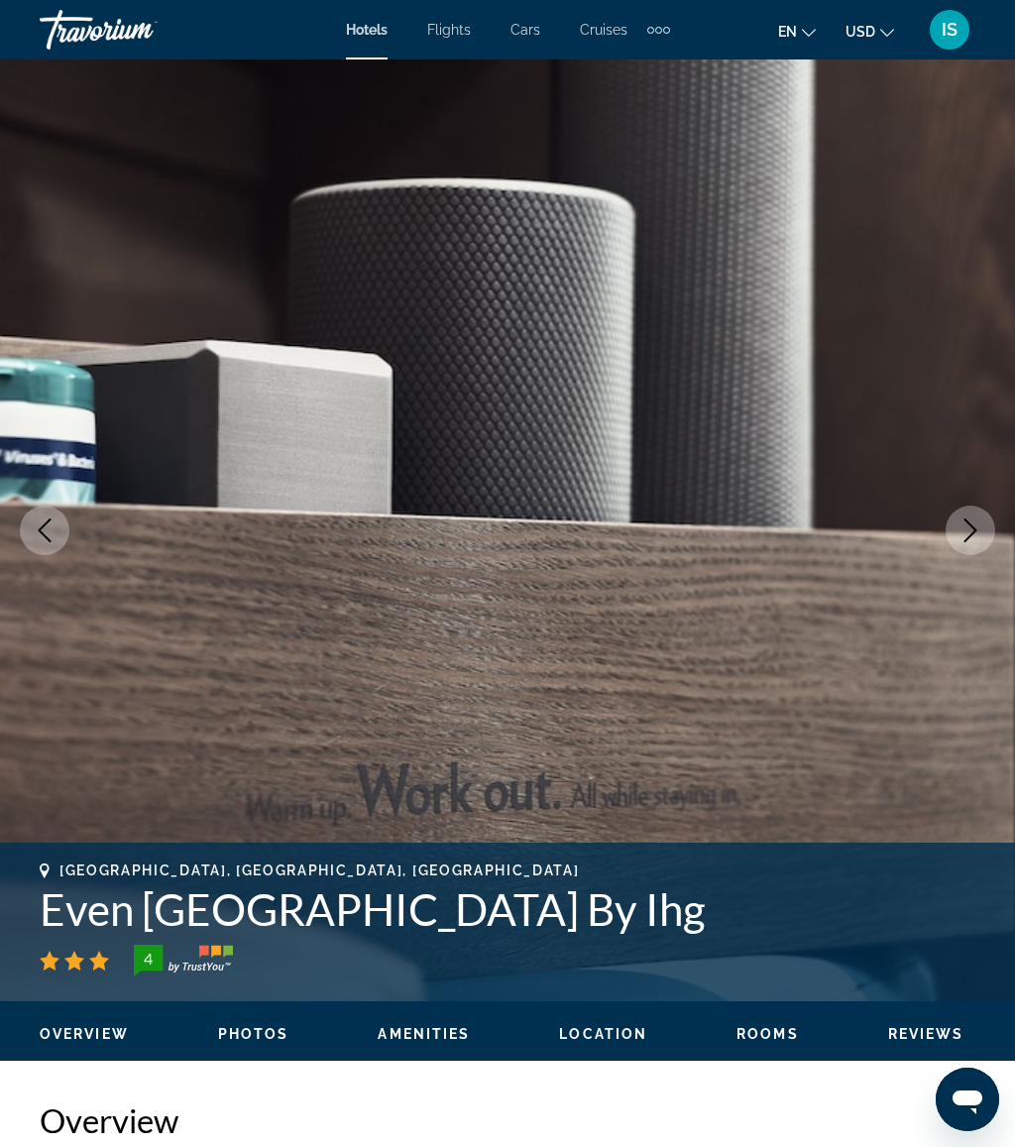
click at [970, 536] on icon "Next image" at bounding box center [970, 530] width 13 height 24
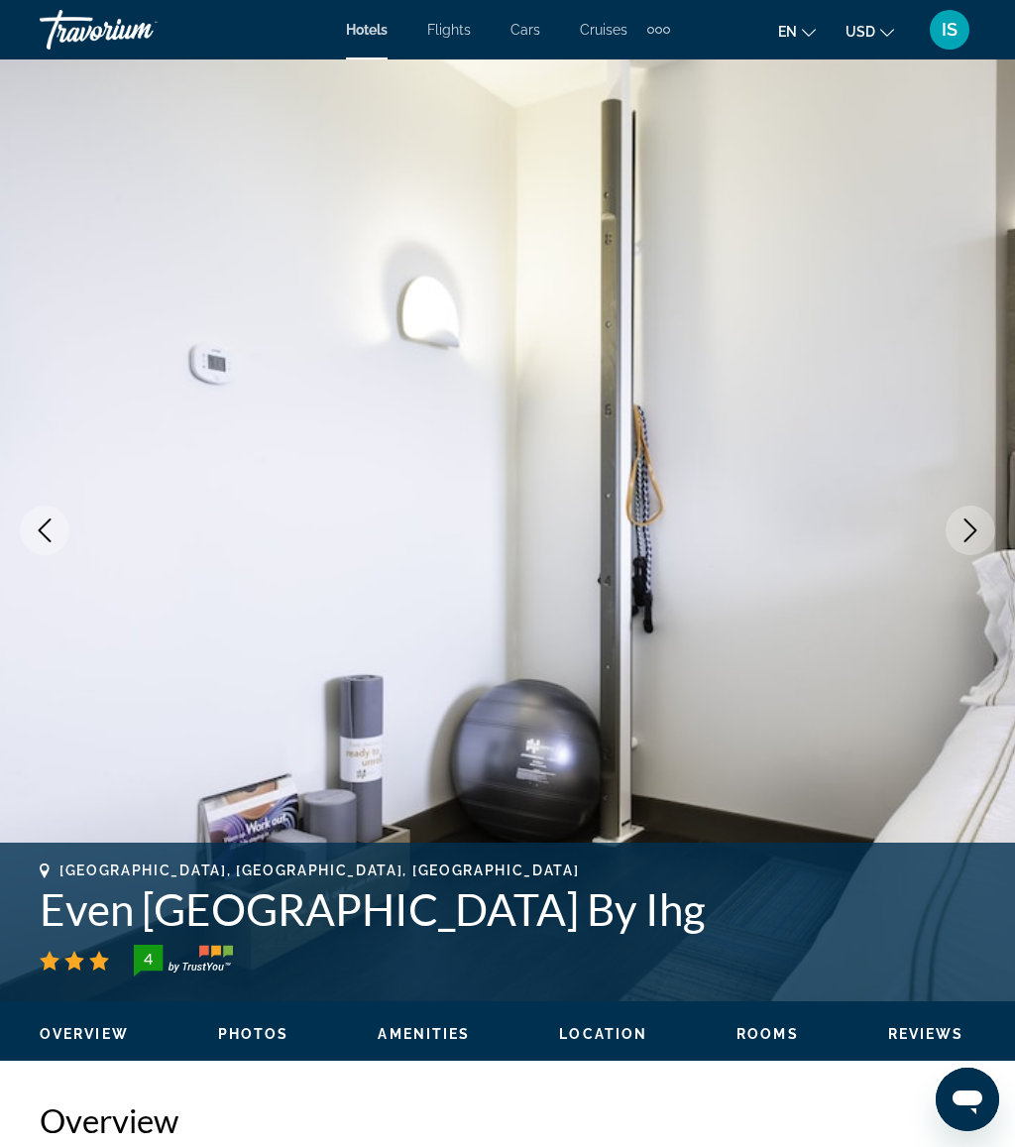
click at [969, 522] on icon "Next image" at bounding box center [970, 530] width 24 height 24
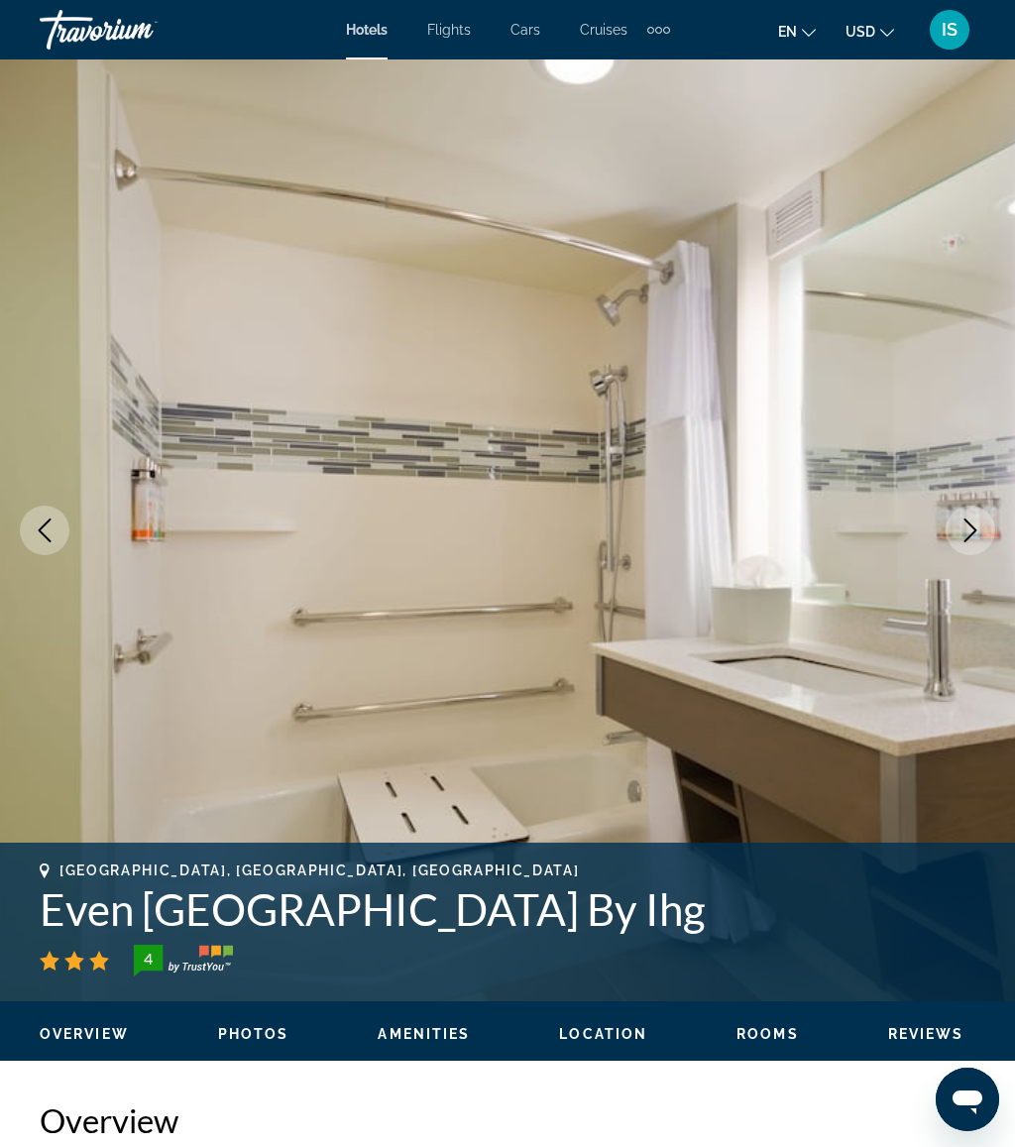
click at [970, 516] on button "Next image" at bounding box center [970, 530] width 50 height 50
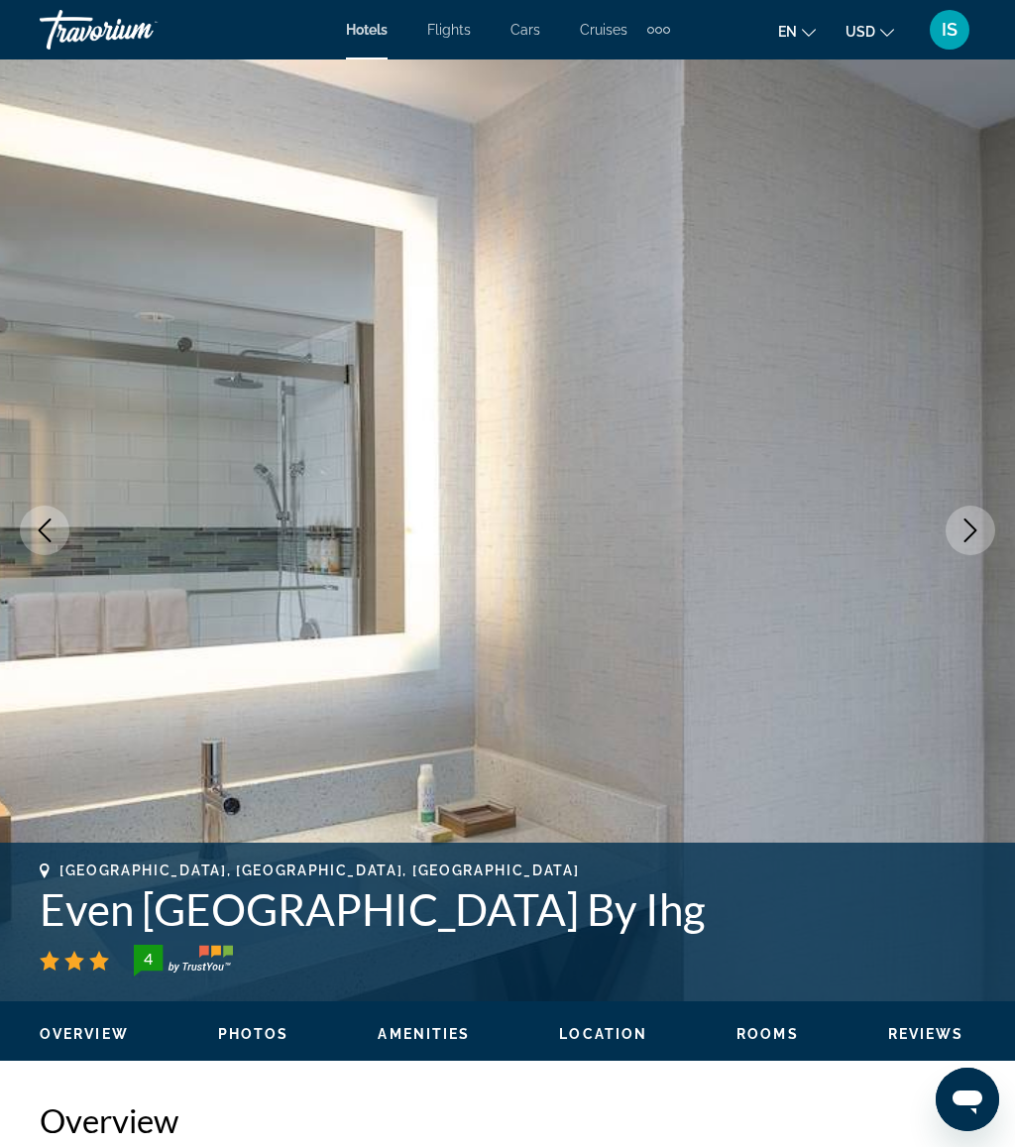
click at [967, 528] on icon "Next image" at bounding box center [970, 530] width 24 height 24
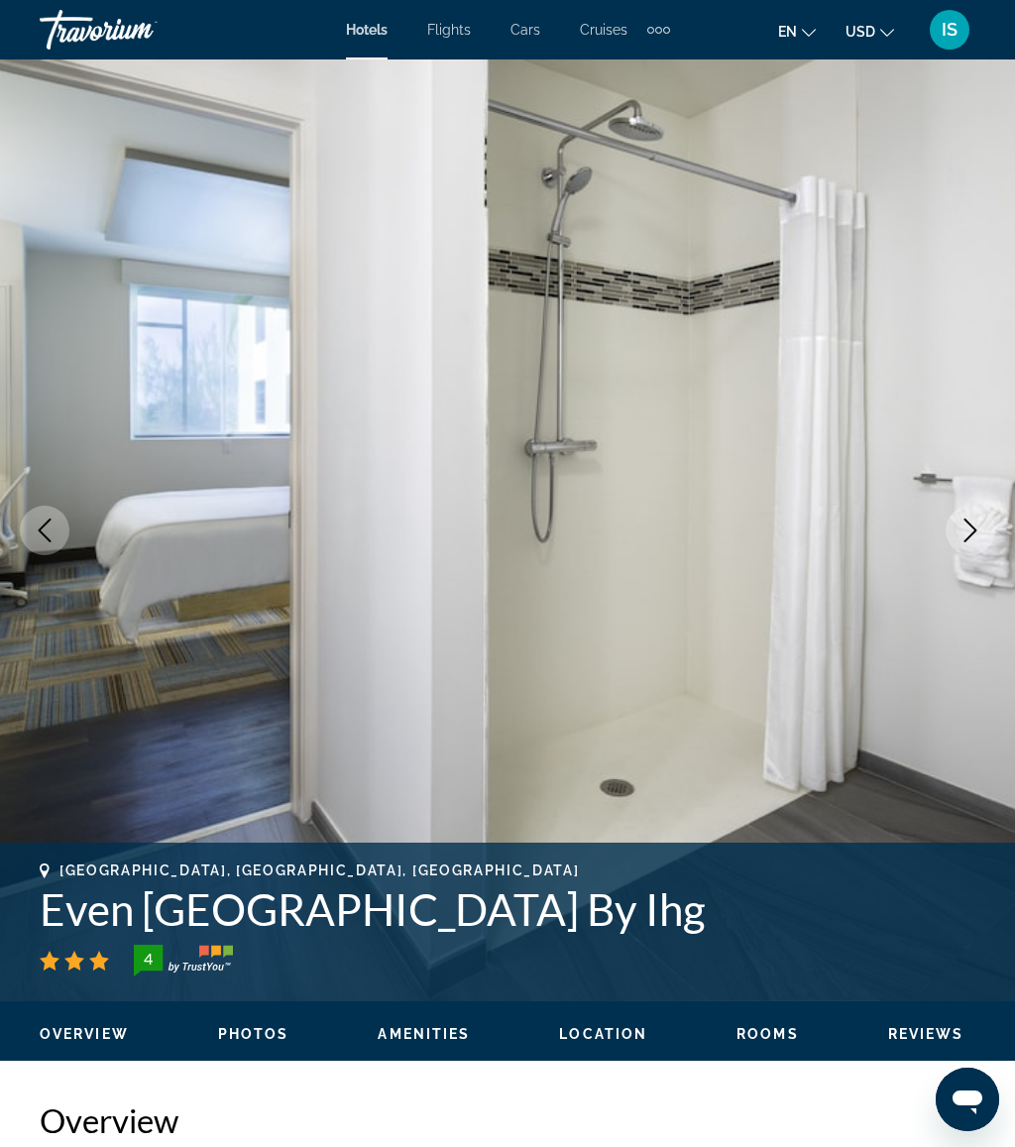
click at [972, 521] on icon "Next image" at bounding box center [970, 530] width 24 height 24
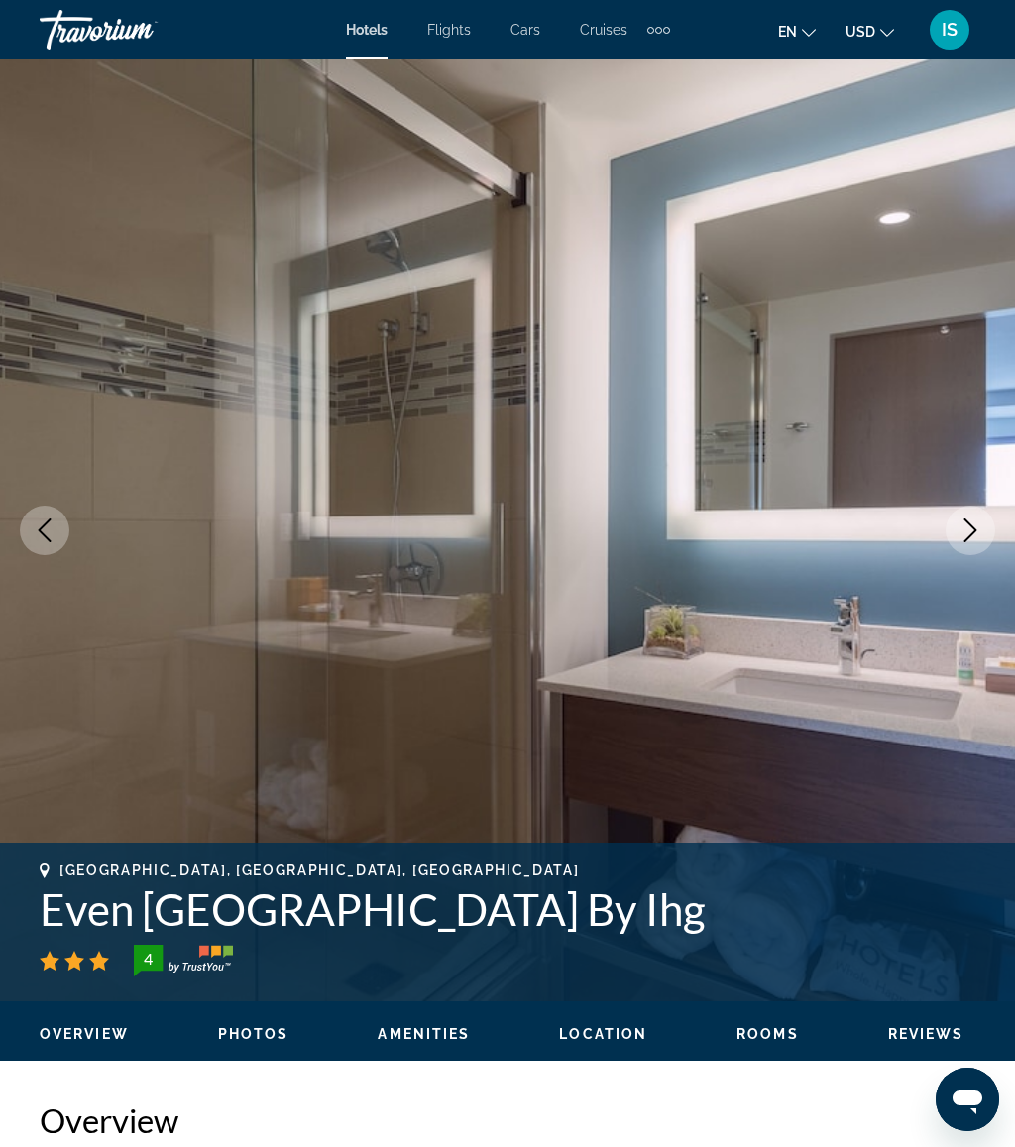
click at [963, 533] on icon "Next image" at bounding box center [970, 530] width 24 height 24
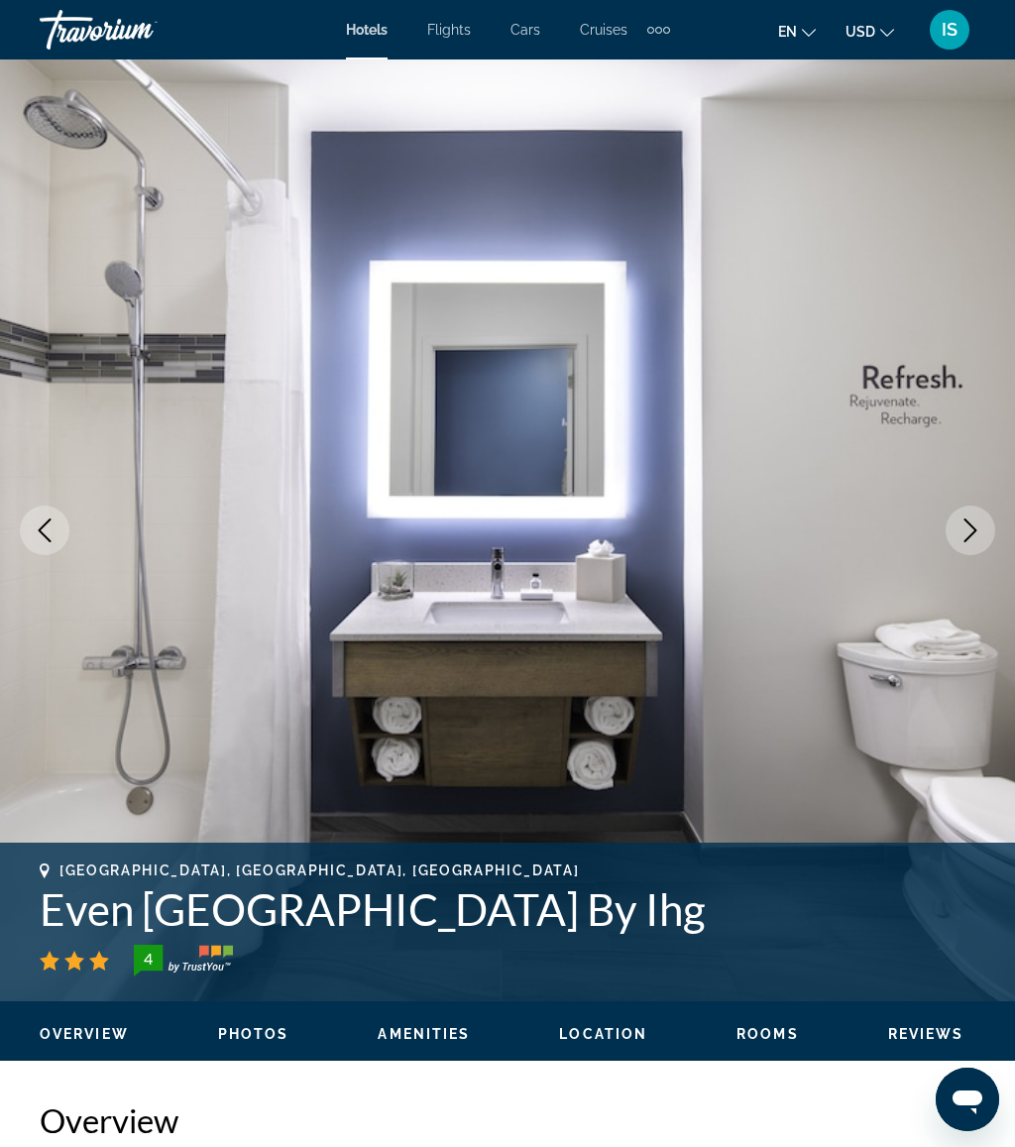
click at [965, 521] on icon "Next image" at bounding box center [970, 530] width 24 height 24
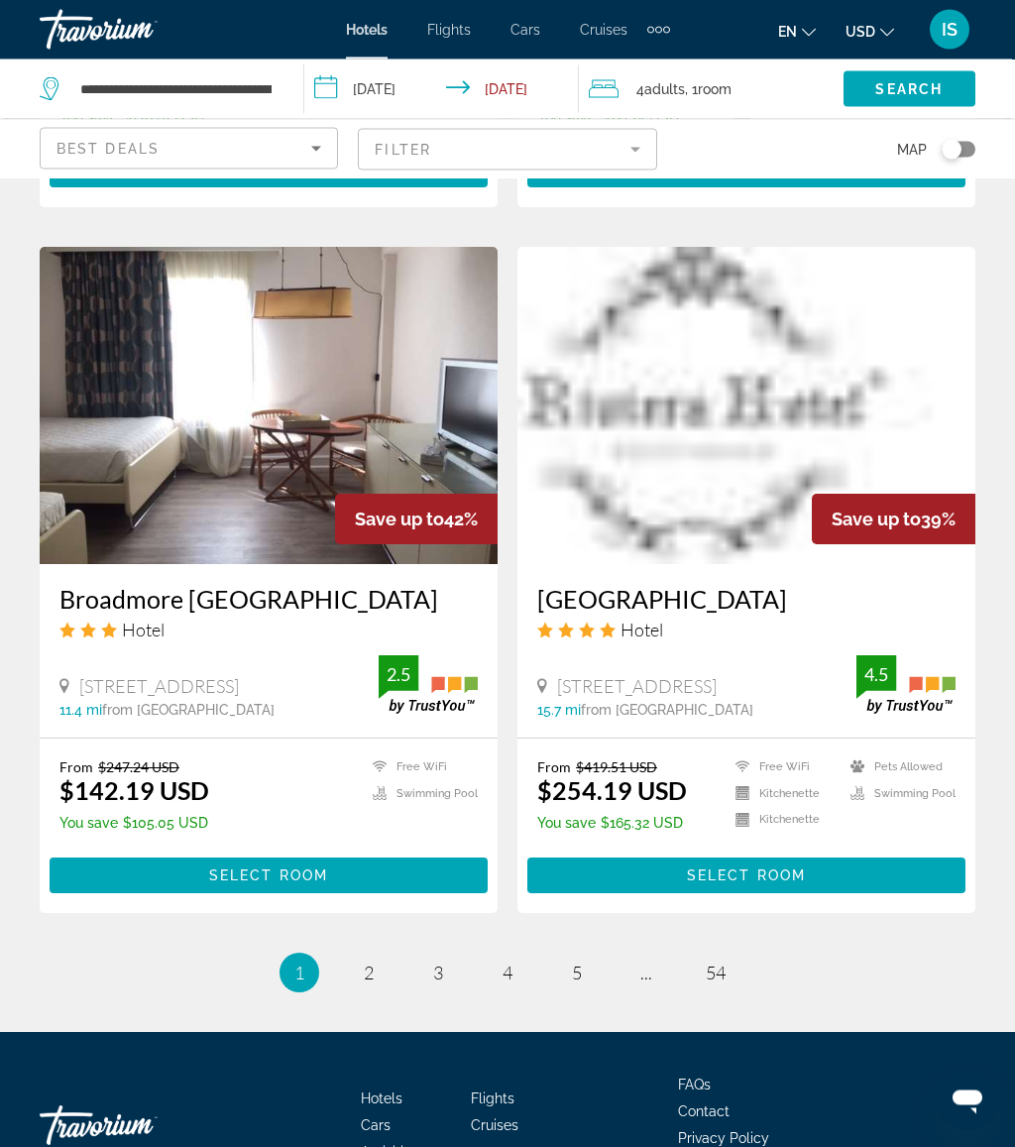
scroll to position [3600, 0]
click at [376, 955] on link "page 2" at bounding box center [369, 972] width 35 height 35
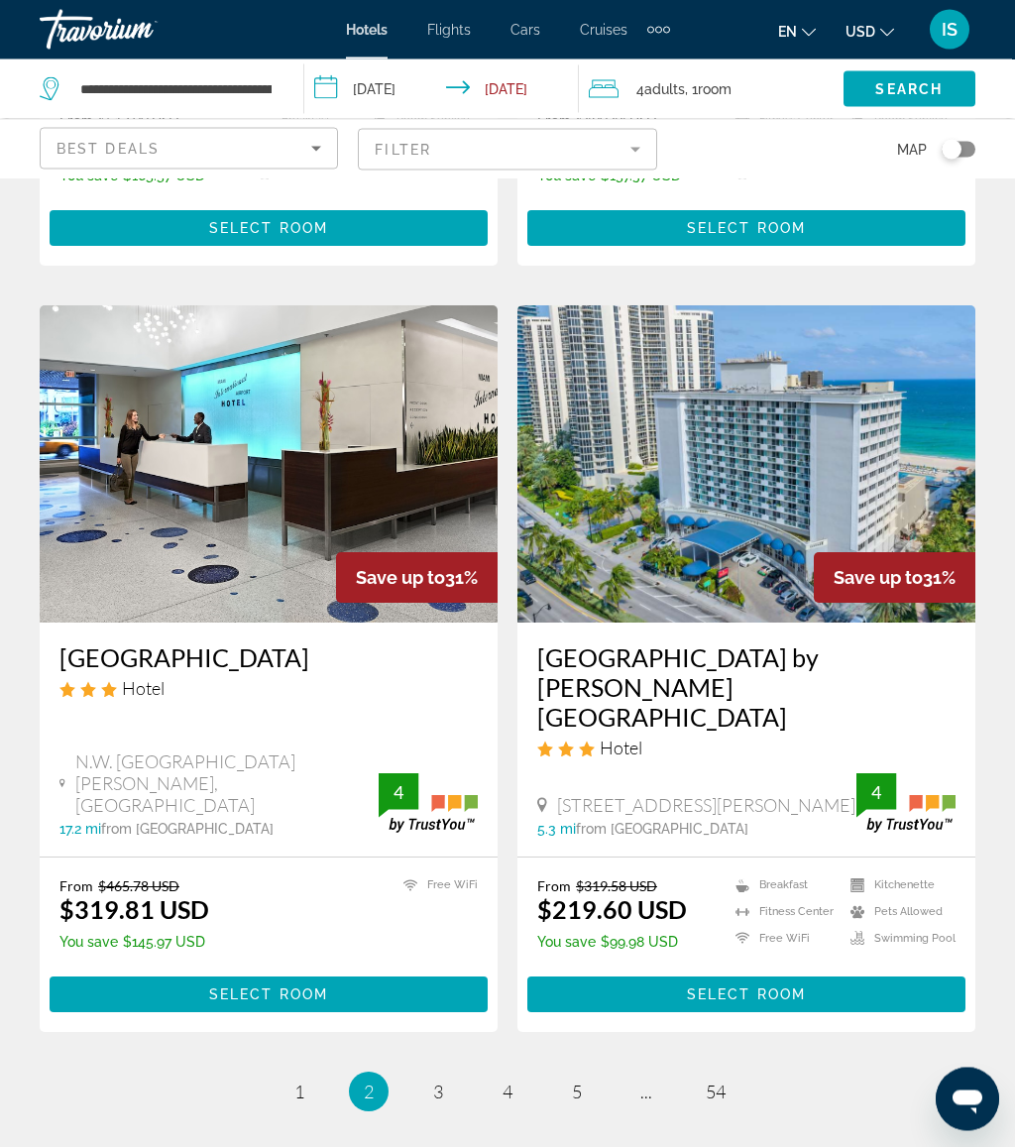
scroll to position [3593, 0]
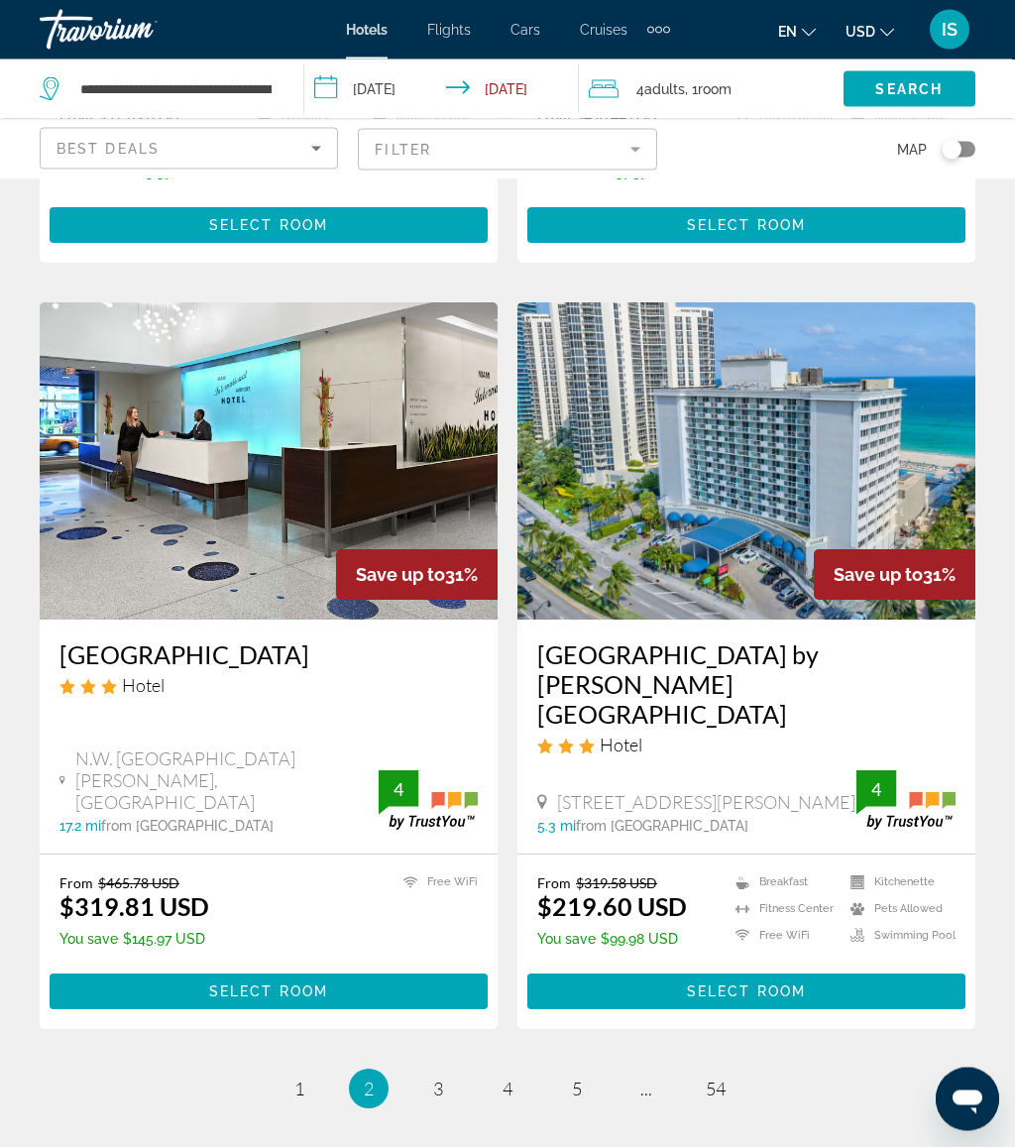
click at [867, 473] on img "Main content" at bounding box center [746, 461] width 458 height 317
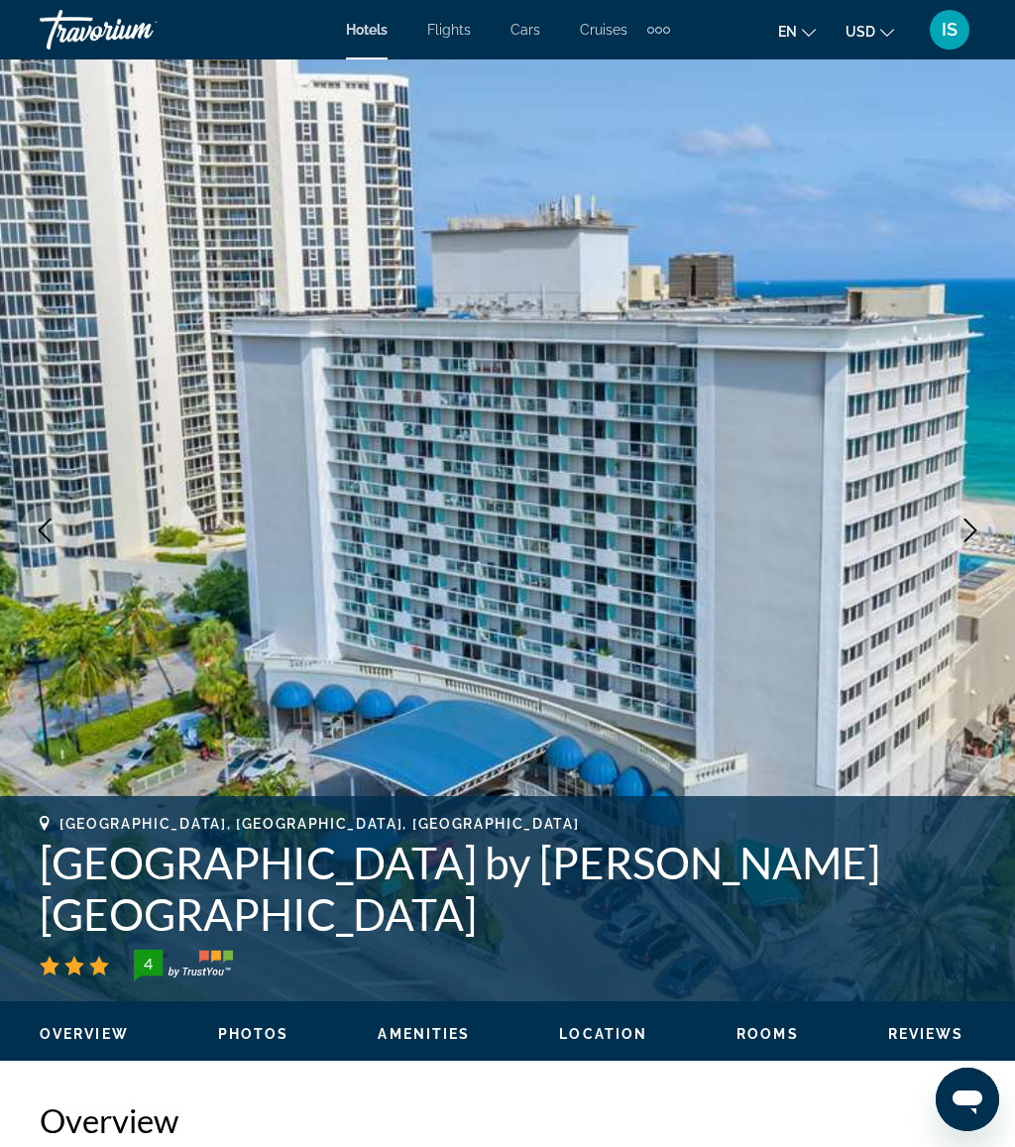
click at [965, 523] on icon "Next image" at bounding box center [970, 530] width 24 height 24
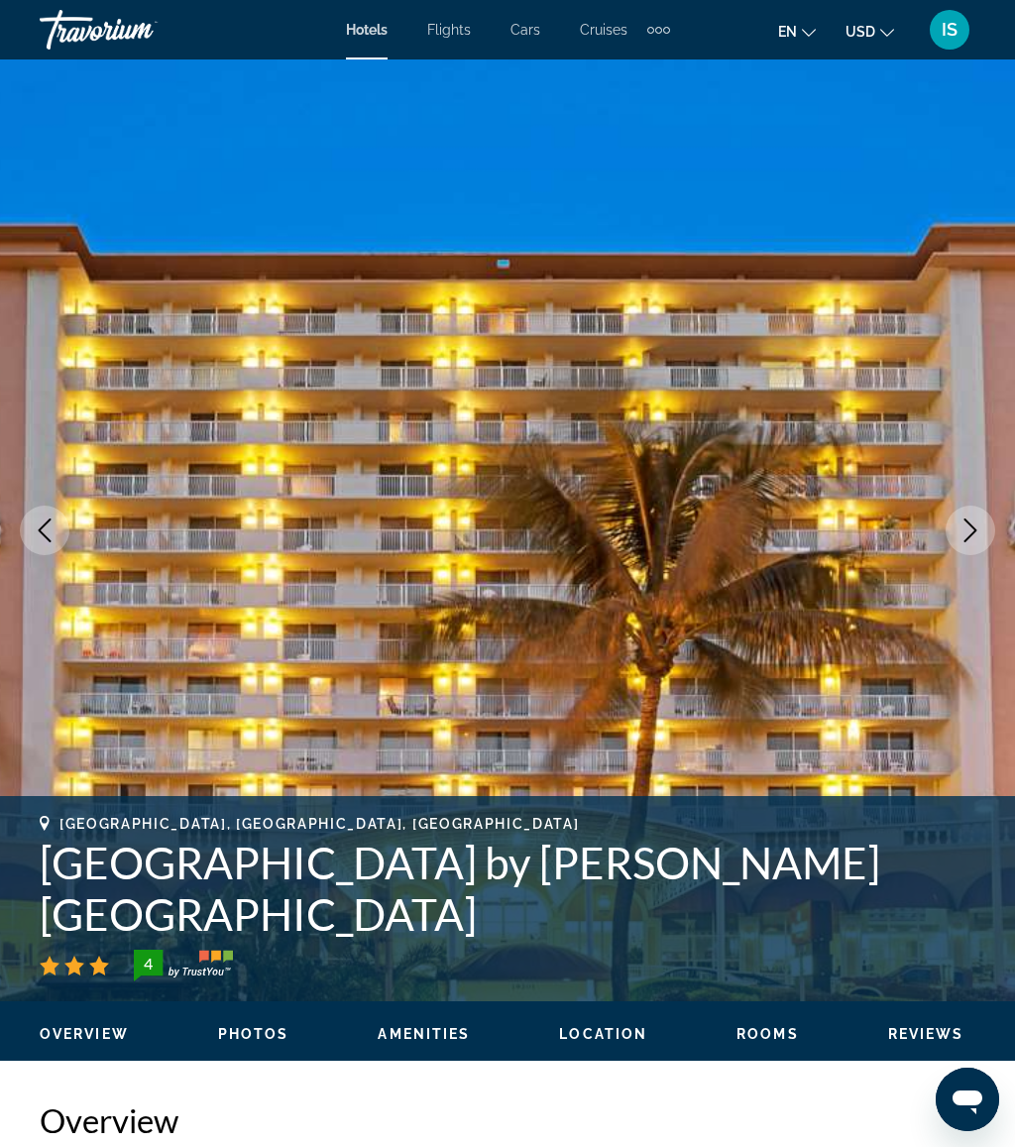
click at [963, 526] on icon "Next image" at bounding box center [970, 530] width 24 height 24
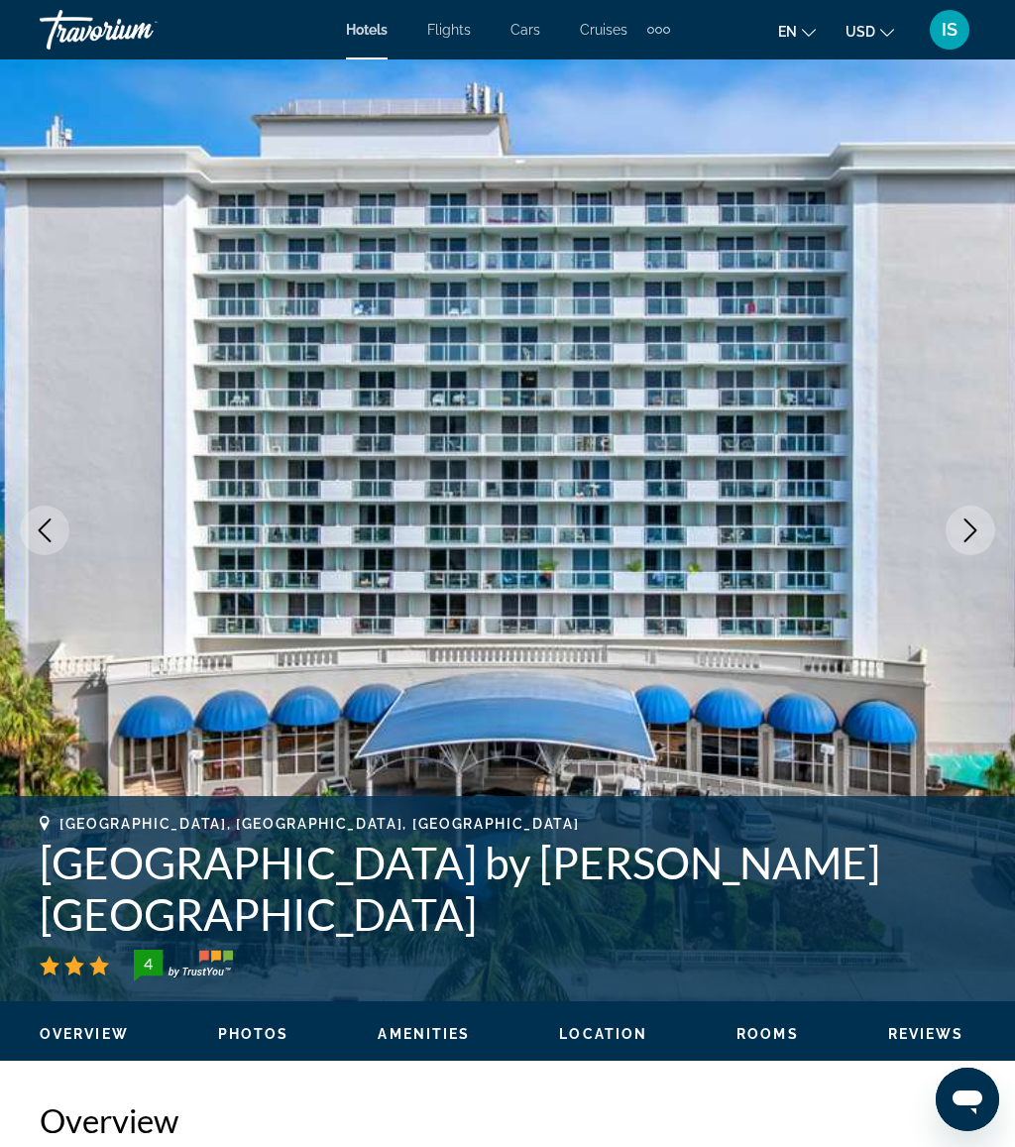
click at [968, 524] on icon "Next image" at bounding box center [970, 530] width 24 height 24
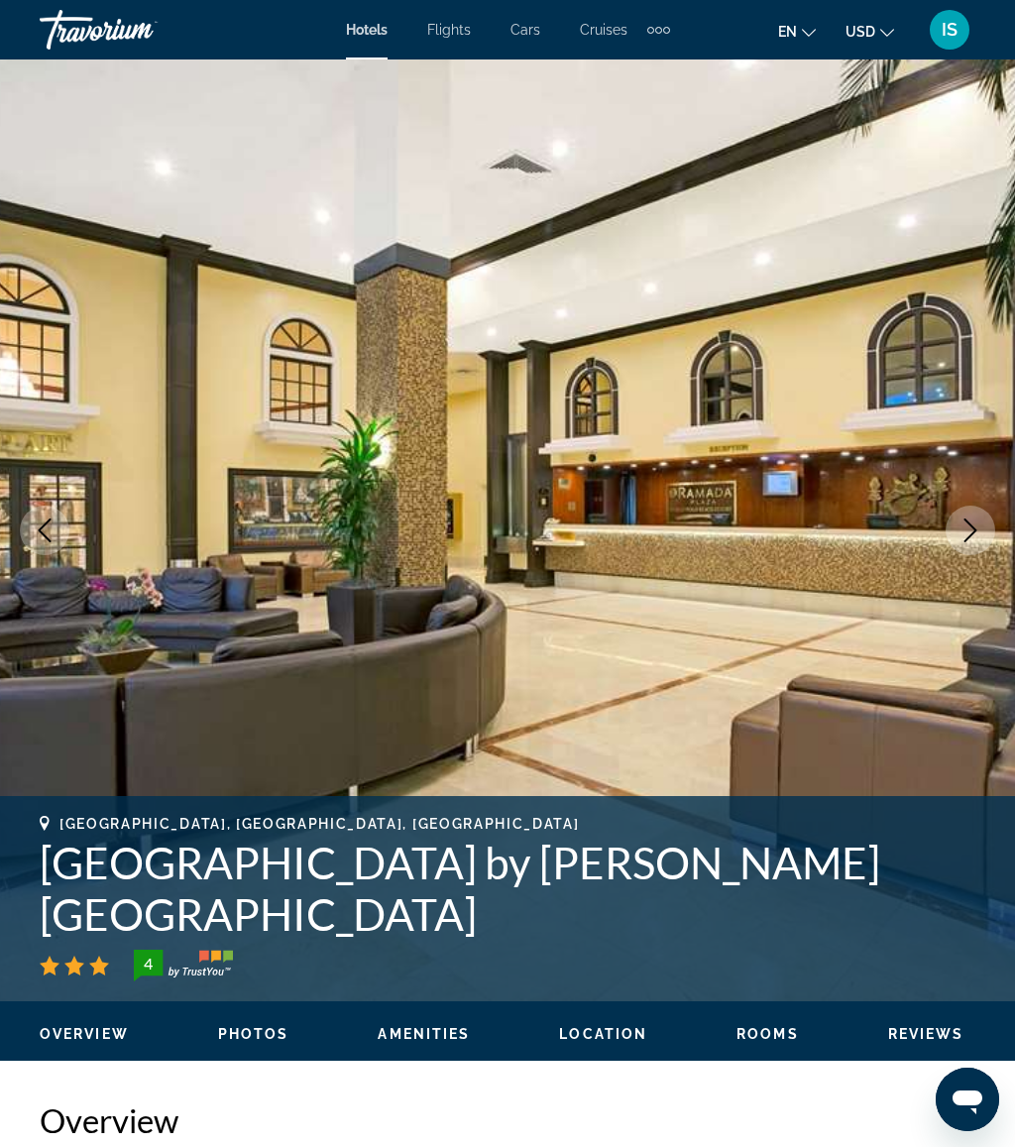
click at [960, 521] on icon "Next image" at bounding box center [970, 530] width 24 height 24
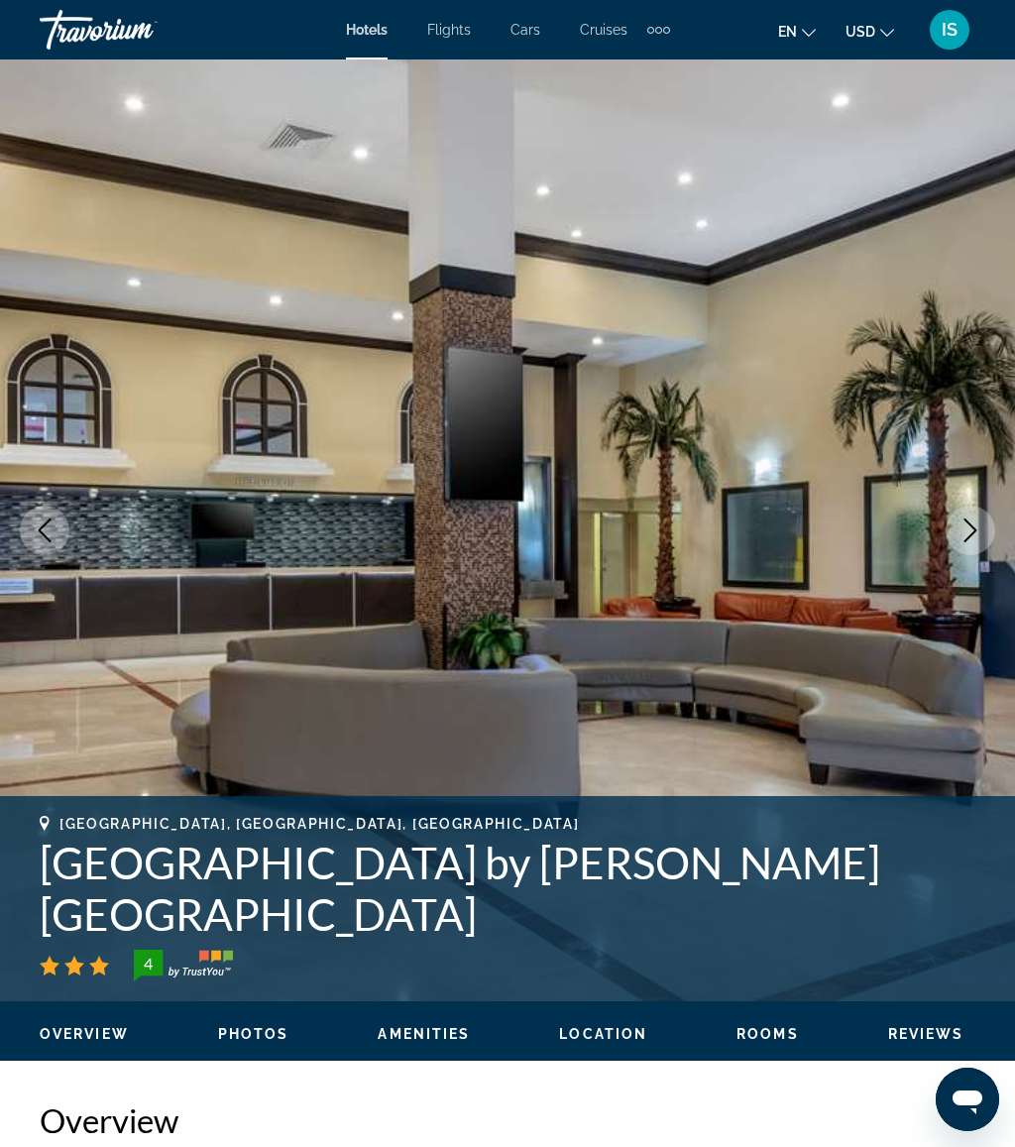
click at [965, 518] on icon "Next image" at bounding box center [970, 530] width 24 height 24
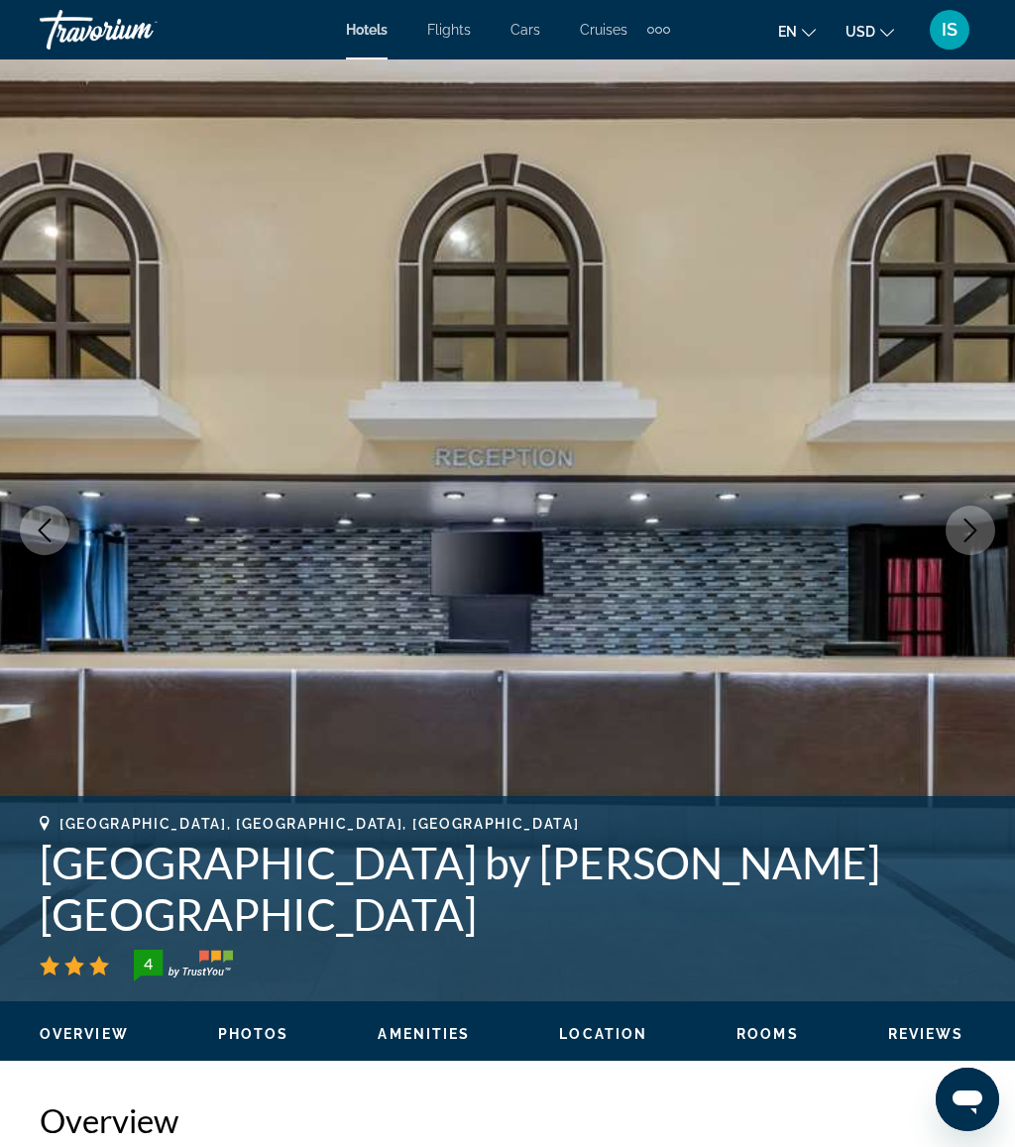
click at [965, 521] on icon "Next image" at bounding box center [970, 530] width 24 height 24
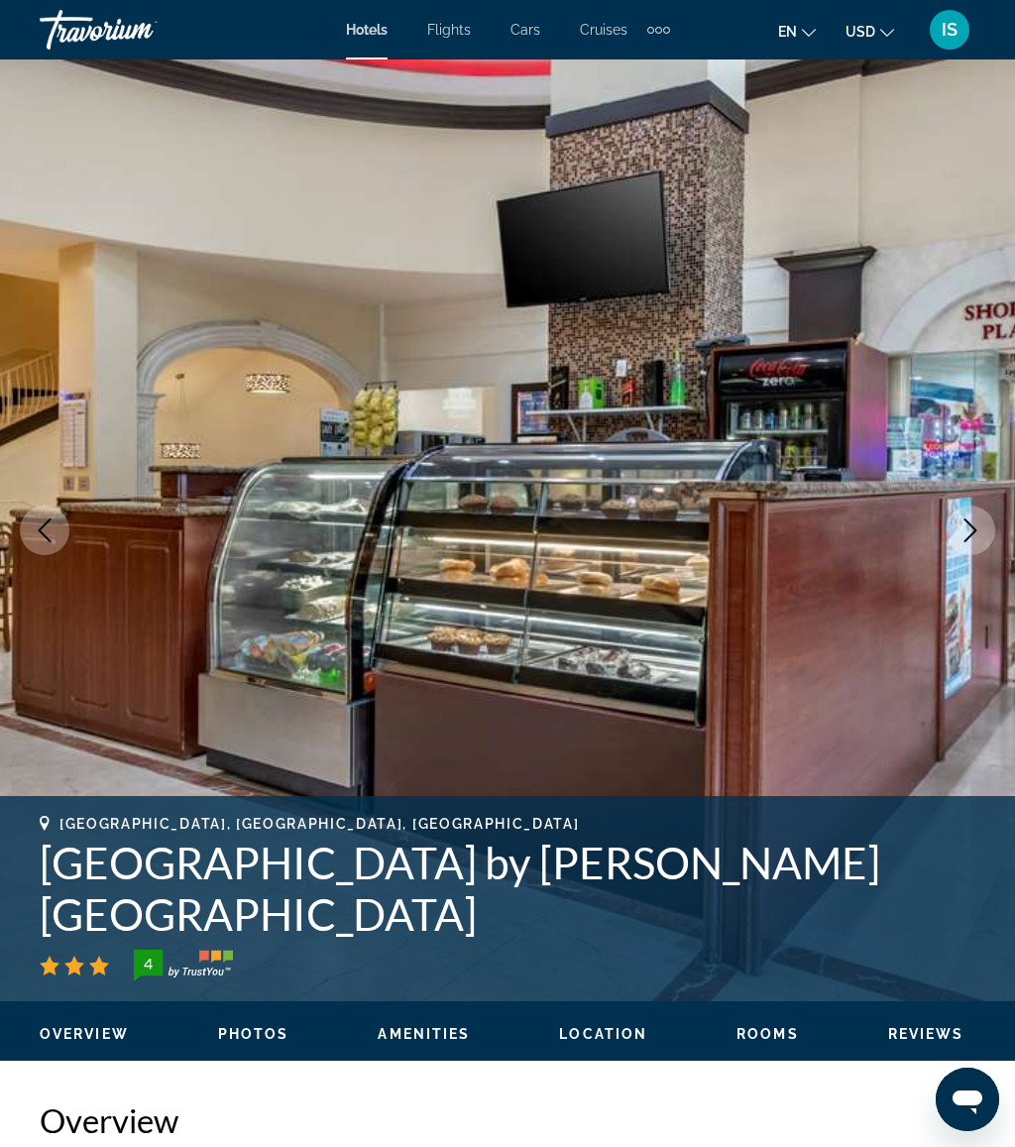
click at [971, 517] on button "Next image" at bounding box center [970, 530] width 50 height 50
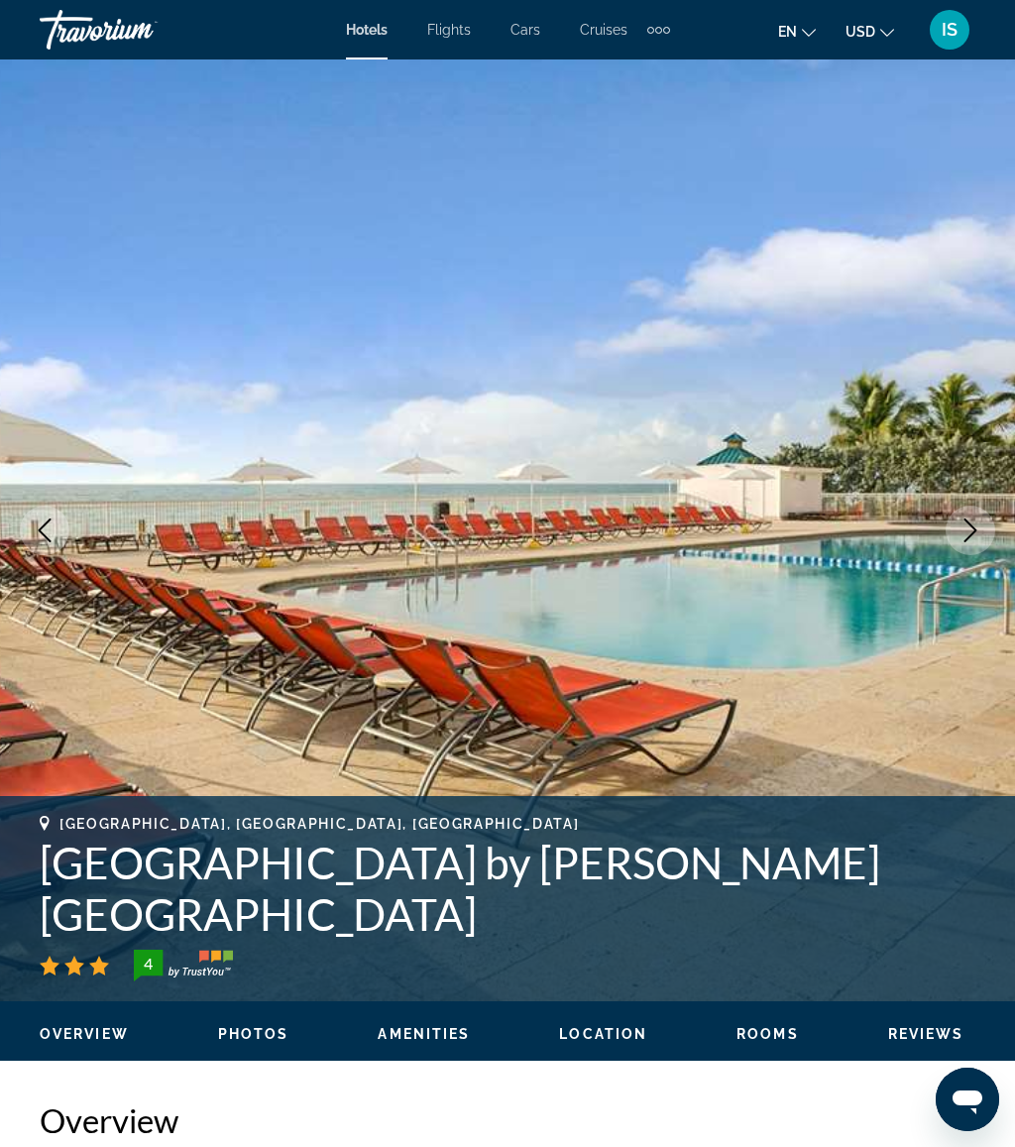
click at [967, 526] on icon "Next image" at bounding box center [970, 530] width 24 height 24
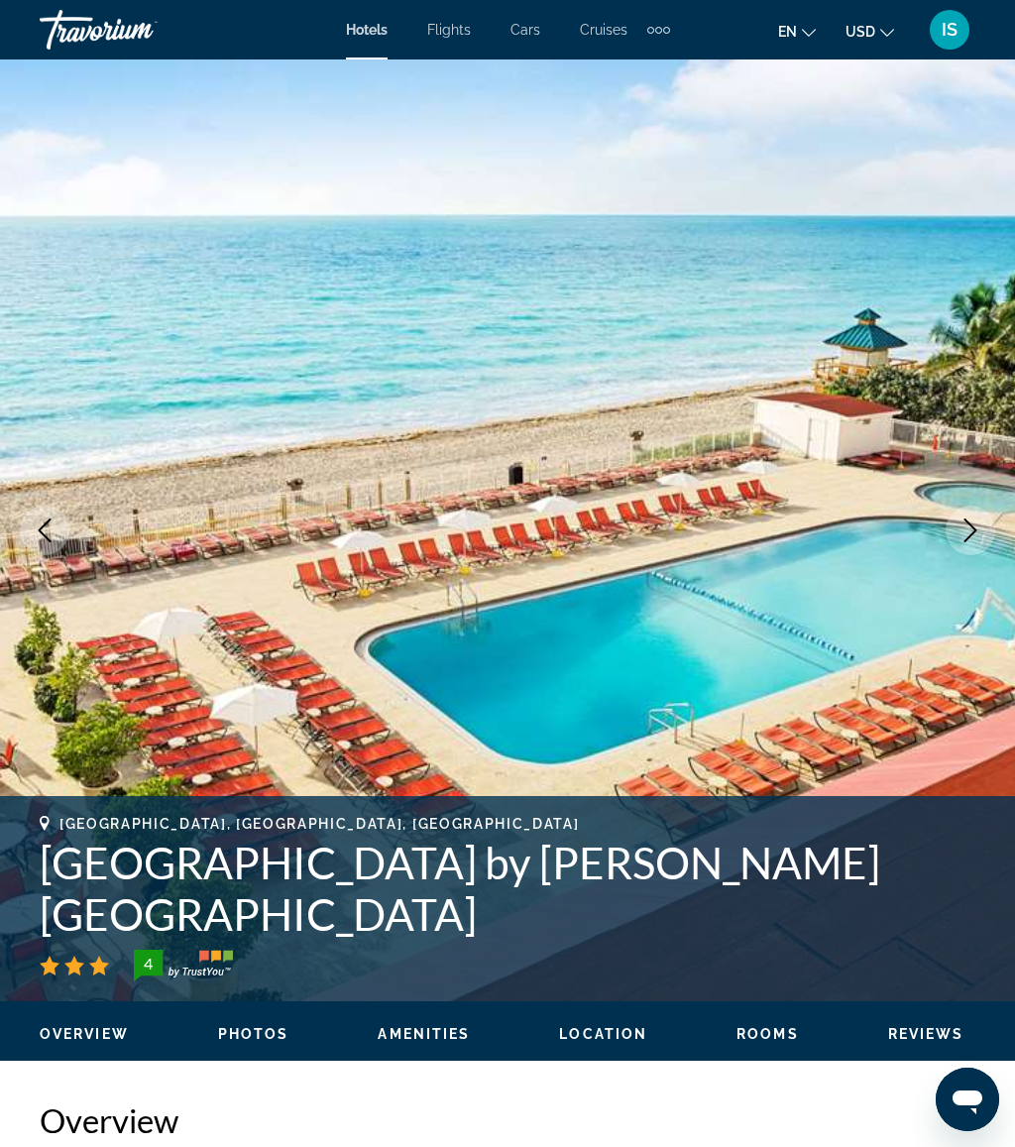
click at [956, 523] on button "Next image" at bounding box center [970, 530] width 50 height 50
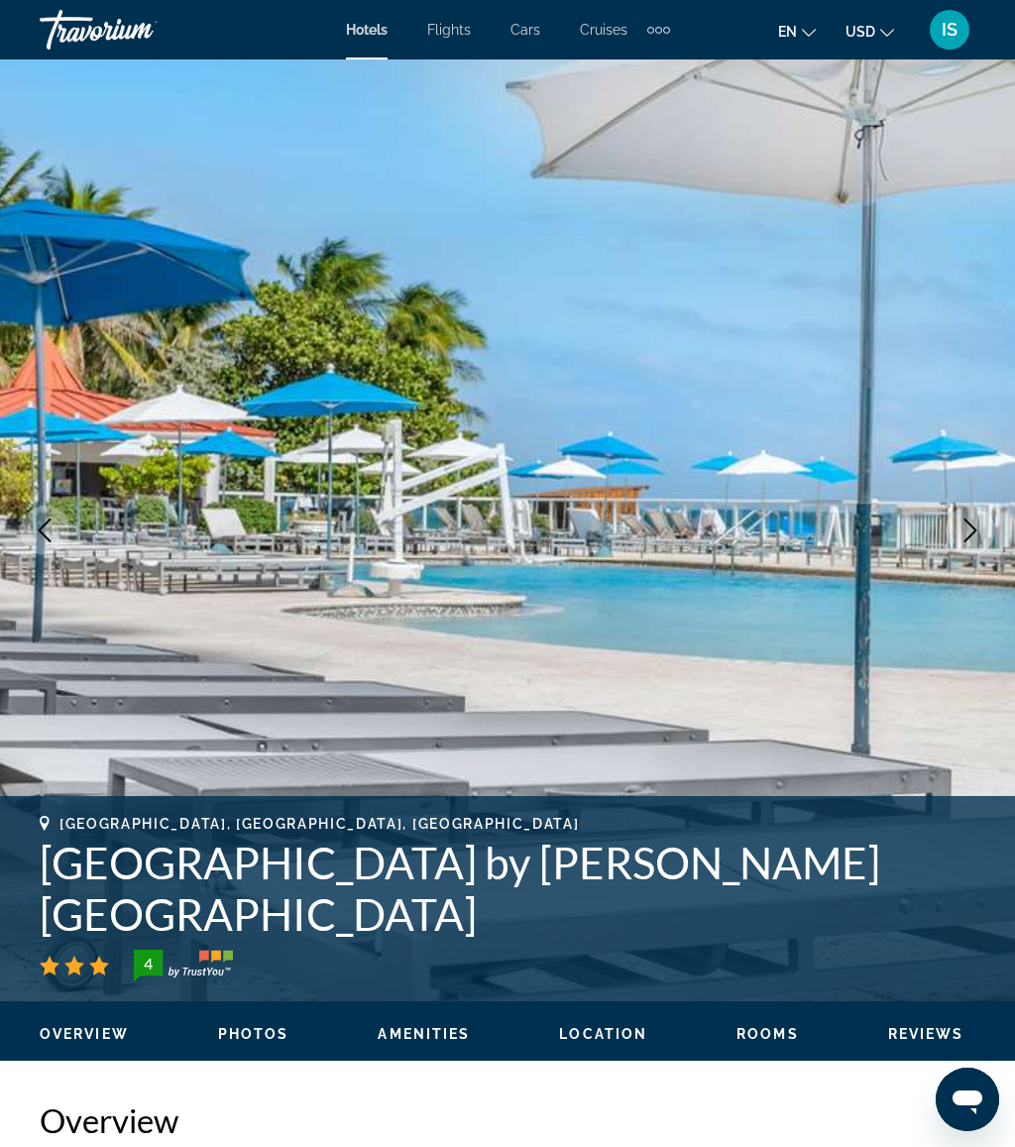
click at [962, 530] on icon "Next image" at bounding box center [970, 530] width 24 height 24
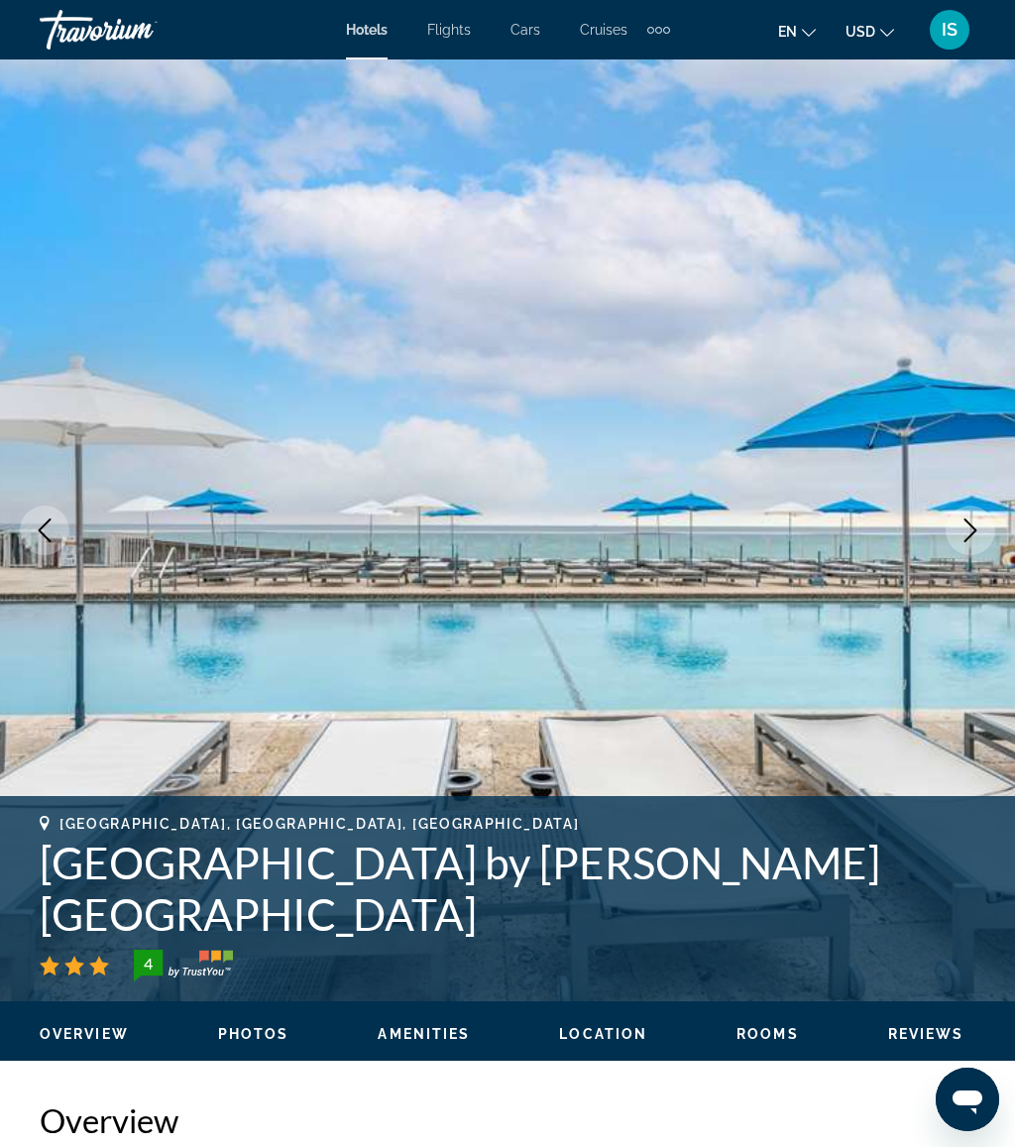
click at [967, 533] on icon "Next image" at bounding box center [970, 530] width 24 height 24
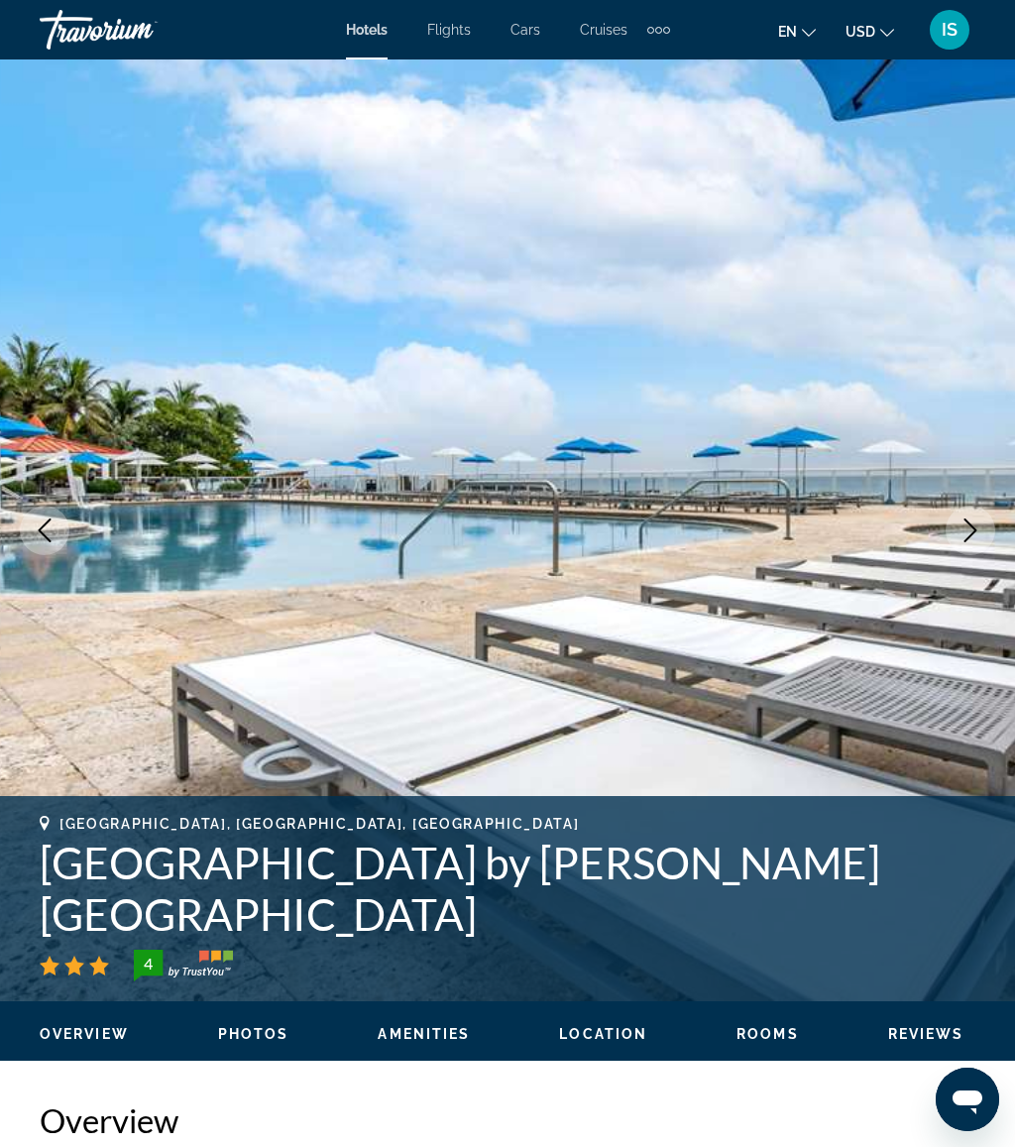
click at [962, 526] on icon "Next image" at bounding box center [970, 530] width 24 height 24
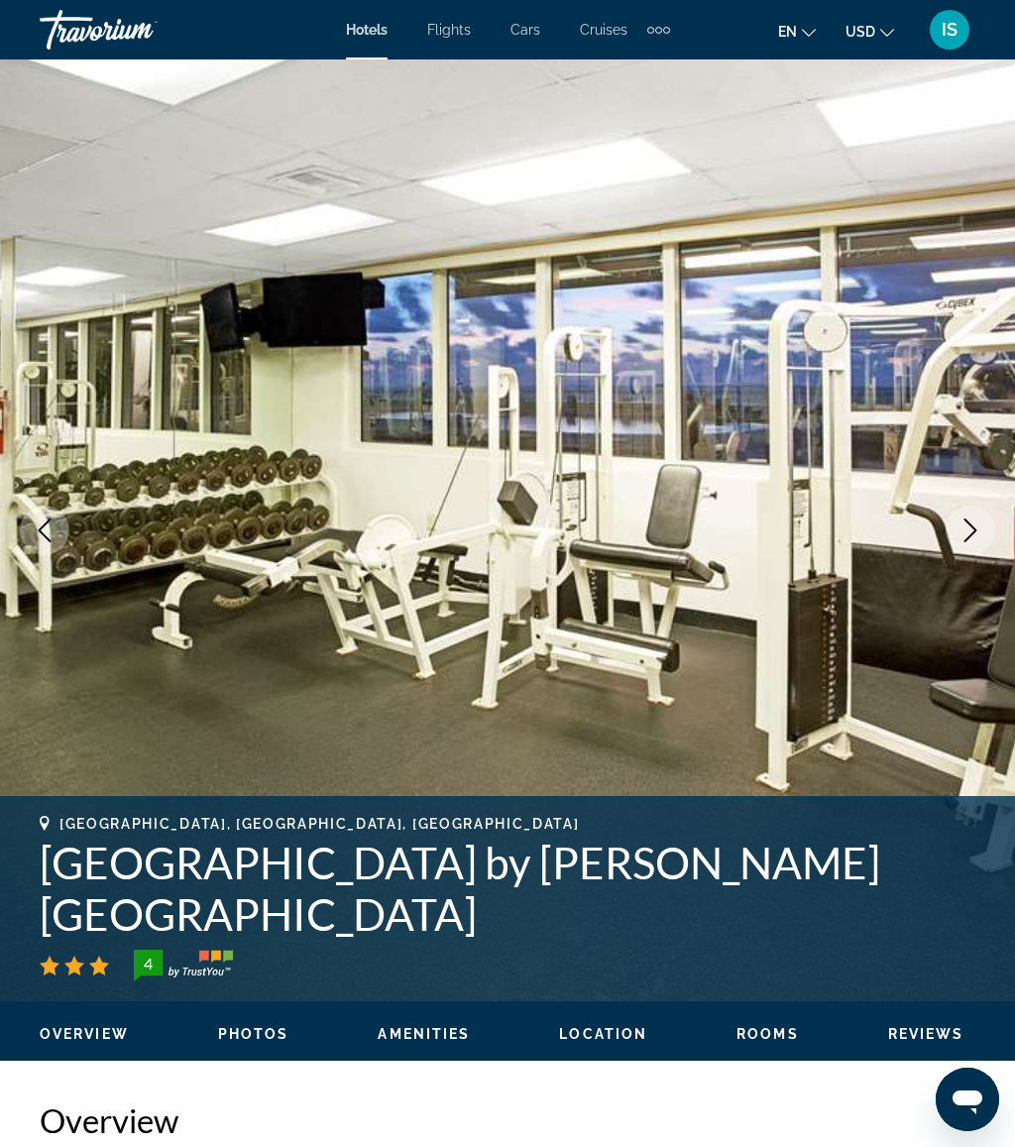
click at [958, 524] on icon "Next image" at bounding box center [970, 530] width 24 height 24
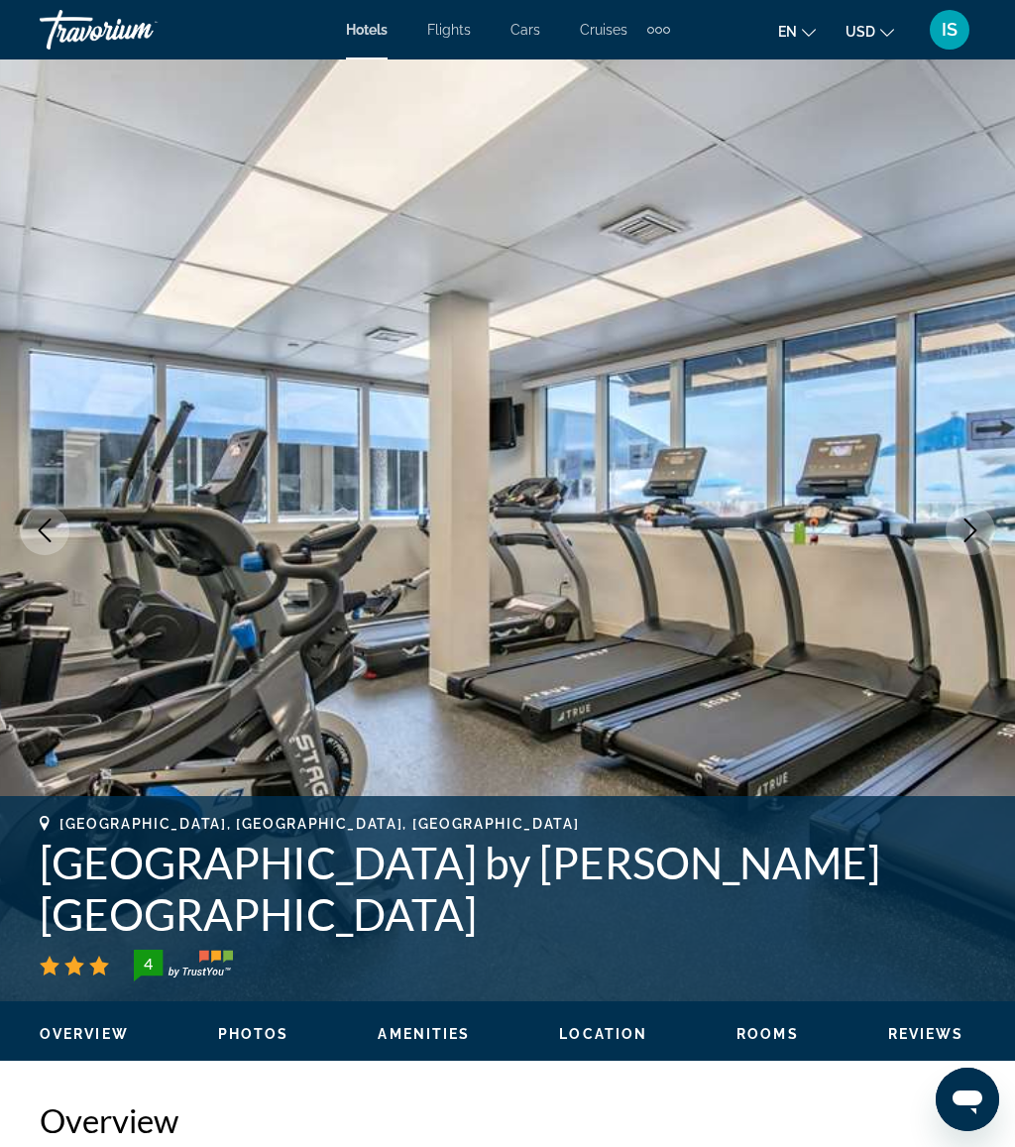
click at [969, 524] on icon "Next image" at bounding box center [970, 530] width 13 height 24
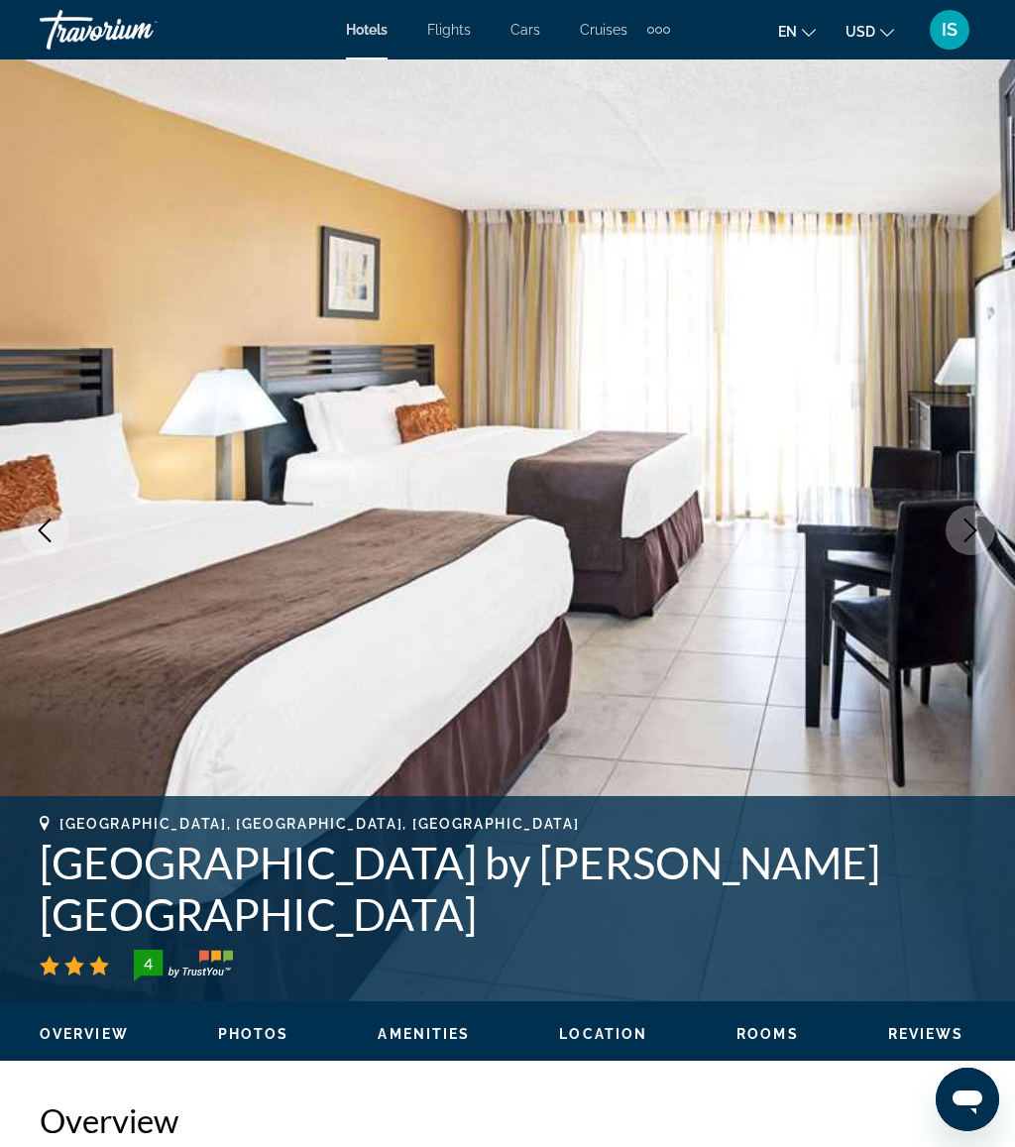
click at [965, 531] on icon "Next image" at bounding box center [970, 530] width 24 height 24
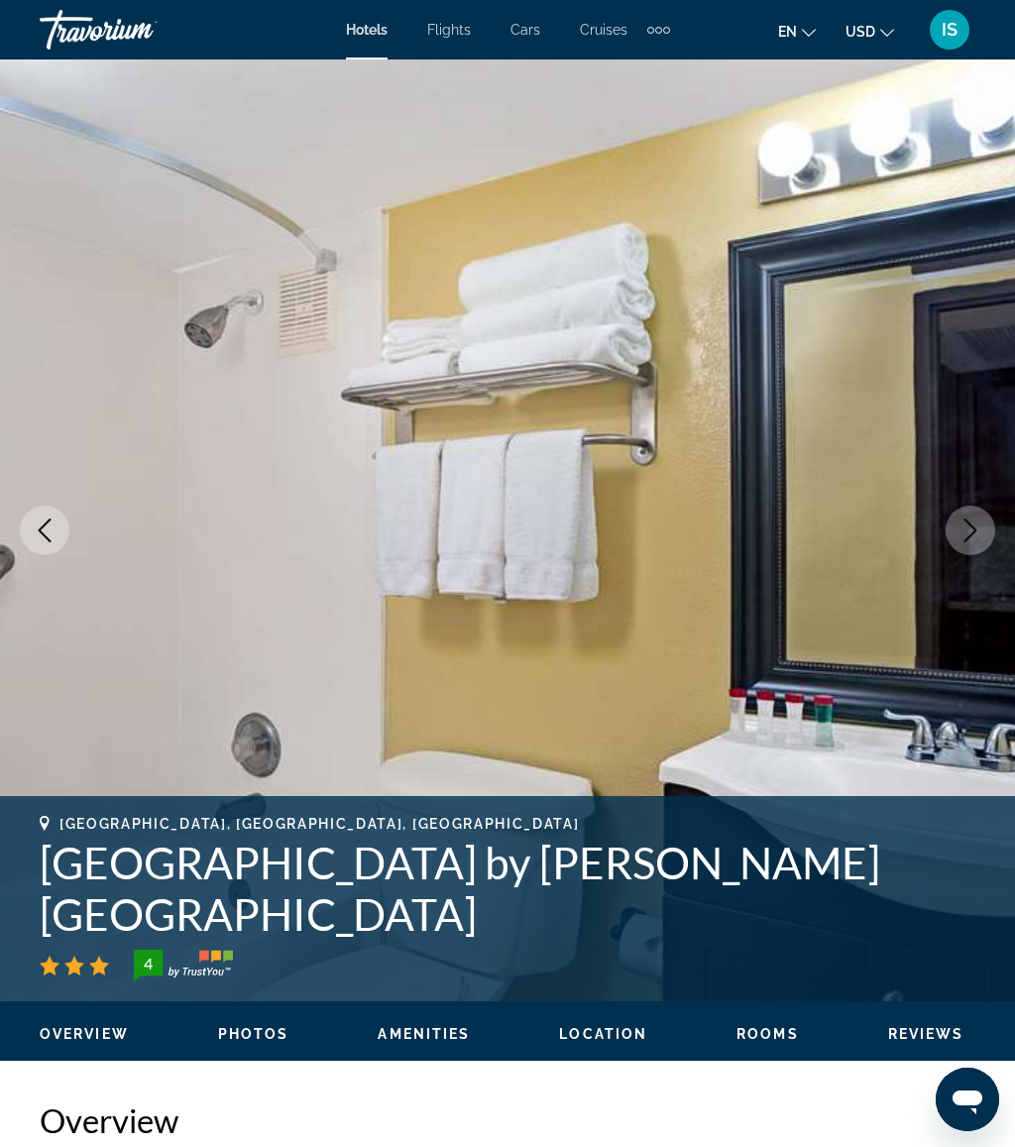
click at [972, 537] on icon "Next image" at bounding box center [970, 530] width 24 height 24
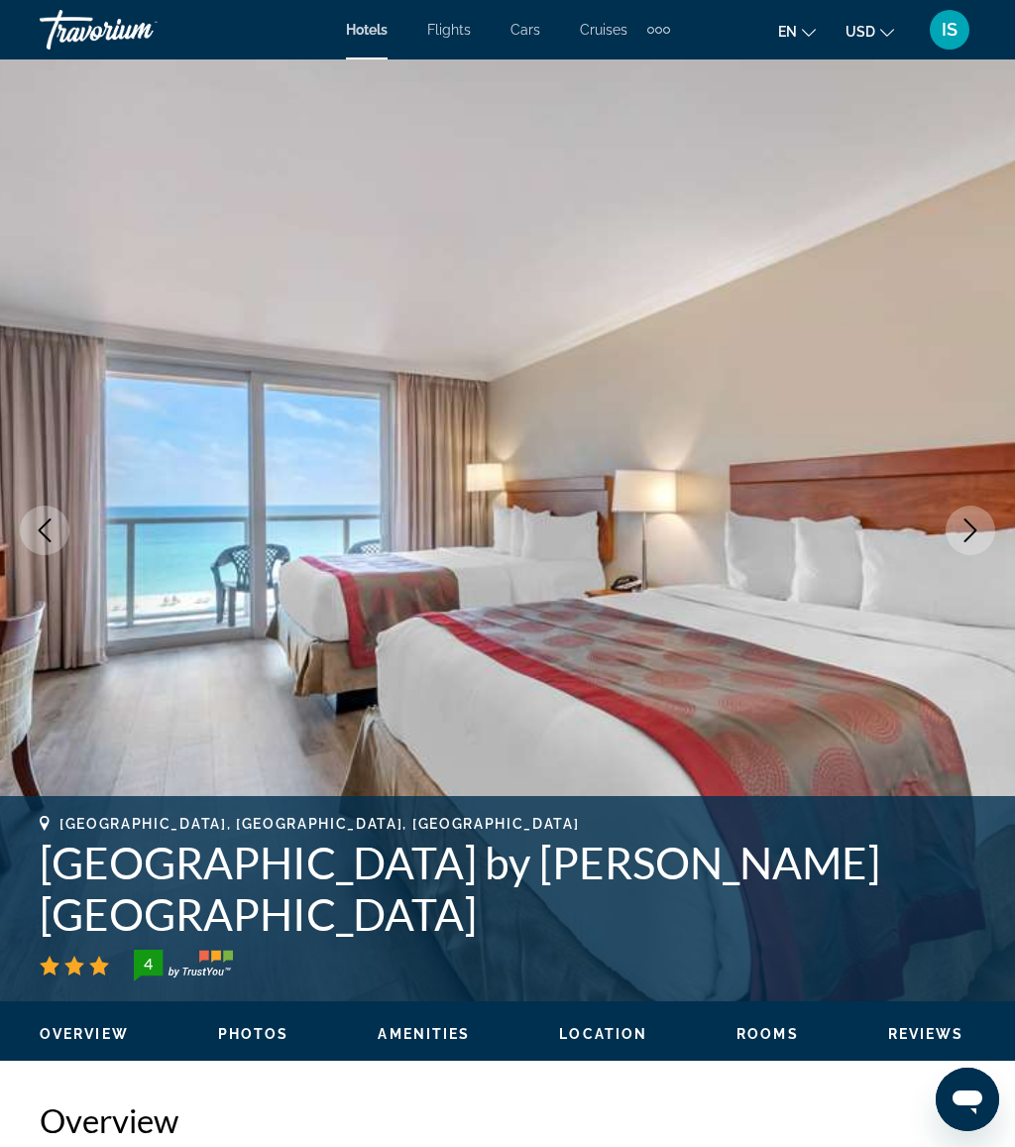
click at [963, 523] on icon "Next image" at bounding box center [970, 530] width 24 height 24
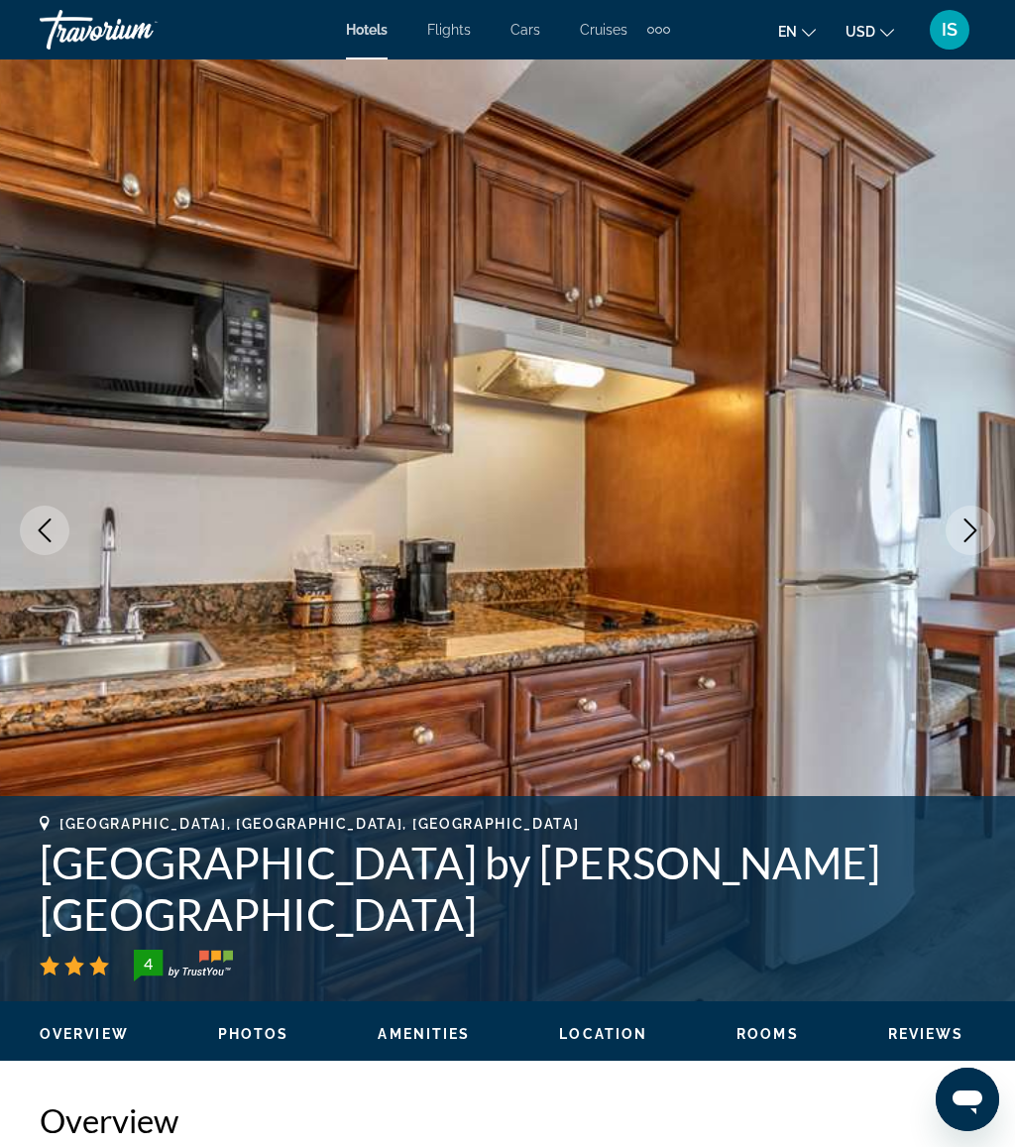
click at [962, 529] on icon "Next image" at bounding box center [970, 530] width 24 height 24
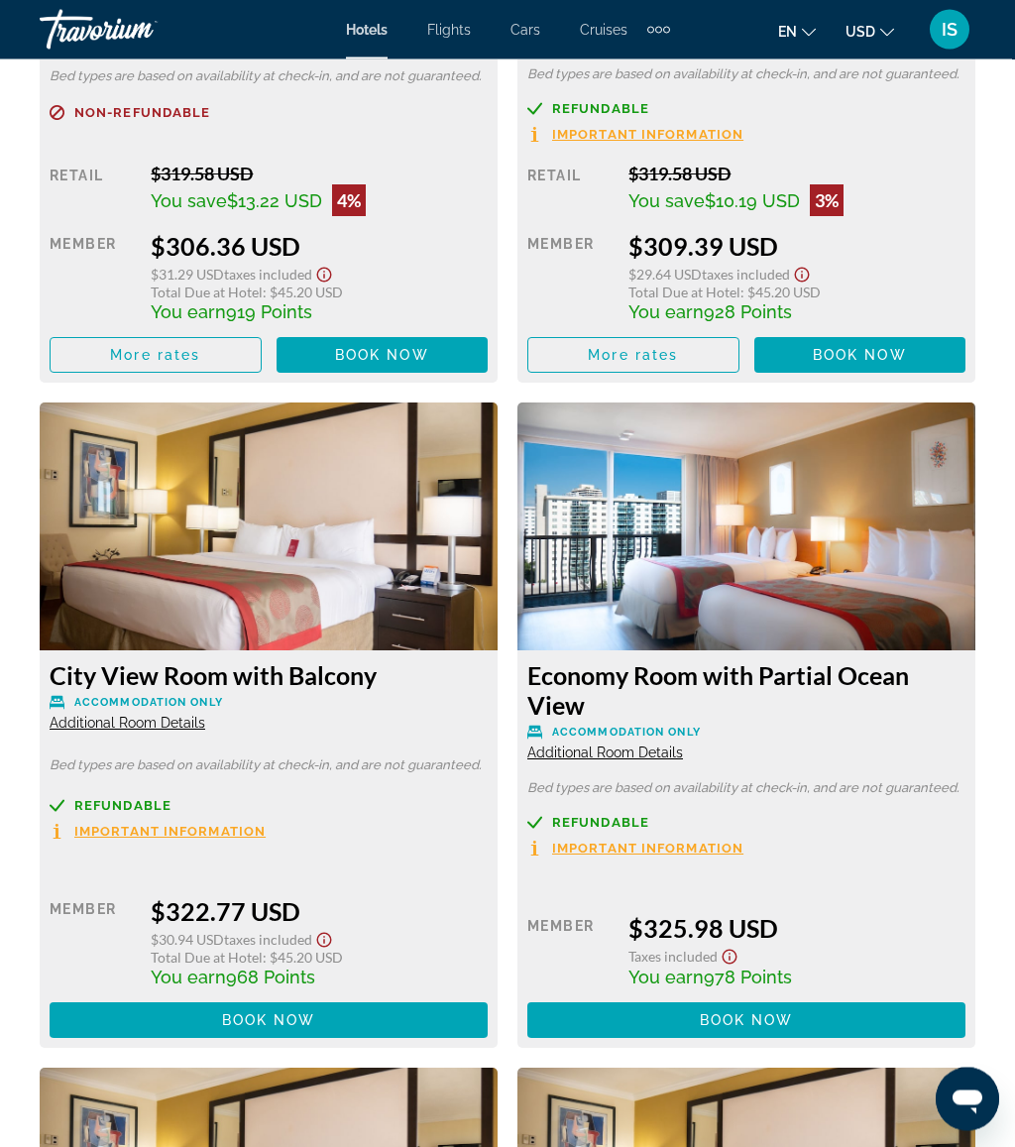
scroll to position [5564, 0]
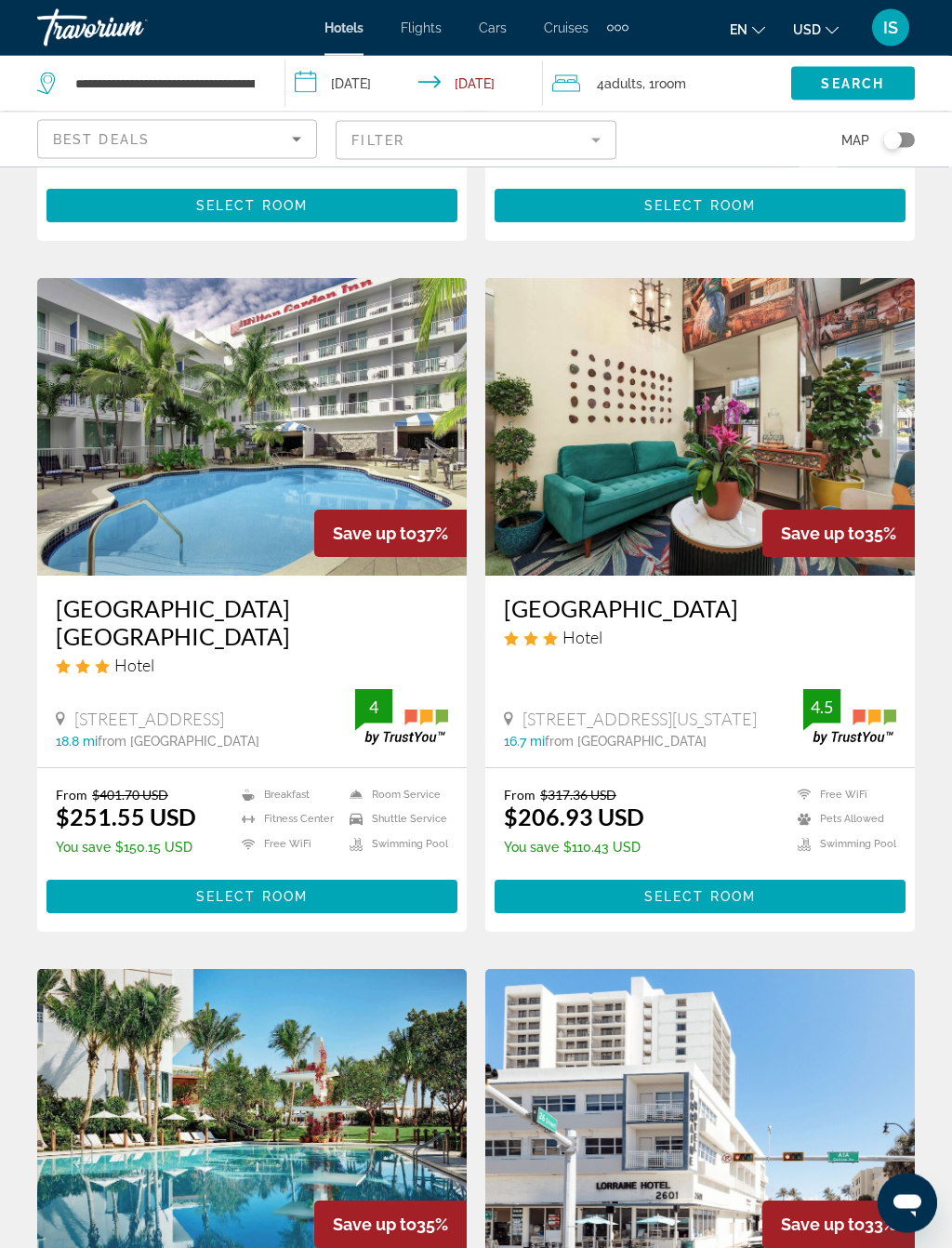
scroll to position [616, 0]
click at [875, 443] on img "Main content" at bounding box center [700, 426] width 430 height 297
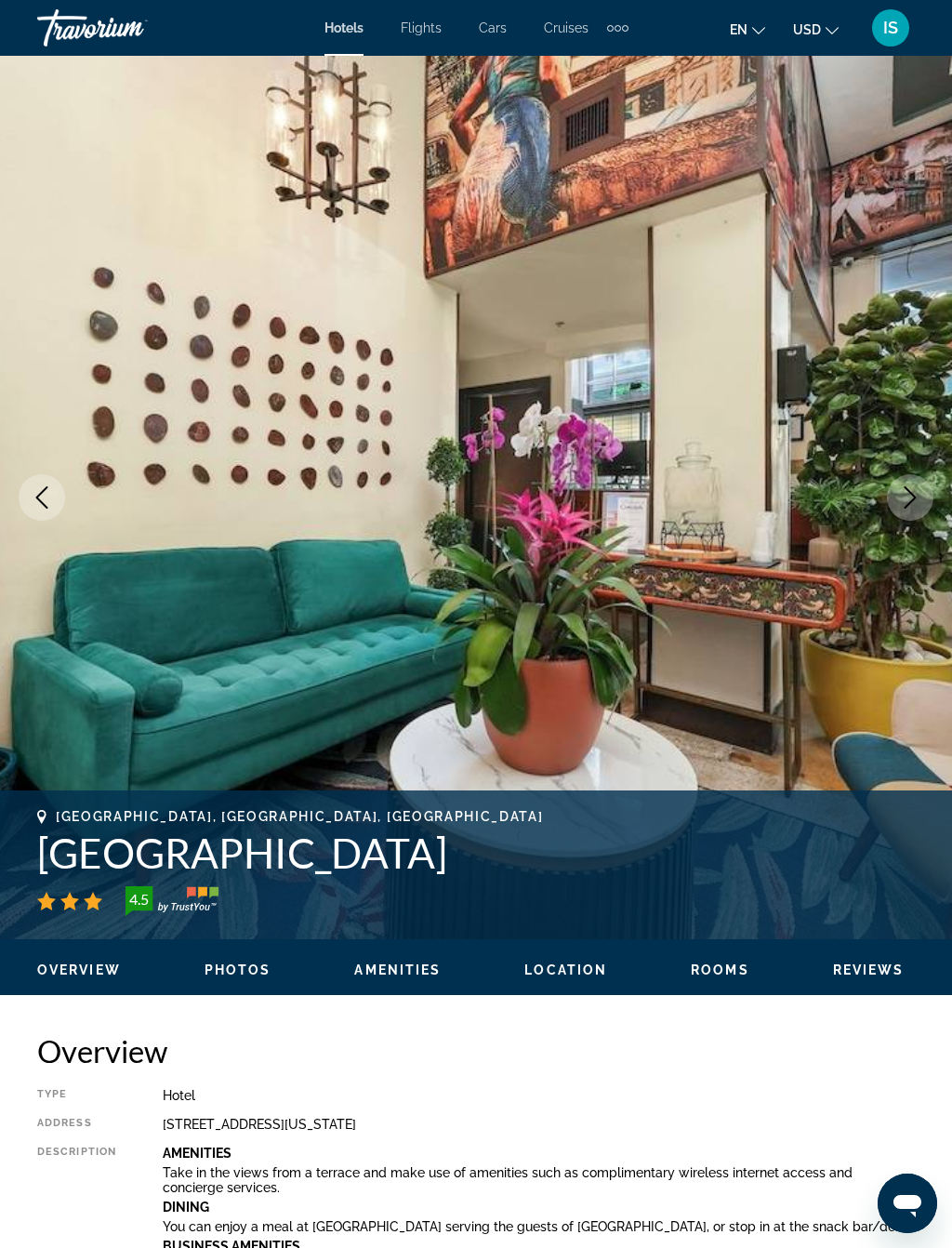
click at [907, 499] on icon "Next image" at bounding box center [910, 497] width 23 height 23
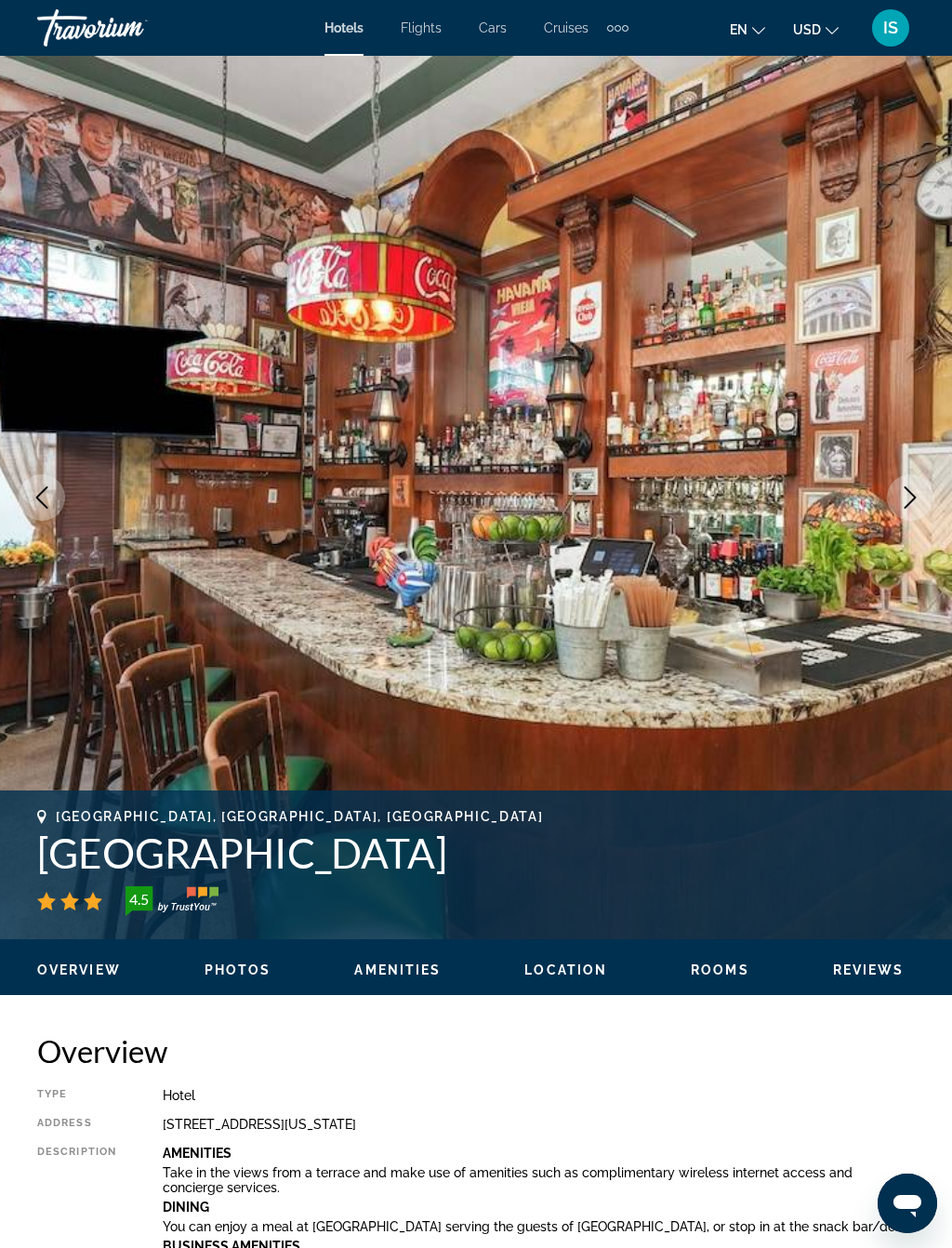
click at [909, 495] on icon "Next image" at bounding box center [910, 497] width 23 height 23
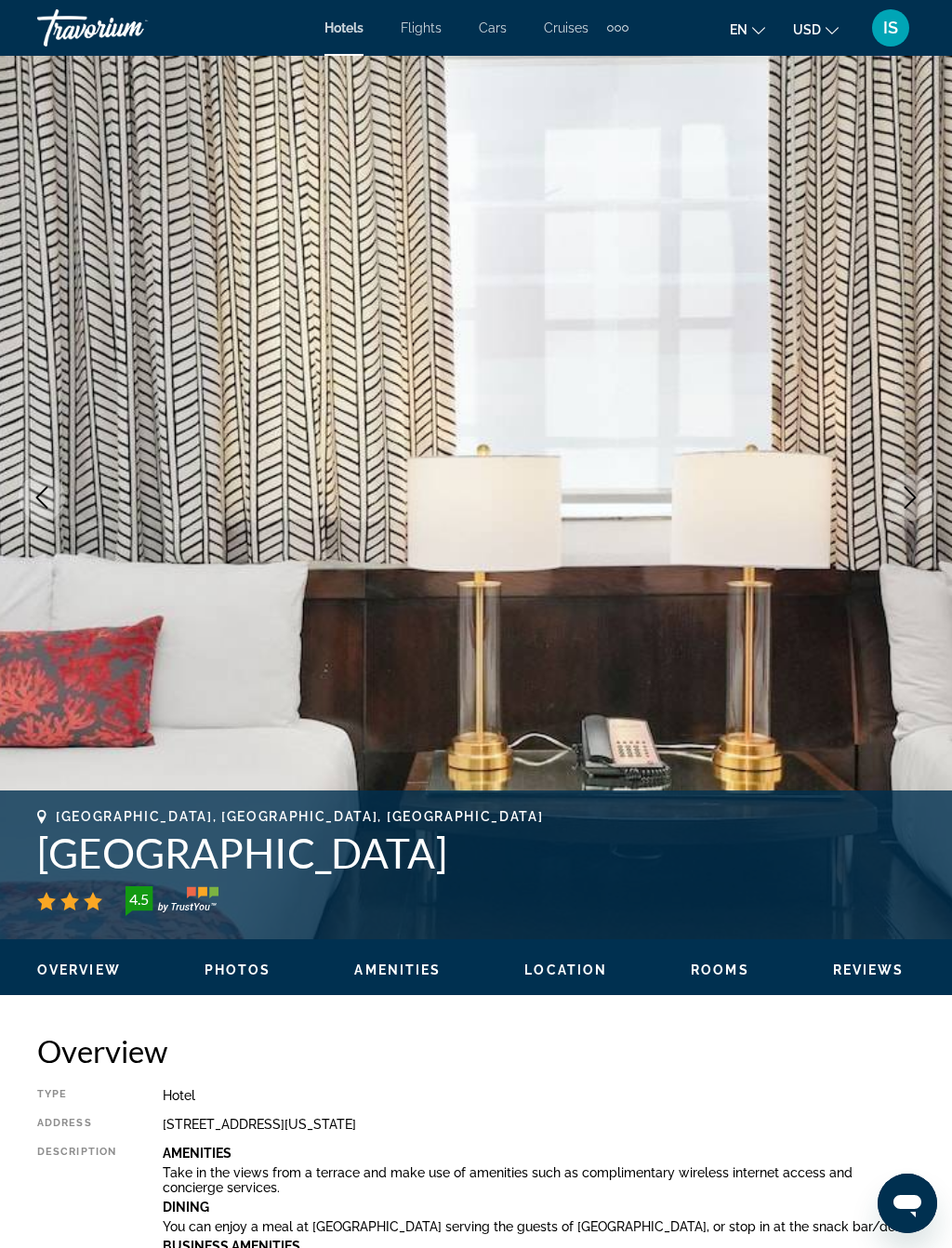
click at [898, 495] on button "Next image" at bounding box center [910, 497] width 47 height 47
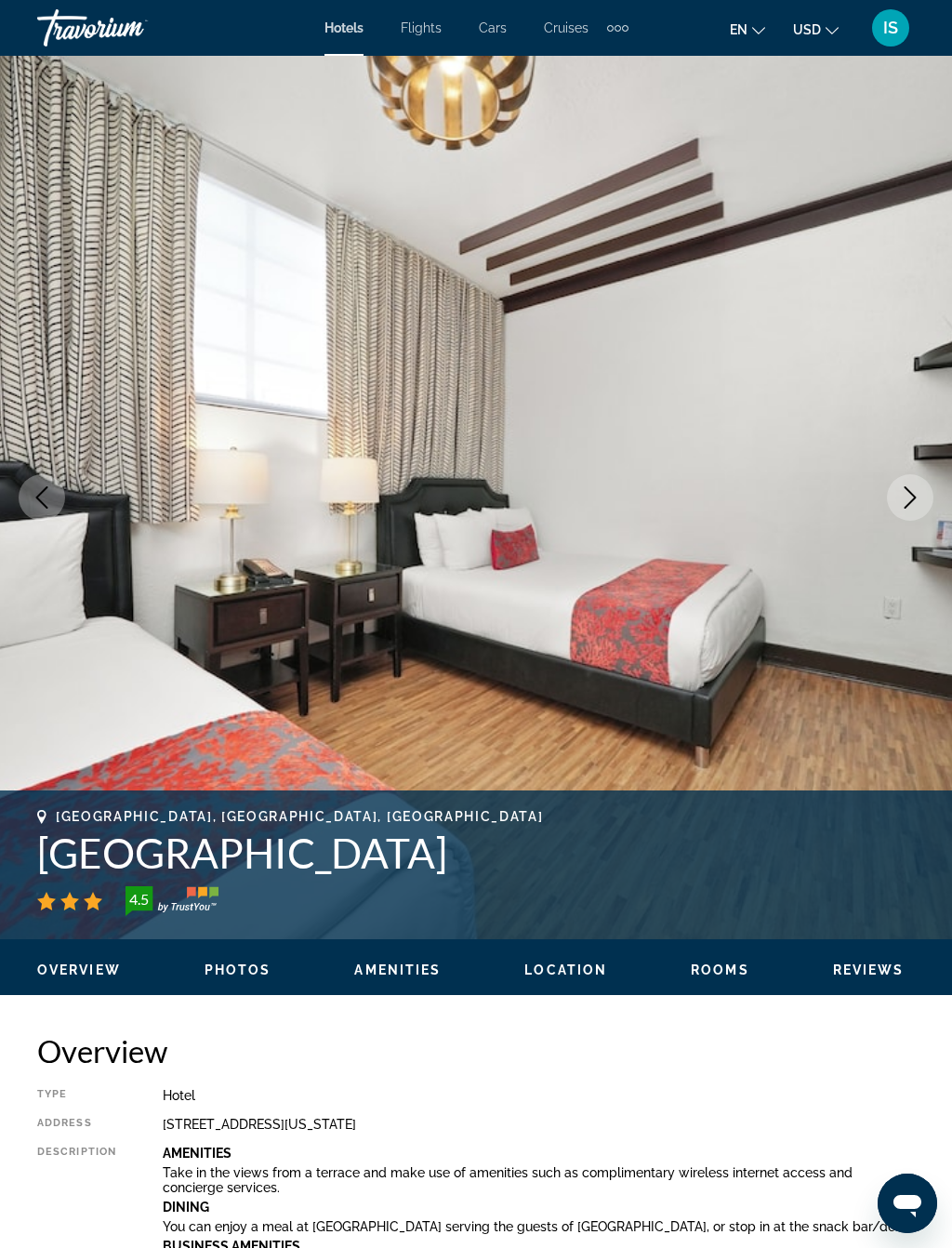
click at [904, 491] on icon "Next image" at bounding box center [910, 497] width 23 height 23
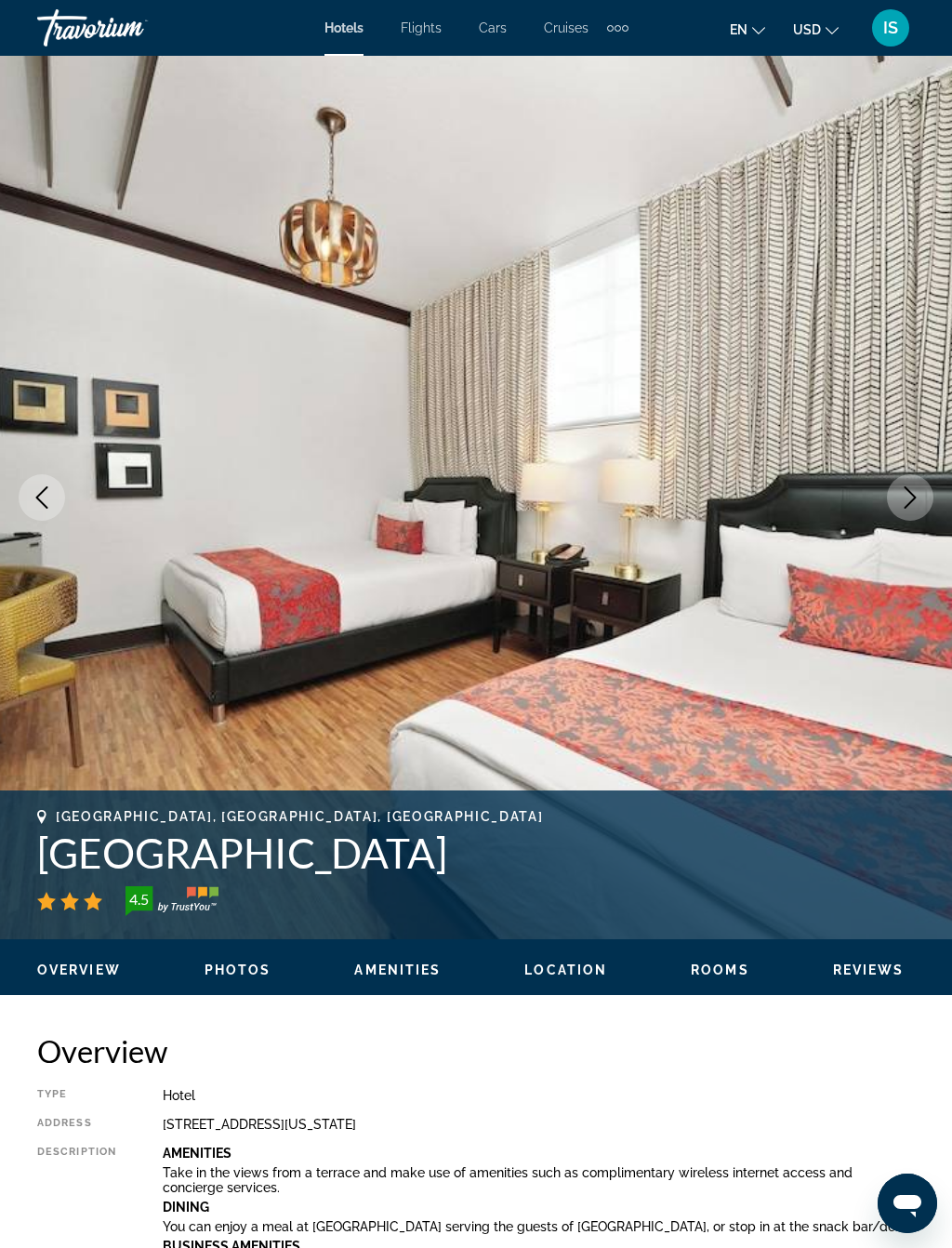
click at [913, 487] on icon "Next image" at bounding box center [910, 497] width 23 height 23
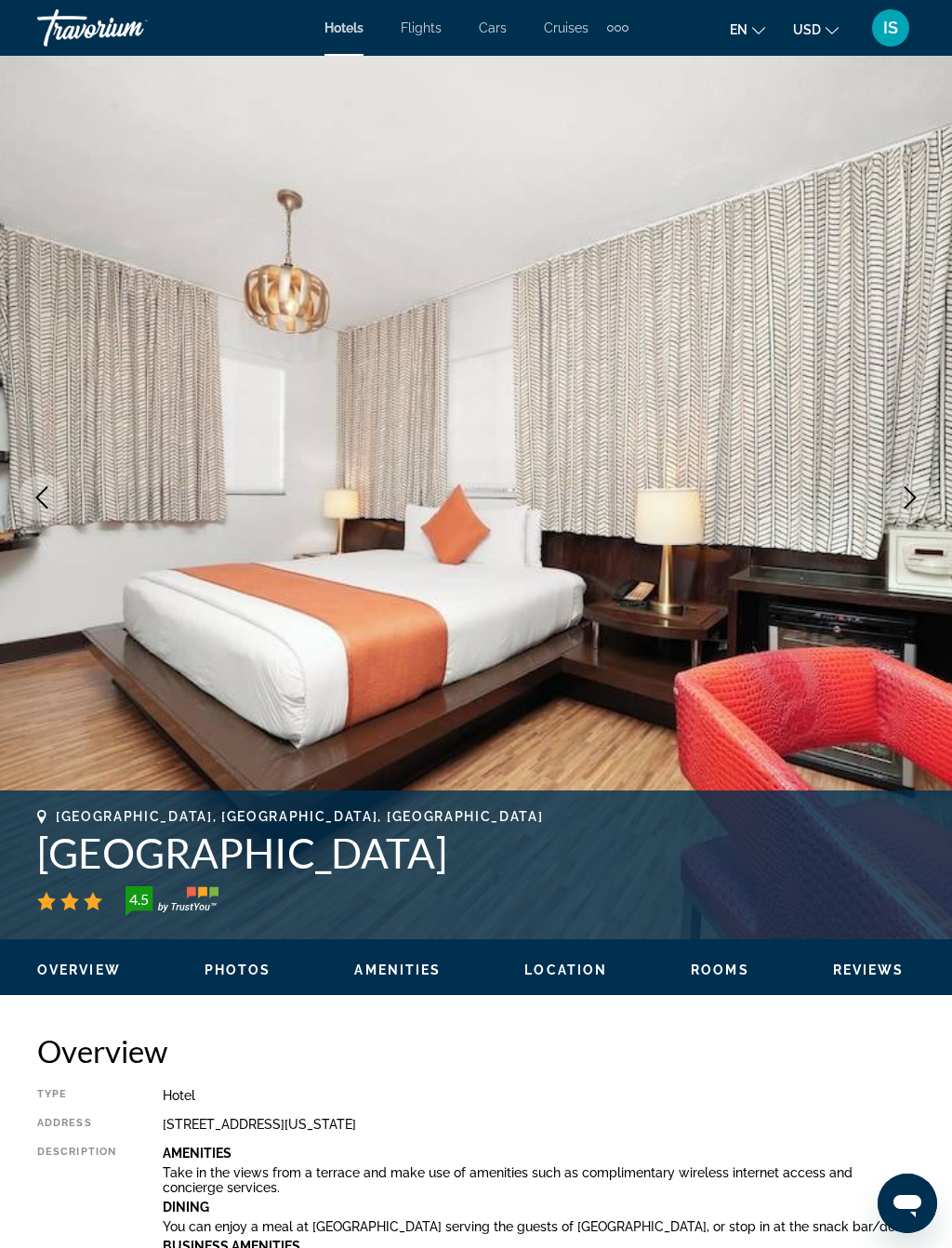
click at [903, 495] on icon "Next image" at bounding box center [910, 497] width 23 height 23
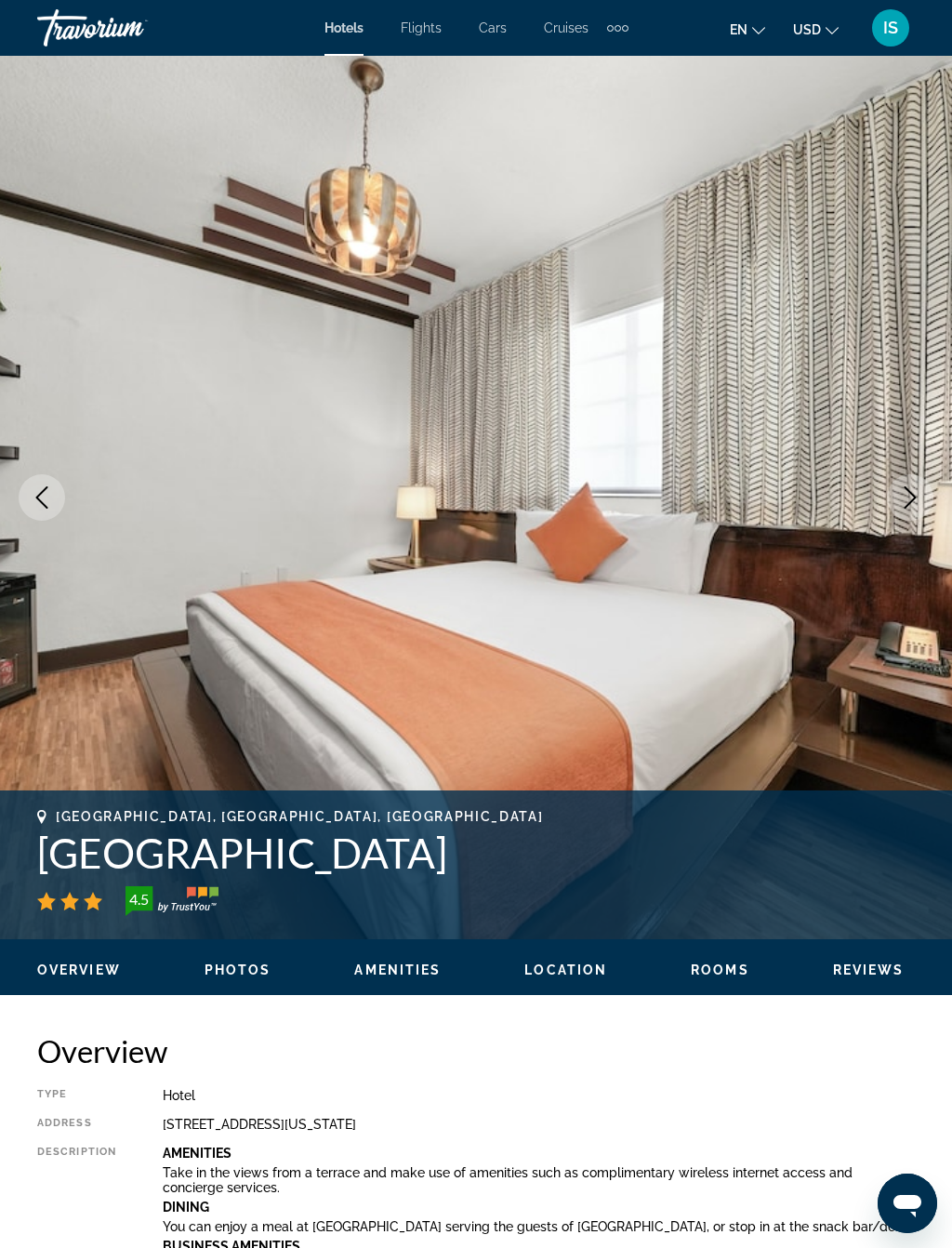
click at [904, 494] on icon "Next image" at bounding box center [910, 497] width 23 height 23
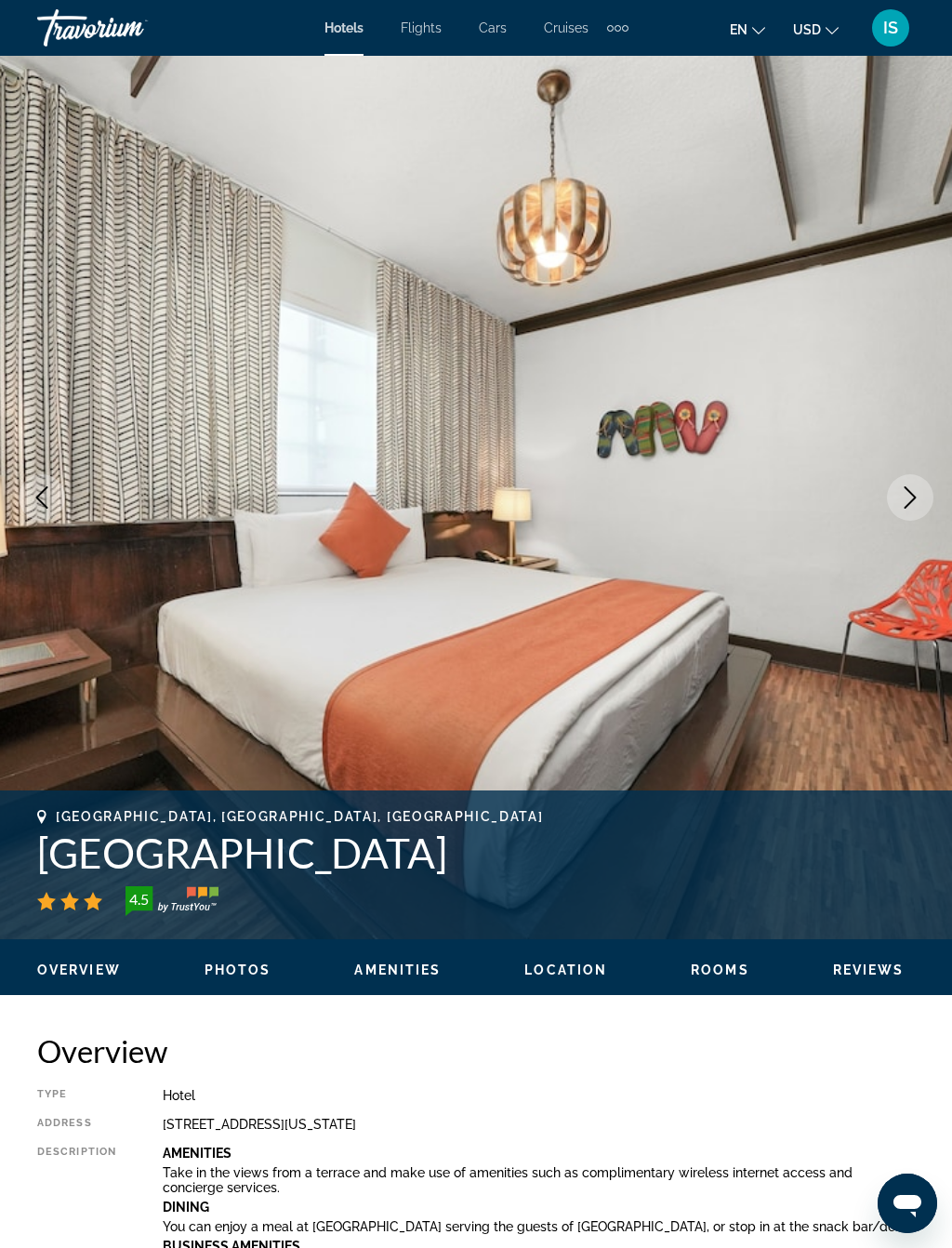
click at [921, 502] on button "Next image" at bounding box center [910, 497] width 47 height 47
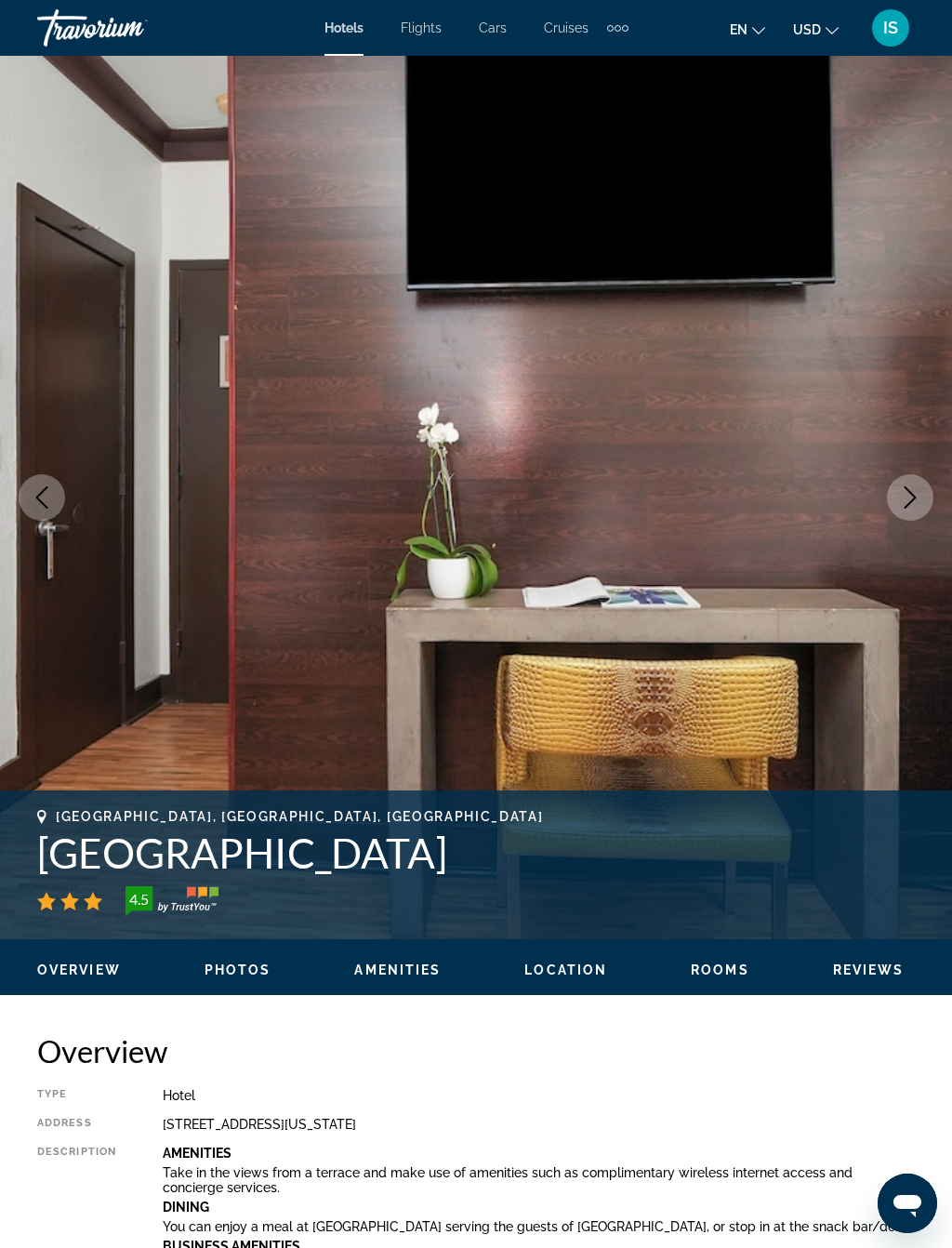
click at [914, 486] on icon "Next image" at bounding box center [910, 497] width 23 height 23
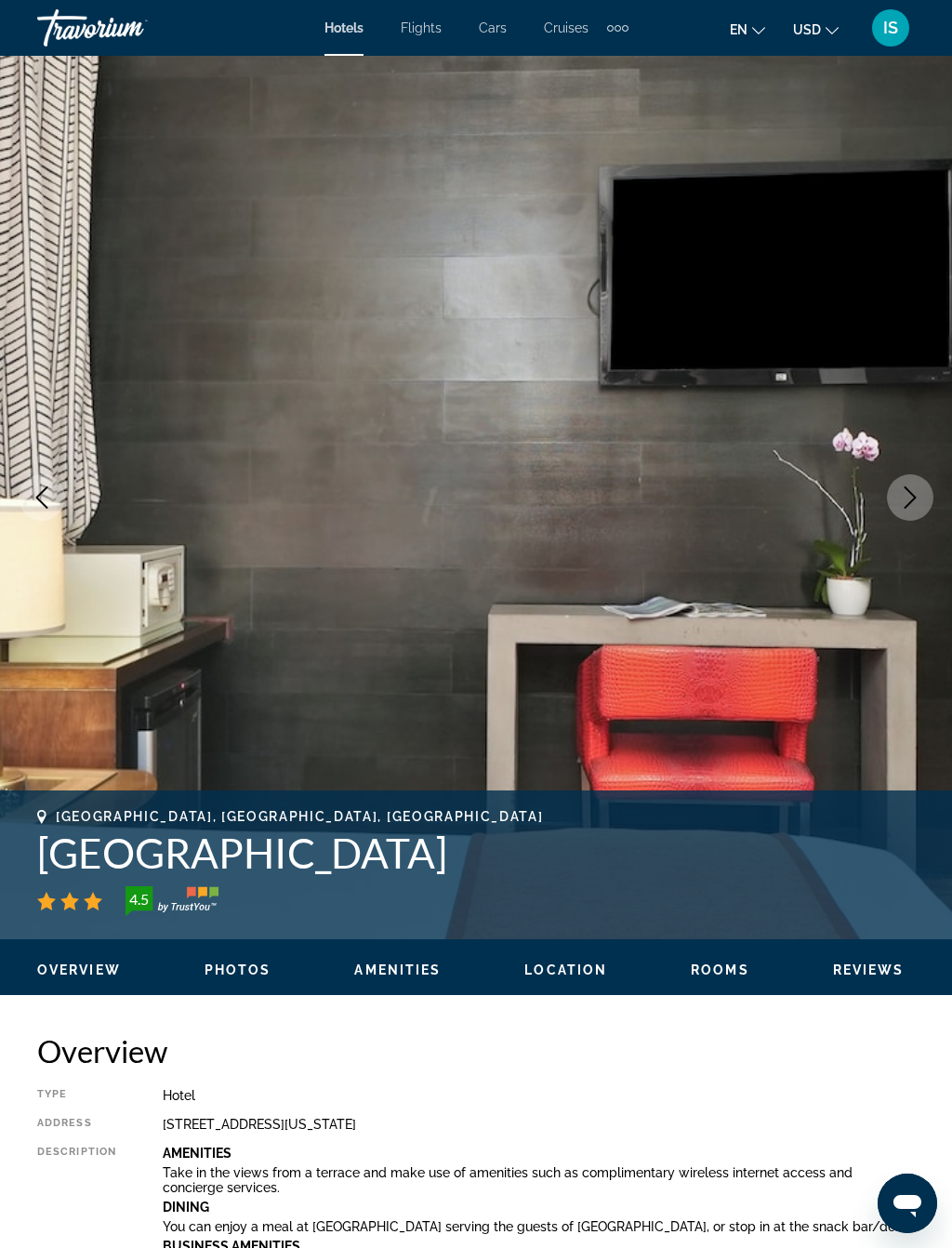
scroll to position [8, 0]
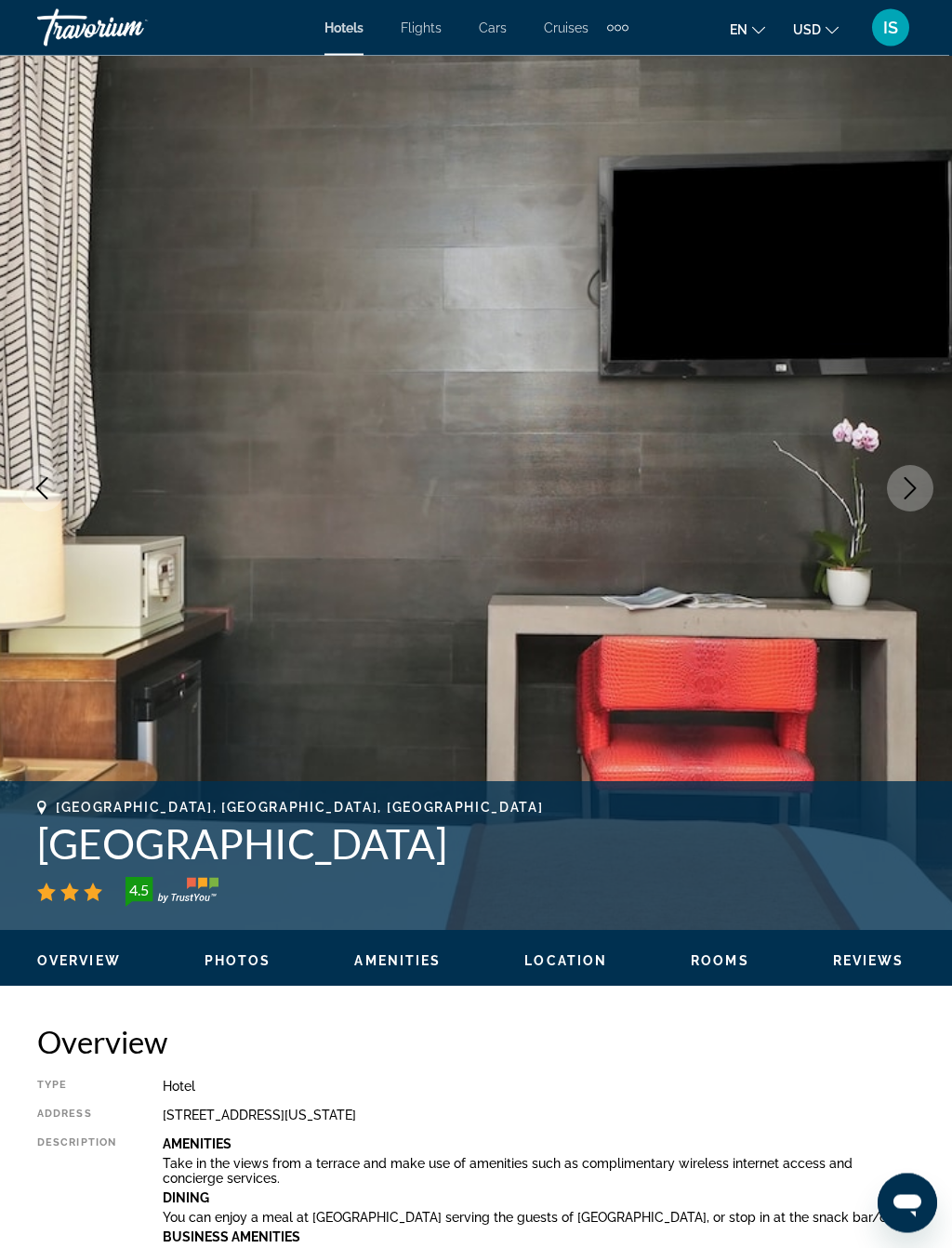
click at [899, 498] on icon "Next image" at bounding box center [910, 489] width 23 height 23
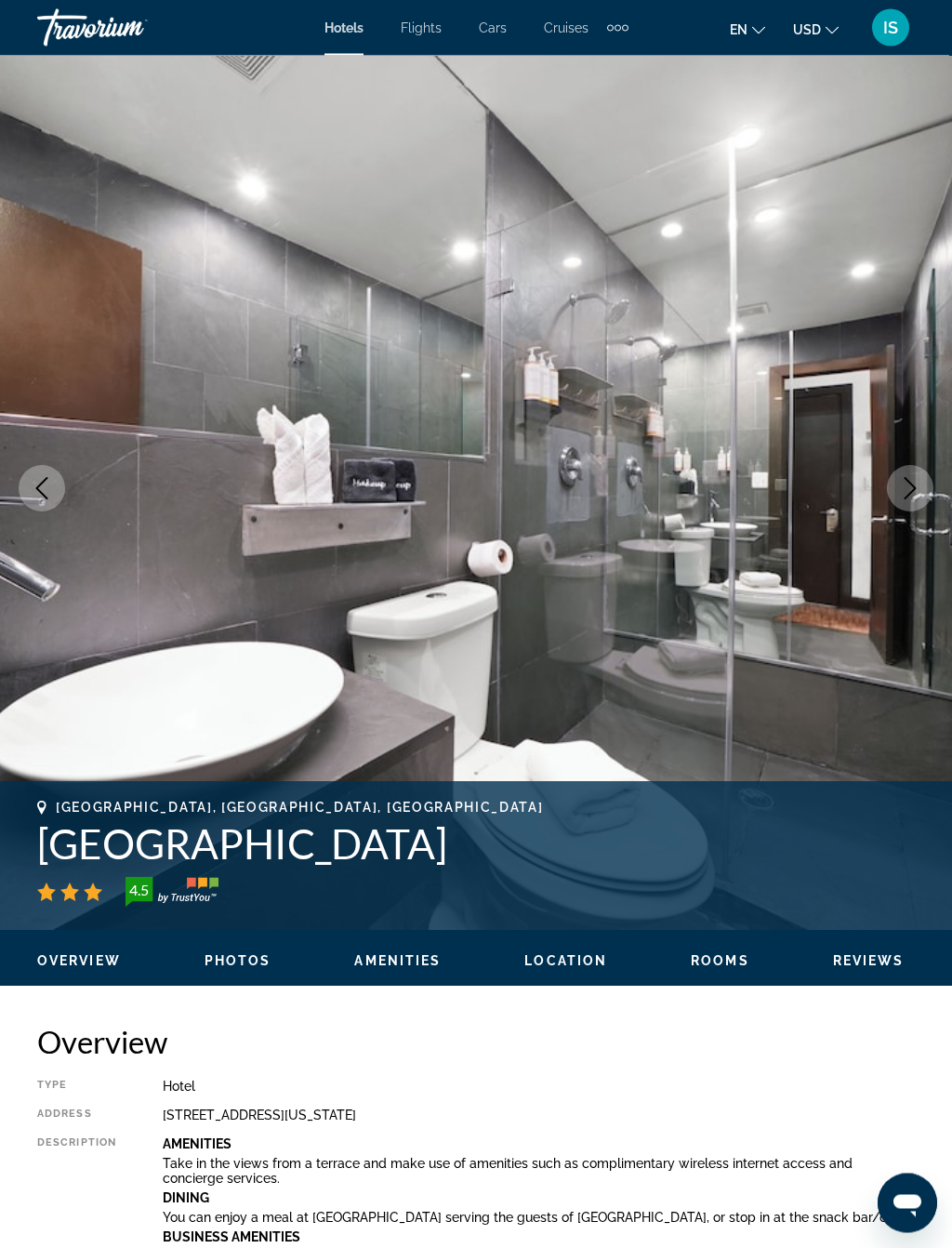
click at [919, 491] on icon "Next image" at bounding box center [910, 489] width 23 height 23
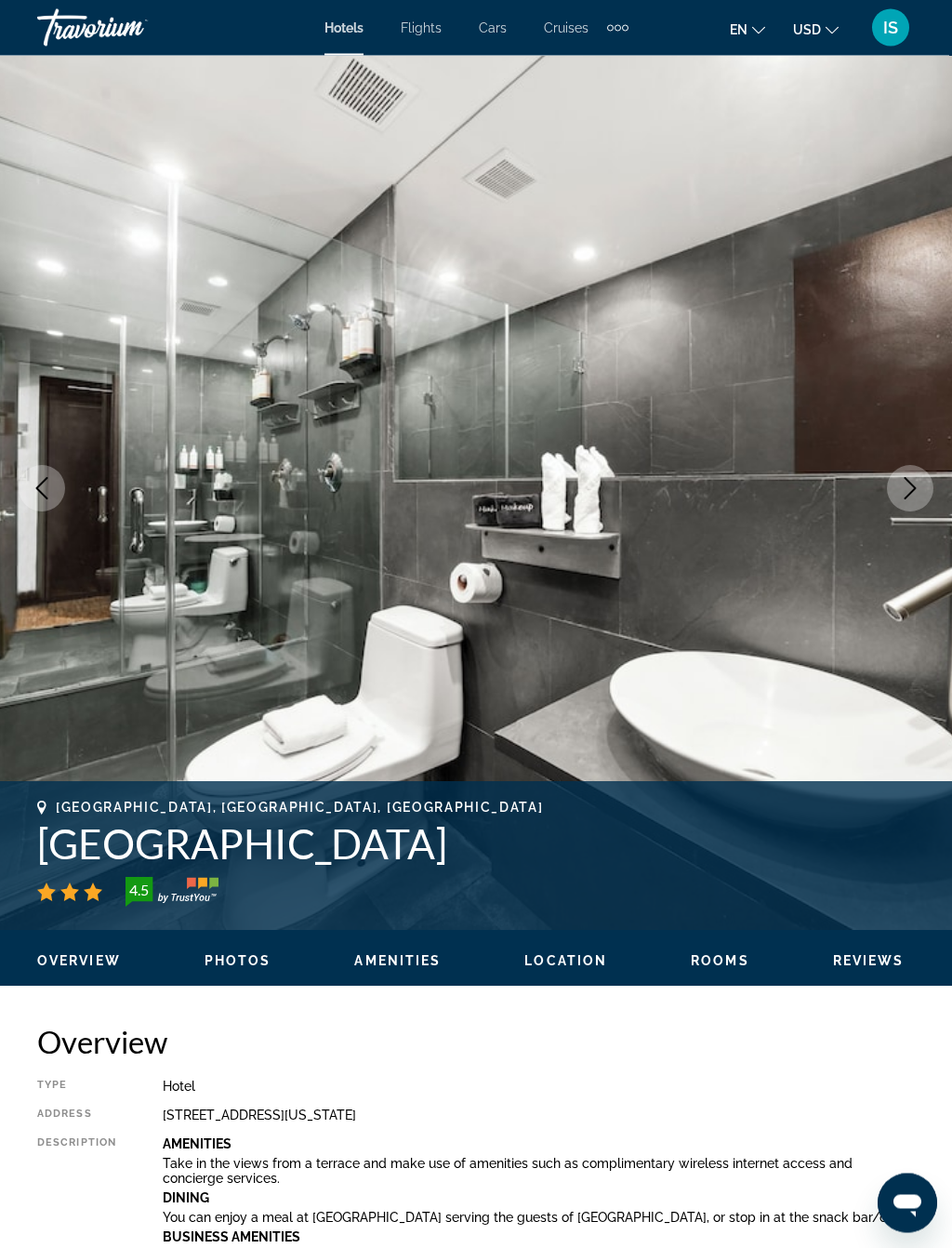
click at [910, 483] on icon "Next image" at bounding box center [910, 489] width 12 height 23
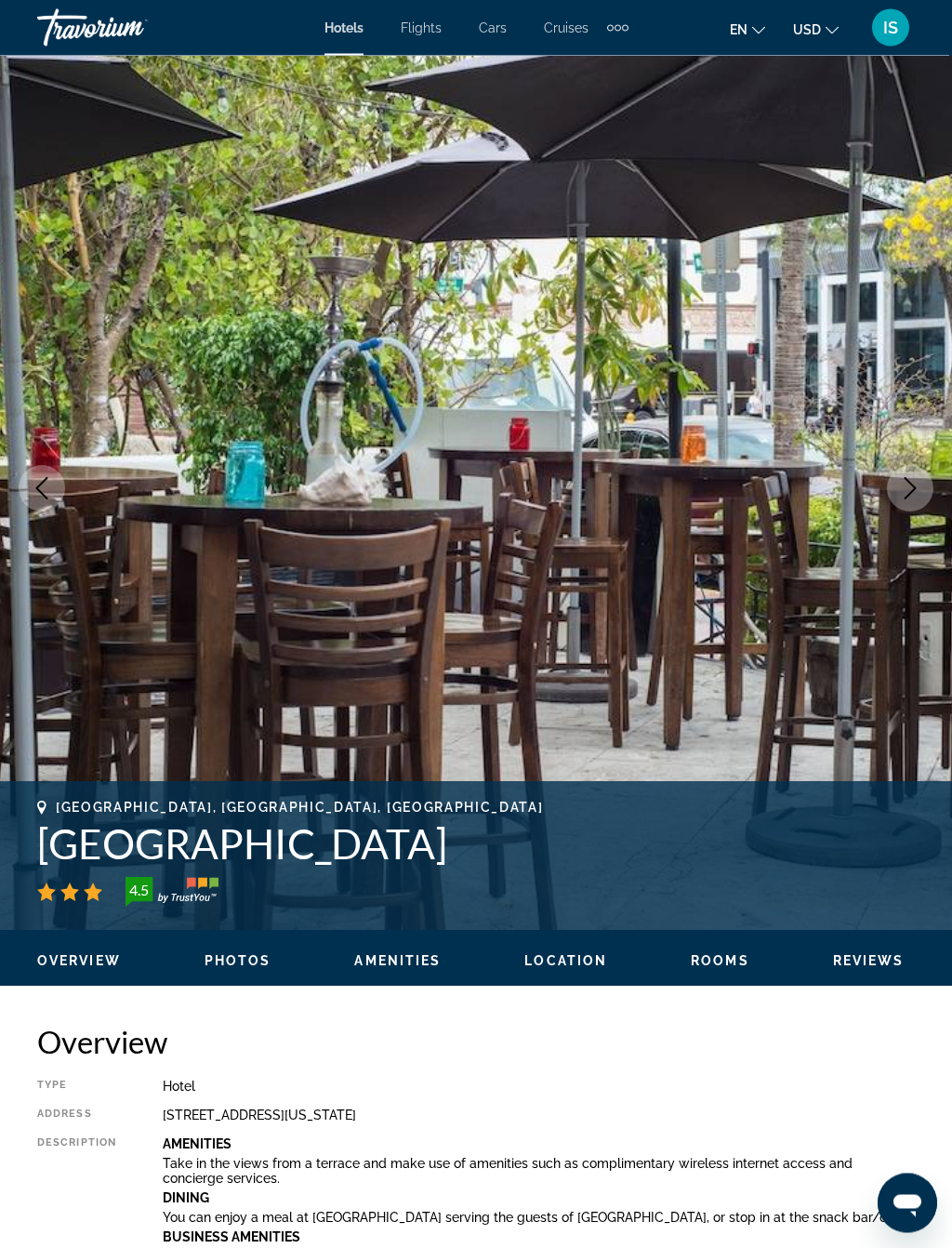
click at [905, 478] on icon "Next image" at bounding box center [910, 489] width 12 height 23
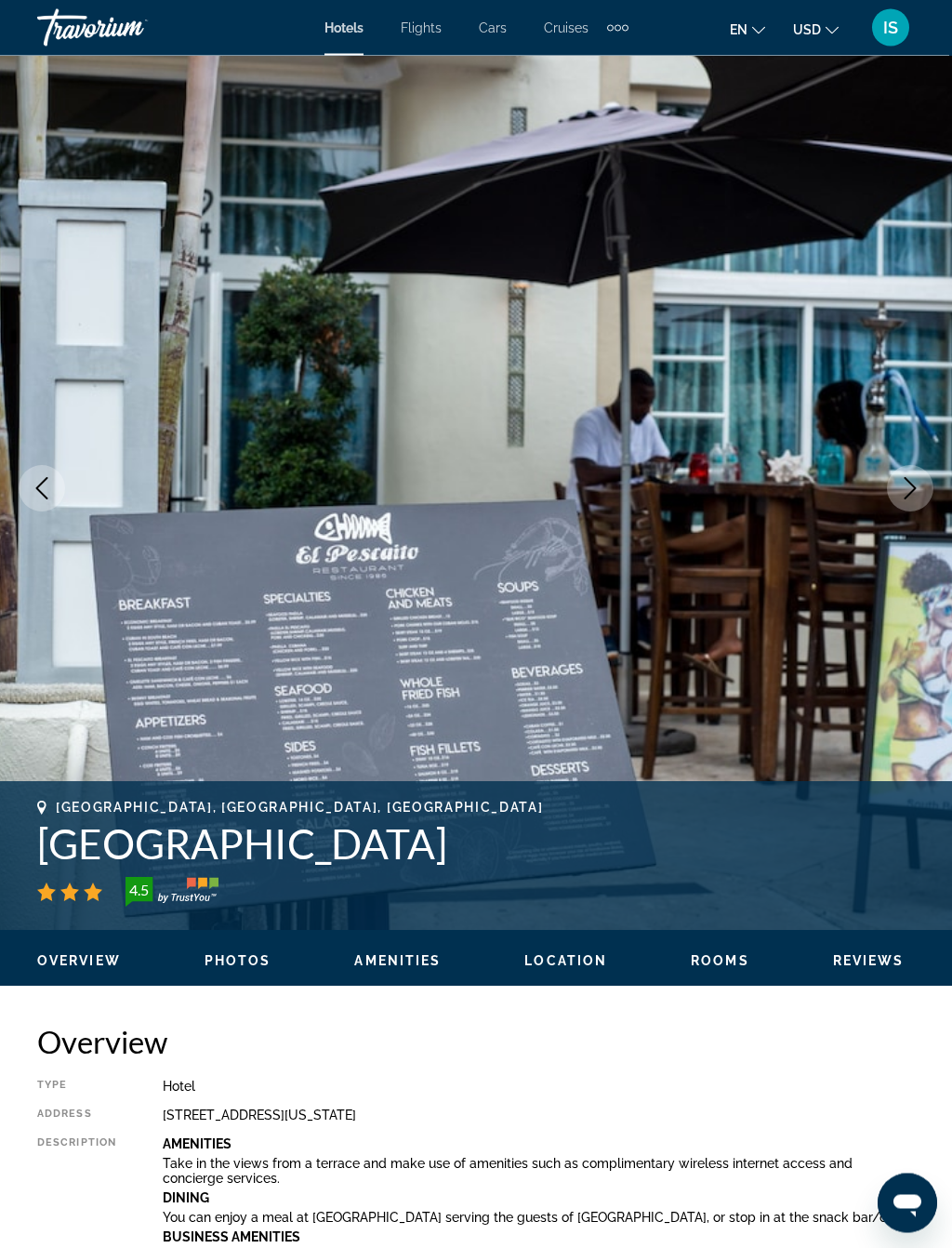
click at [916, 482] on icon "Next image" at bounding box center [910, 489] width 23 height 23
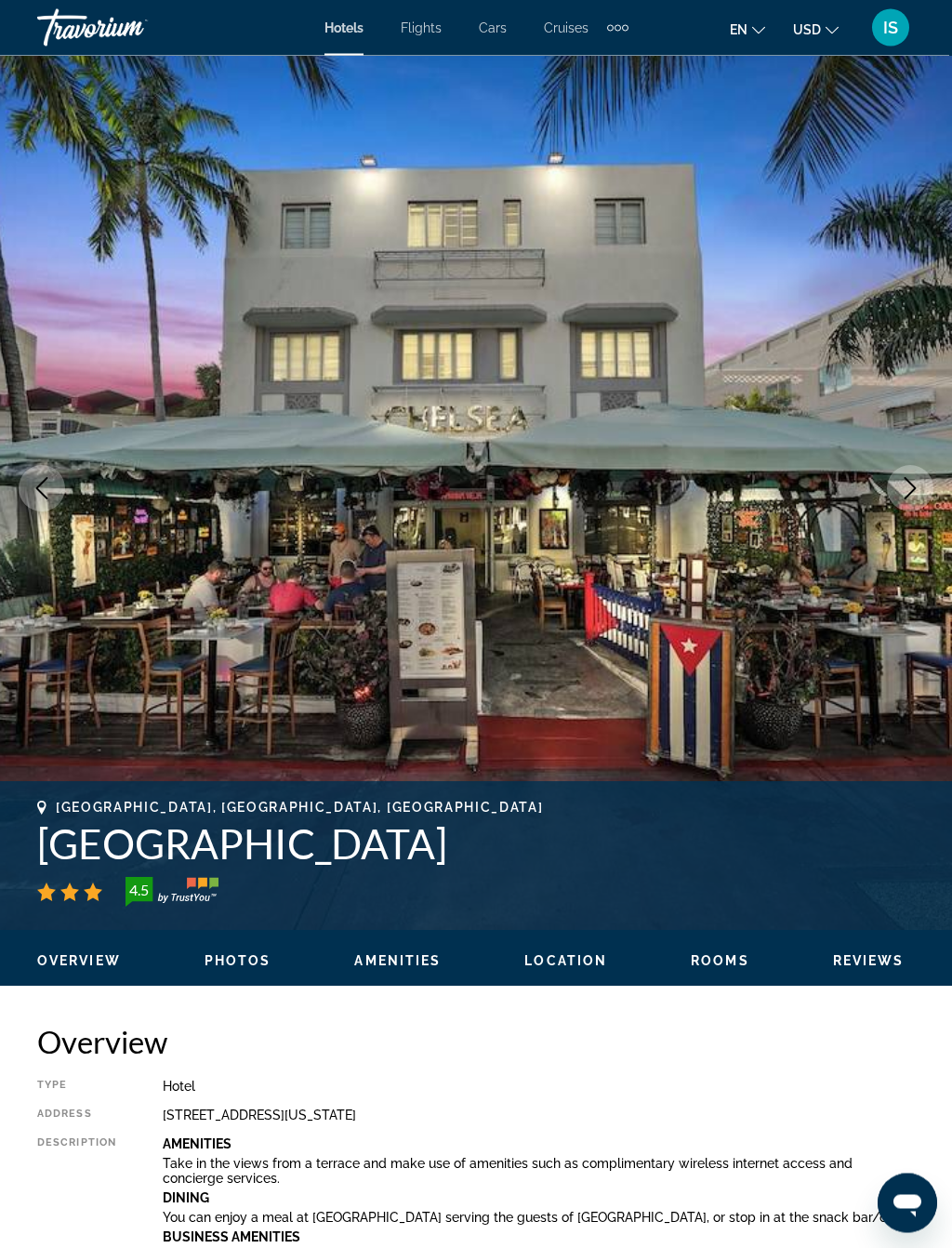
click at [899, 488] on icon "Next image" at bounding box center [910, 489] width 23 height 23
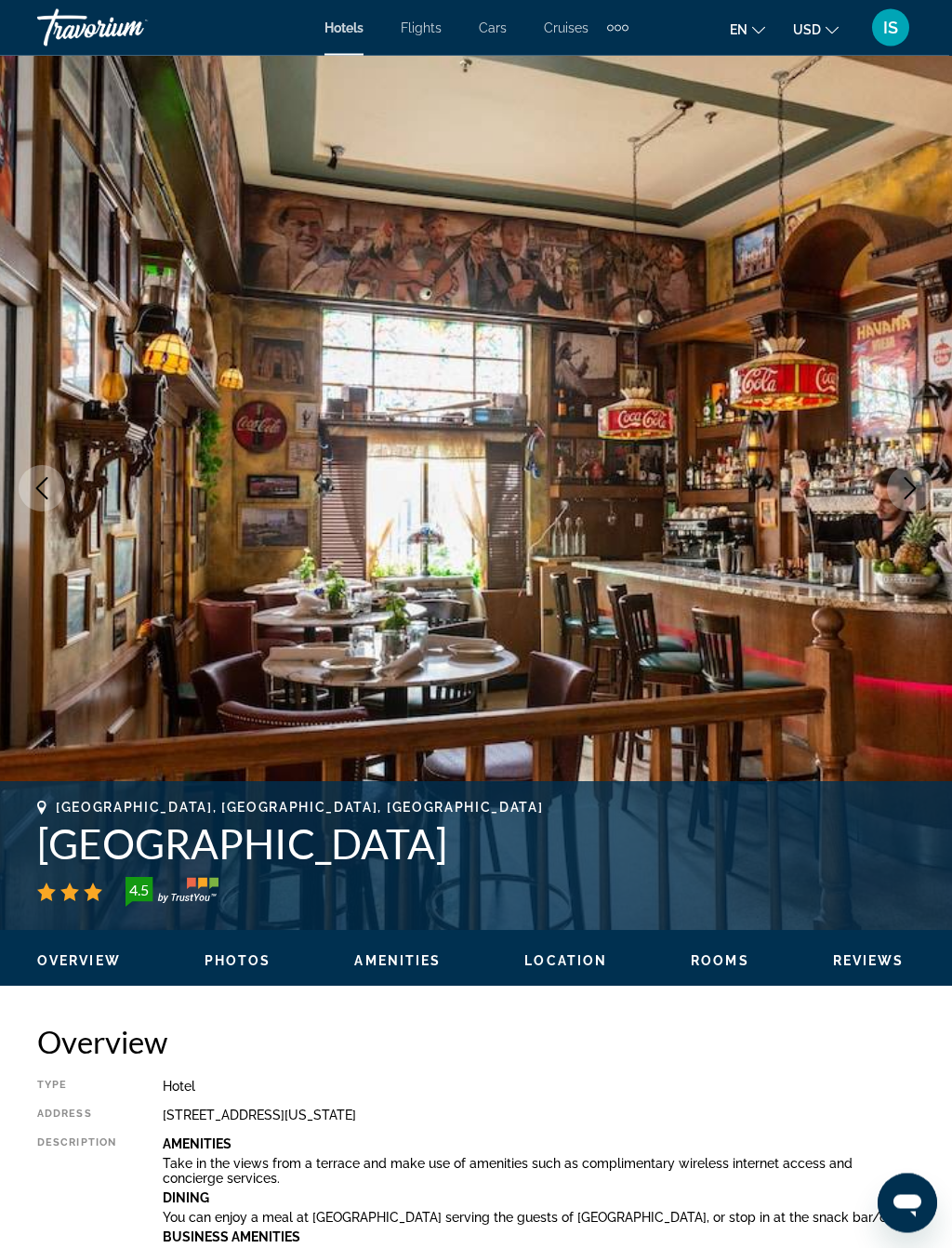
click at [907, 480] on icon "Next image" at bounding box center [910, 489] width 12 height 23
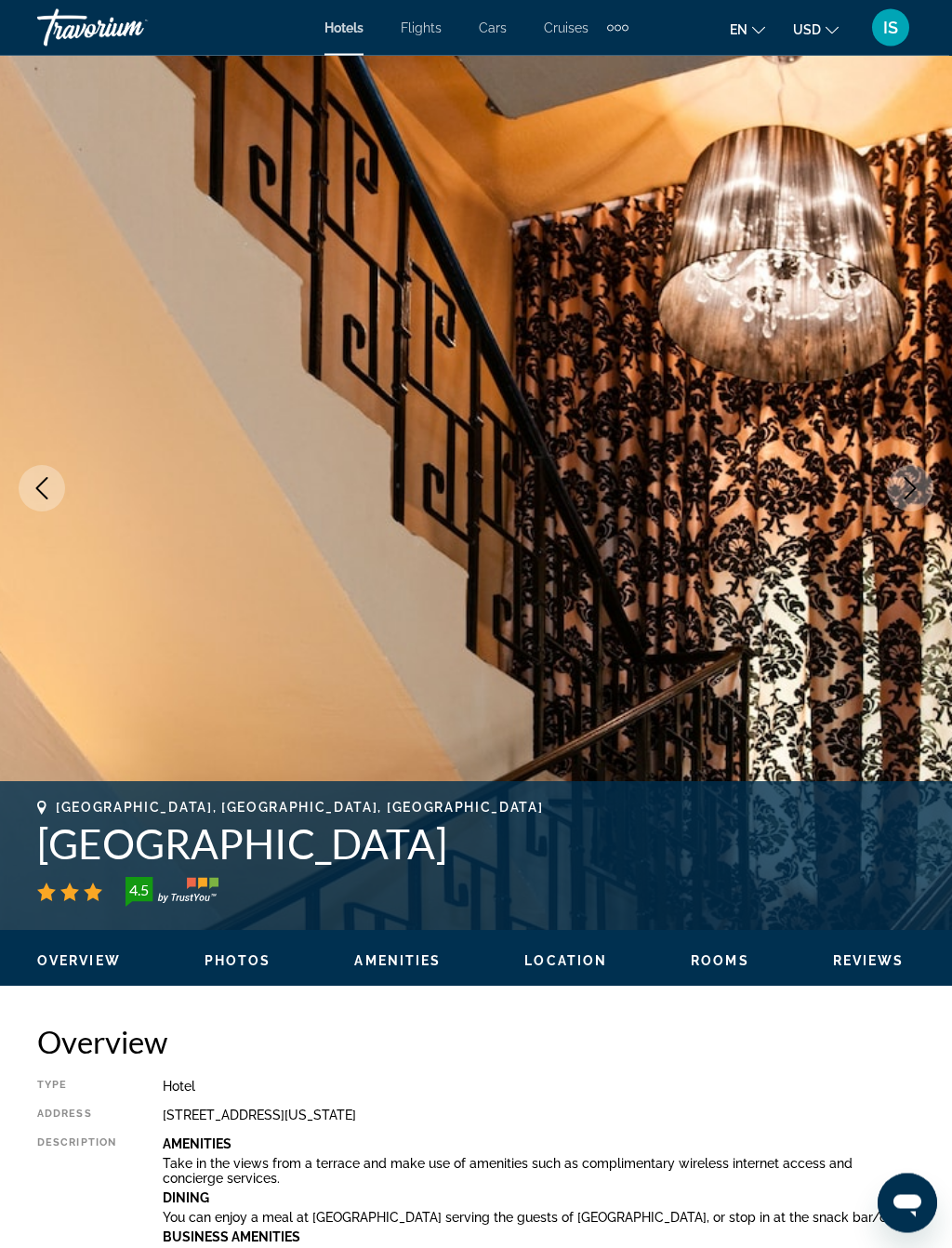
click at [899, 491] on icon "Next image" at bounding box center [910, 489] width 23 height 23
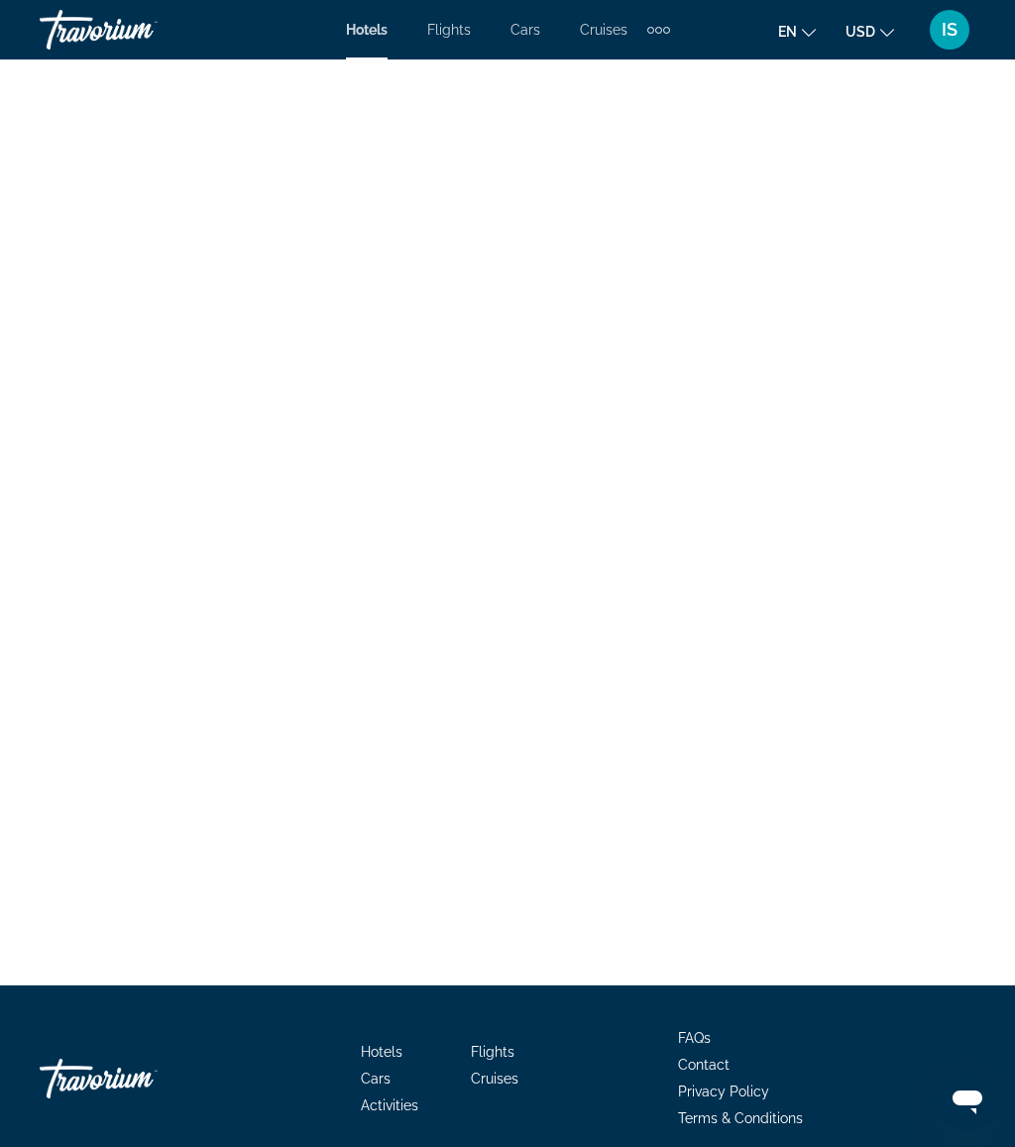
scroll to position [4217, 0]
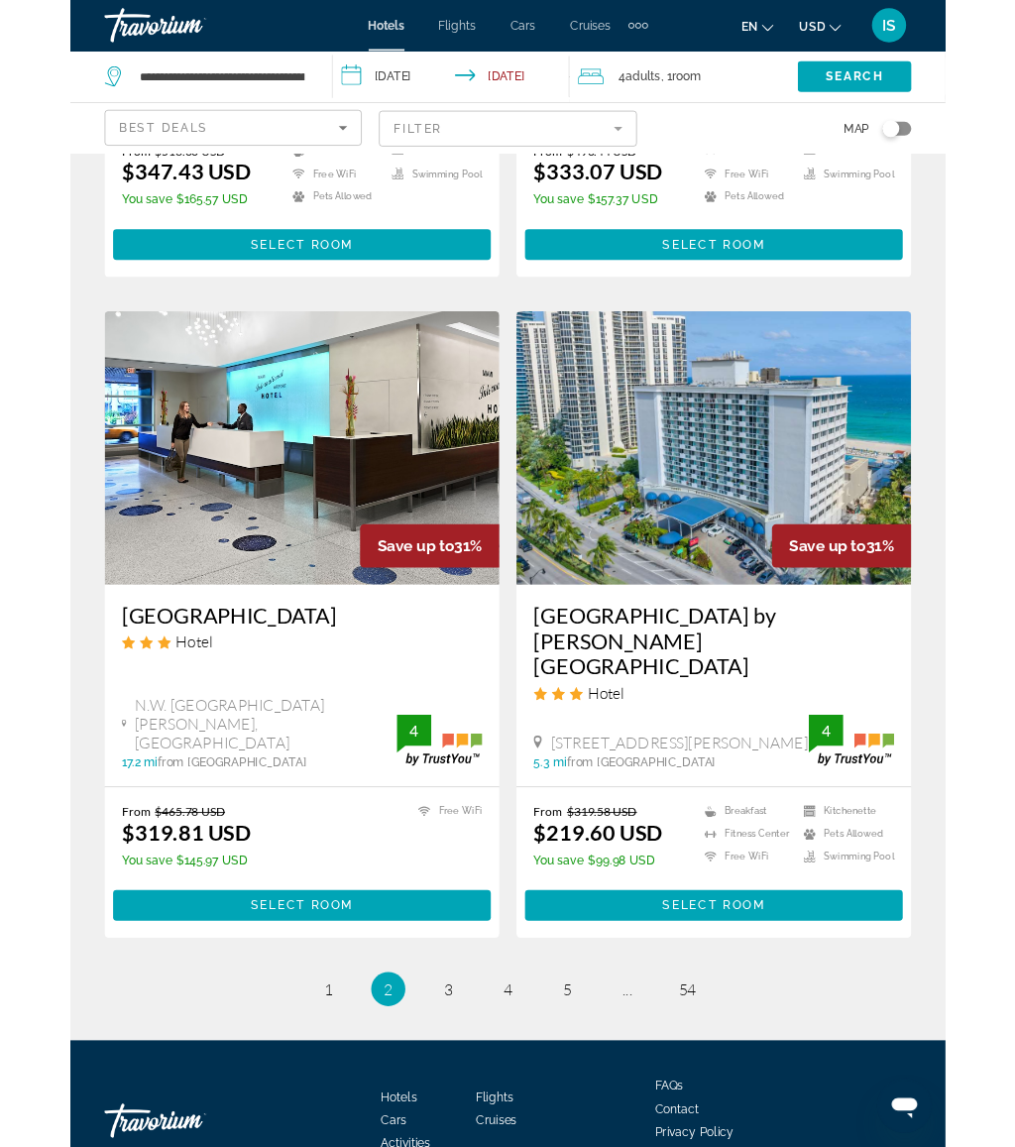
scroll to position [3778, 0]
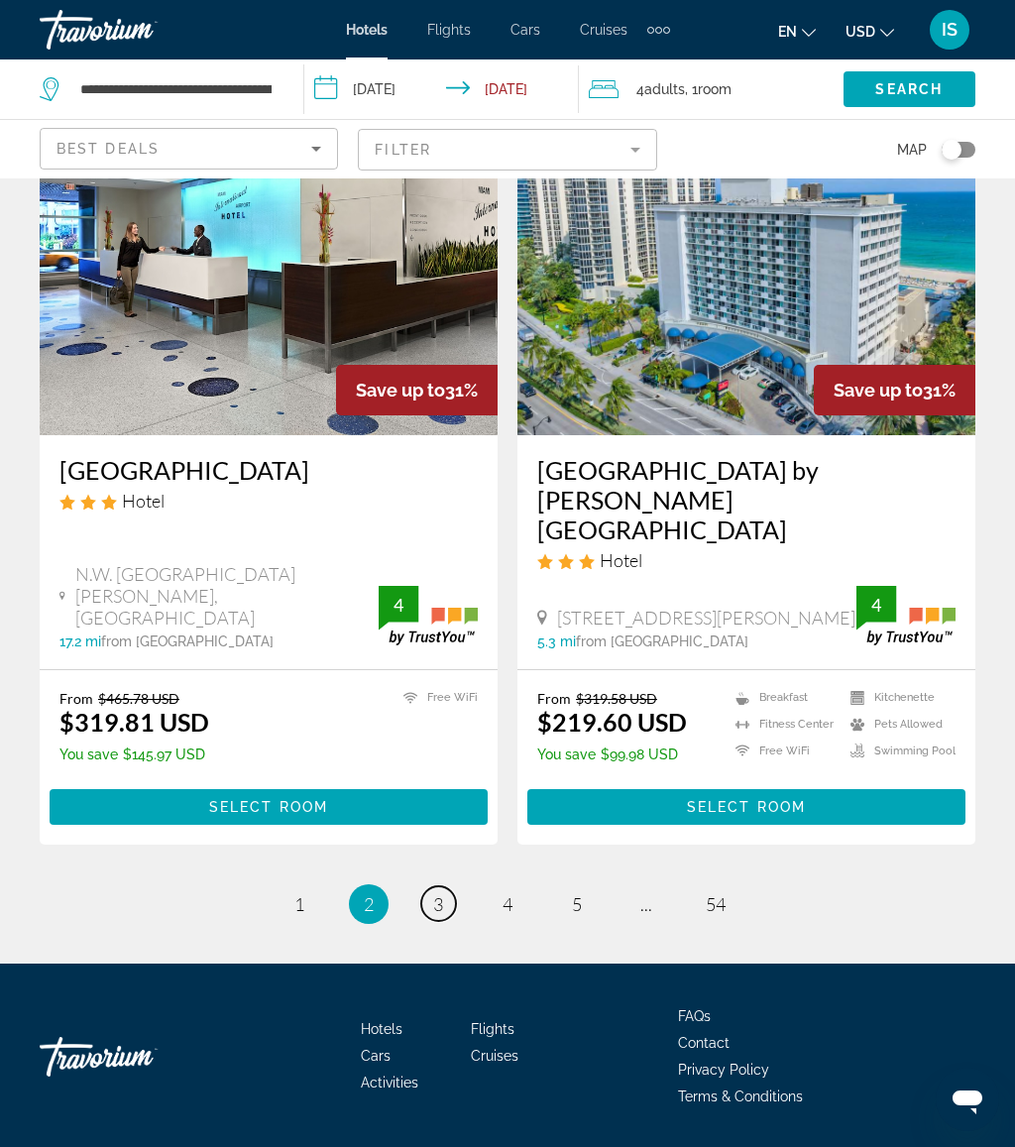
click at [454, 886] on link "page 3" at bounding box center [438, 903] width 35 height 35
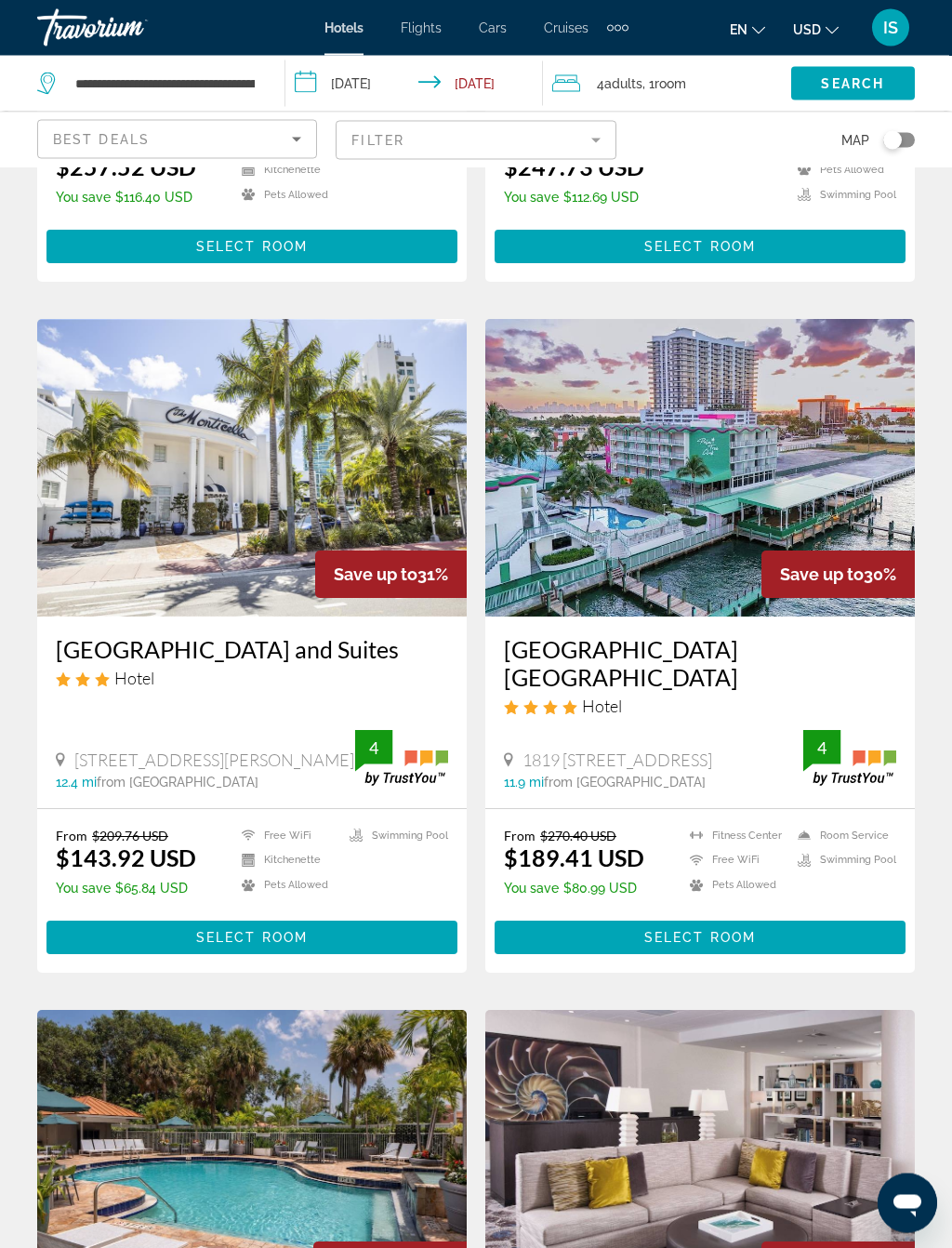
scroll to position [575, 0]
click at [174, 543] on img "Main content" at bounding box center [252, 467] width 430 height 297
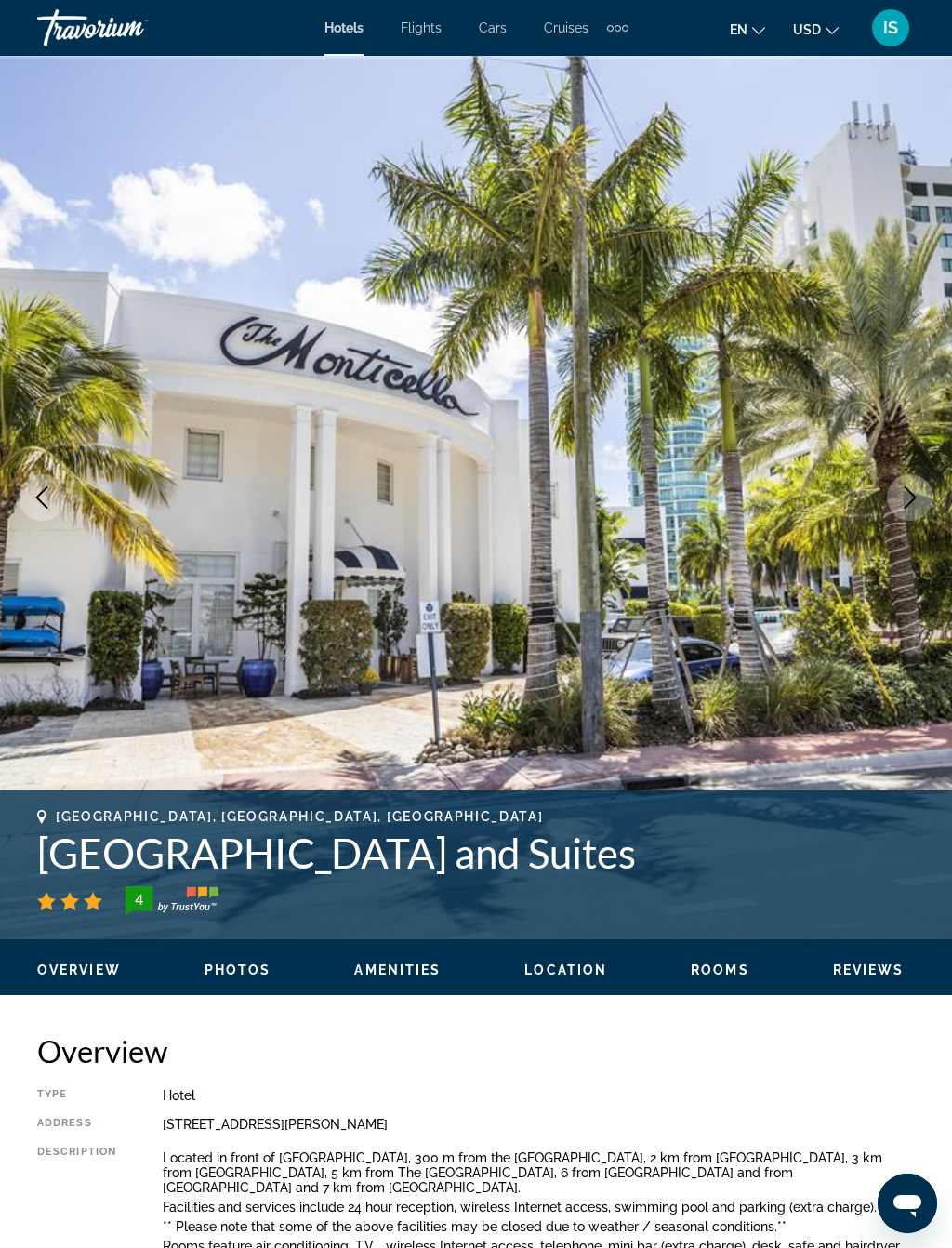
click at [901, 500] on icon "Next image" at bounding box center [910, 497] width 23 height 23
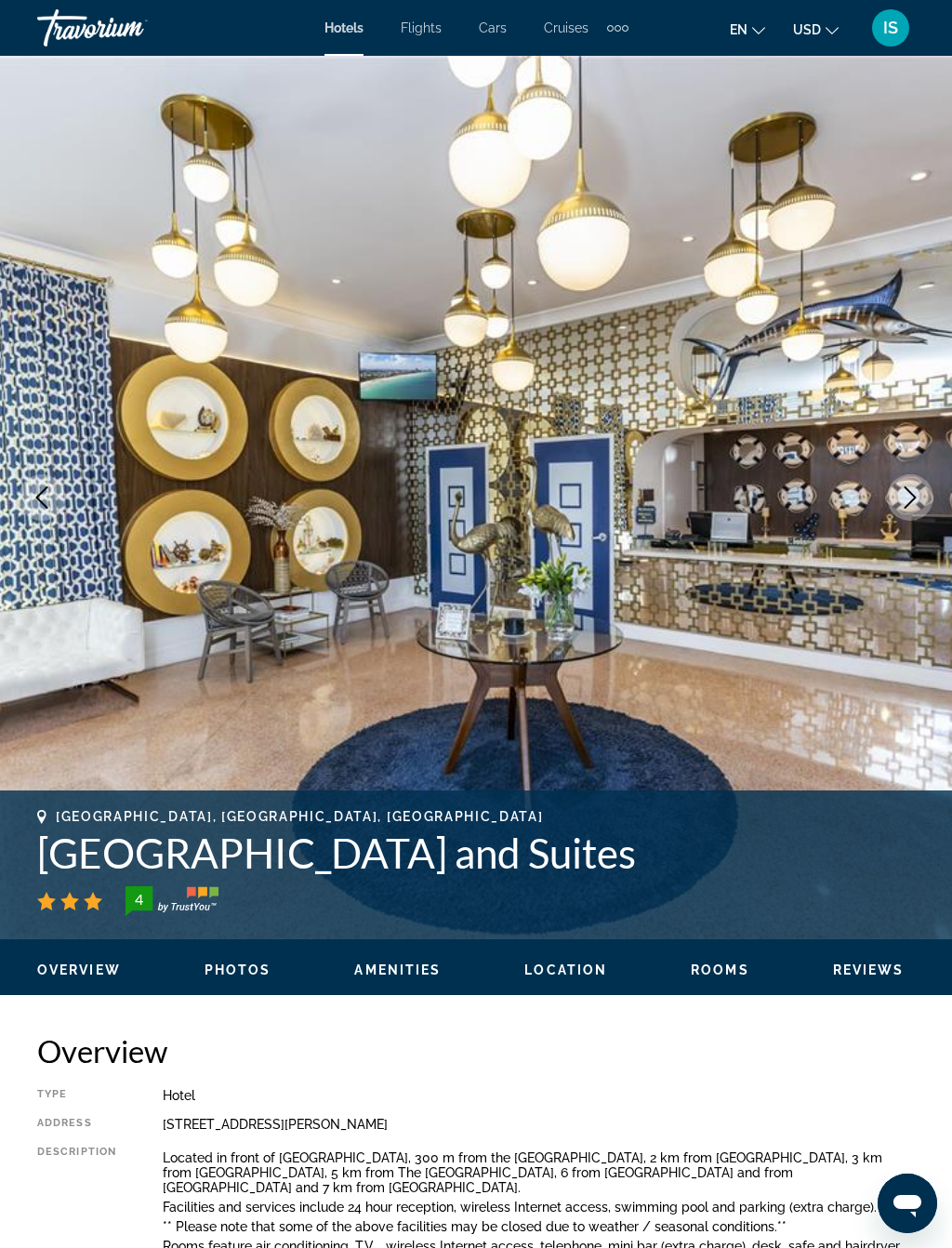
click at [904, 488] on icon "Next image" at bounding box center [910, 497] width 23 height 23
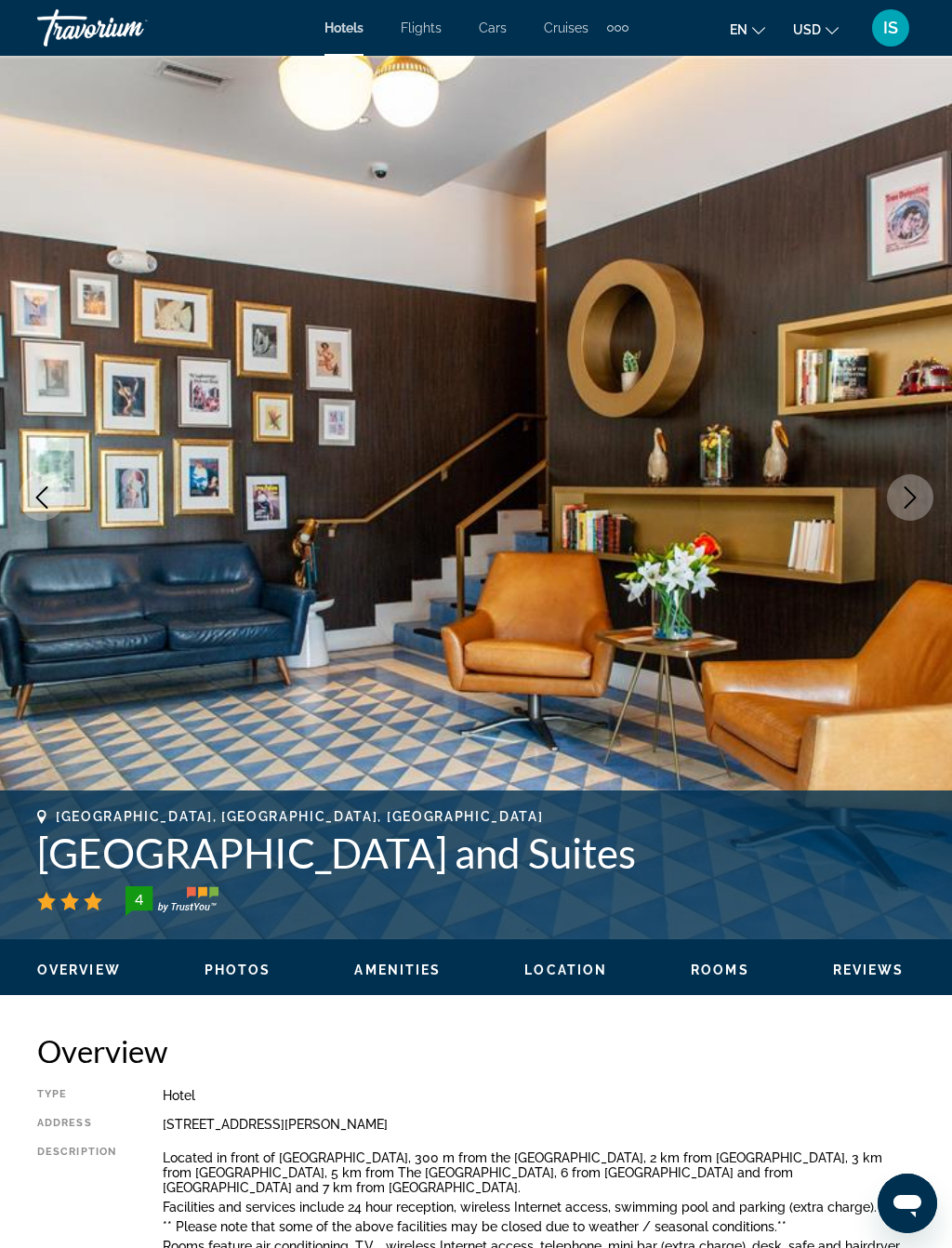
click at [905, 485] on button "Next image" at bounding box center [910, 497] width 47 height 47
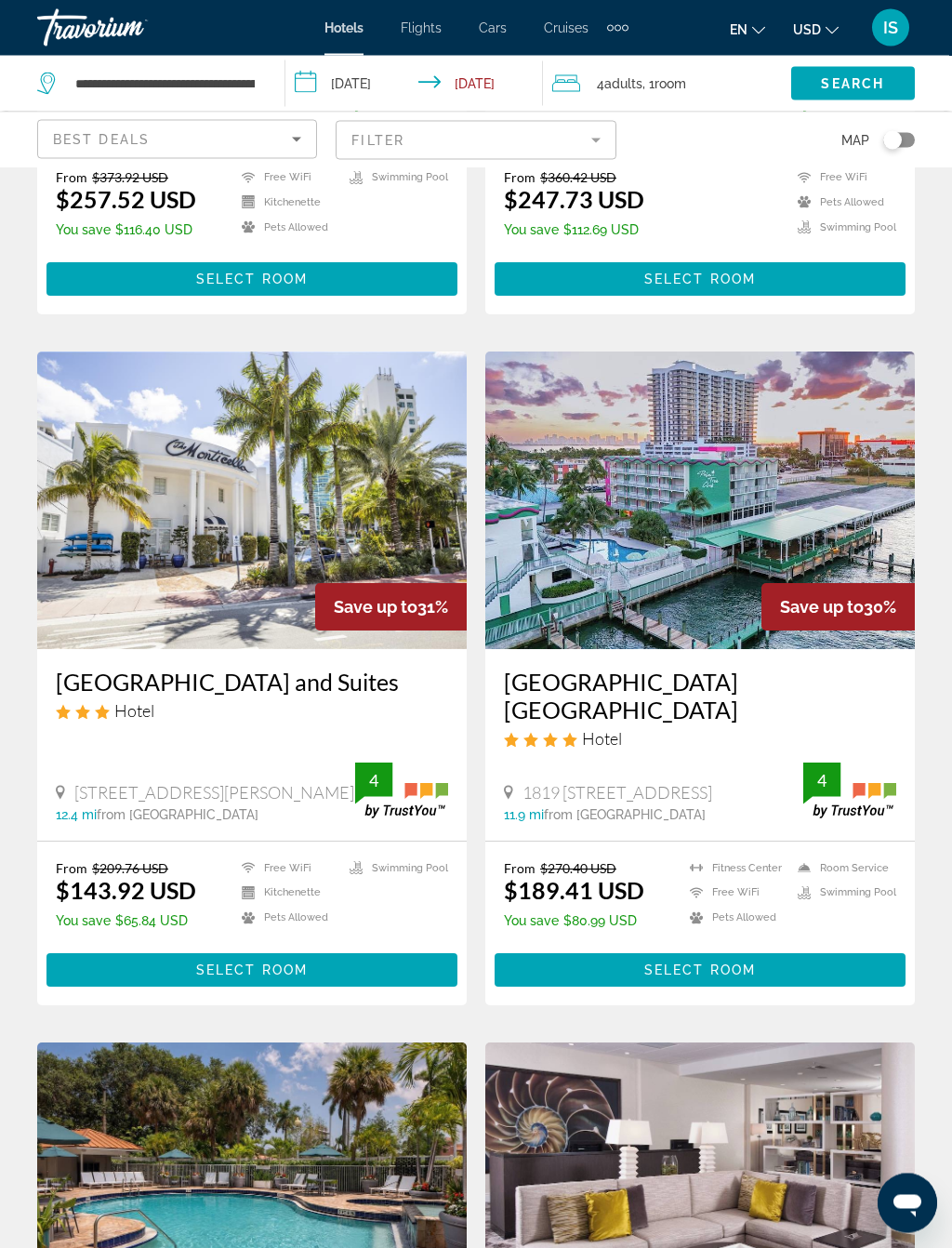
scroll to position [543, 0]
click at [756, 601] on img "Main content" at bounding box center [700, 500] width 430 height 297
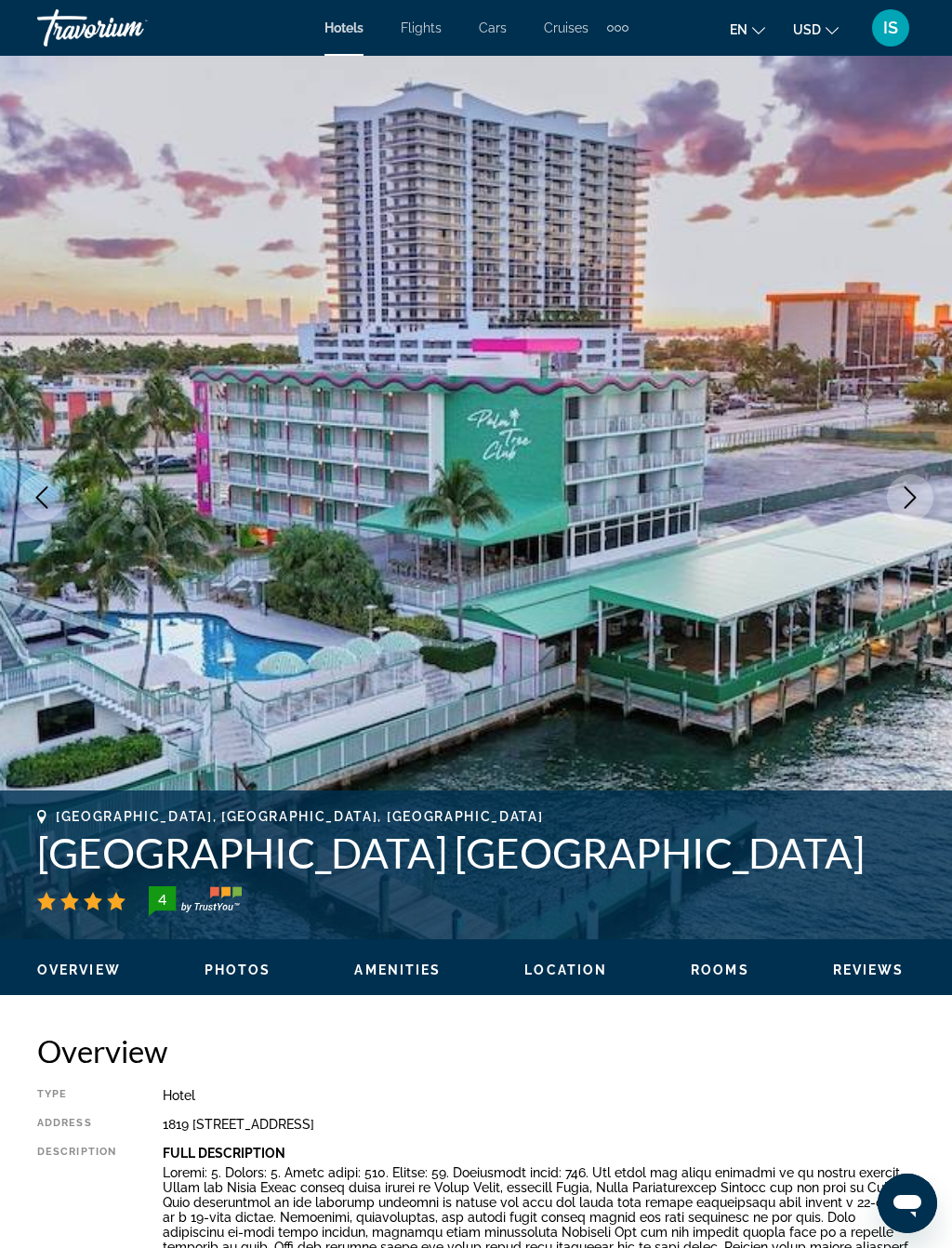
click at [912, 481] on button "Next image" at bounding box center [910, 497] width 47 height 47
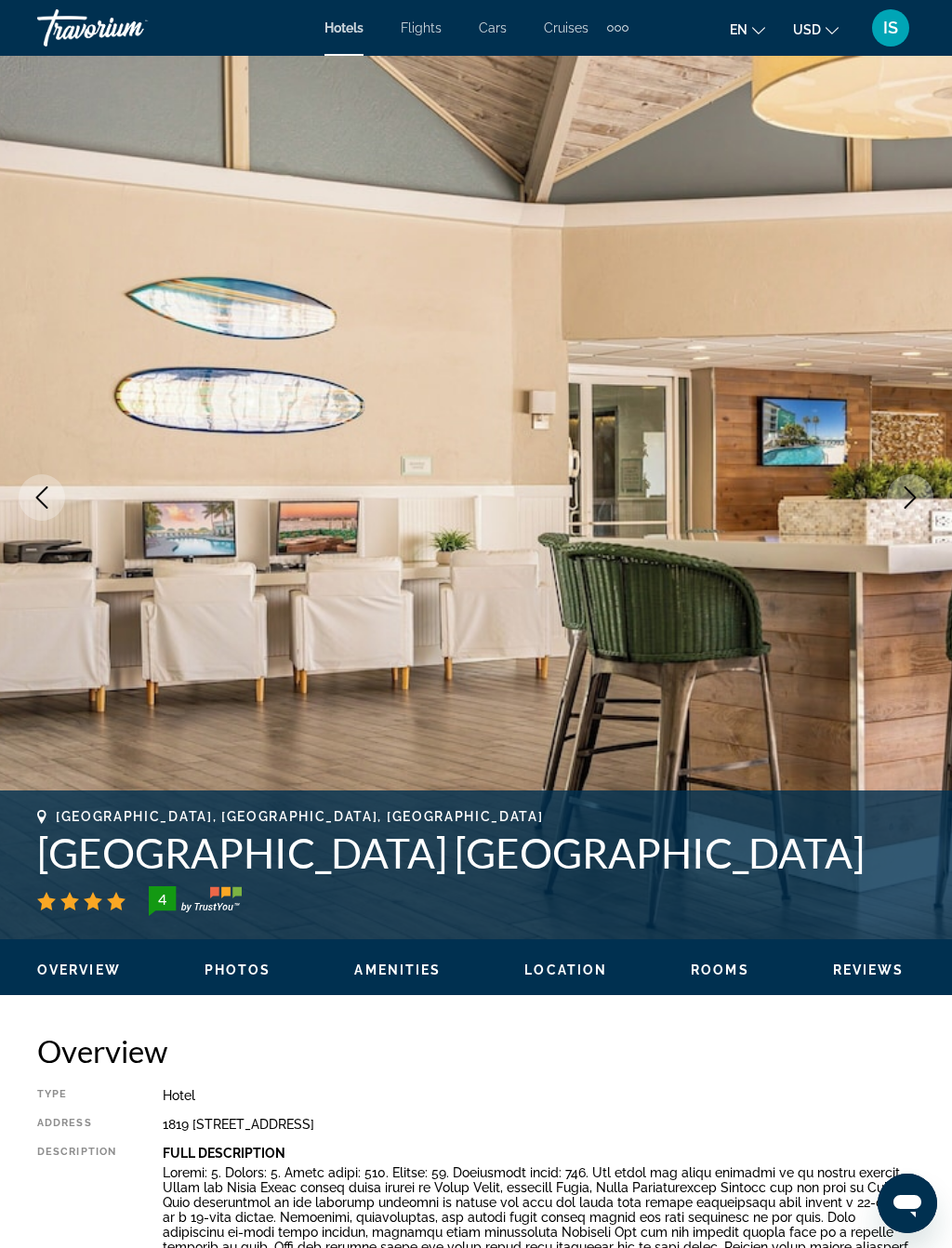
click at [907, 493] on icon "Next image" at bounding box center [910, 497] width 23 height 23
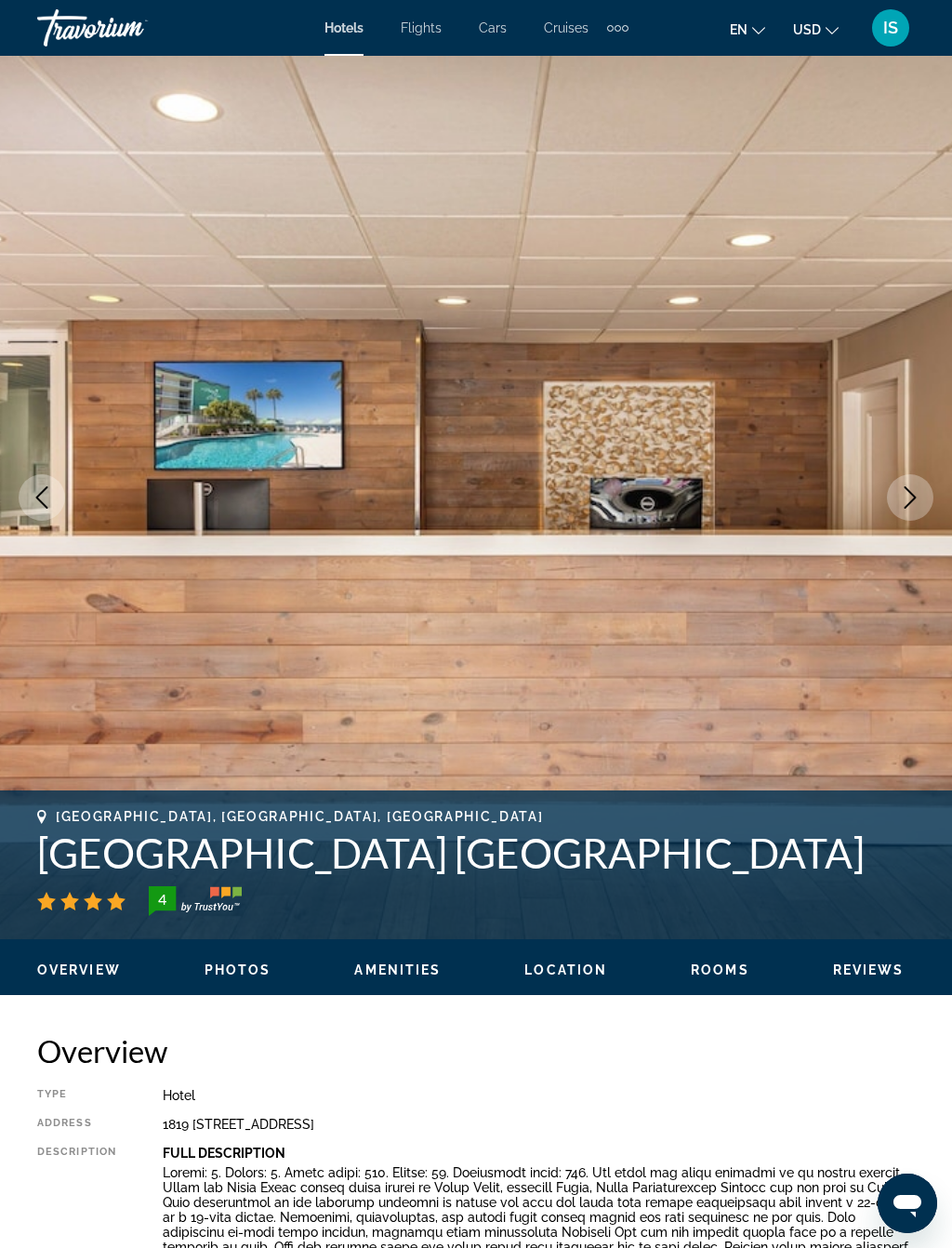
click at [905, 491] on icon "Next image" at bounding box center [910, 497] width 23 height 23
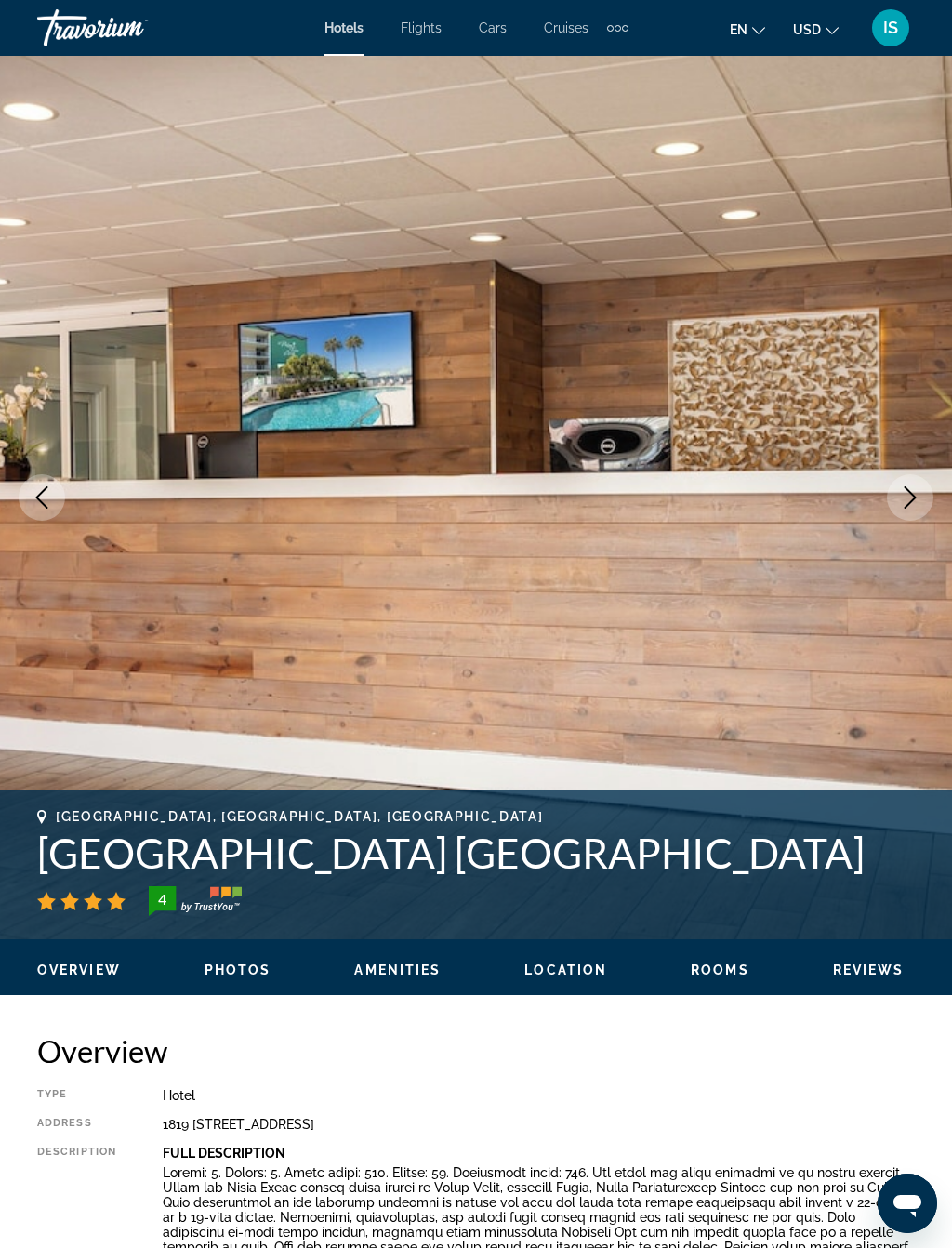
click at [915, 487] on icon "Next image" at bounding box center [910, 497] width 23 height 23
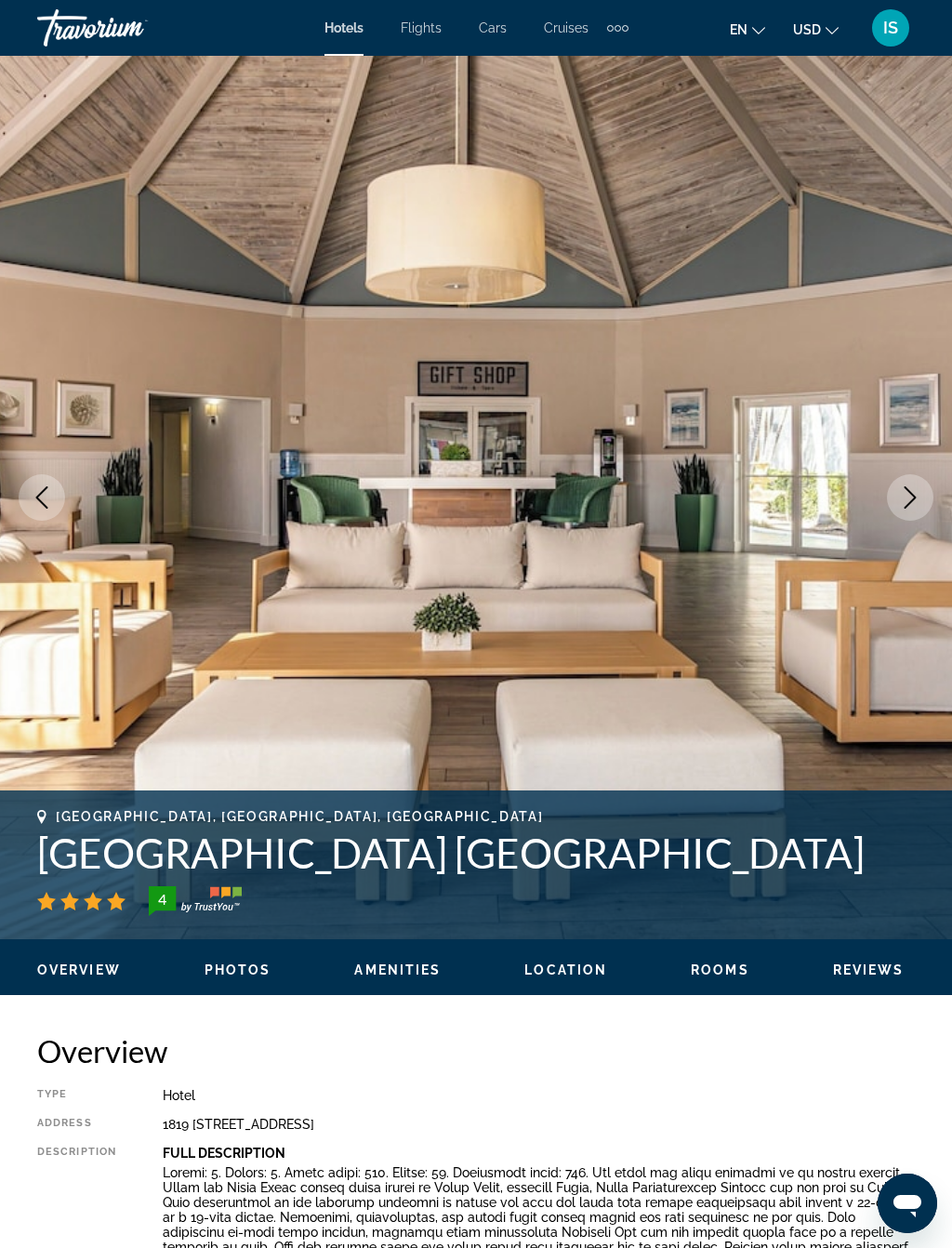
click at [906, 489] on icon "Next image" at bounding box center [910, 497] width 12 height 23
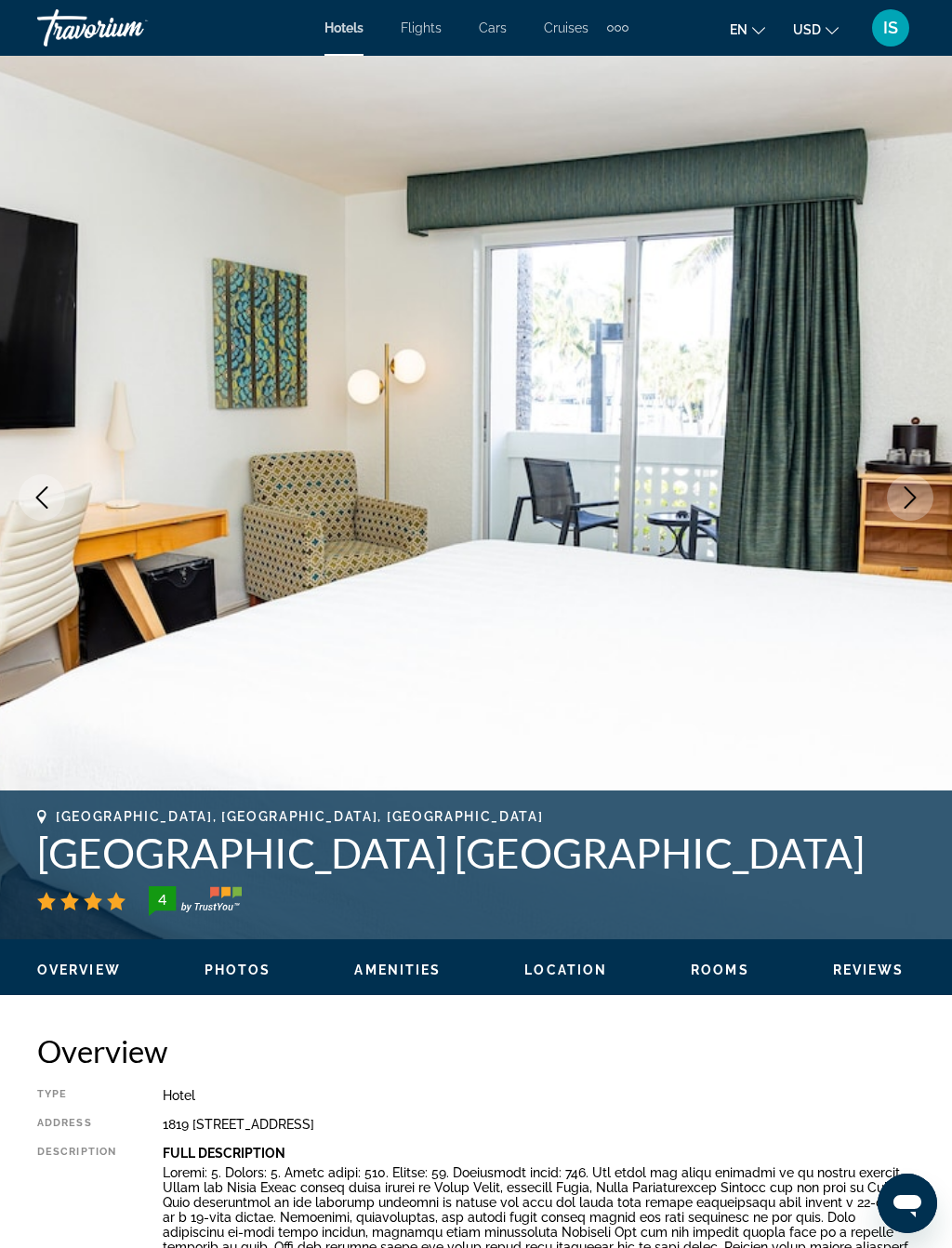
click at [910, 495] on icon "Next image" at bounding box center [910, 497] width 23 height 23
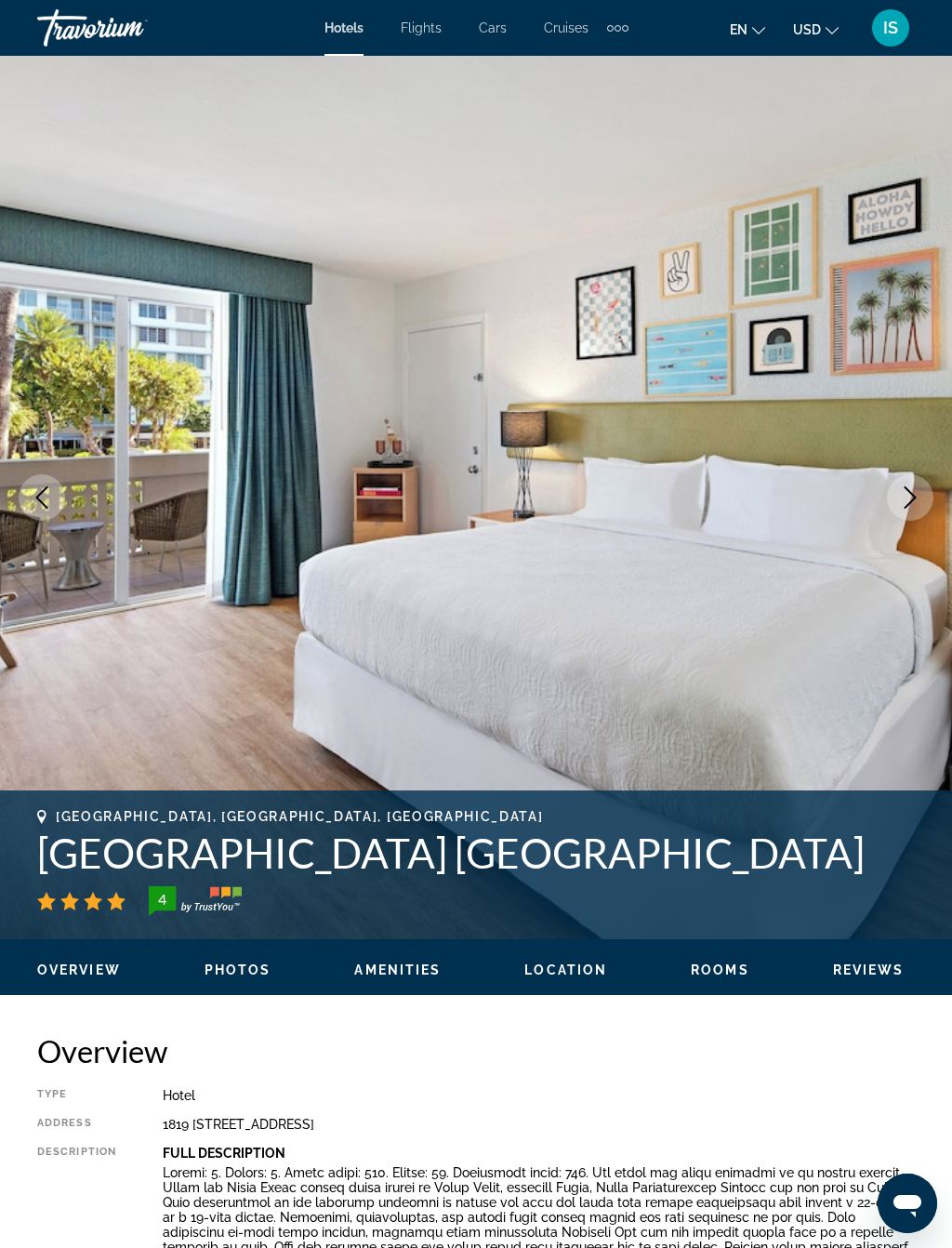
click at [924, 488] on button "Next image" at bounding box center [910, 497] width 47 height 47
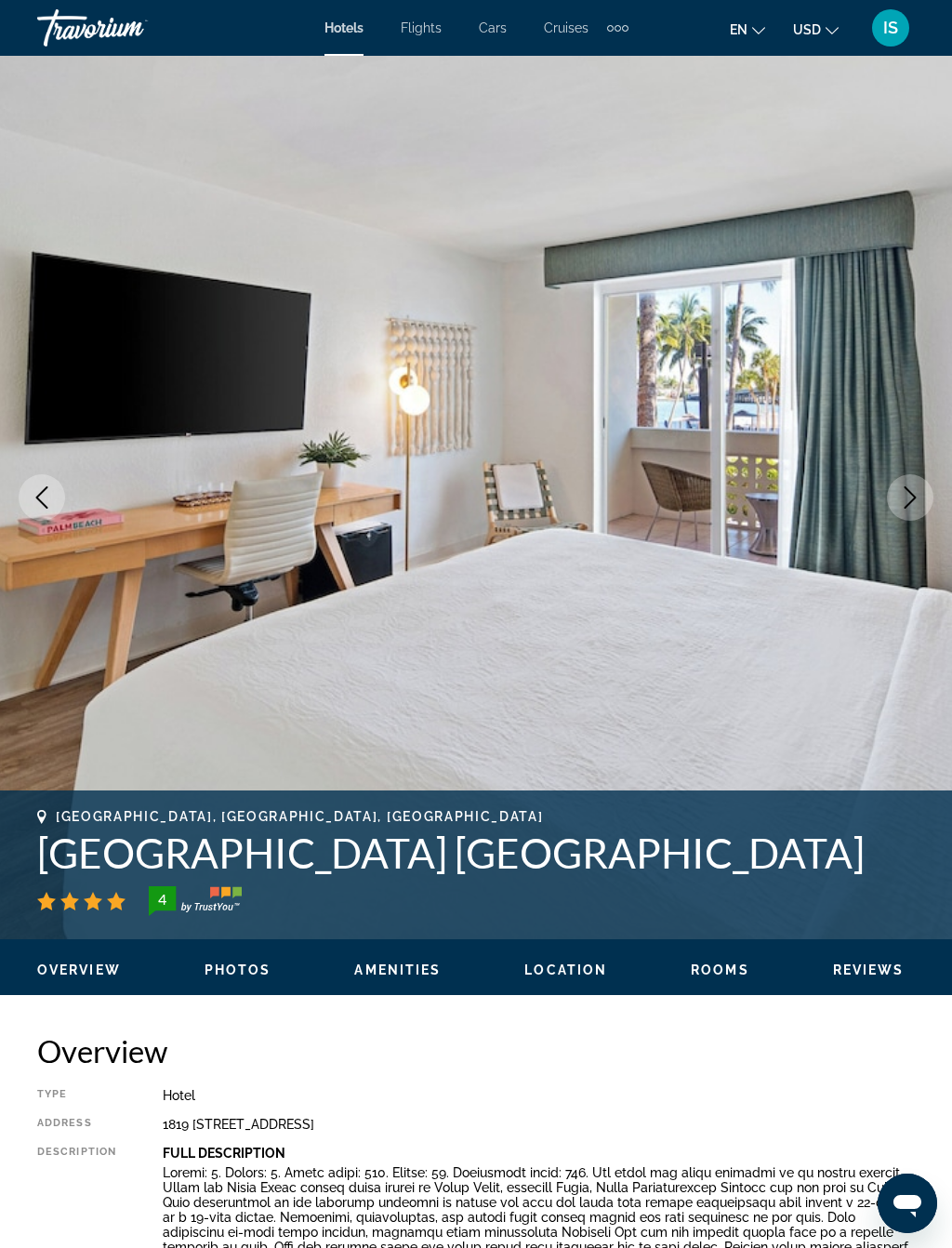
click at [909, 497] on icon "Next image" at bounding box center [910, 497] width 23 height 23
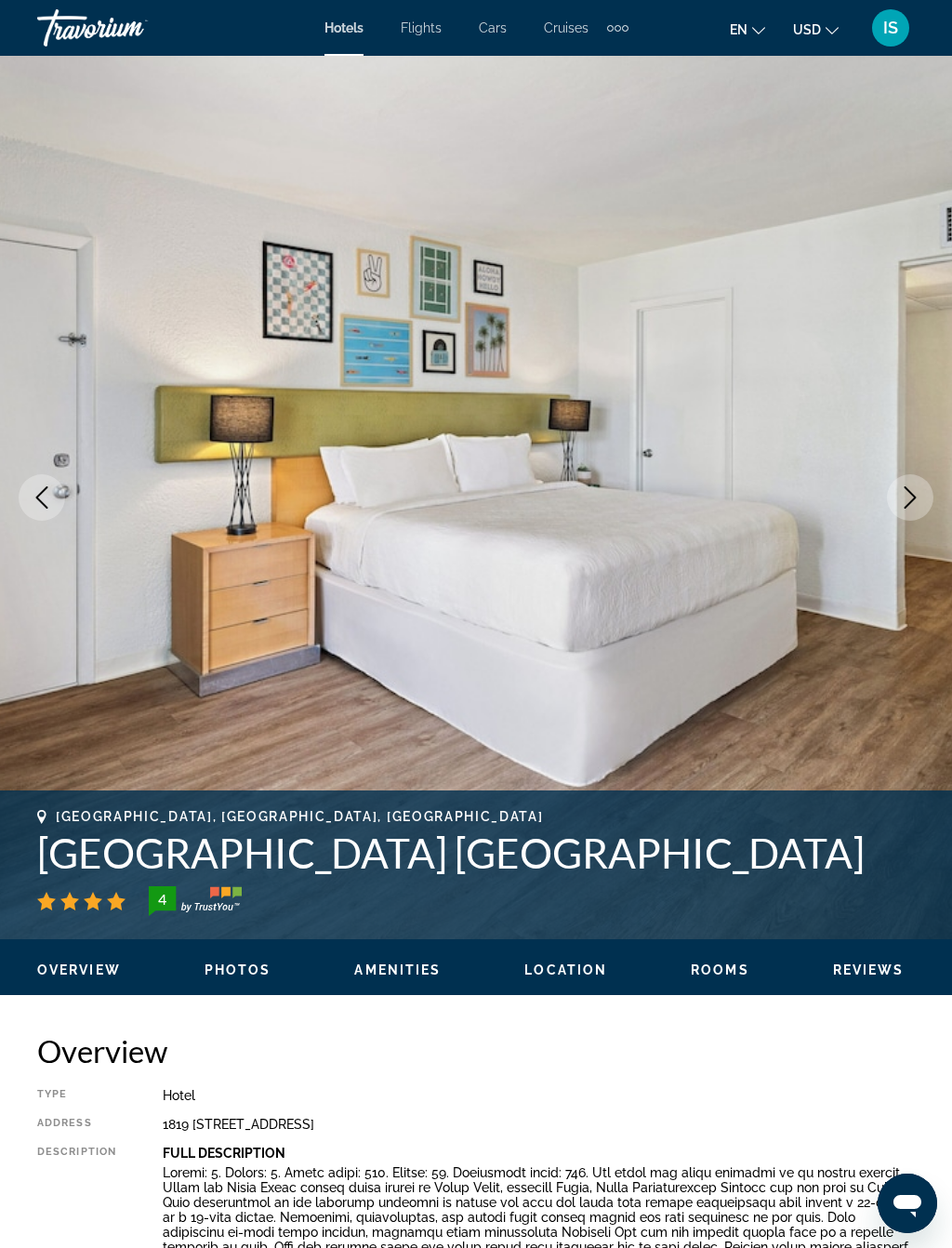
click at [914, 494] on icon "Next image" at bounding box center [910, 497] width 23 height 23
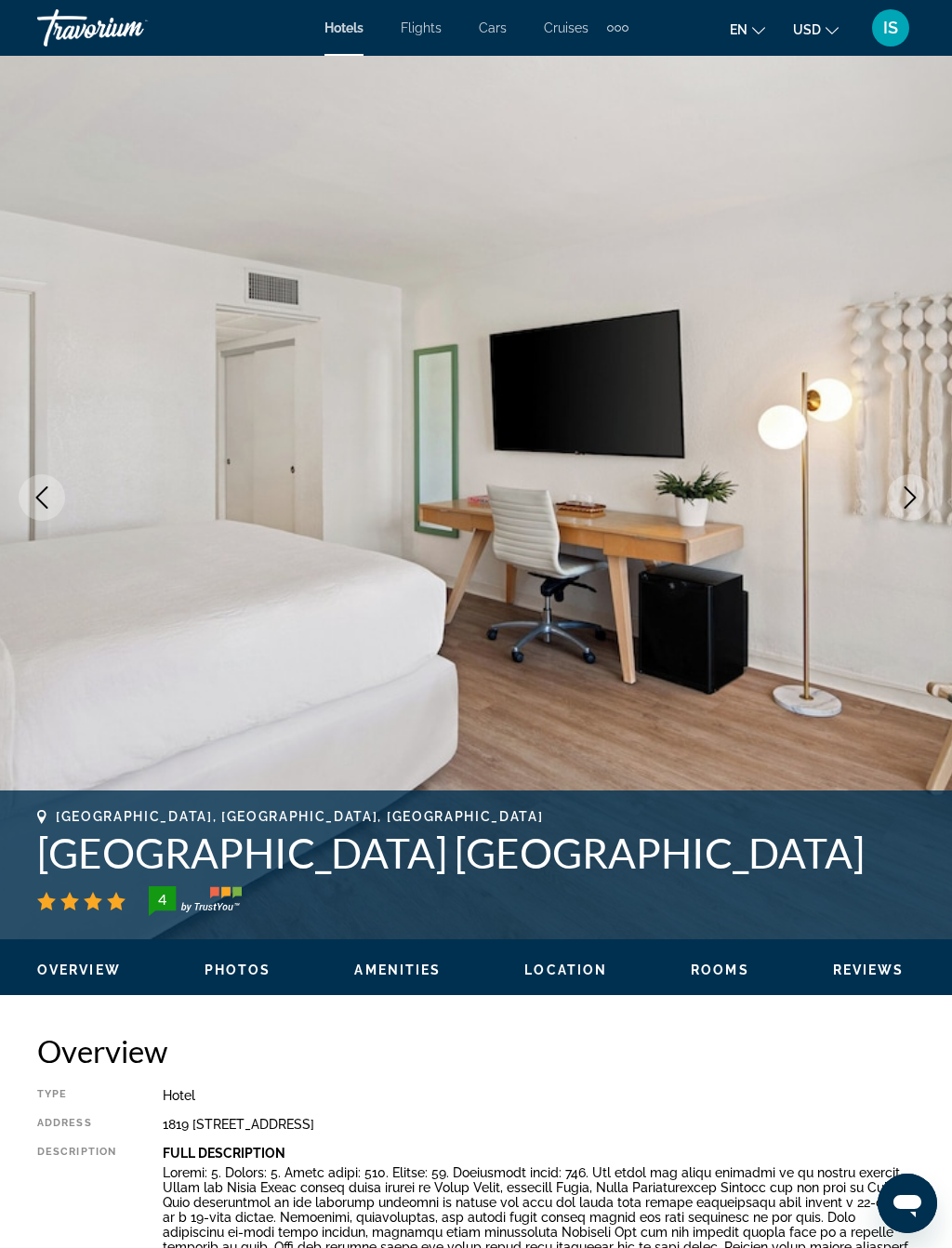
click at [924, 497] on button "Next image" at bounding box center [910, 497] width 47 height 47
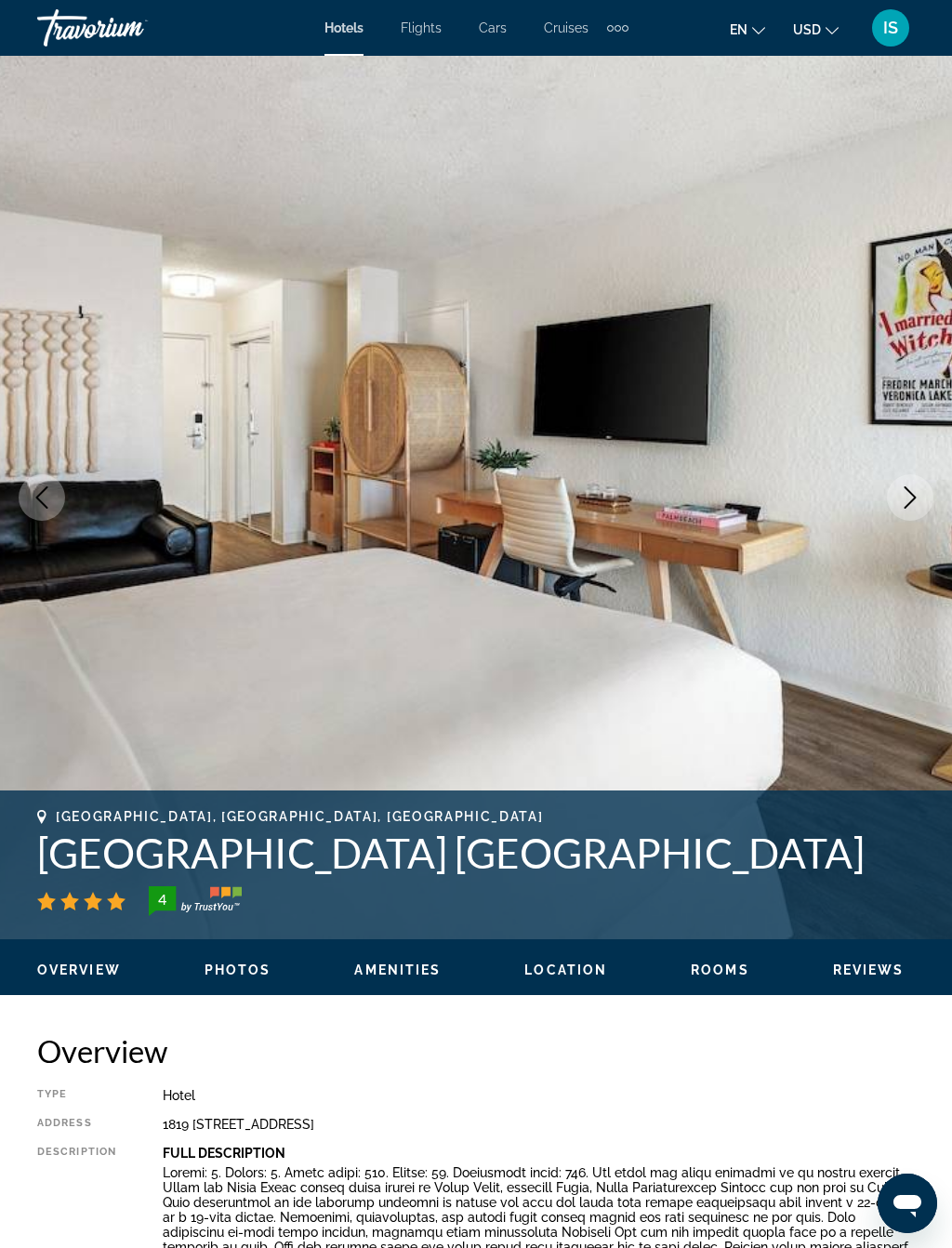
click at [926, 498] on button "Next image" at bounding box center [910, 497] width 47 height 47
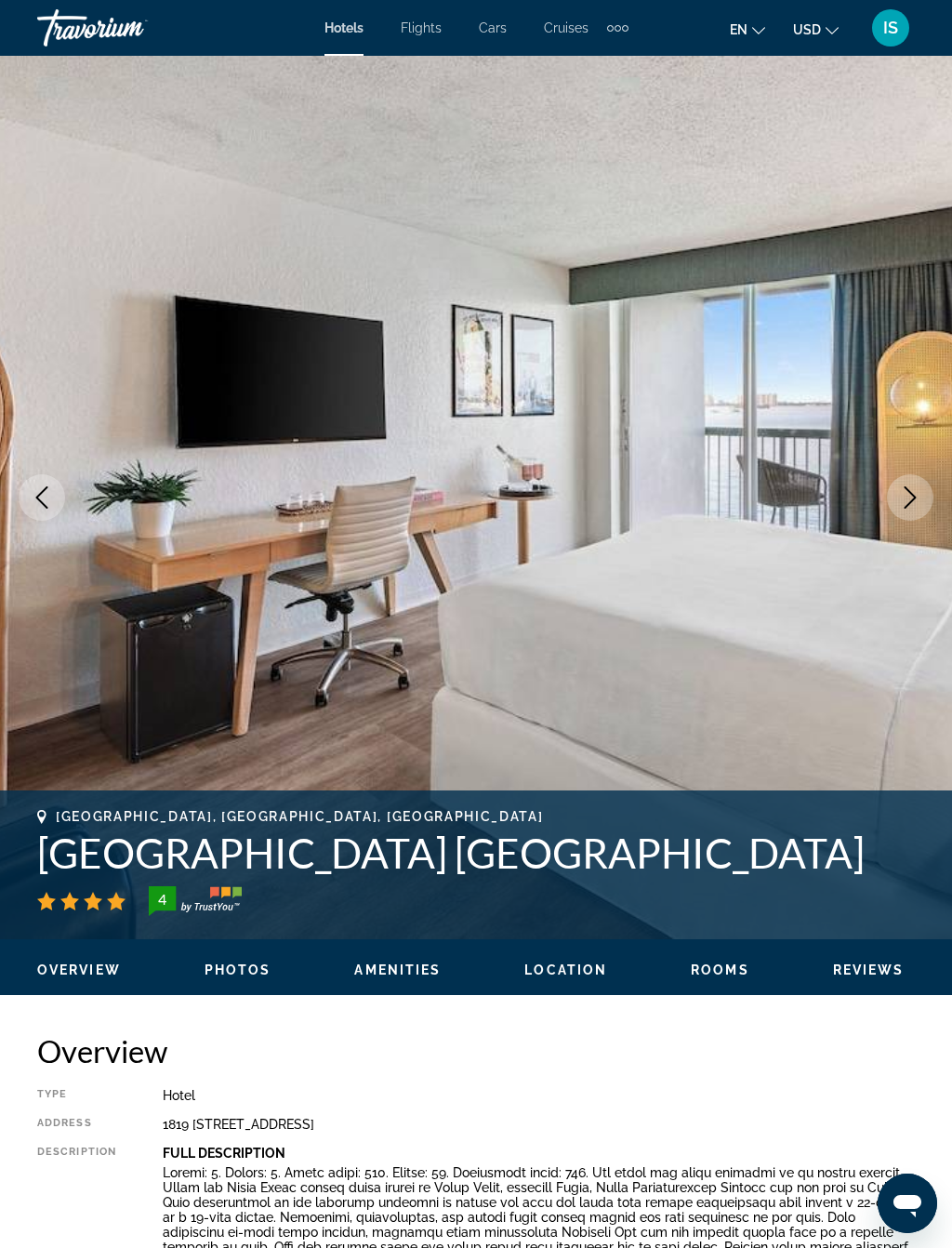
click at [929, 495] on button "Next image" at bounding box center [910, 497] width 47 height 47
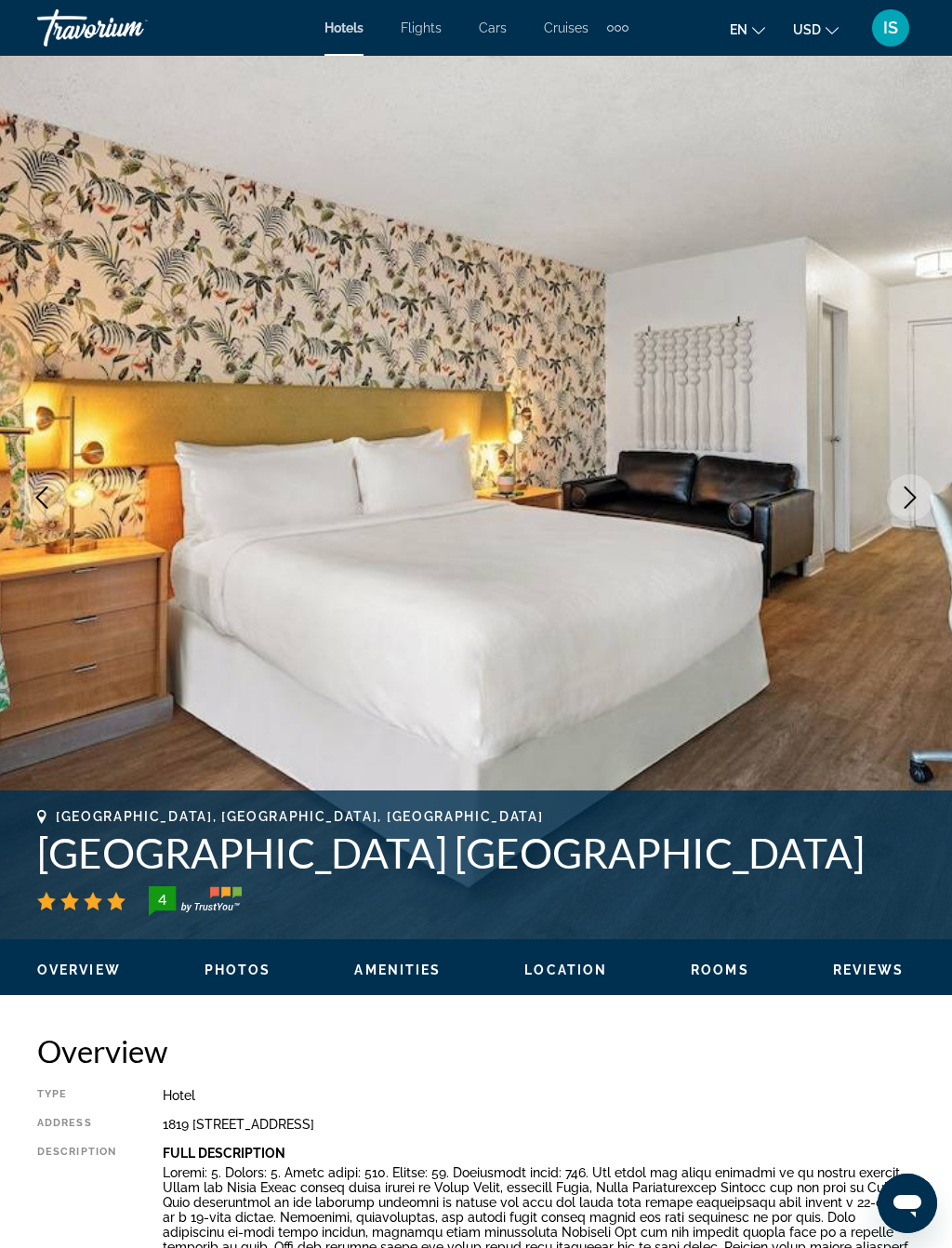
click at [929, 495] on button "Next image" at bounding box center [910, 497] width 47 height 47
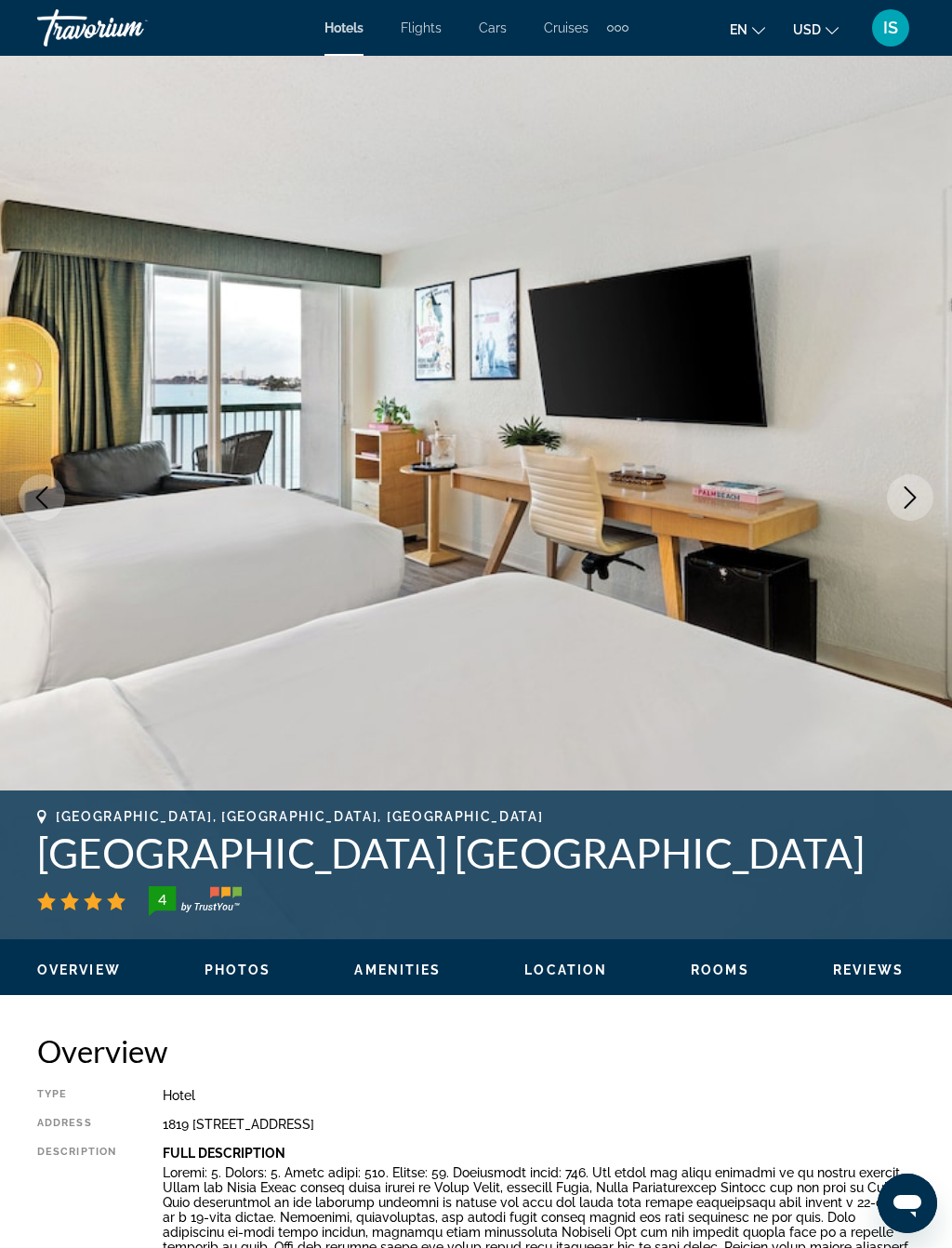
click at [930, 495] on button "Next image" at bounding box center [910, 497] width 47 height 47
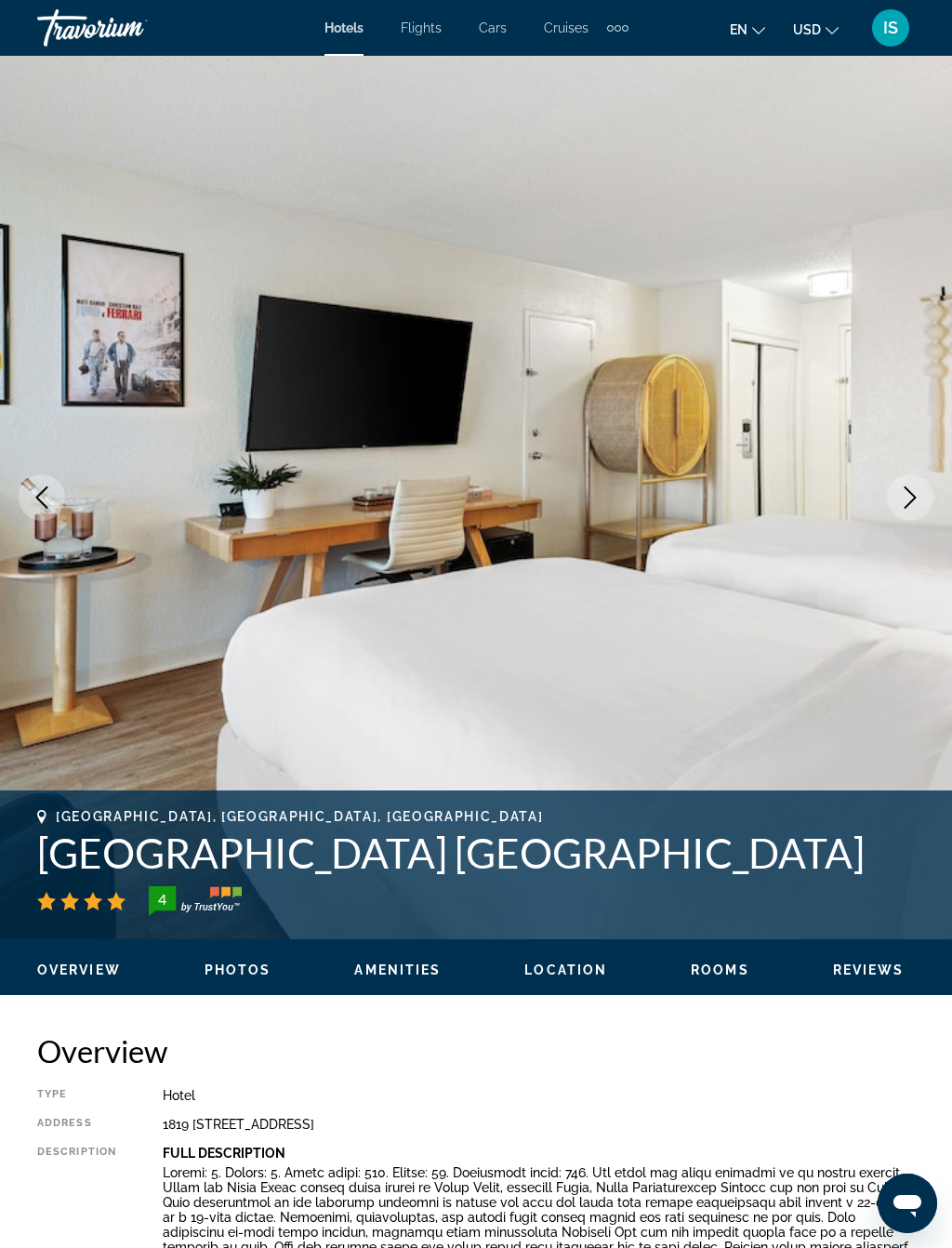
click at [929, 495] on button "Next image" at bounding box center [910, 497] width 47 height 47
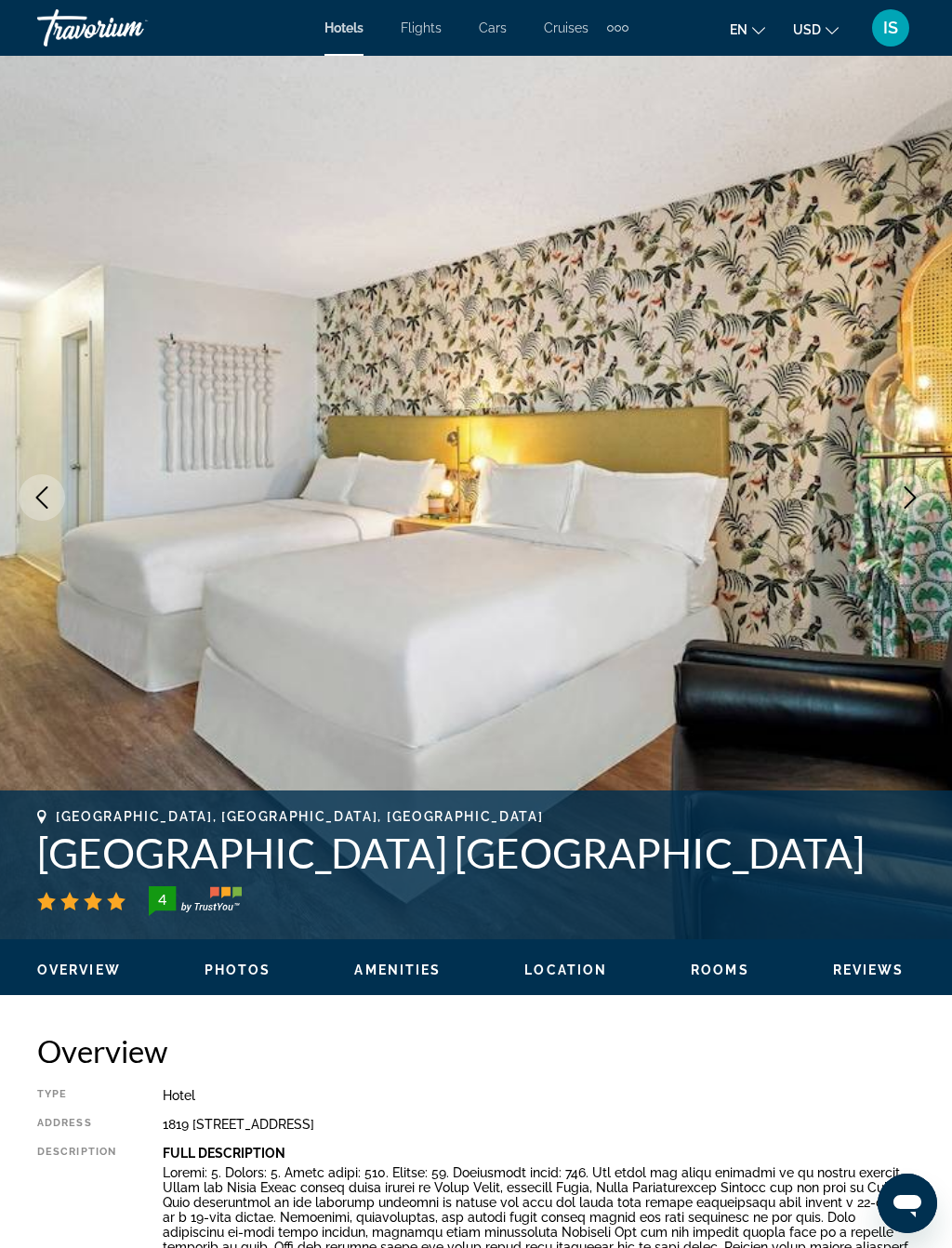
click at [929, 495] on button "Next image" at bounding box center [910, 497] width 47 height 47
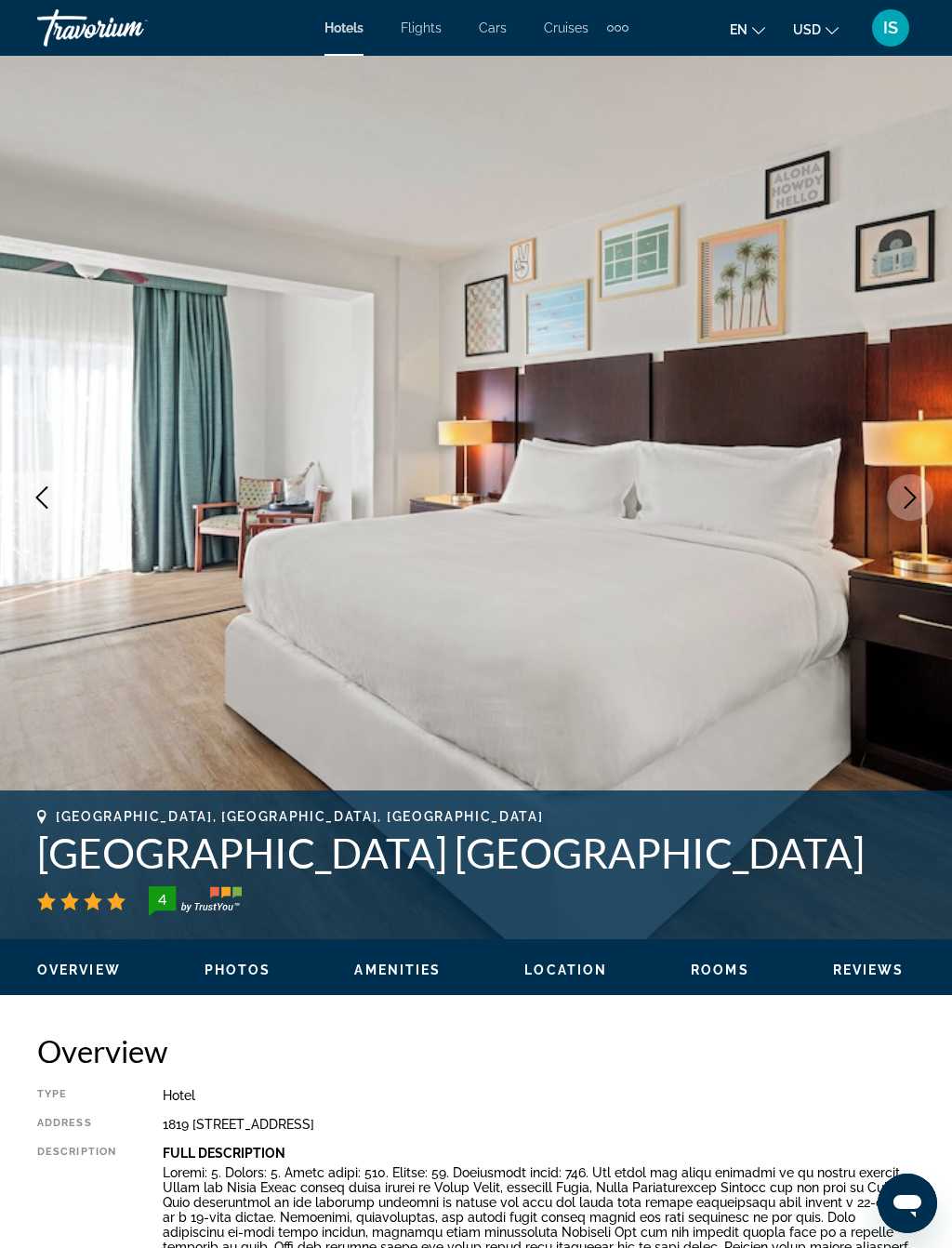
click at [885, 616] on img "Main content" at bounding box center [476, 496] width 952 height 883
click at [907, 510] on button "Next image" at bounding box center [910, 497] width 47 height 47
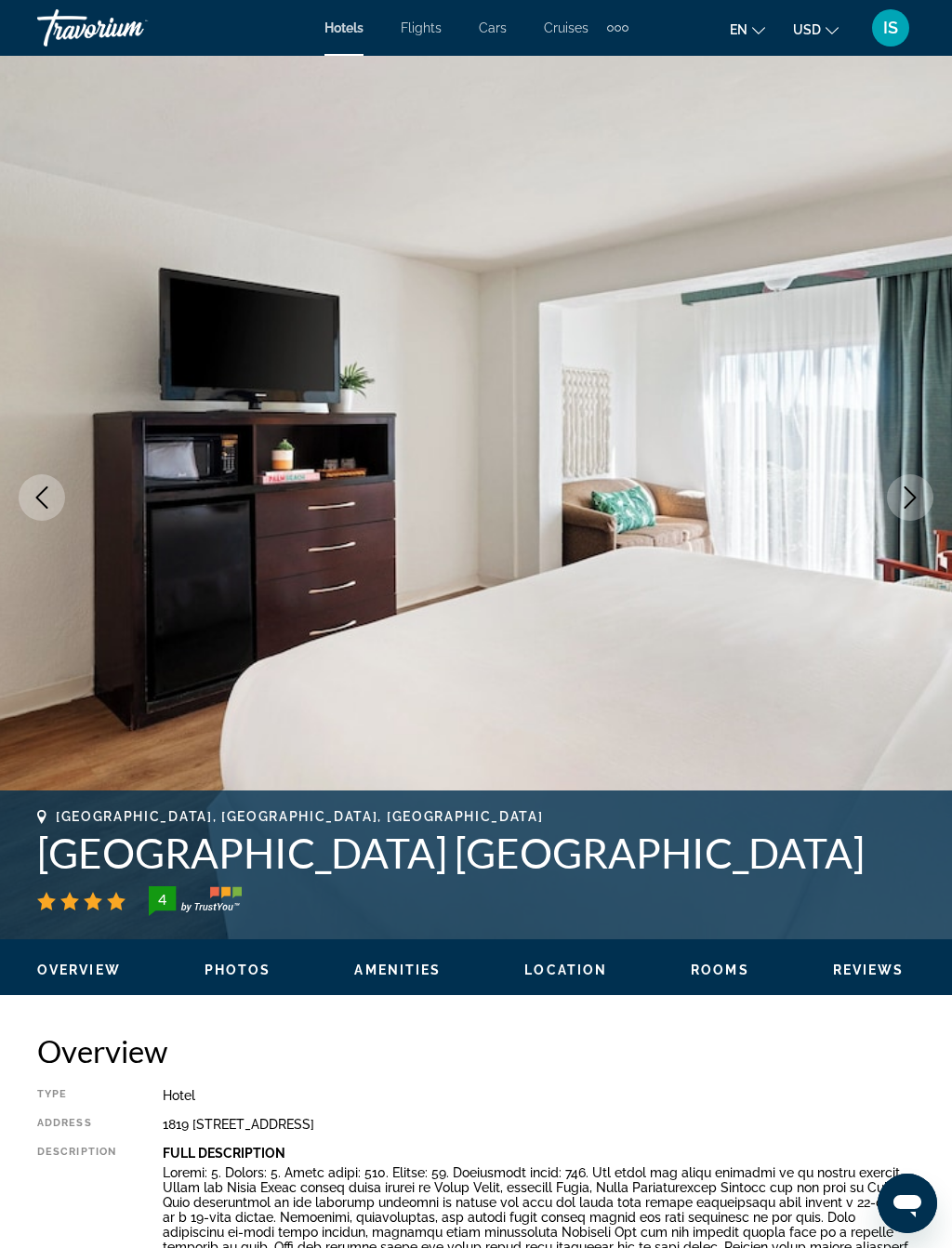
click at [908, 495] on icon "Next image" at bounding box center [910, 497] width 23 height 23
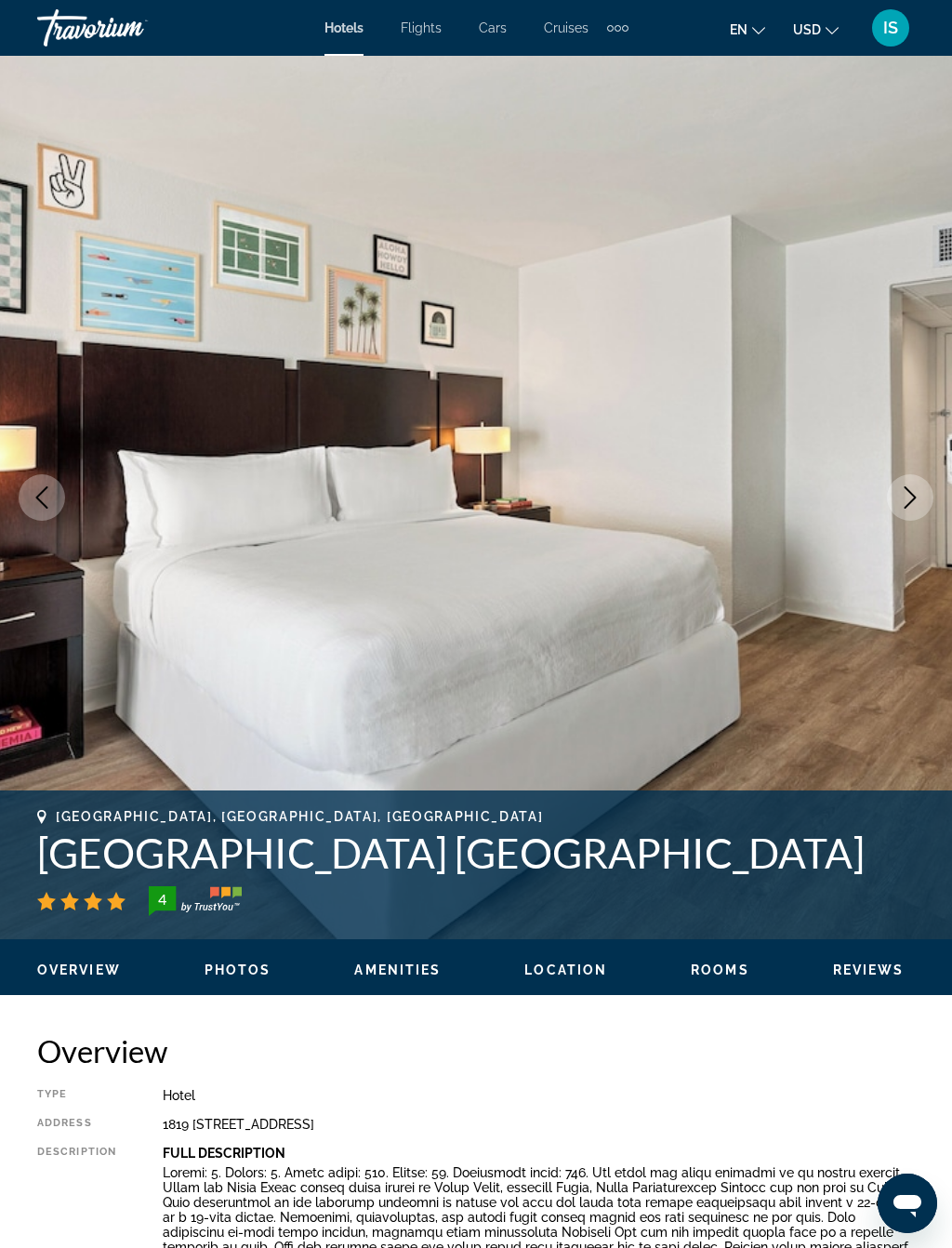
click at [905, 499] on icon "Next image" at bounding box center [910, 497] width 23 height 23
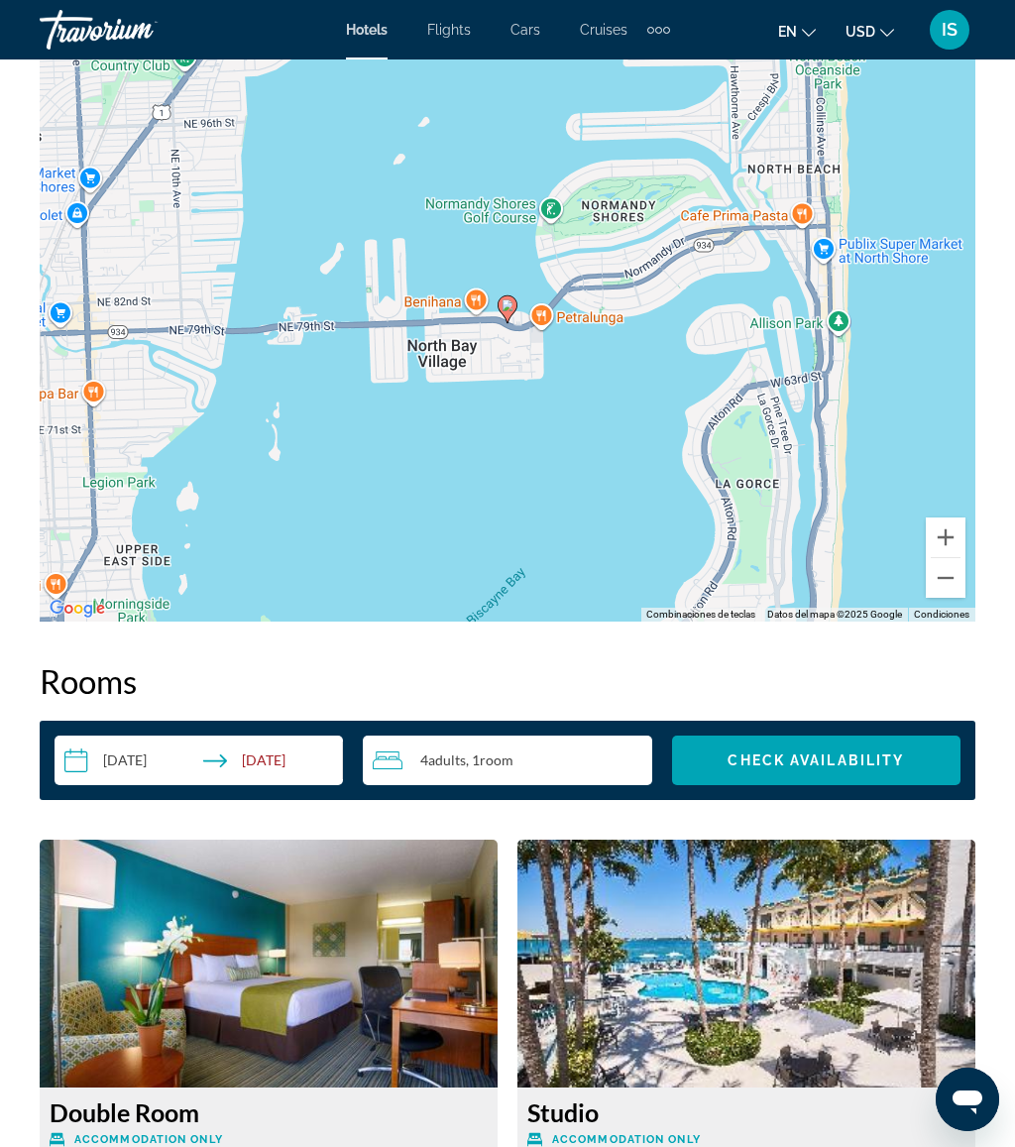
scroll to position [2568, 0]
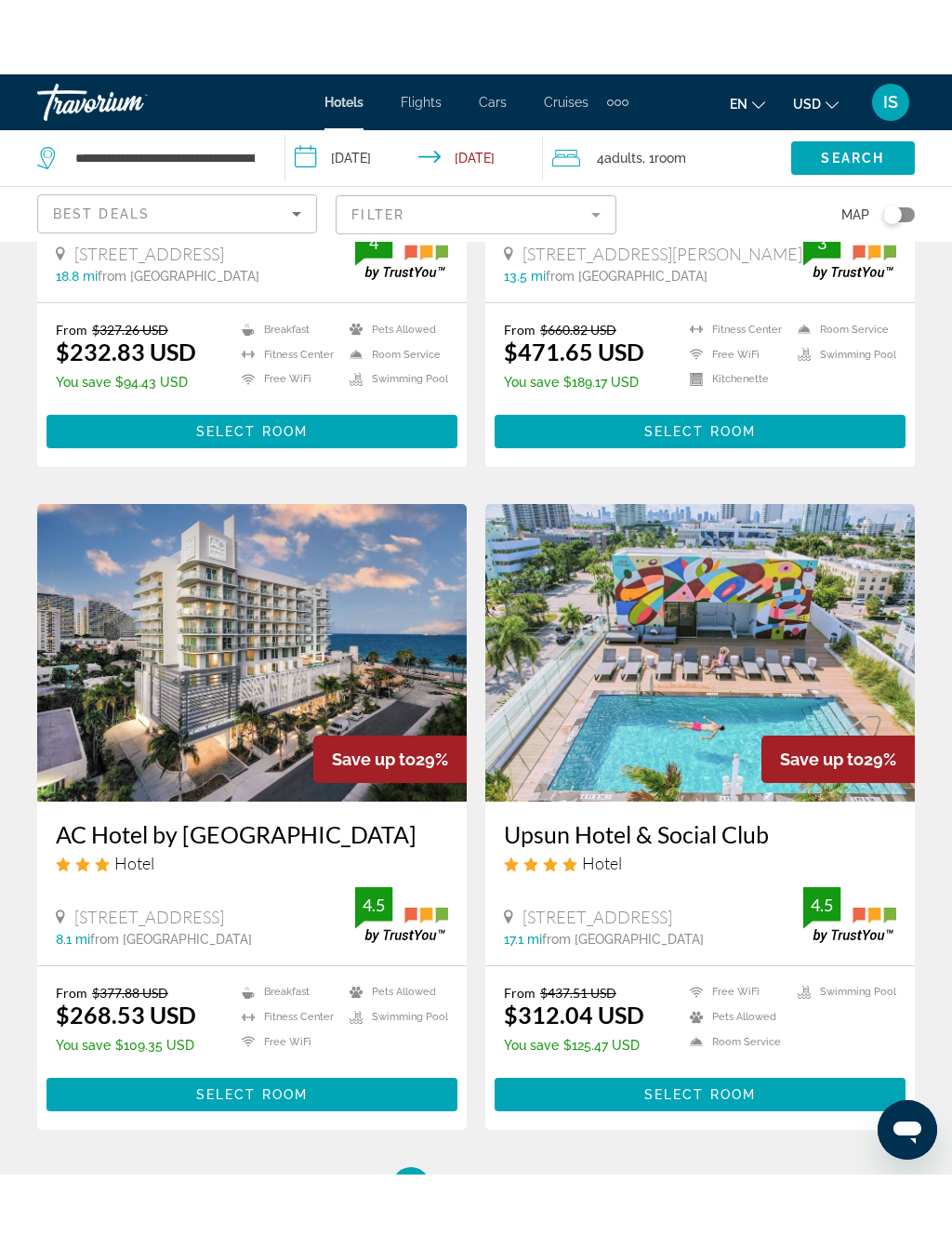
scroll to position [3254, 0]
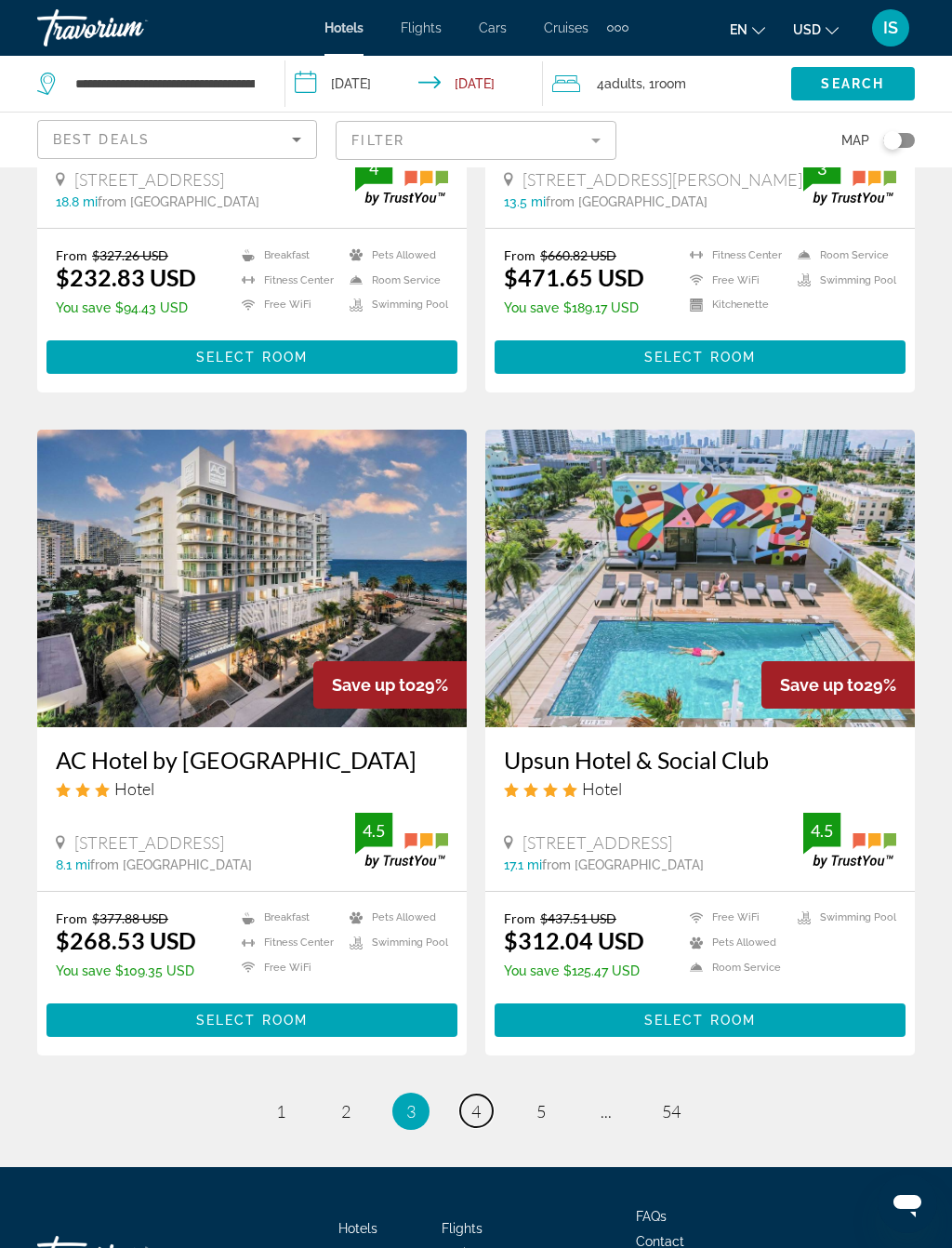
click at [485, 1075] on link "page 4" at bounding box center [476, 1110] width 33 height 33
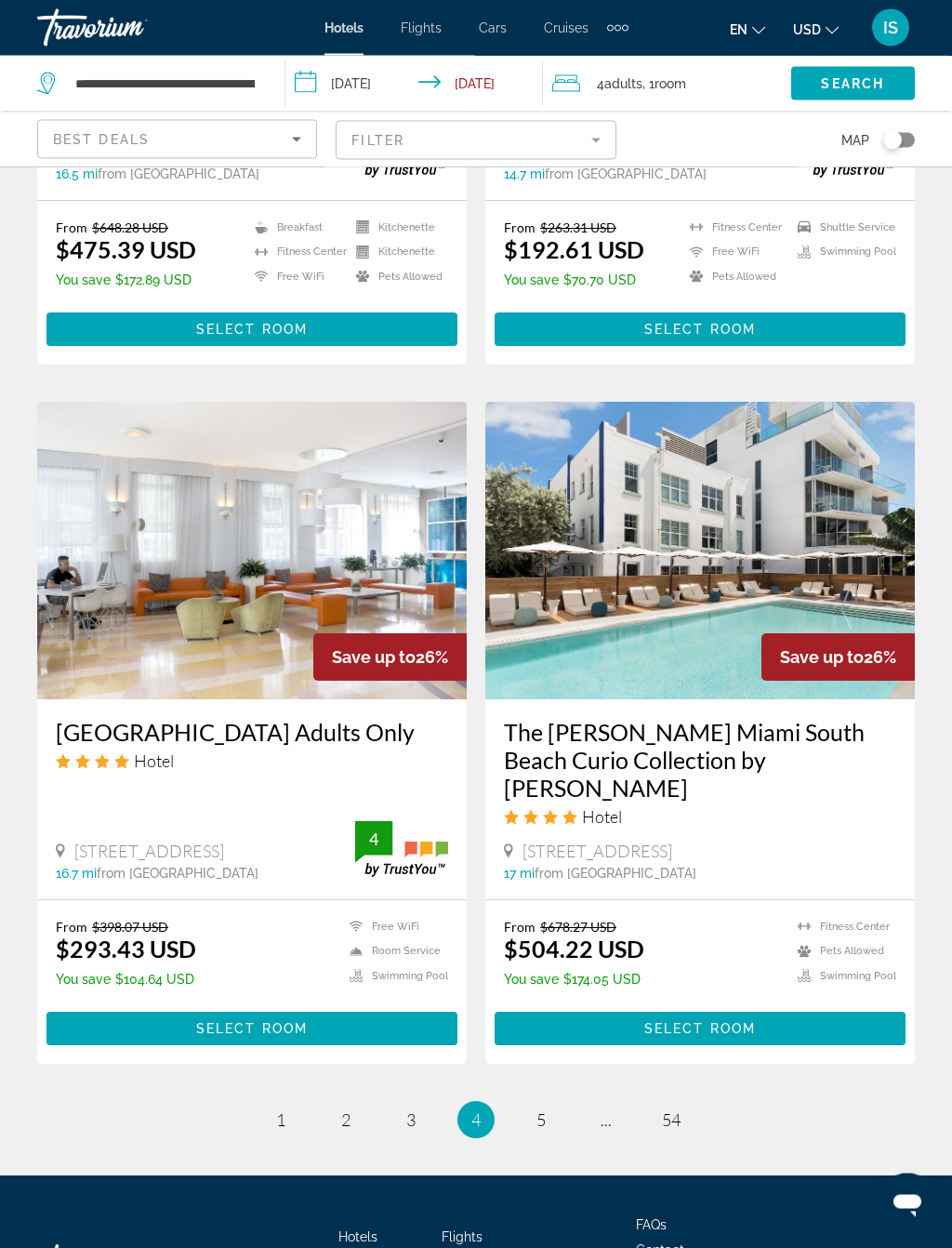
scroll to position [3256, 0]
click at [551, 1075] on link "page 5" at bounding box center [541, 1119] width 33 height 33
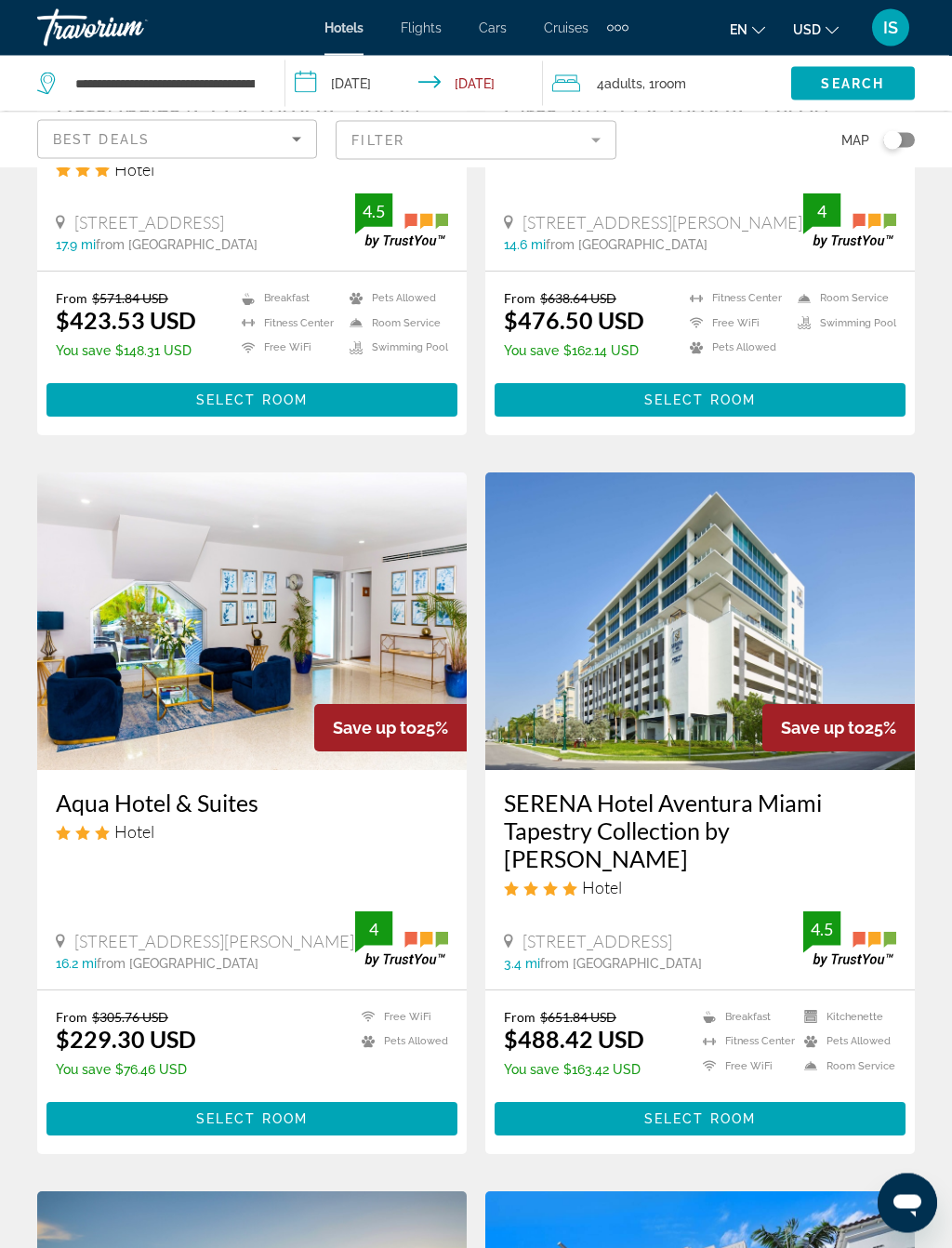
scroll to position [1775, 0]
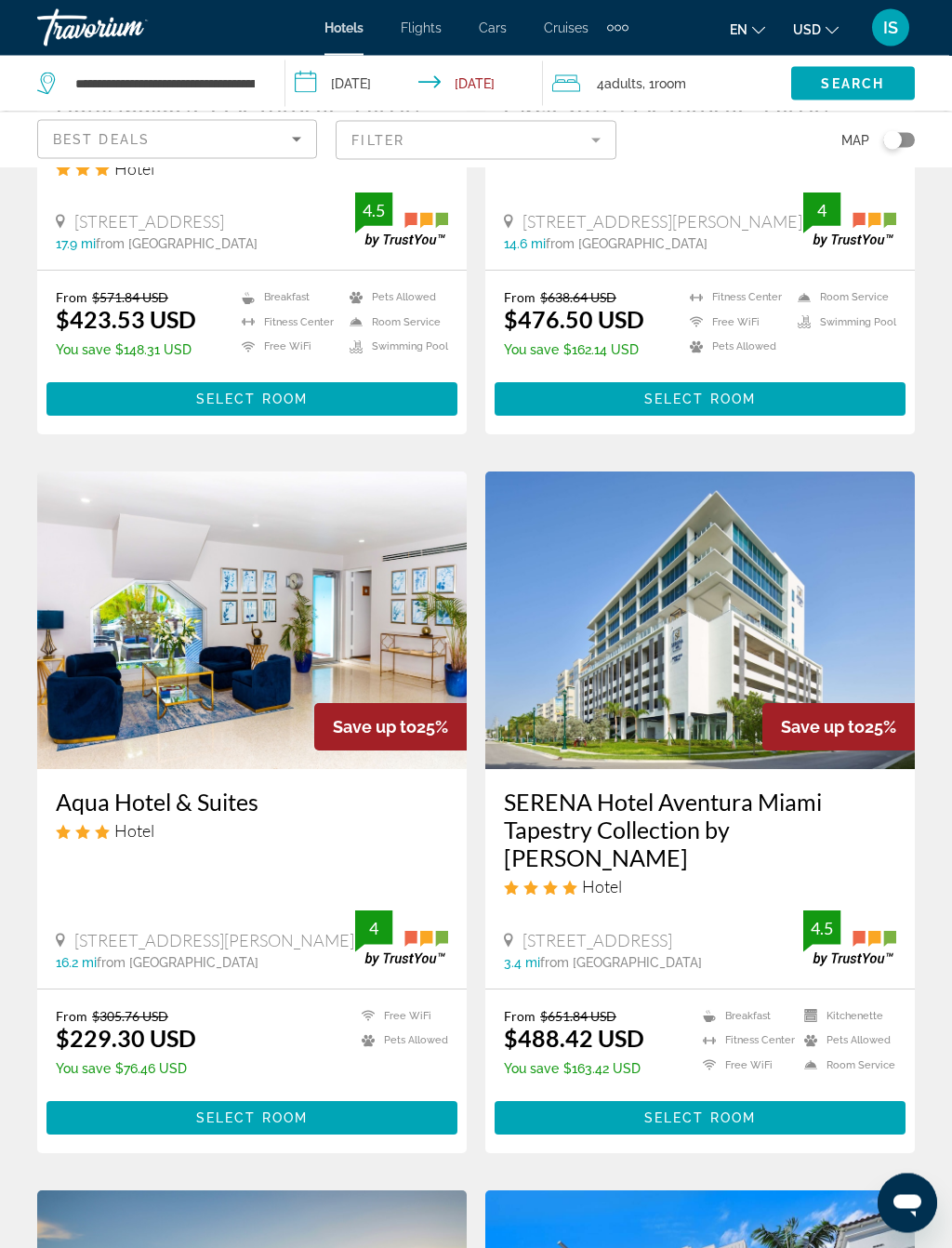
click at [138, 527] on img "Main content" at bounding box center [252, 620] width 430 height 297
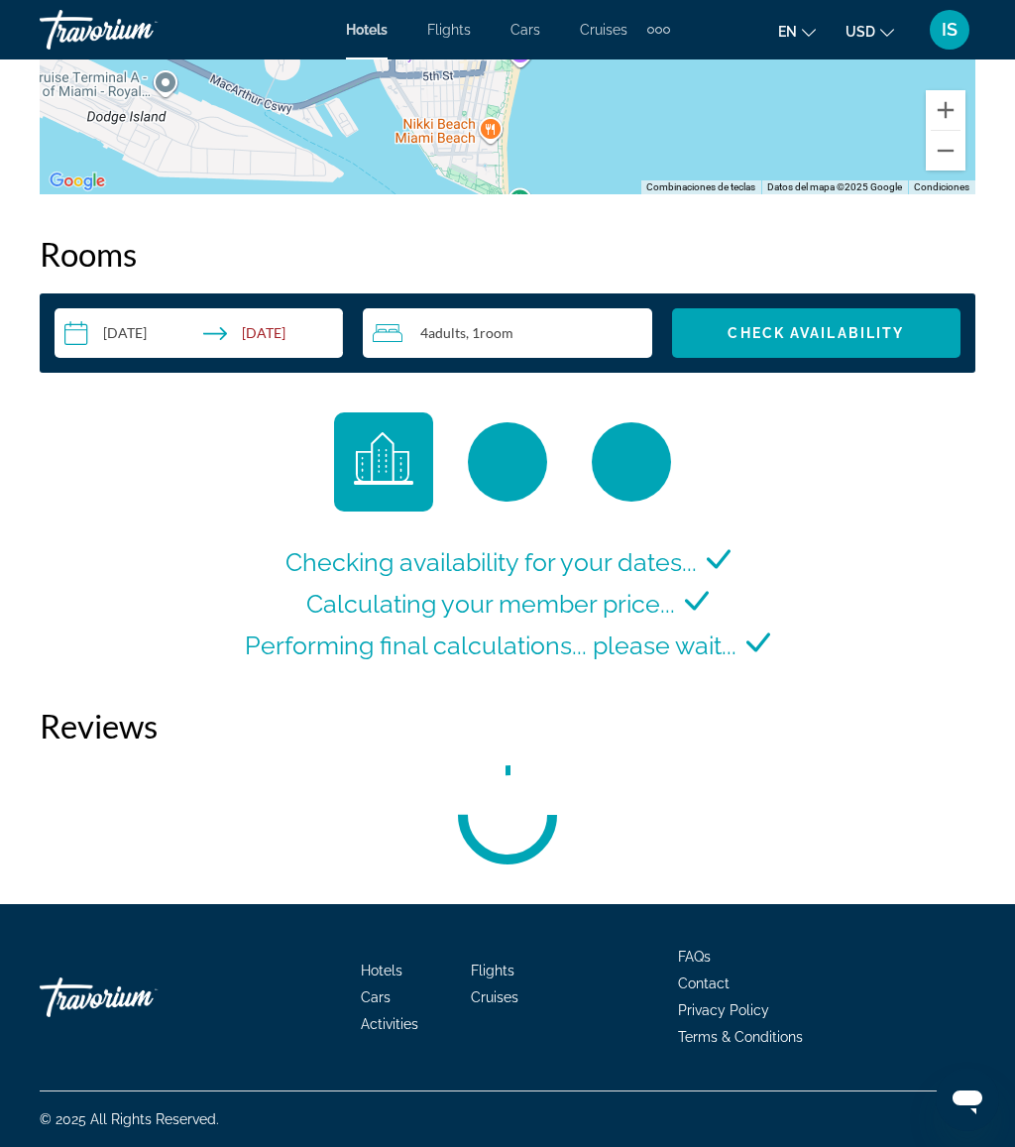
scroll to position [2953, 0]
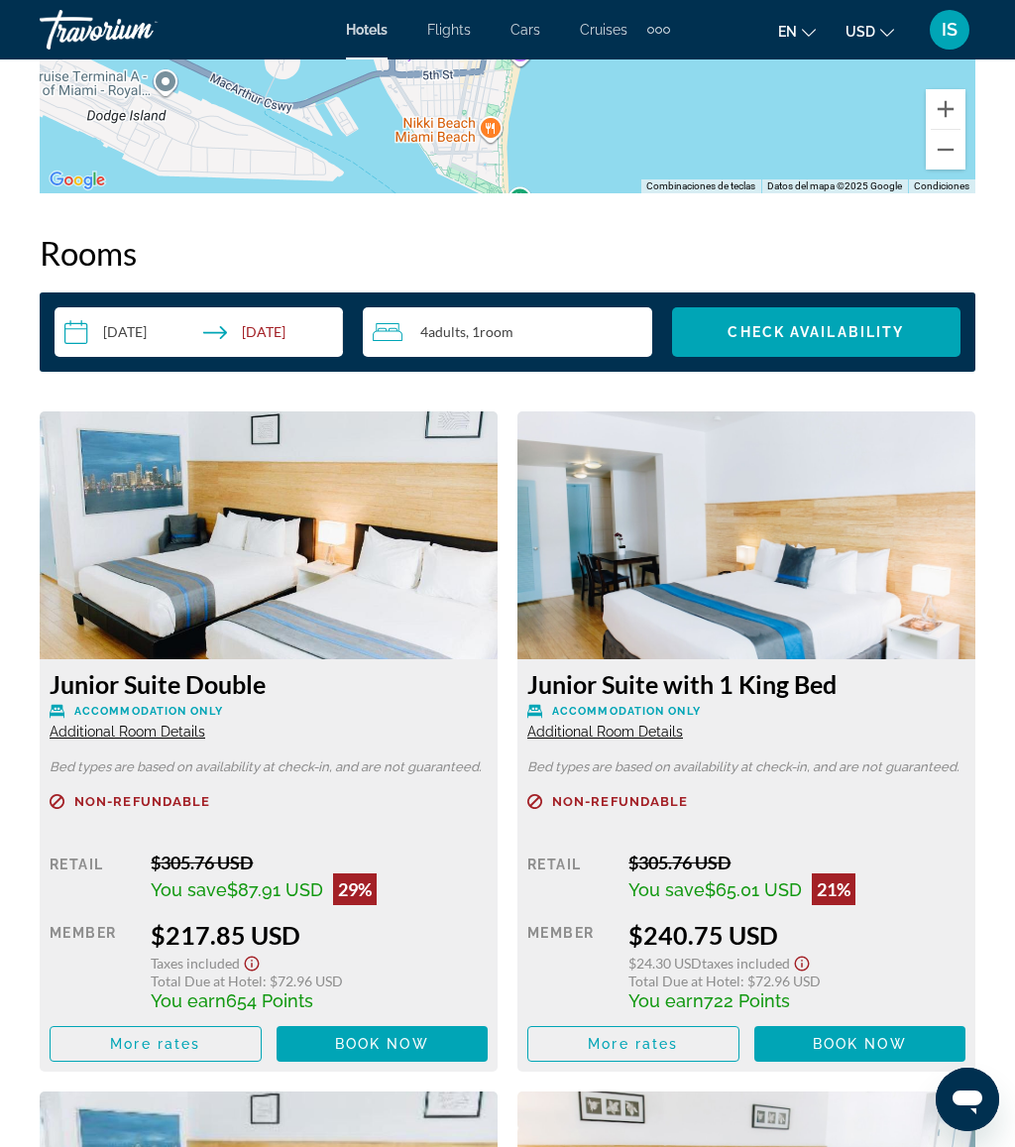
click at [189, 508] on img "Main content" at bounding box center [269, 535] width 458 height 248
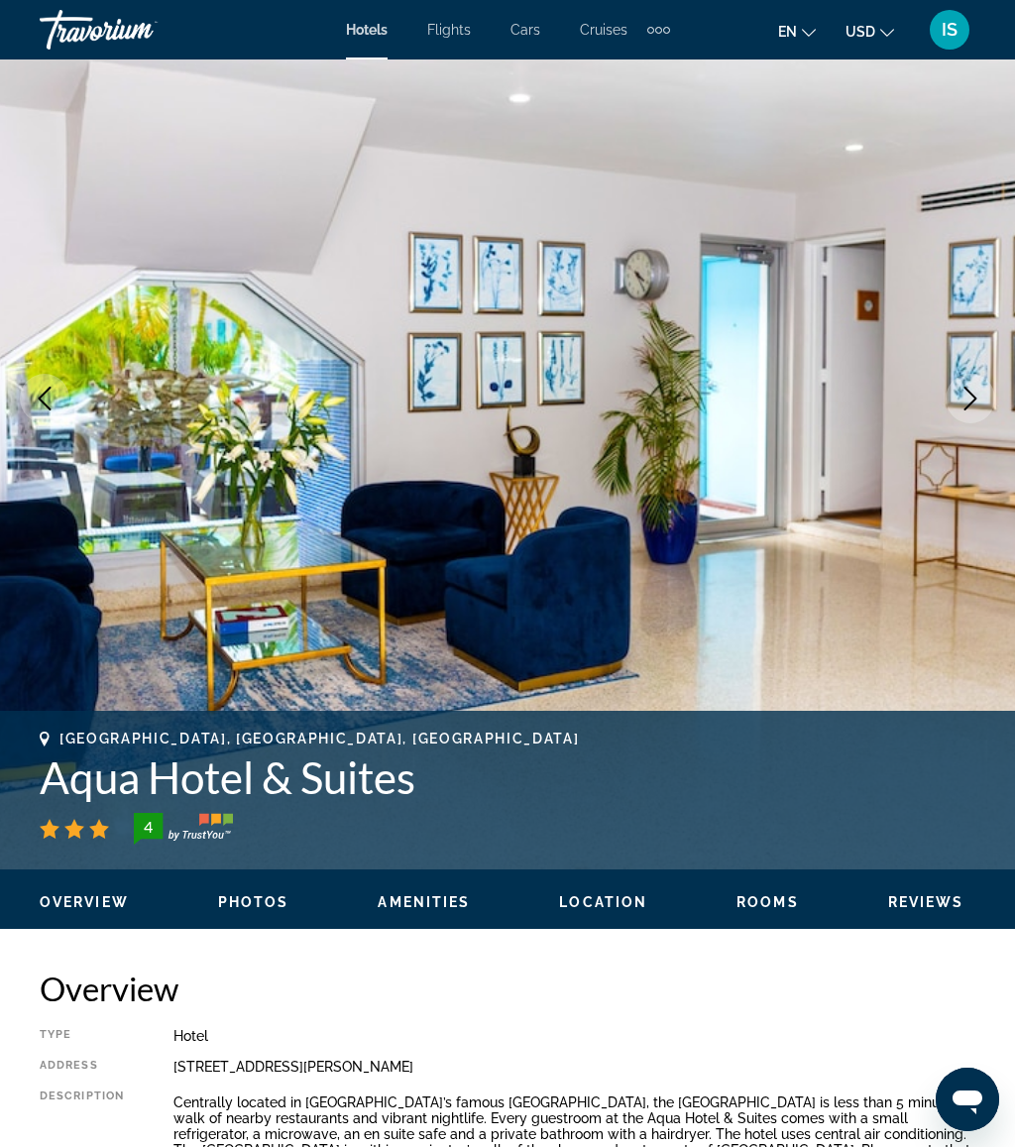
scroll to position [0, 0]
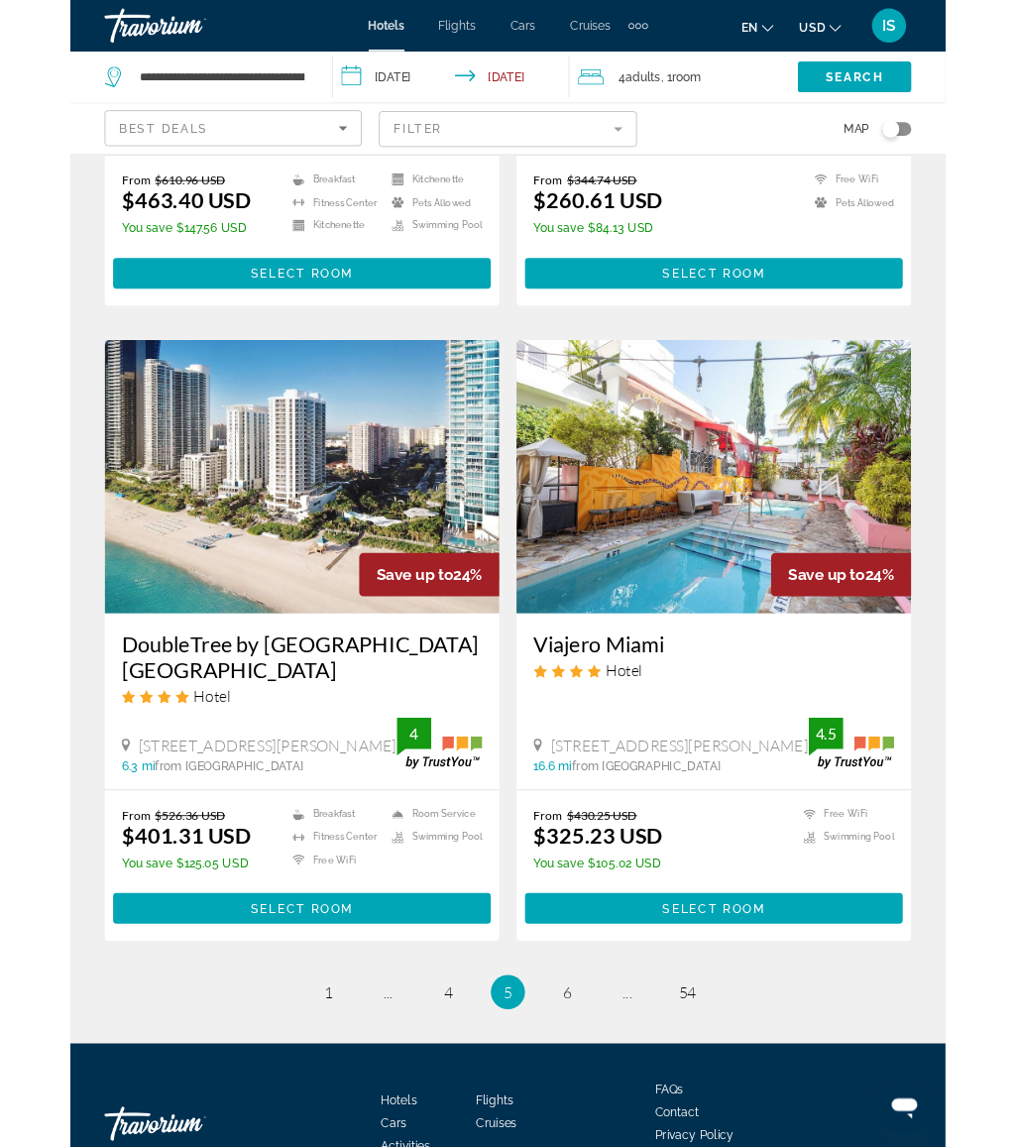
scroll to position [3749, 0]
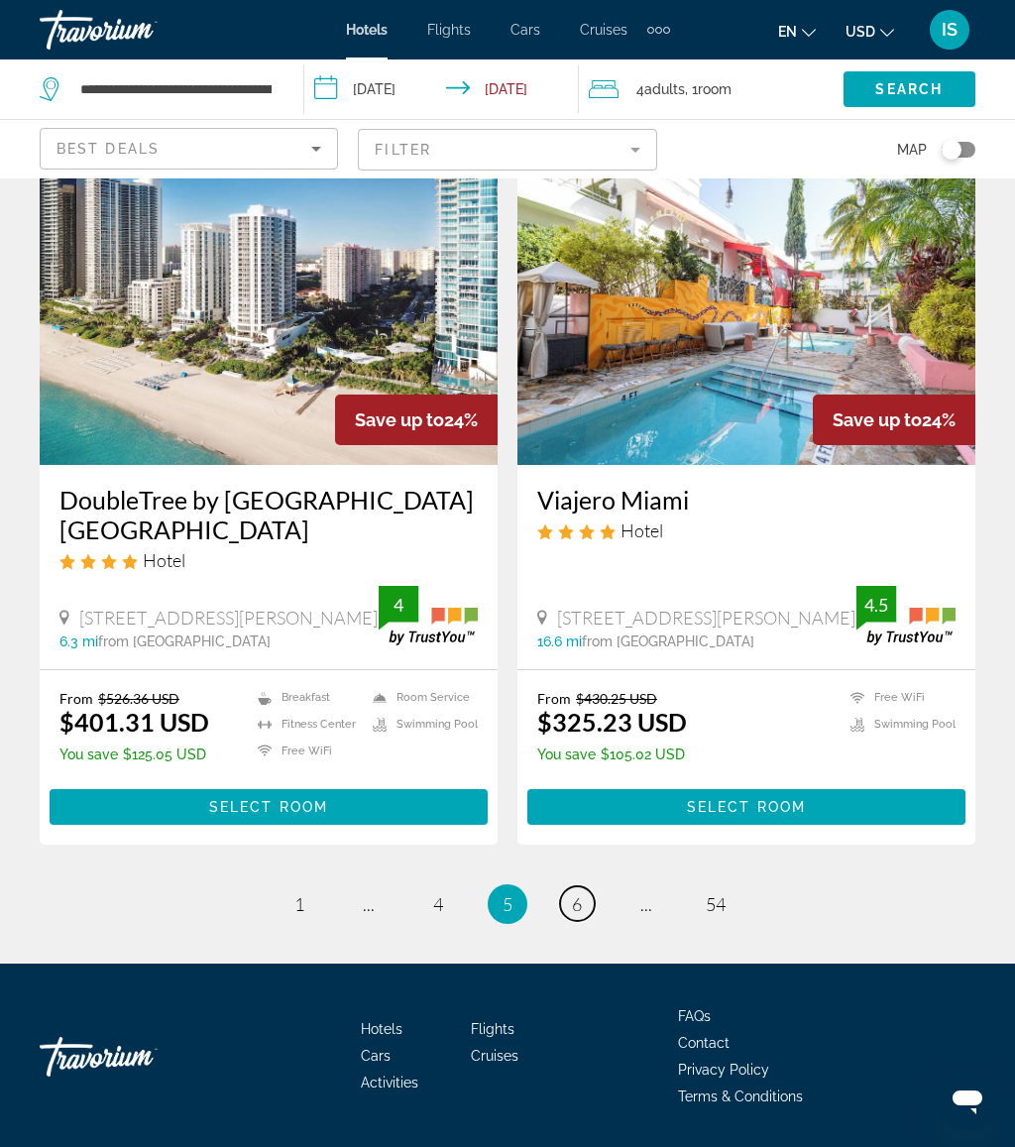
click at [570, 886] on link "page 6" at bounding box center [577, 903] width 35 height 35
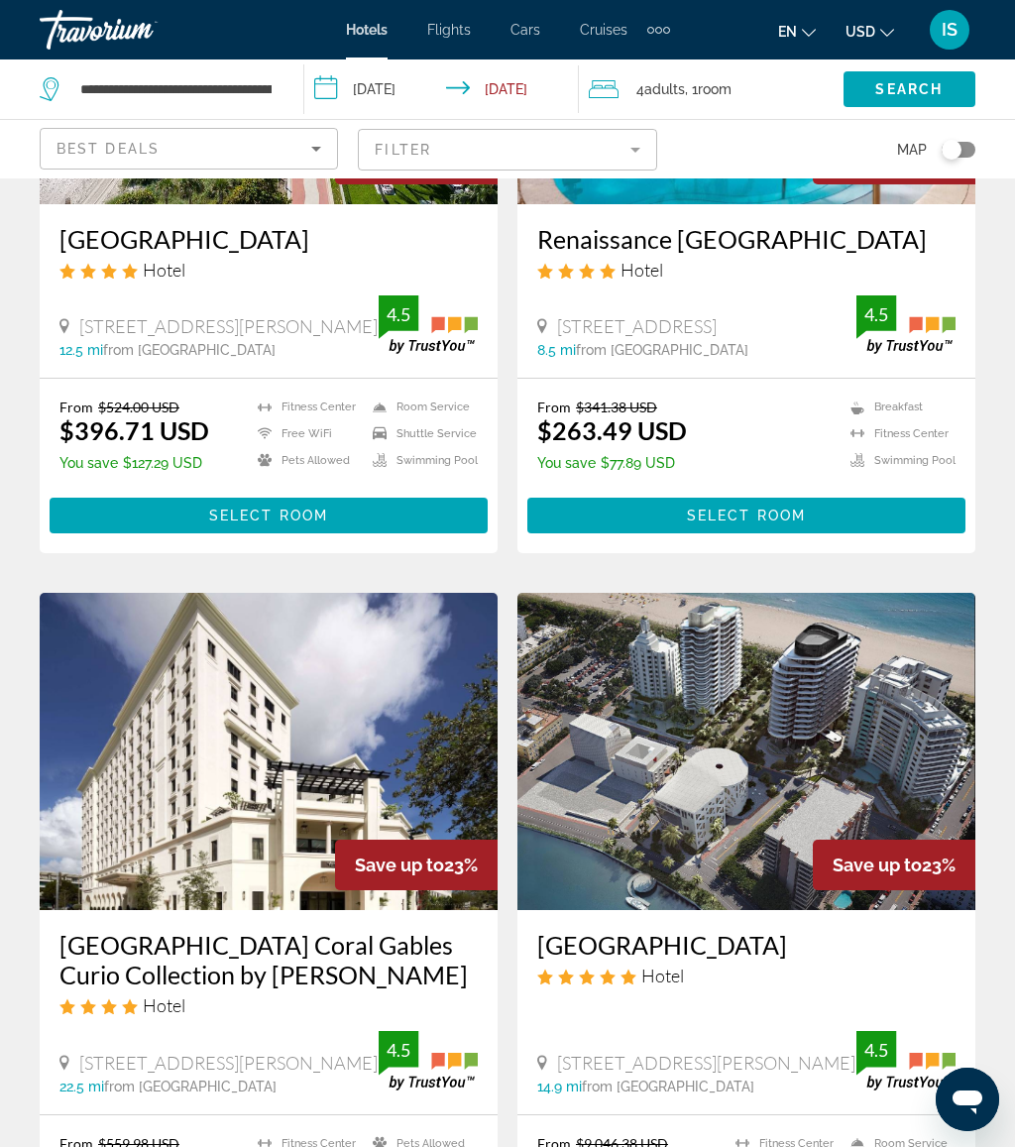
scroll to position [275, 0]
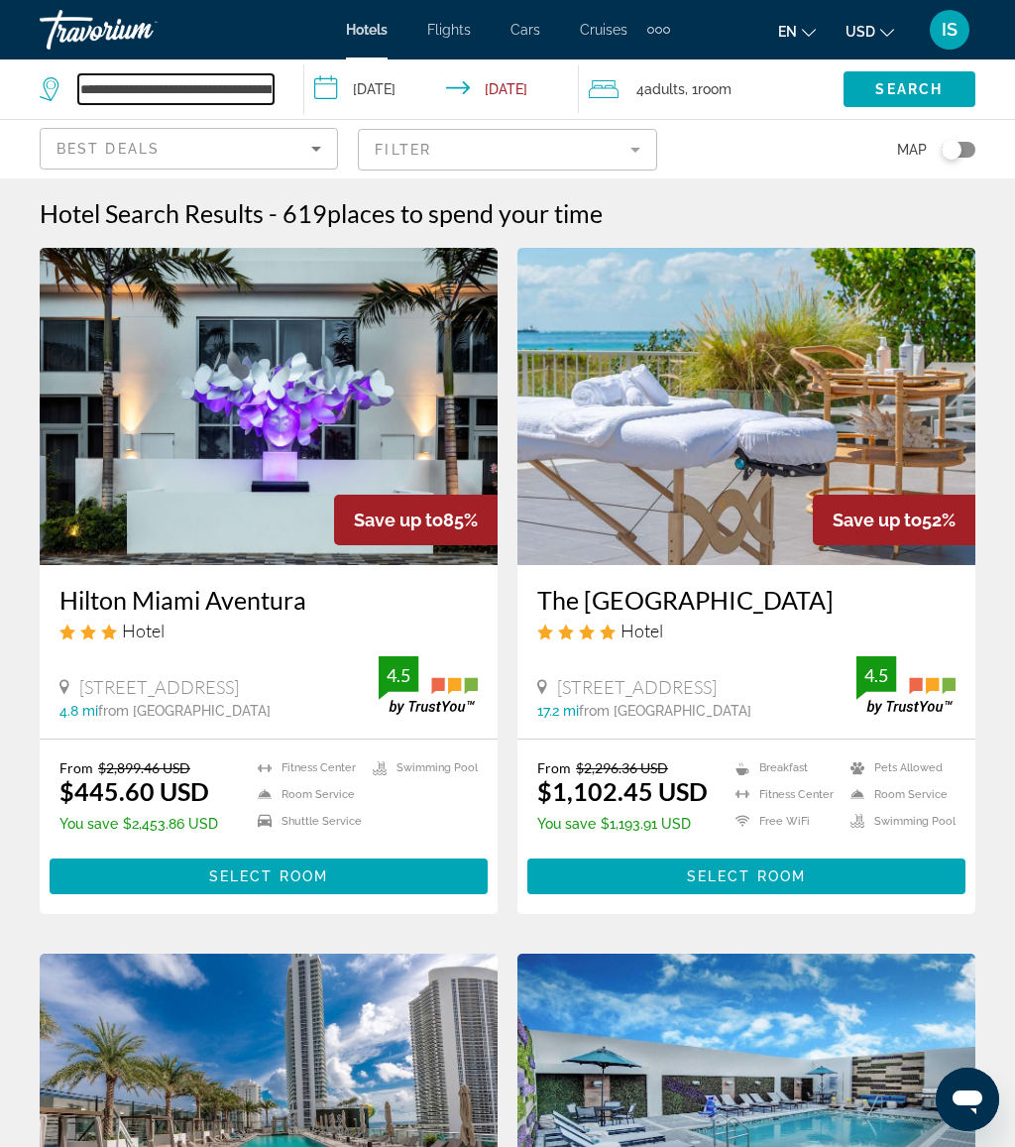
click at [259, 98] on input "**********" at bounding box center [175, 89] width 195 height 30
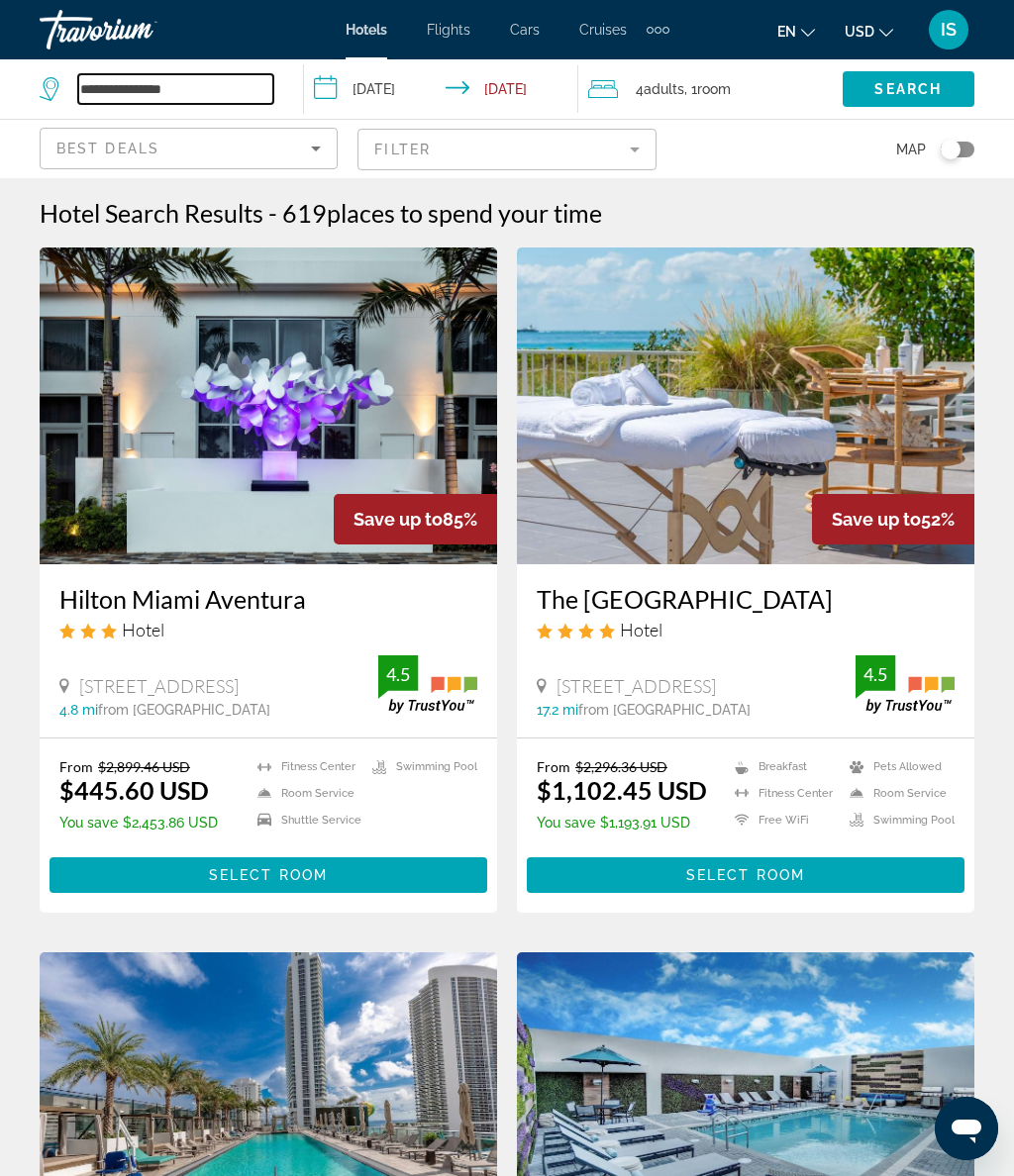
type input "**********"
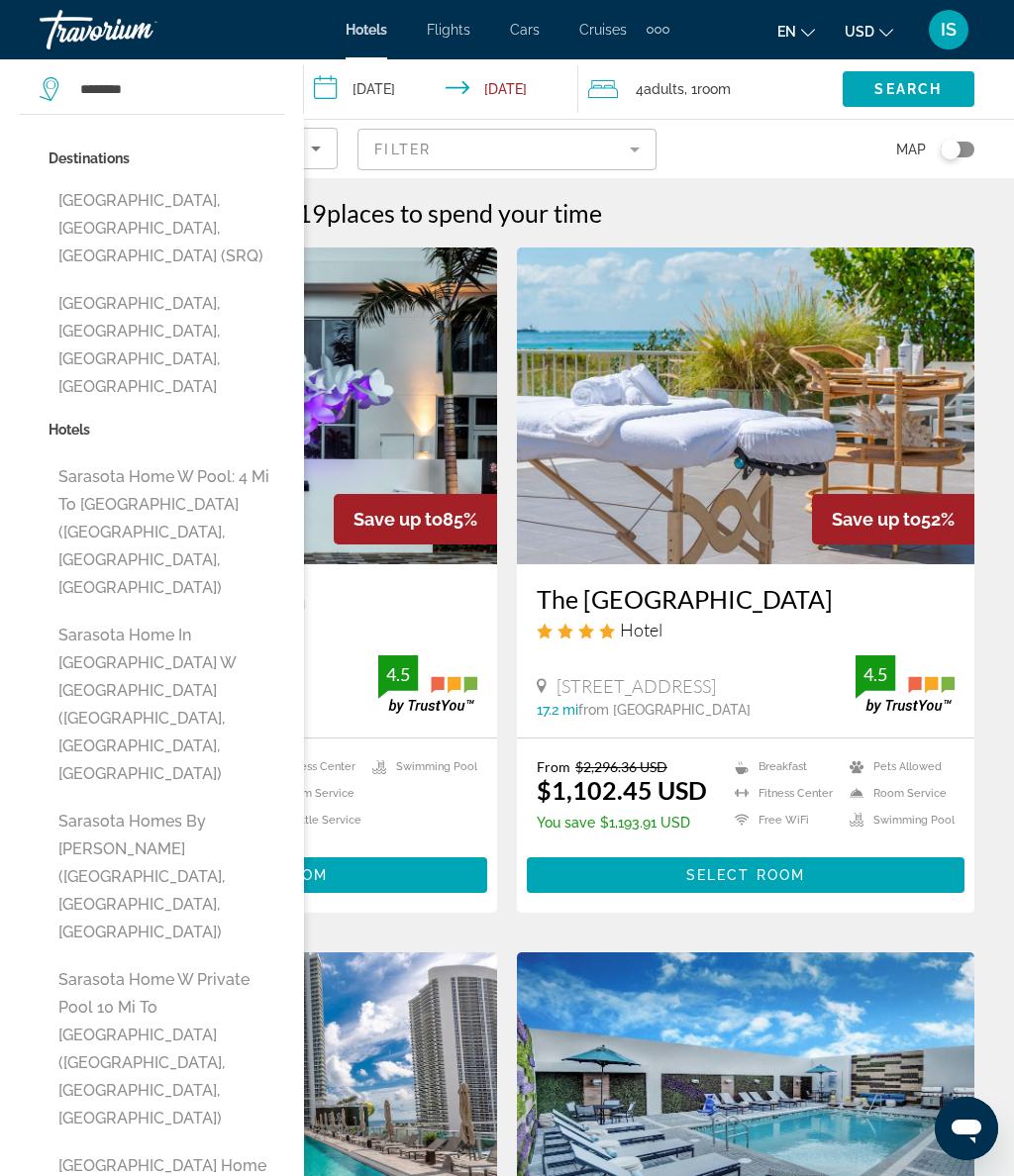
click at [214, 297] on button "[GEOGRAPHIC_DATA], [GEOGRAPHIC_DATA], [GEOGRAPHIC_DATA], [GEOGRAPHIC_DATA]" at bounding box center [167, 345] width 236 height 121
type input "**********"
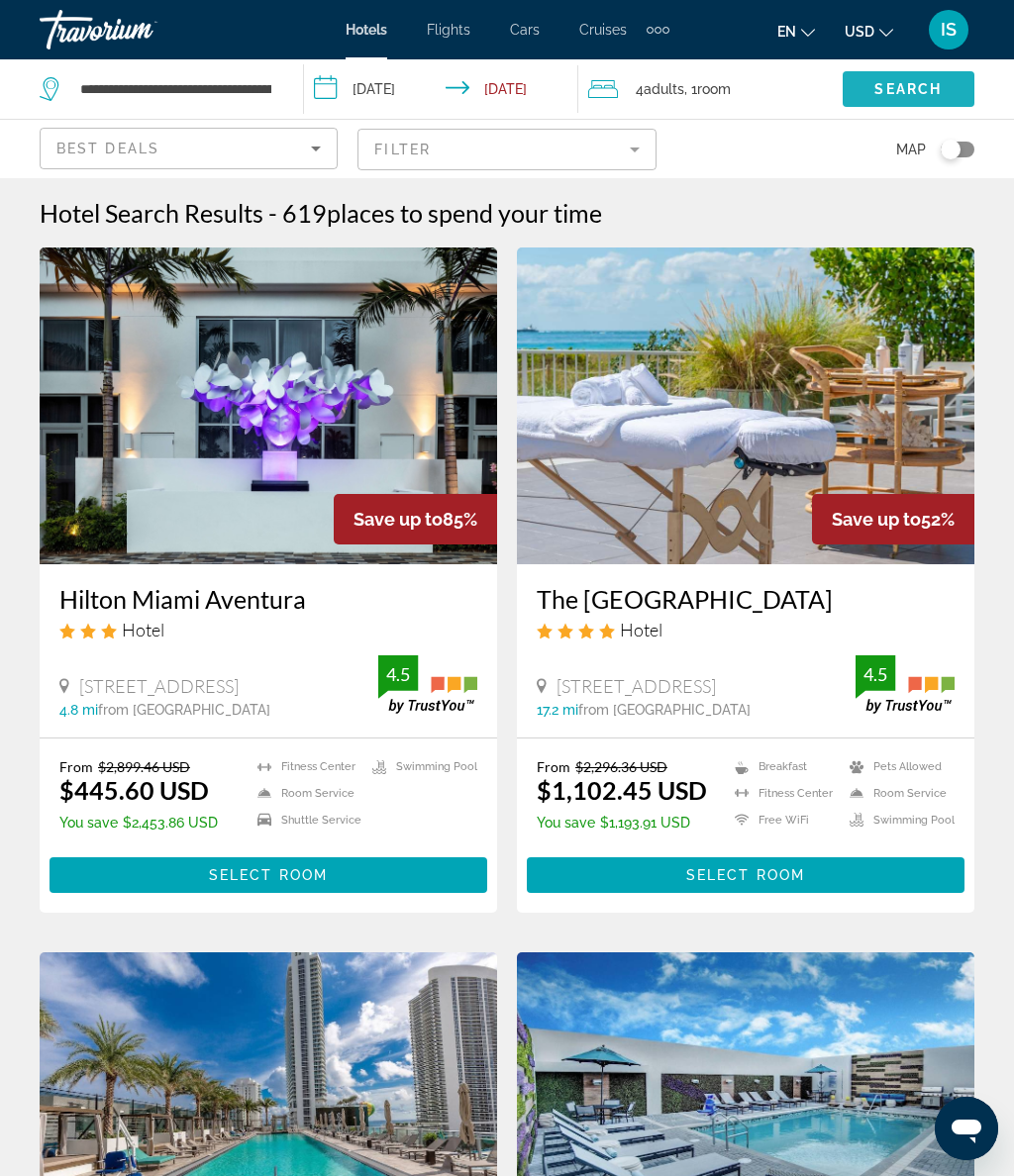
click at [919, 82] on span "Search" at bounding box center [907, 89] width 67 height 16
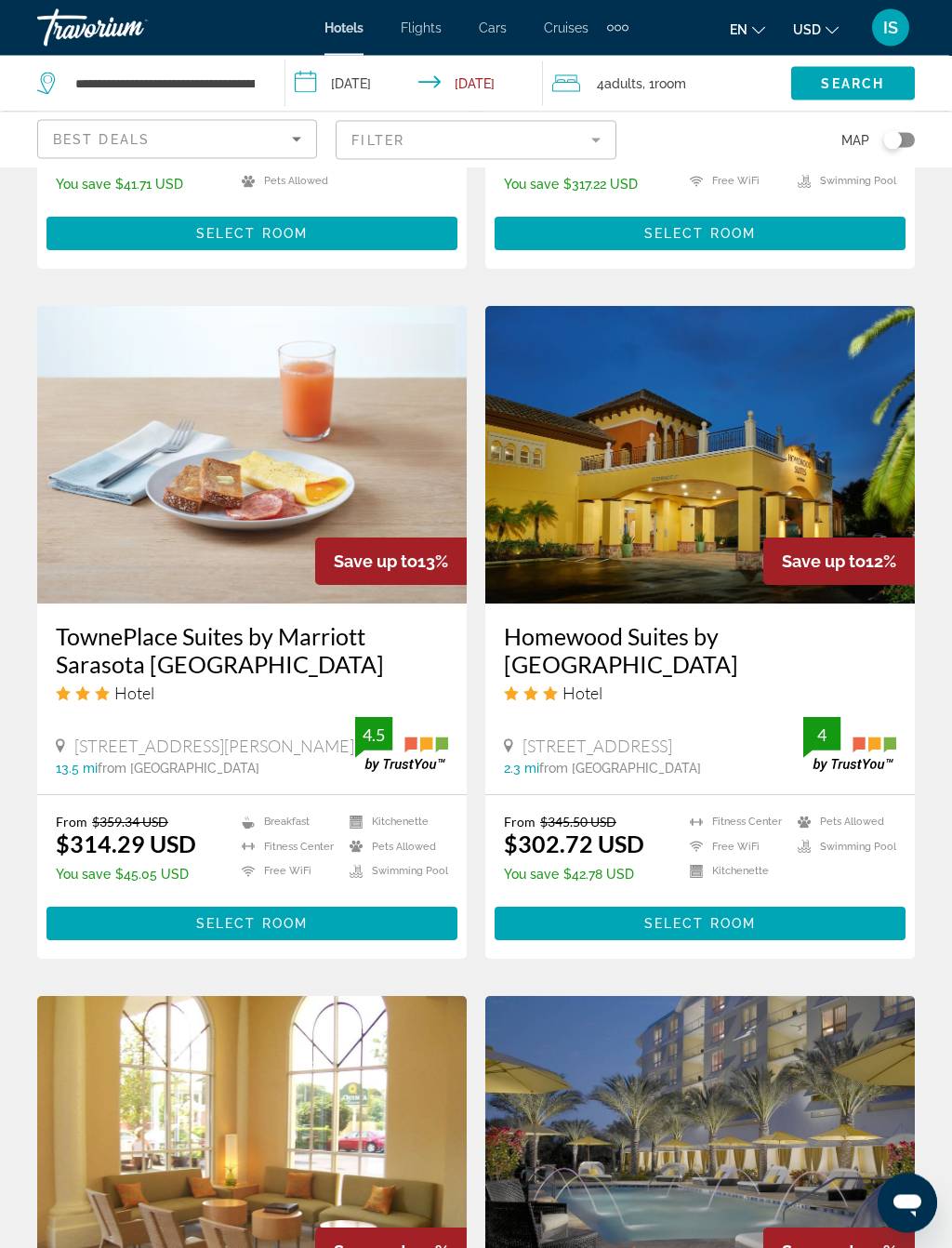
scroll to position [2000, 0]
click at [173, 622] on h3 "TownePlace Suites by Marriott Sarasota Bradenton West" at bounding box center [251, 649] width 392 height 55
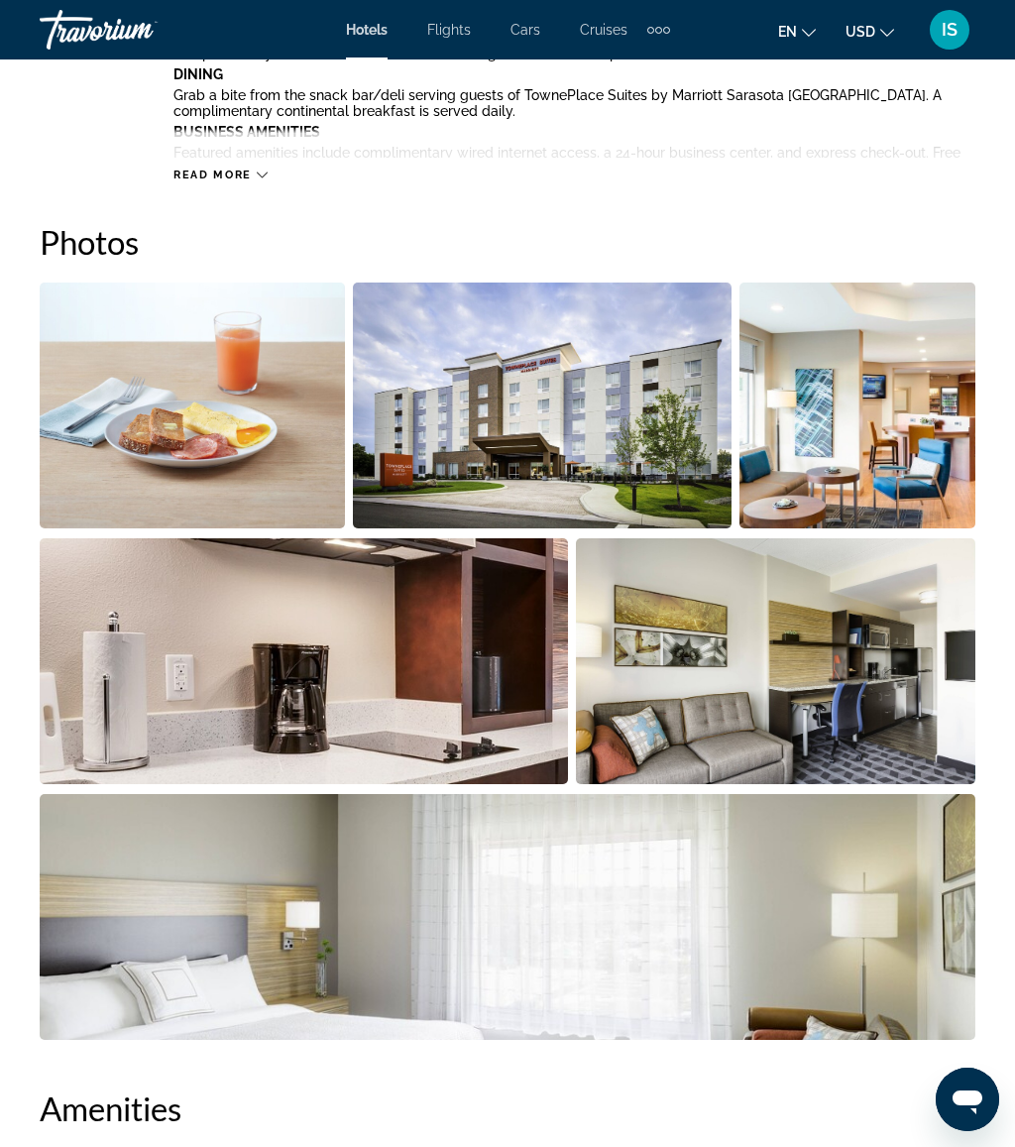
scroll to position [1201, 0]
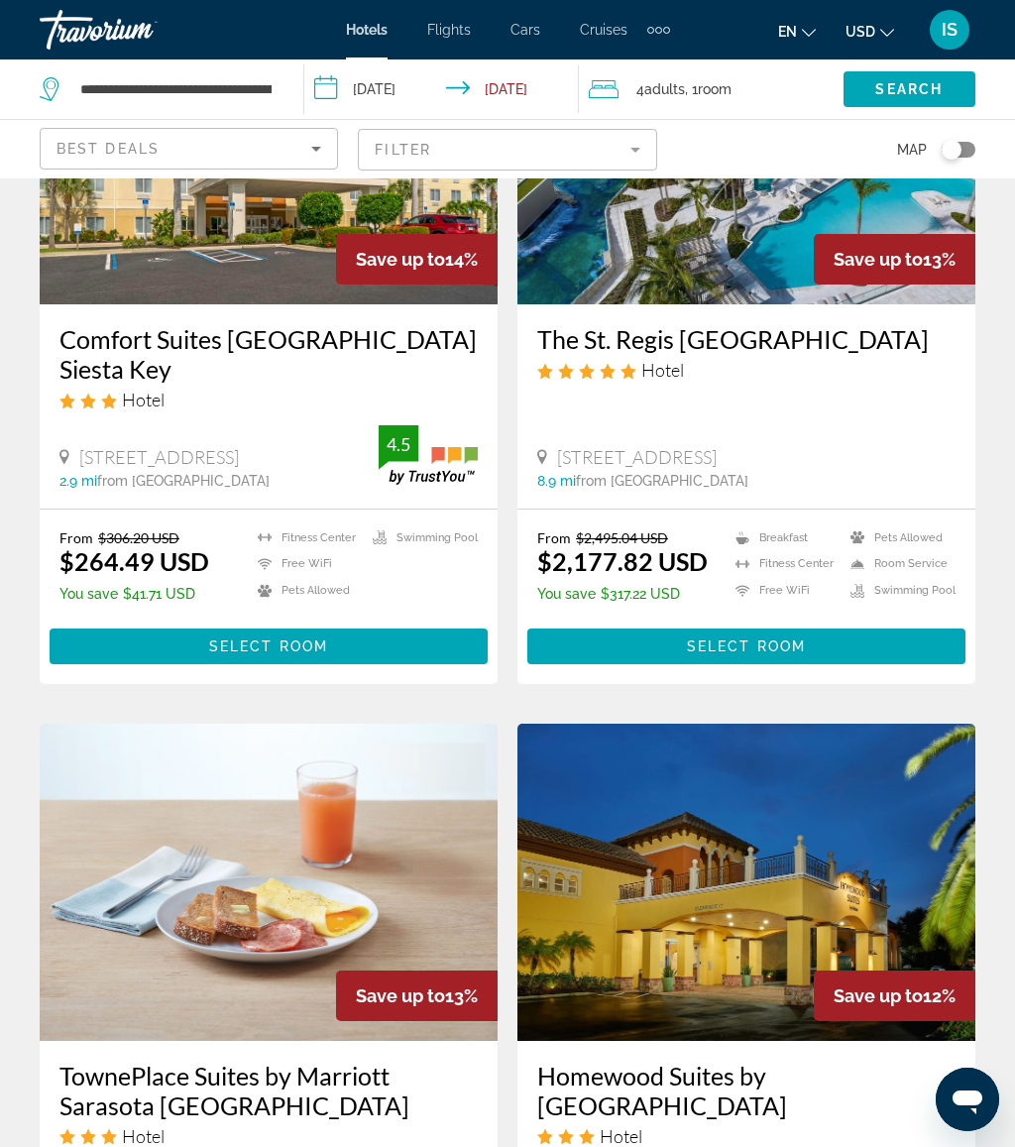
scroll to position [1632, 0]
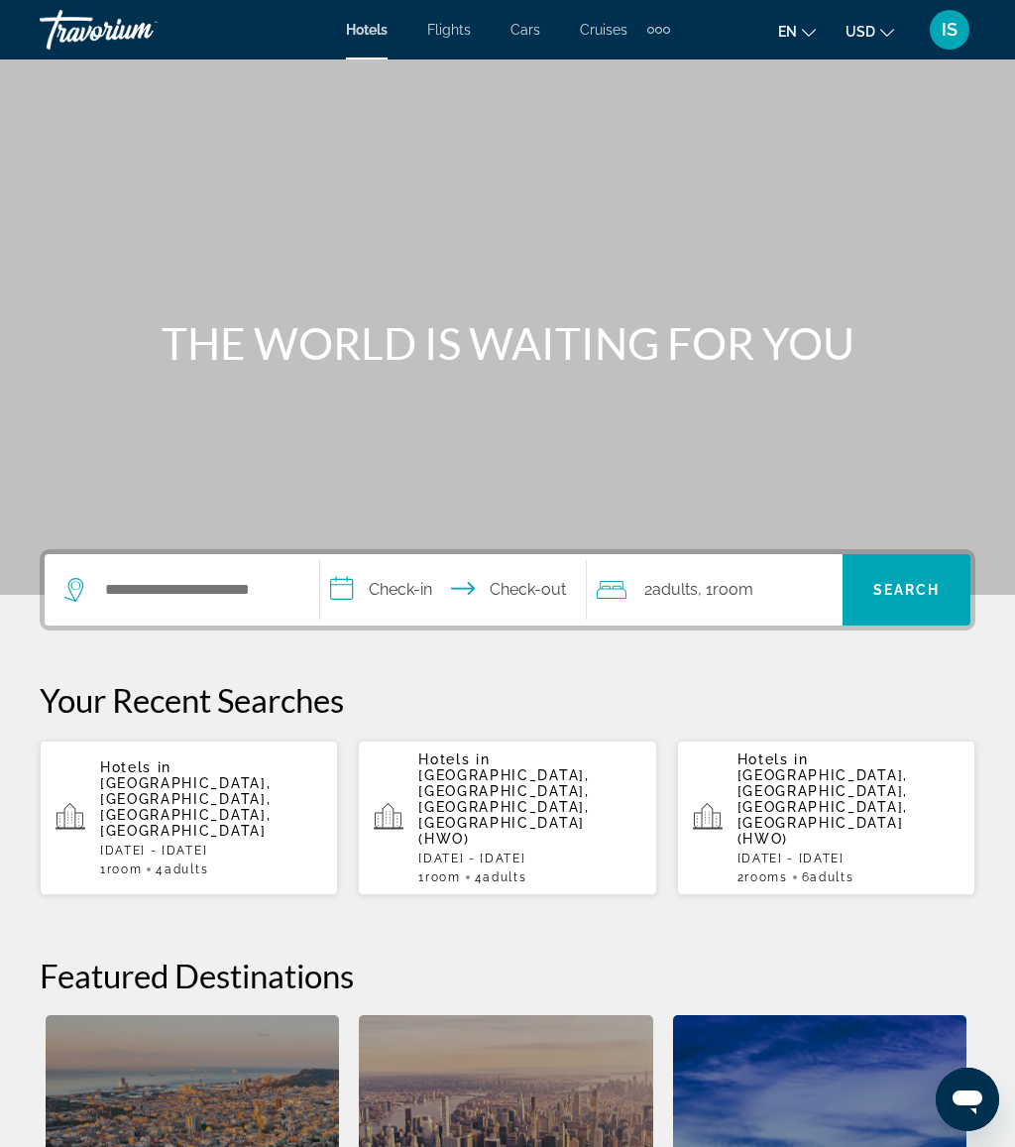
click at [864, 851] on p "[DATE] - [DATE]" at bounding box center [848, 858] width 222 height 14
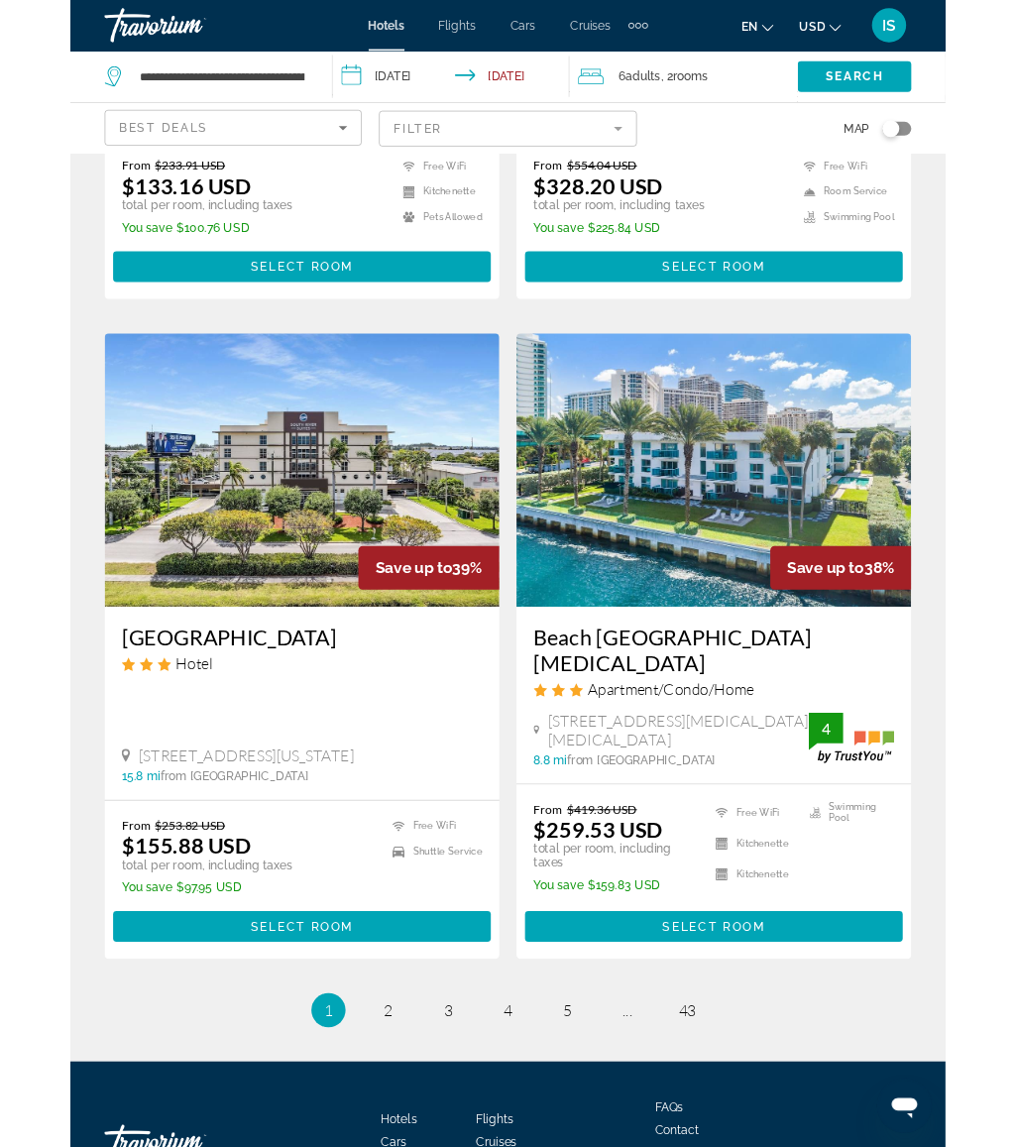
scroll to position [3894, 0]
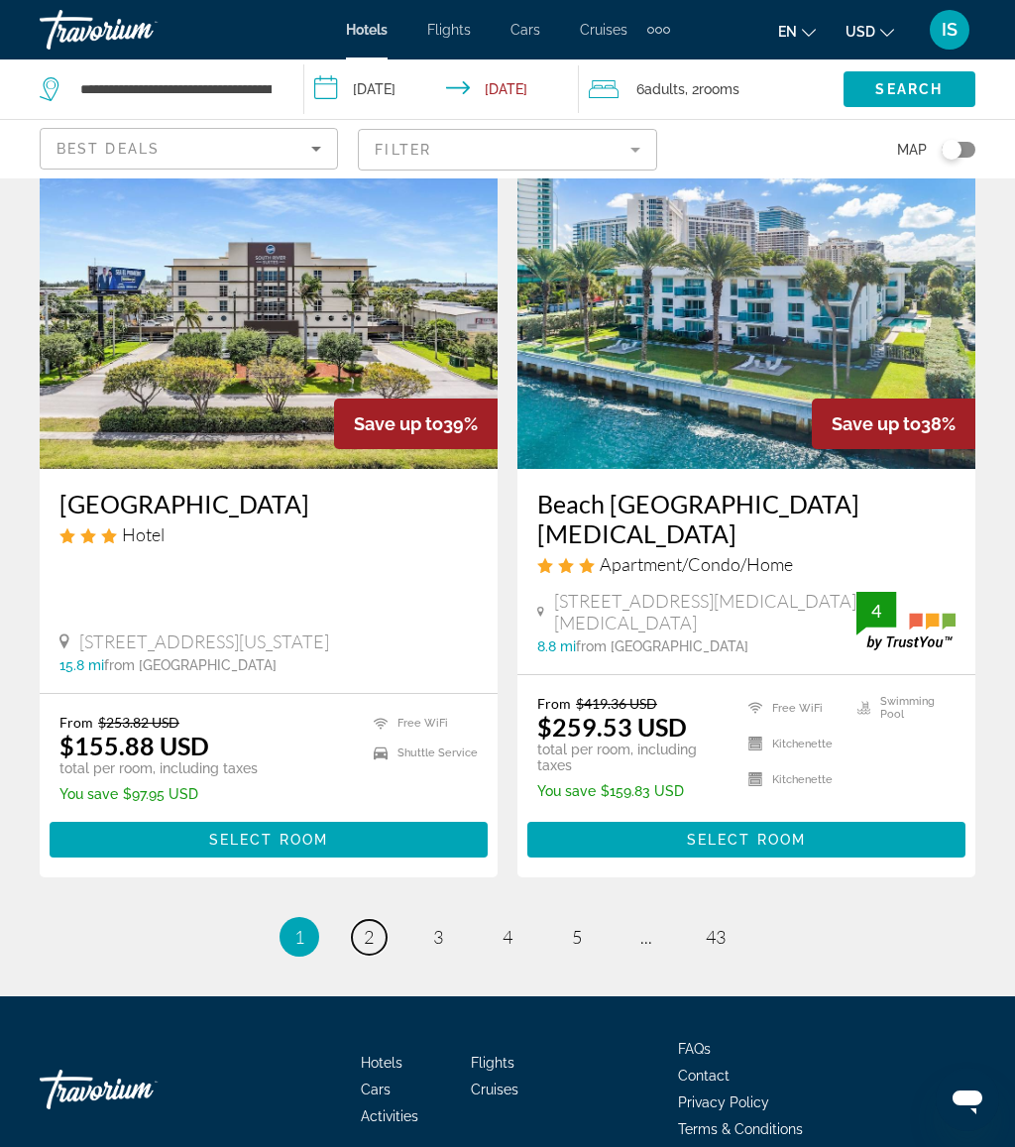
click at [366, 926] on span "2" at bounding box center [369, 937] width 10 height 22
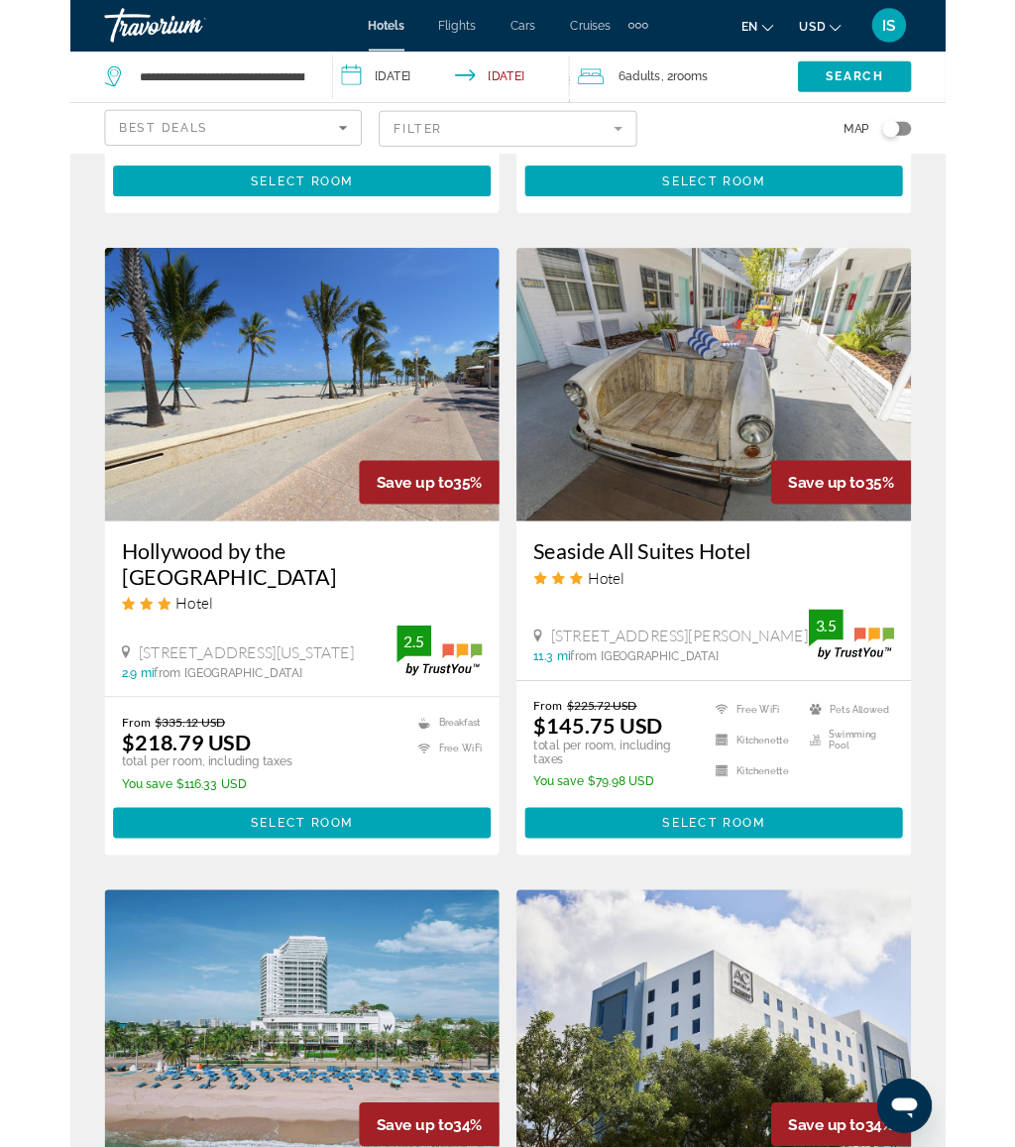
scroll to position [2985, 0]
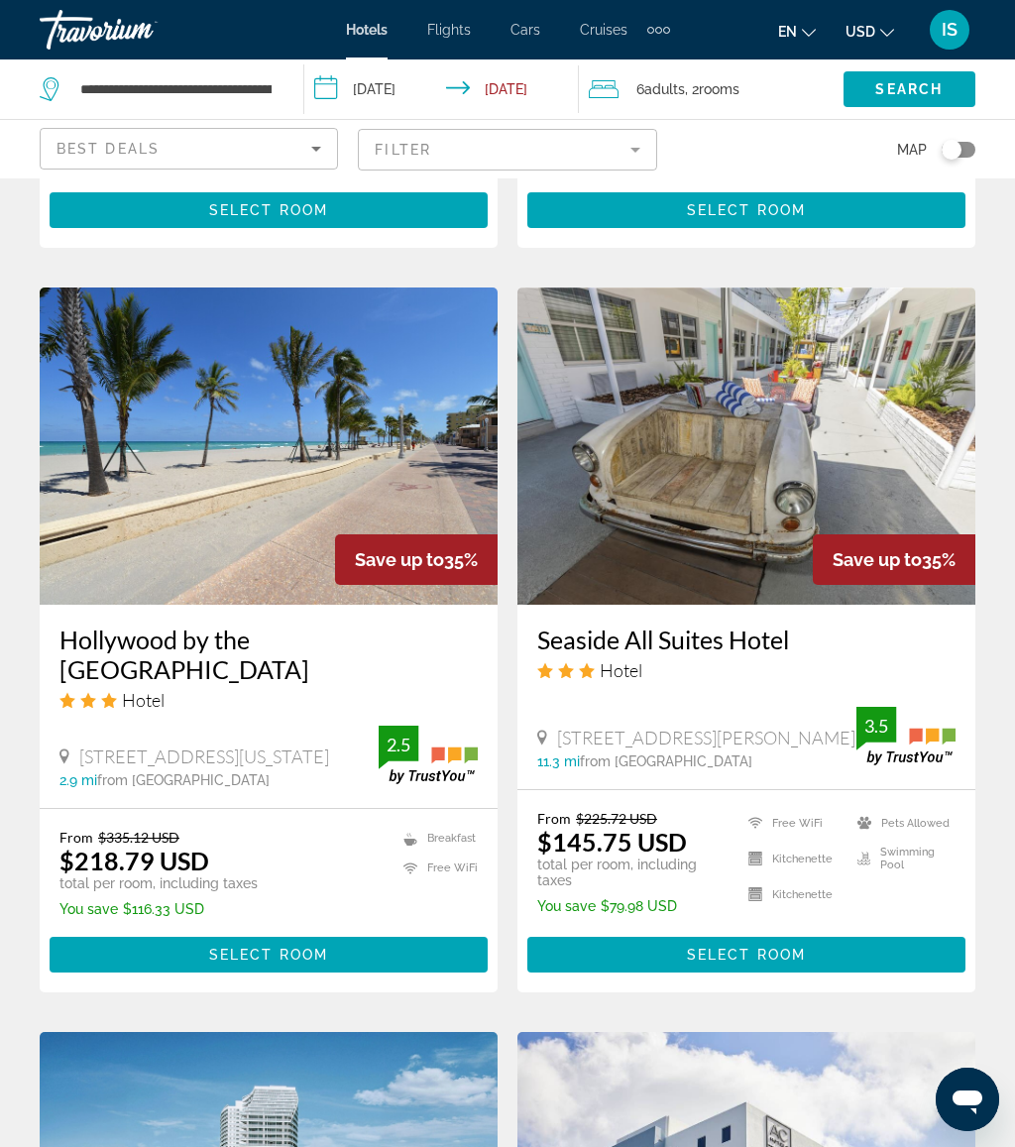
click at [191, 930] on span "Main content" at bounding box center [269, 954] width 438 height 48
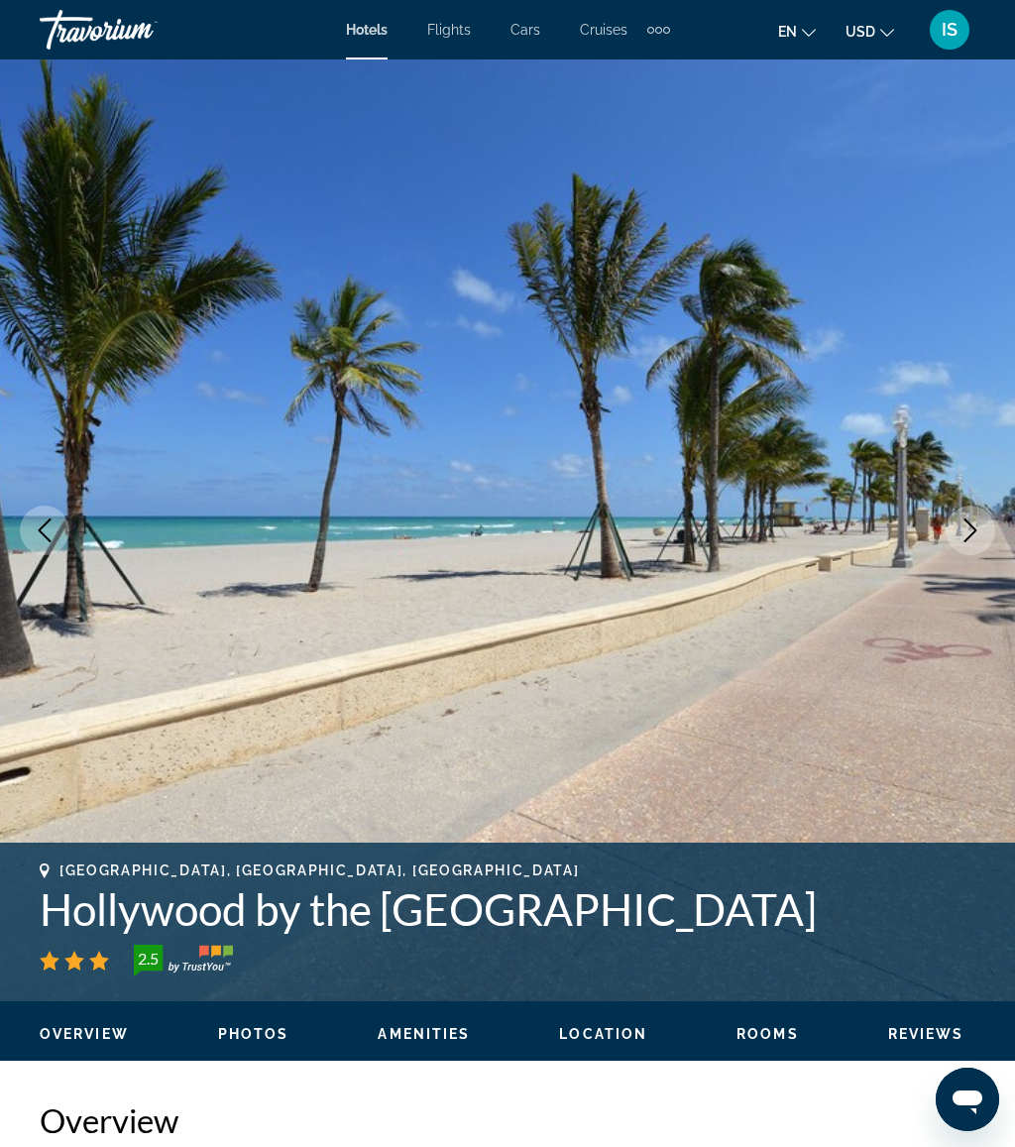
click at [967, 521] on icon "Next image" at bounding box center [970, 530] width 13 height 24
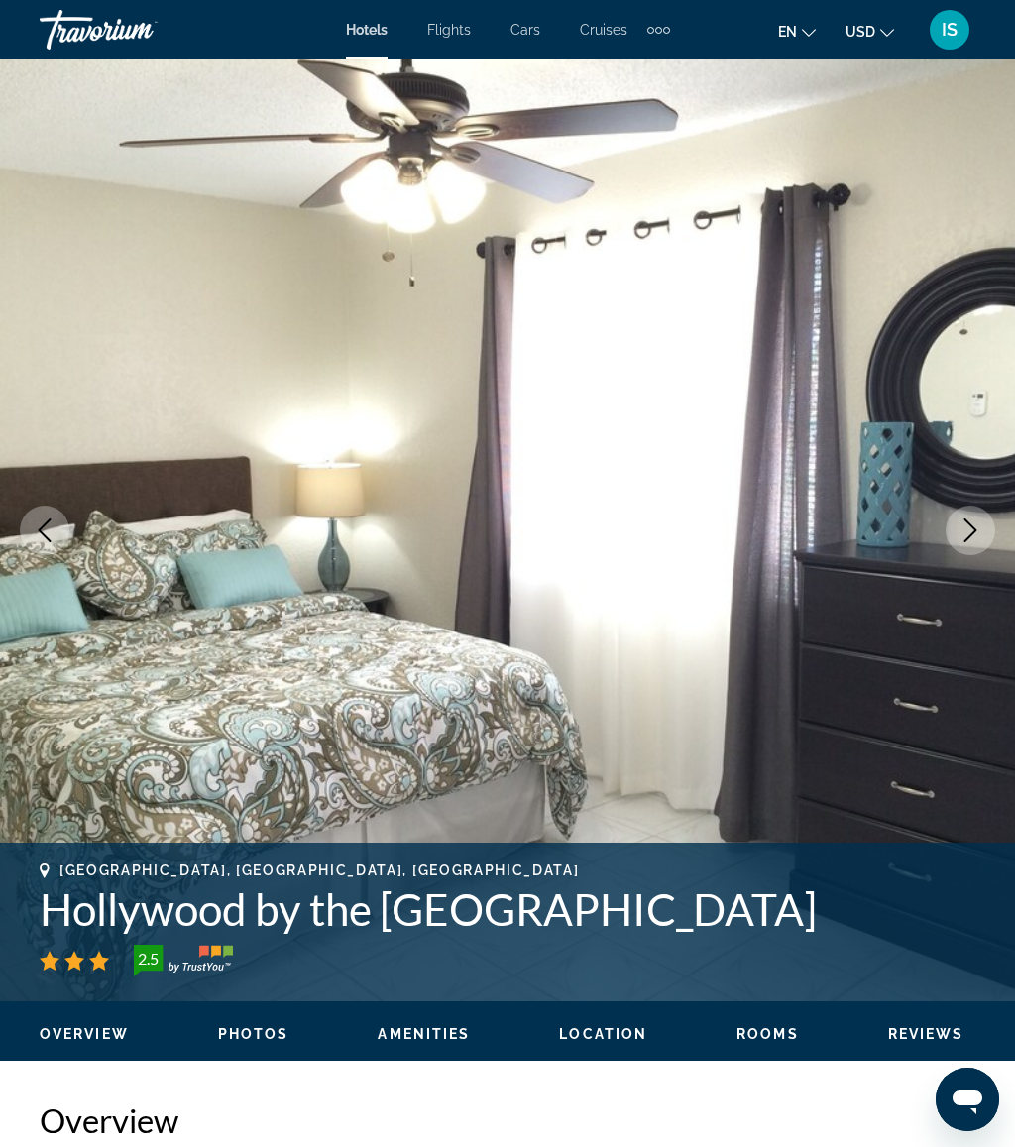
click at [958, 516] on button "Next image" at bounding box center [970, 530] width 50 height 50
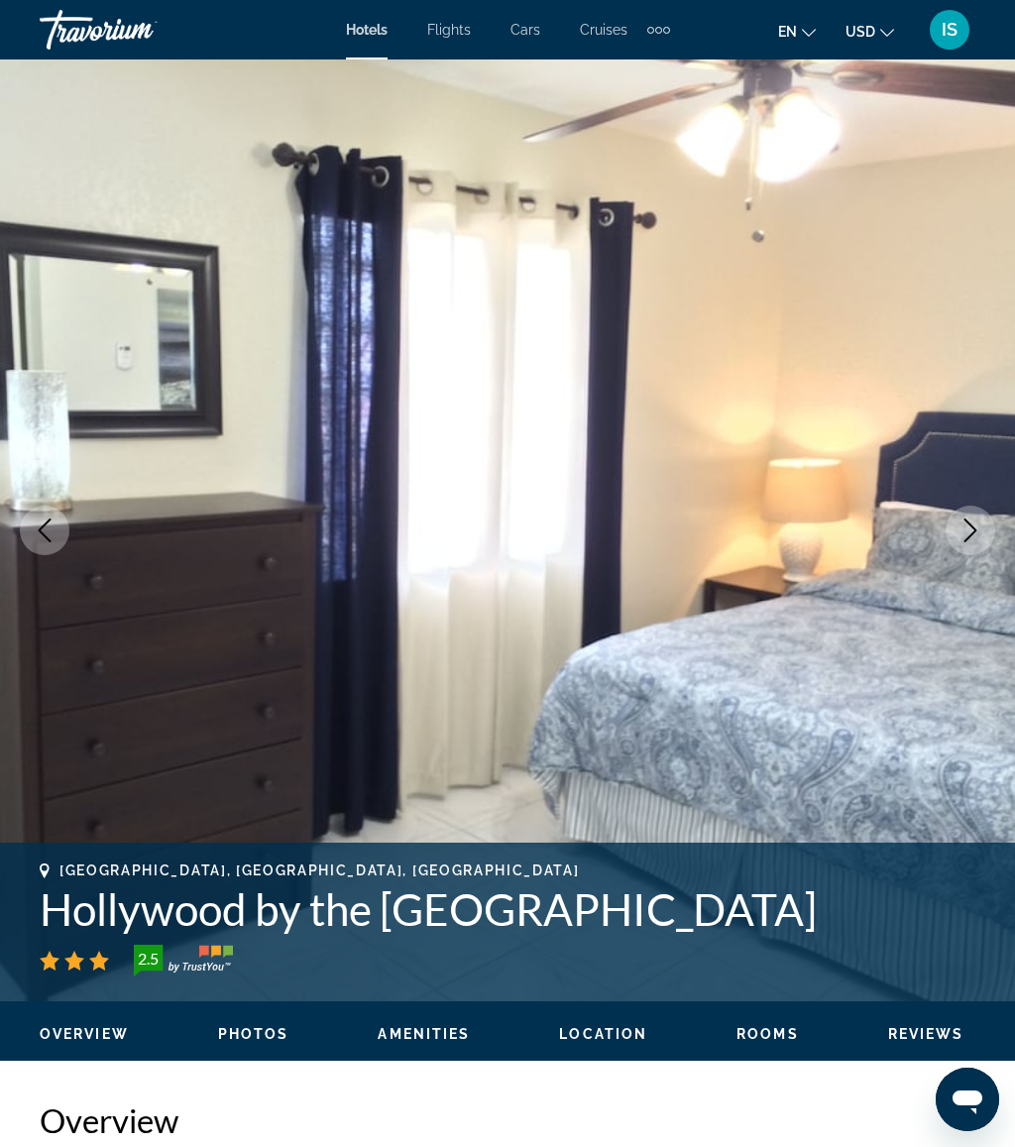
click at [956, 520] on button "Next image" at bounding box center [970, 530] width 50 height 50
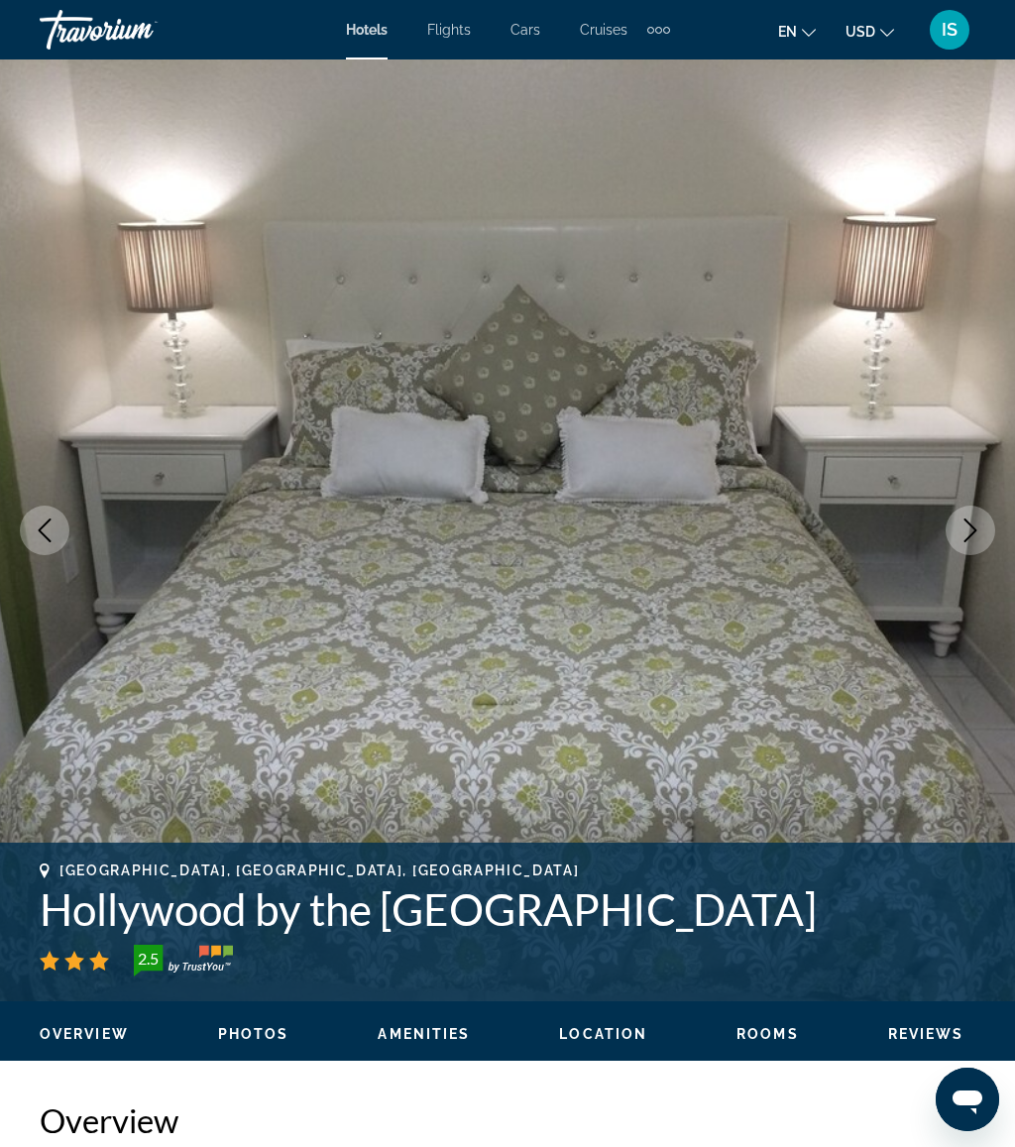
click at [960, 522] on icon "Next image" at bounding box center [970, 530] width 24 height 24
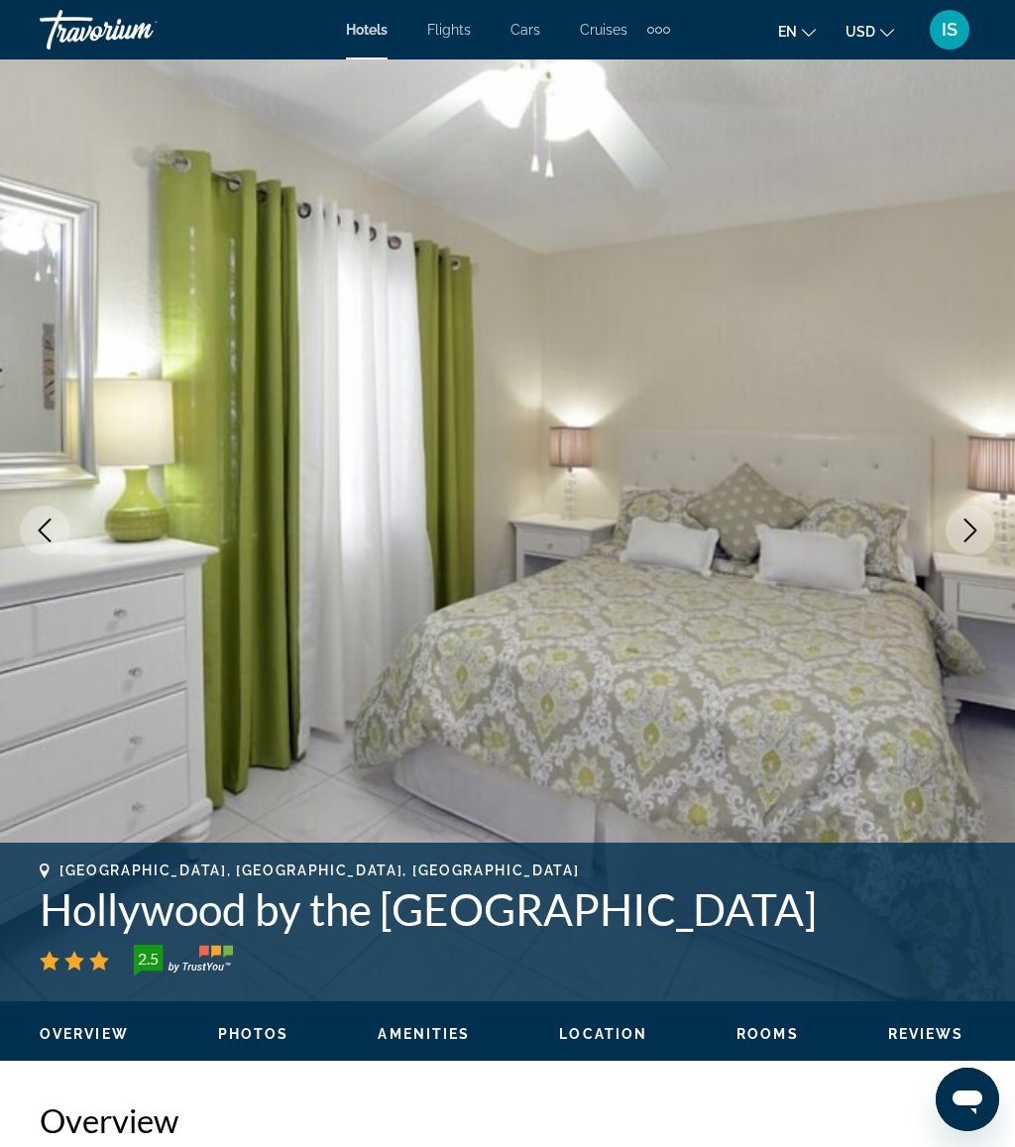
click at [962, 521] on icon "Next image" at bounding box center [970, 530] width 24 height 24
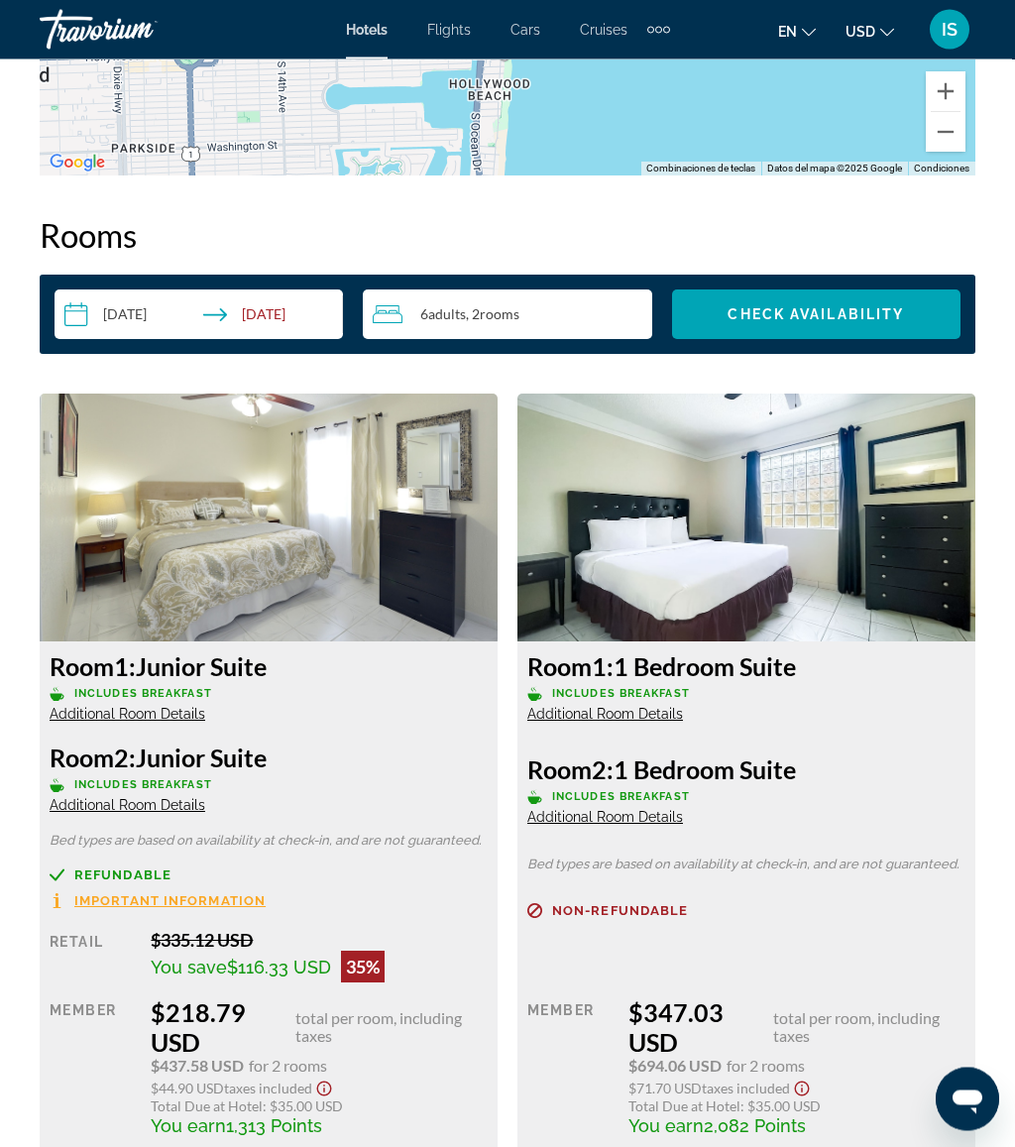
scroll to position [3014, 0]
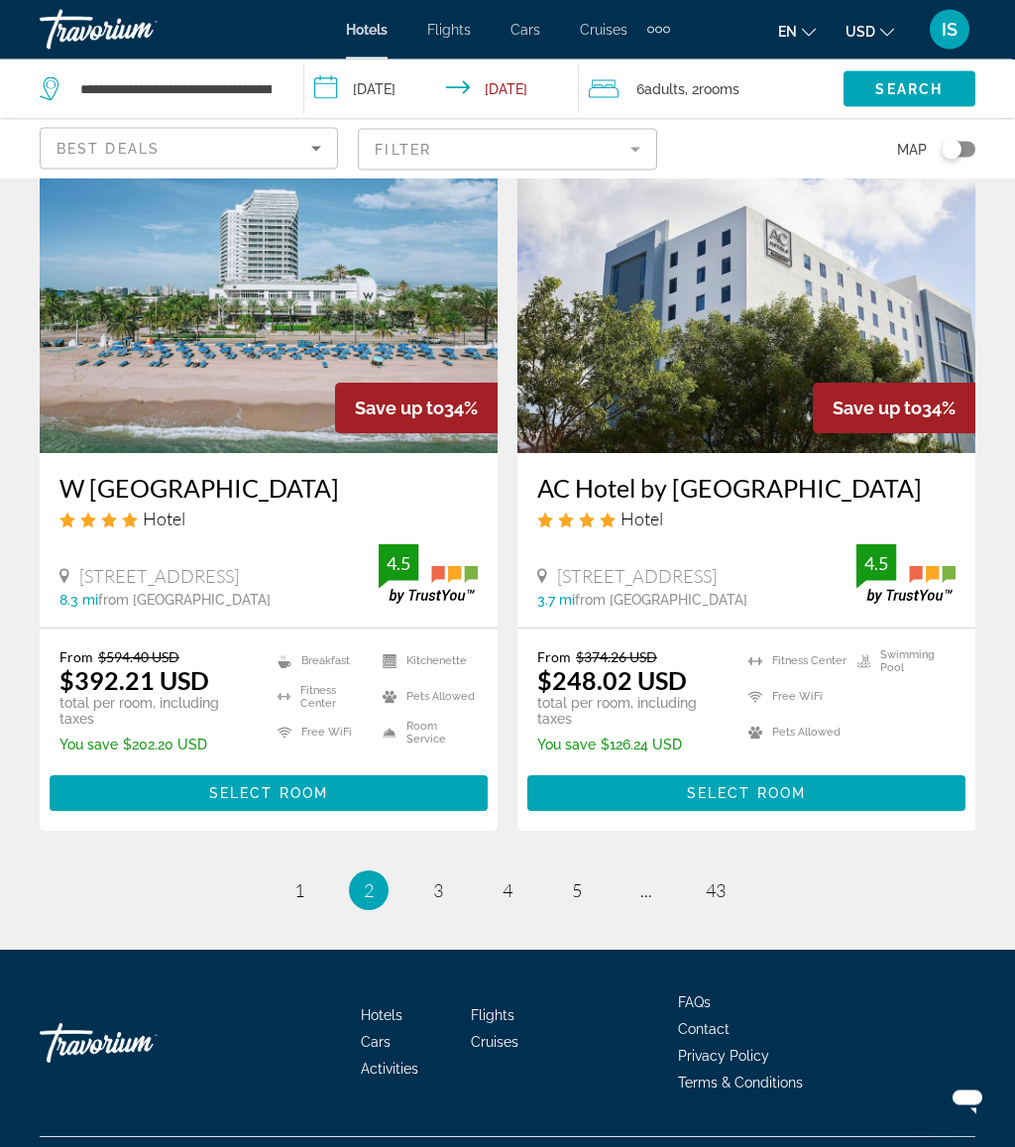
scroll to position [3889, 0]
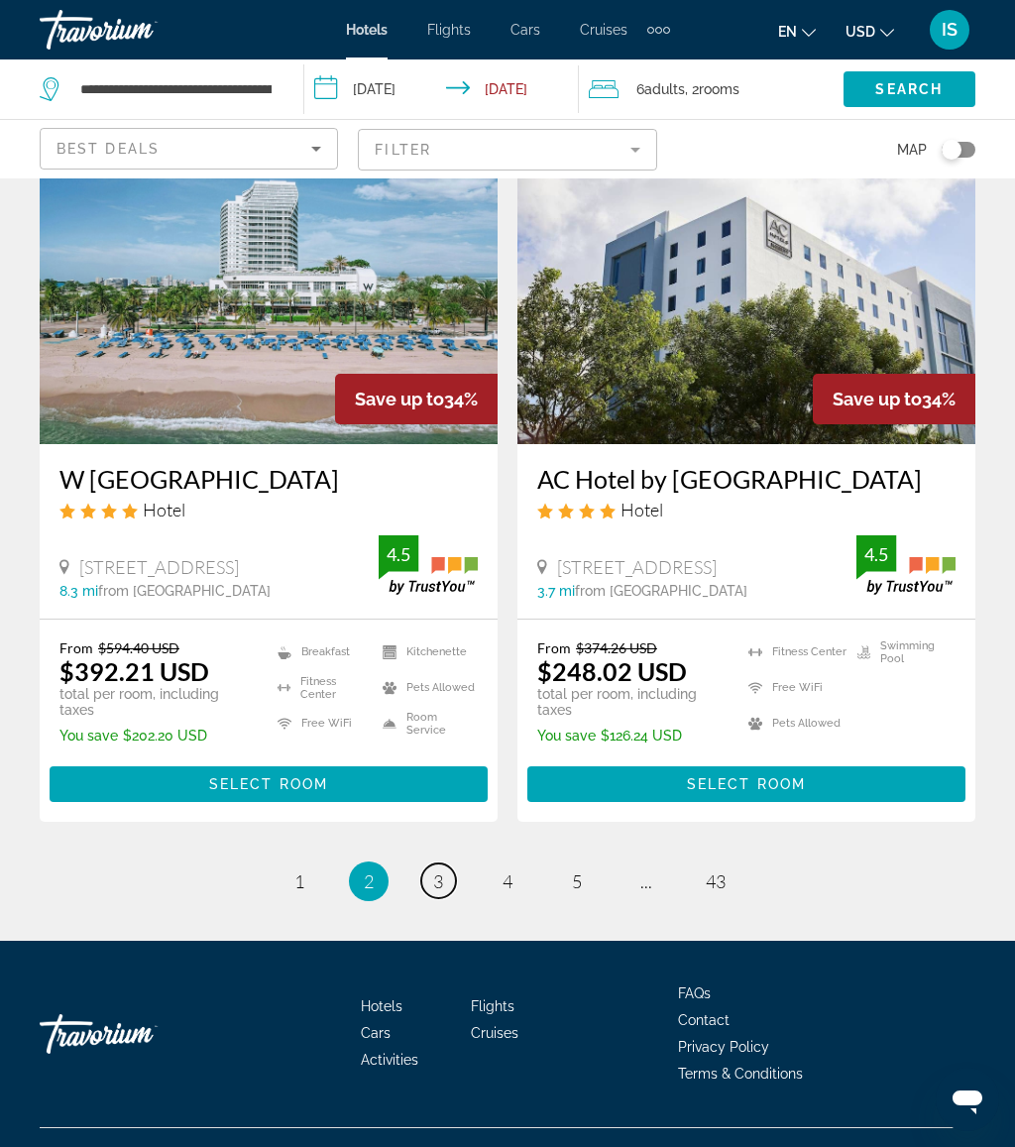
click at [440, 870] on span "3" at bounding box center [438, 881] width 10 height 22
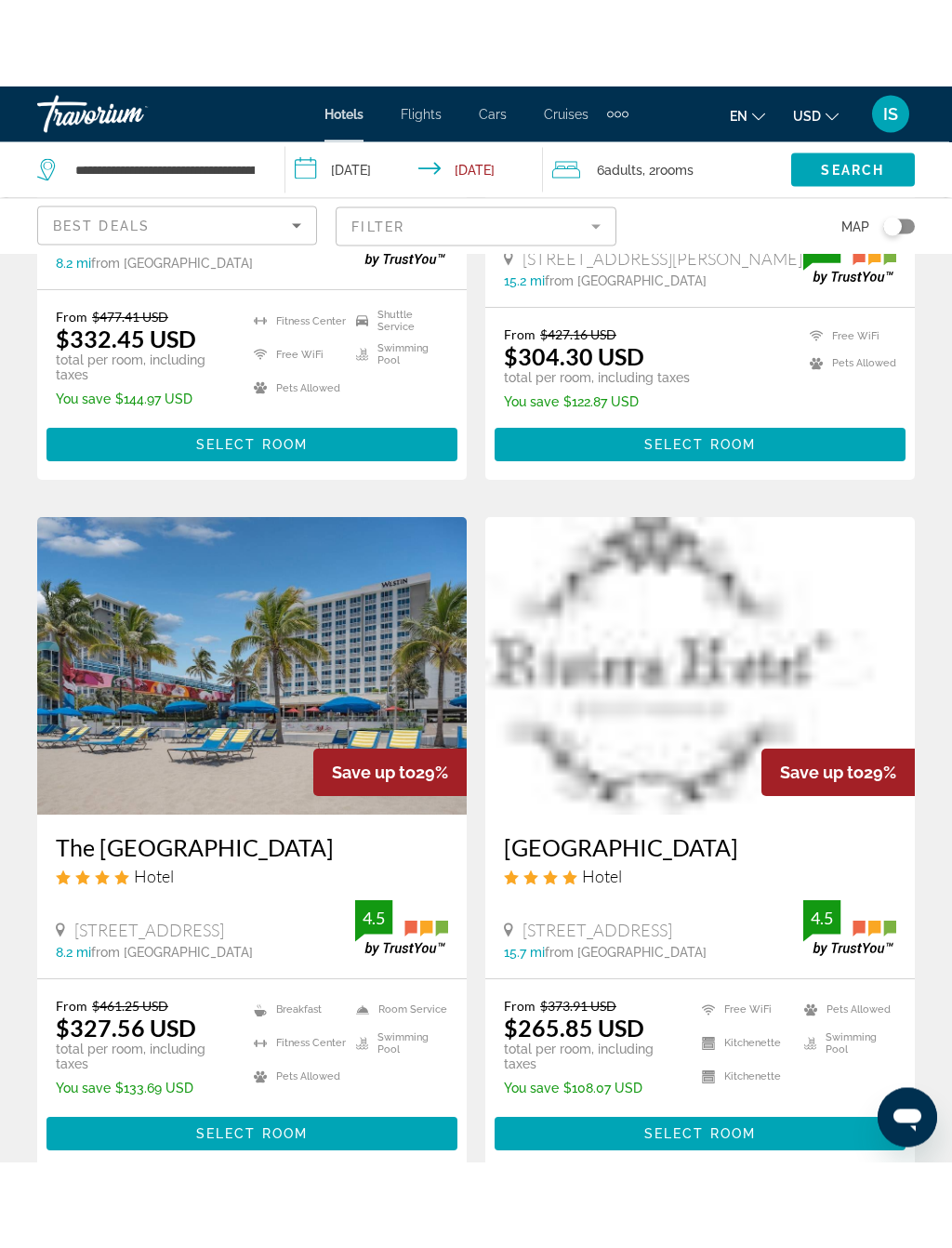
scroll to position [3389, 0]
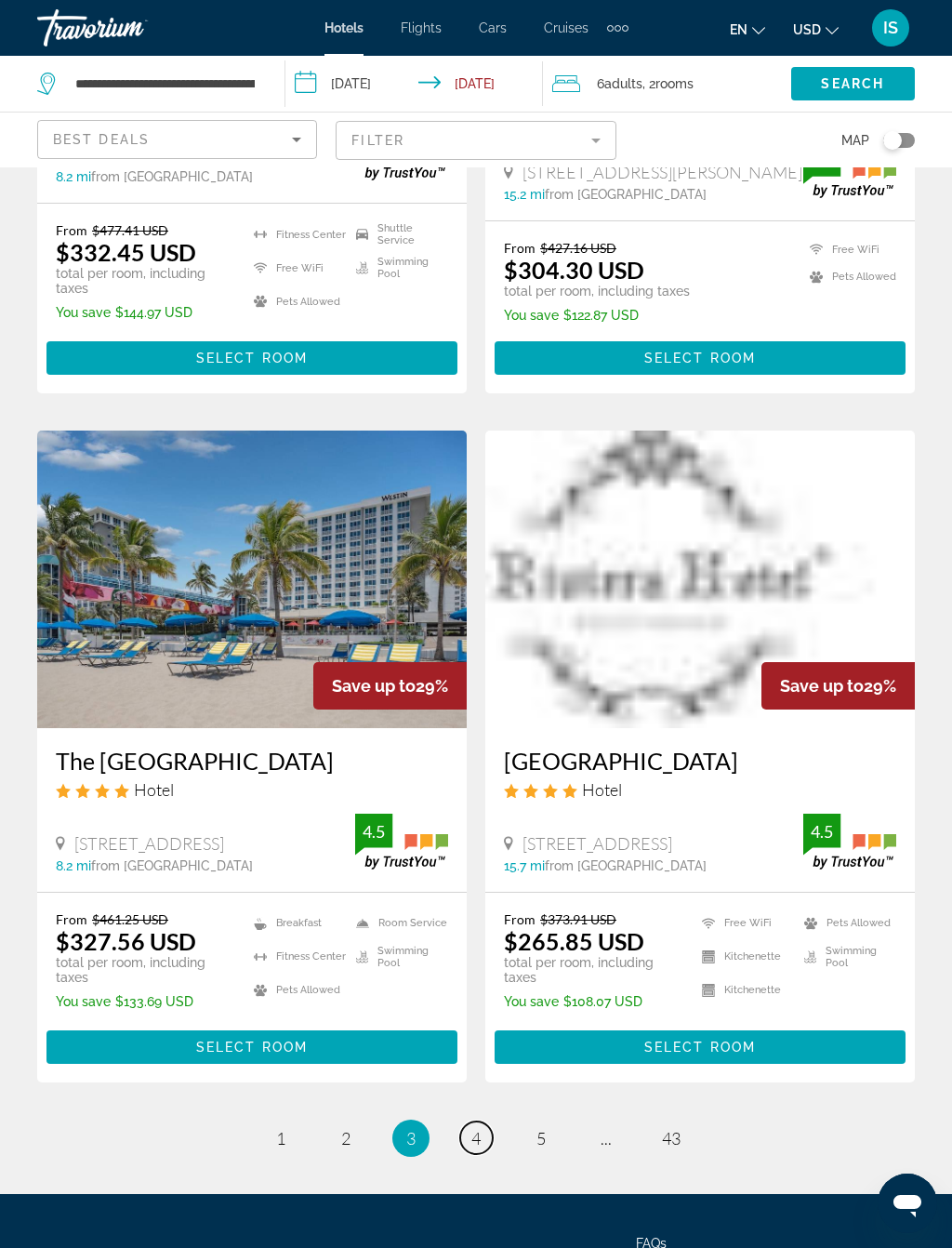
click at [480, 1075] on span "4" at bounding box center [476, 1138] width 9 height 21
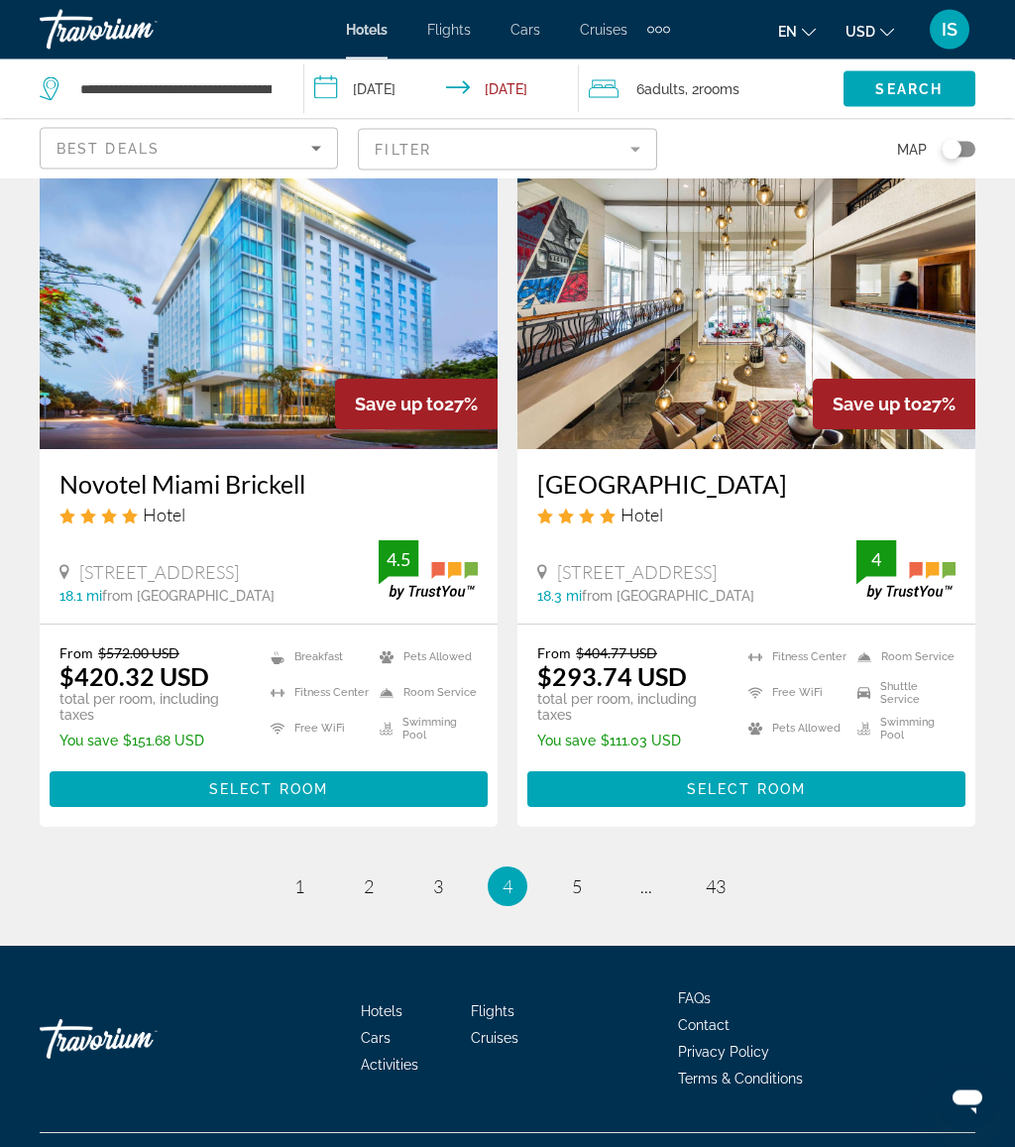
scroll to position [3865, 0]
